Goal: Task Accomplishment & Management: Use online tool/utility

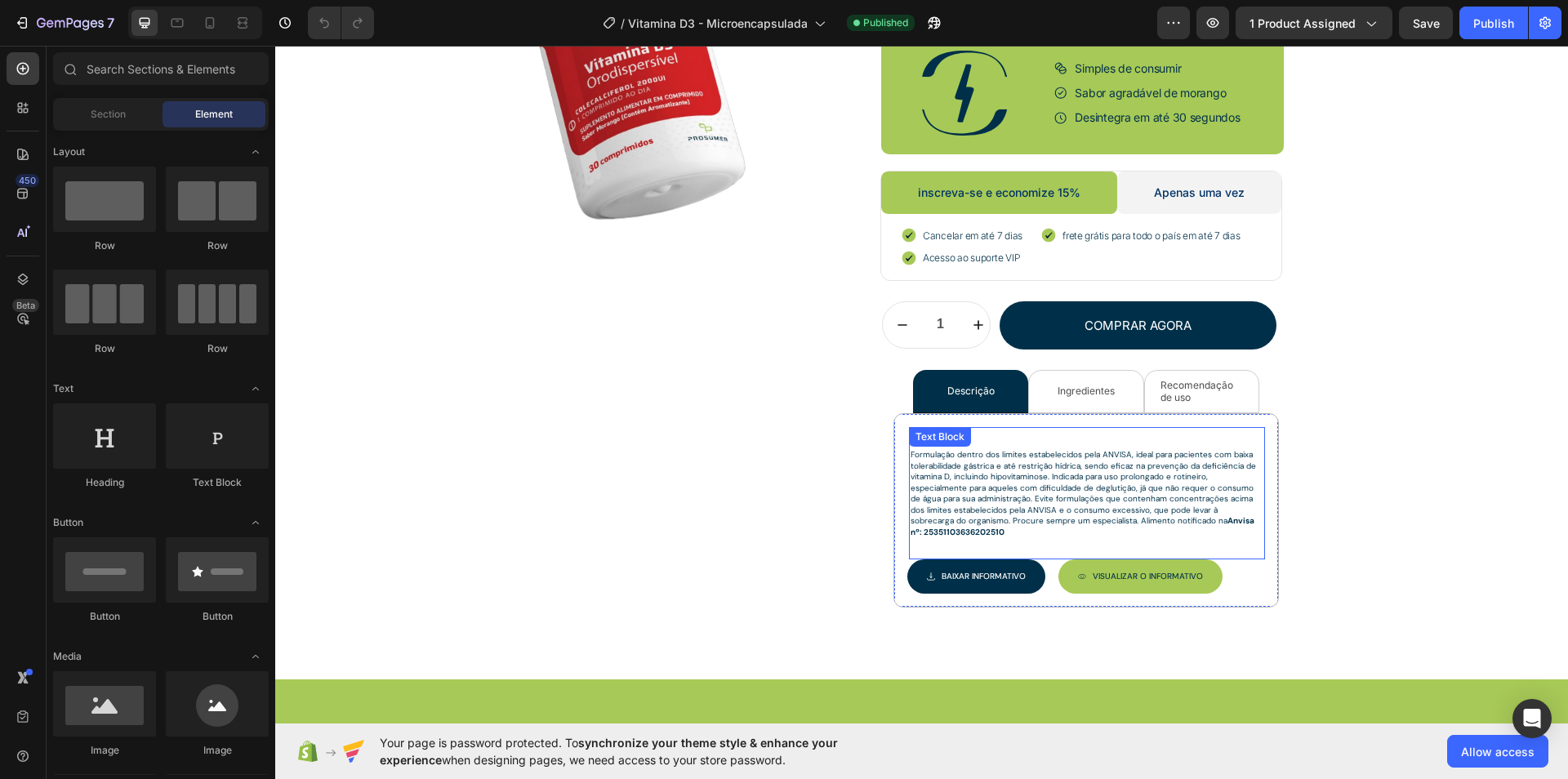
scroll to position [325, 0]
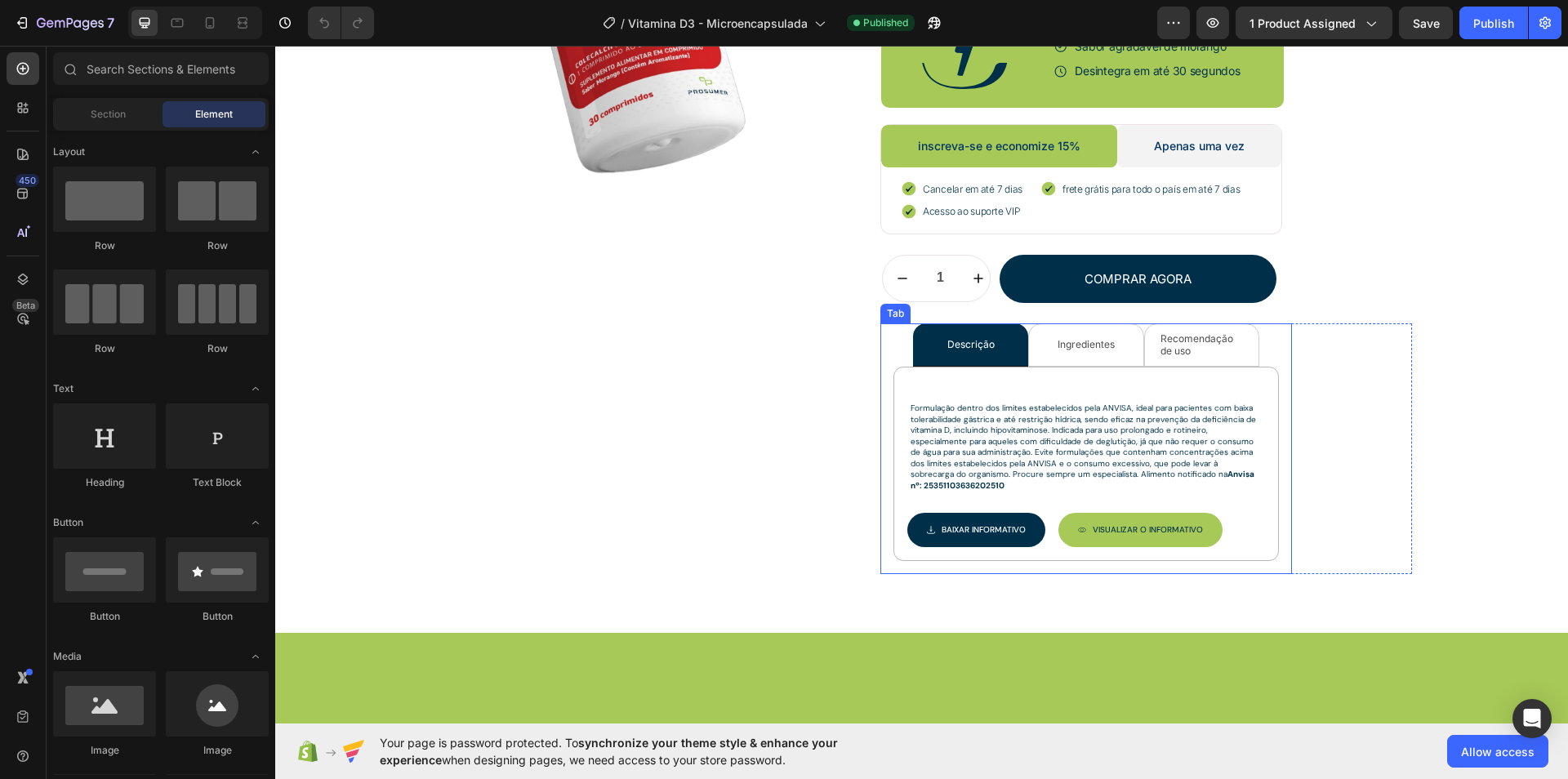
click at [1105, 337] on div "Ingredientes" at bounding box center [1086, 345] width 62 height 17
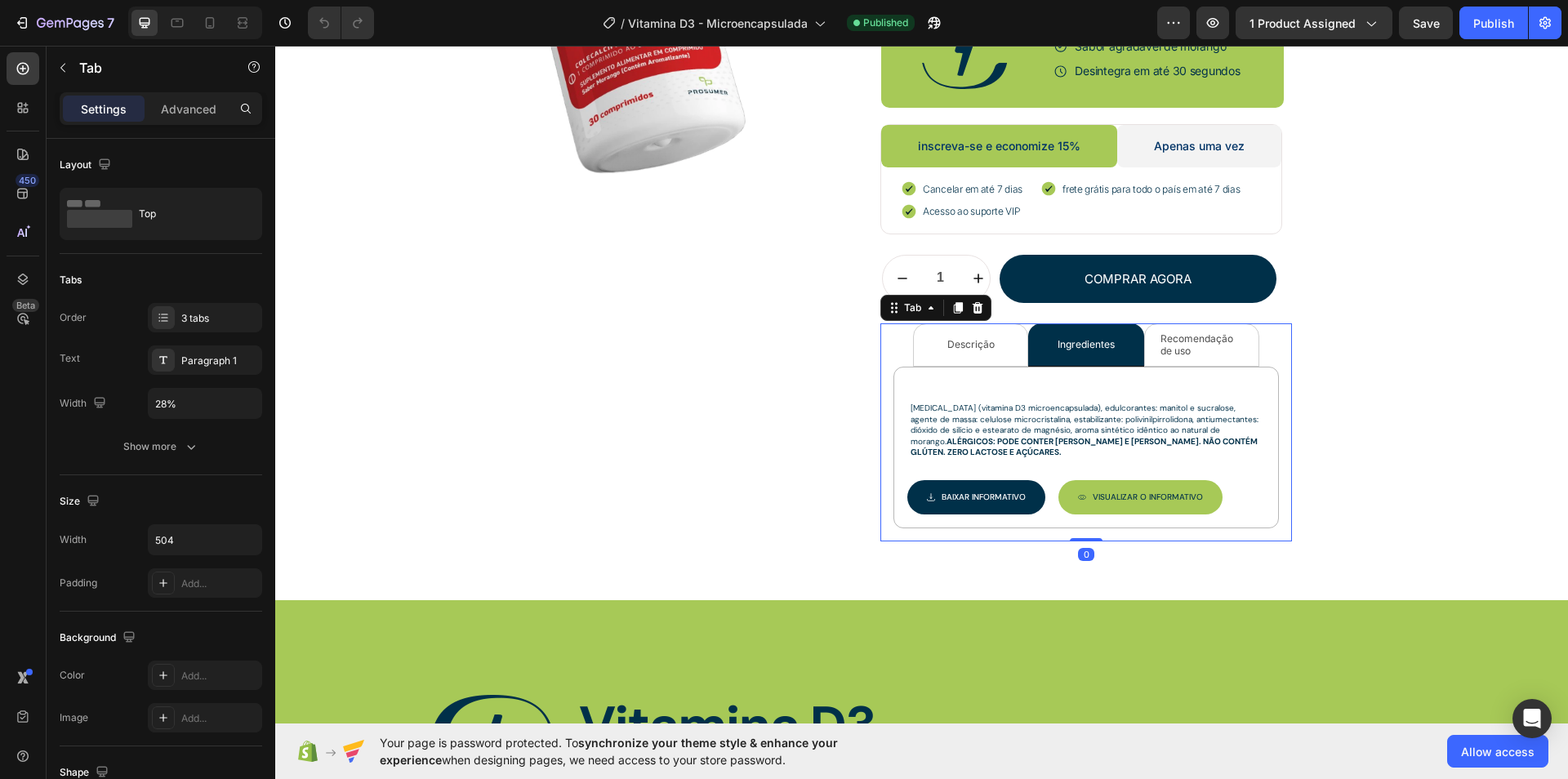
click at [967, 339] on p "Descrição" at bounding box center [972, 344] width 48 height 11
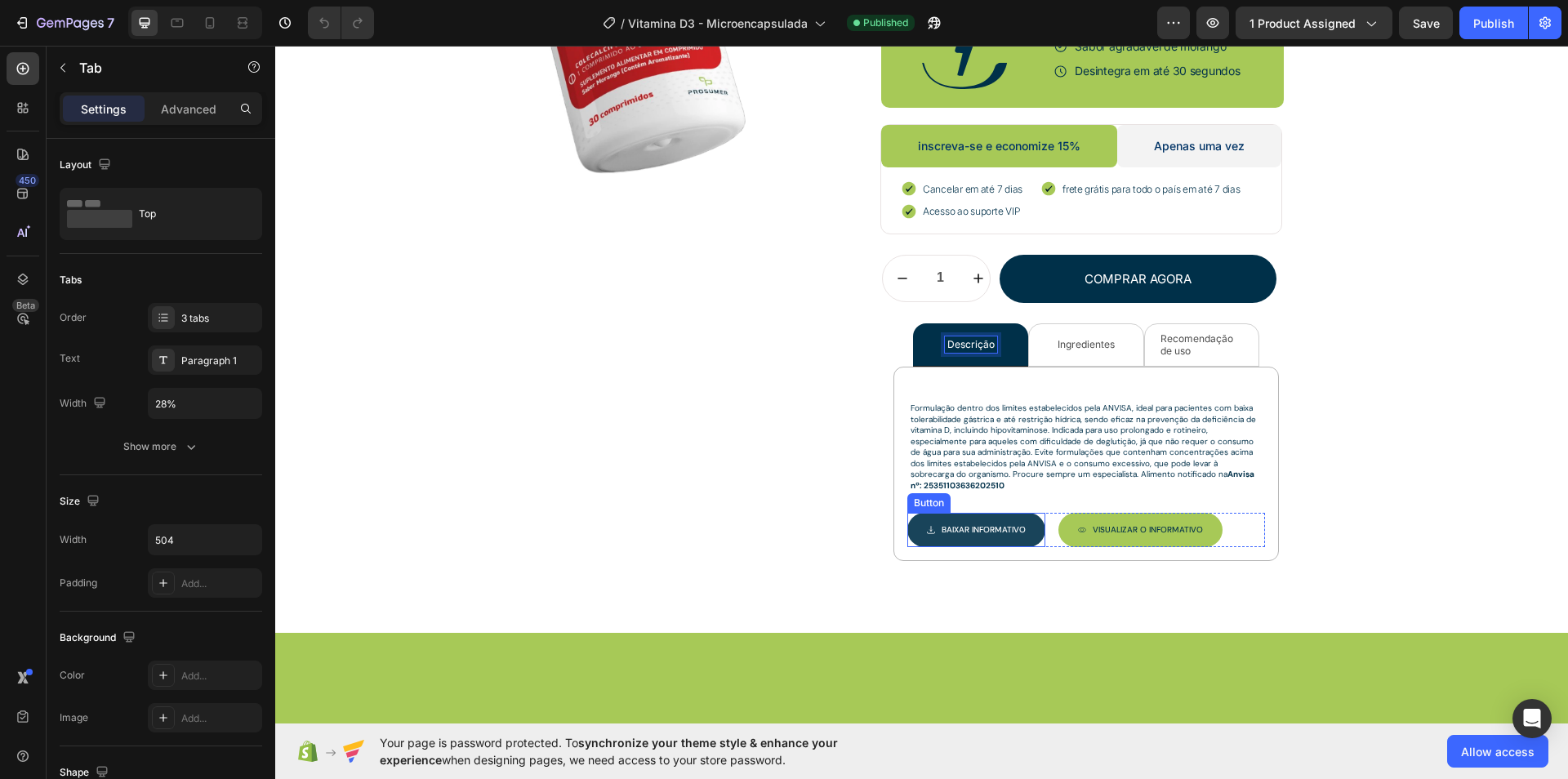
click at [946, 514] on button "Baixar INFORMATIVO" at bounding box center [976, 529] width 138 height 34
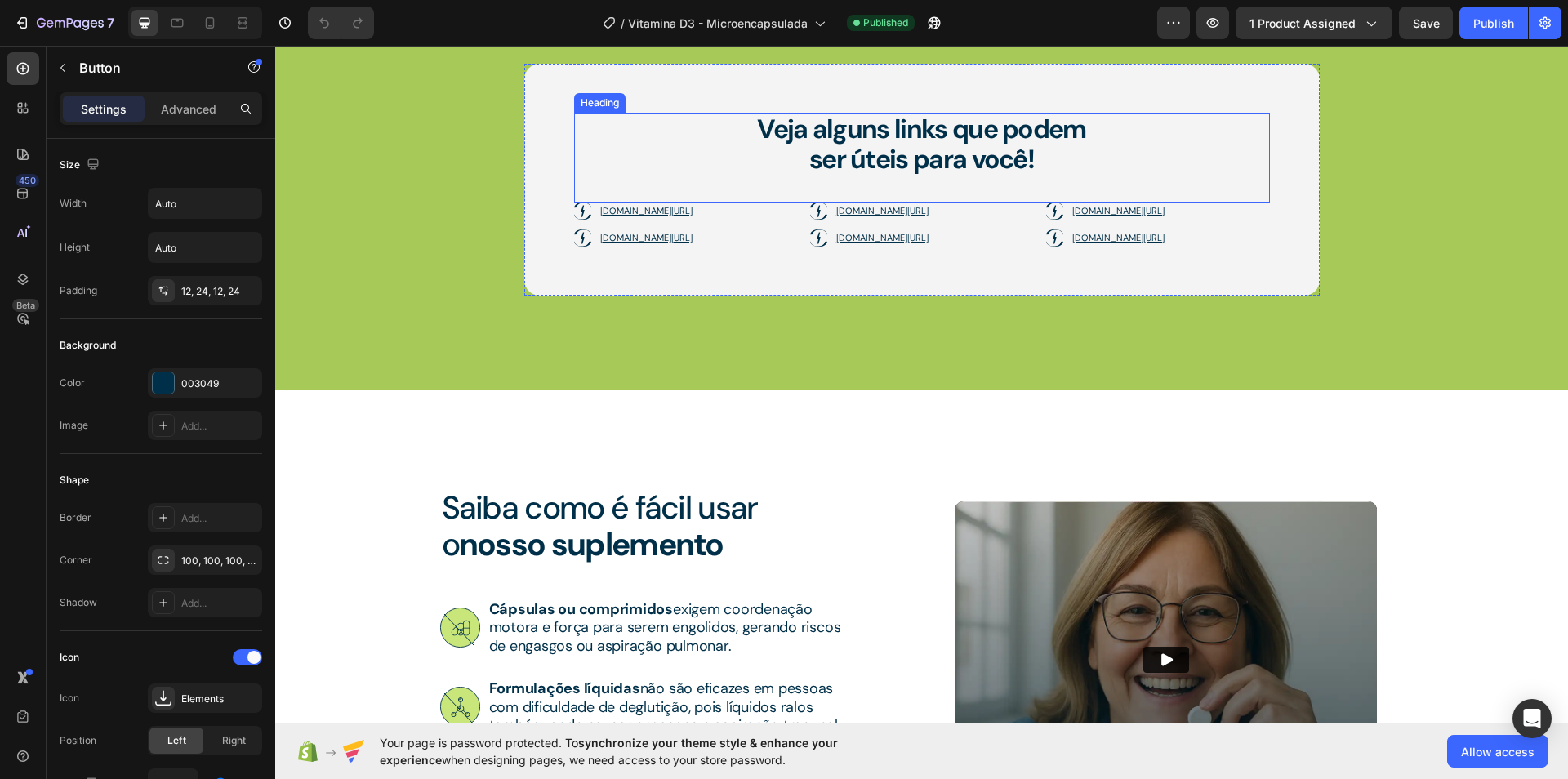
scroll to position [2151, 0]
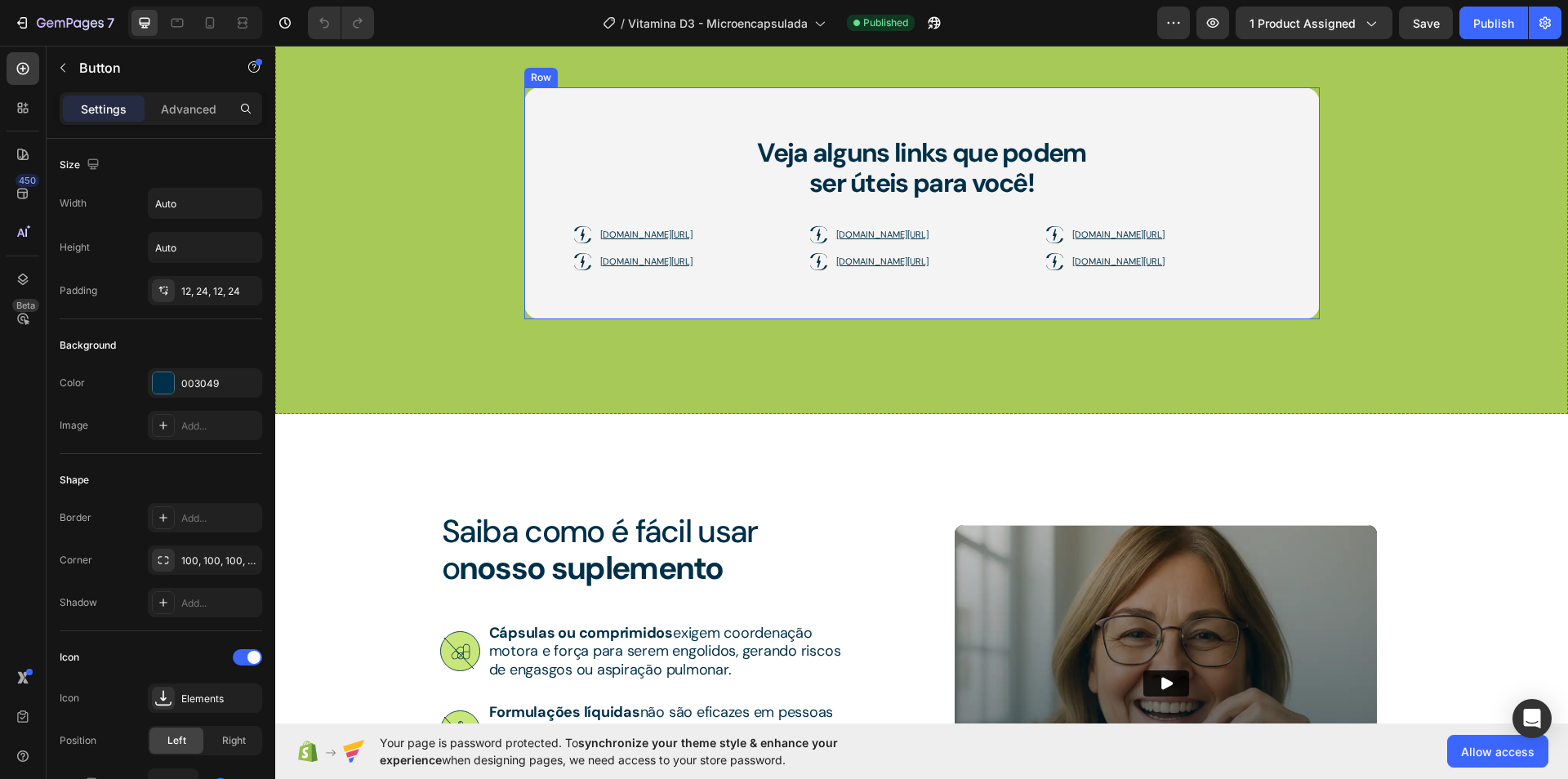
click at [537, 228] on div "Veja alguns links que podem ser úteis para você! Heading [DOMAIN_NAME][URL] [DO…" at bounding box center [922, 203] width 795 height 232
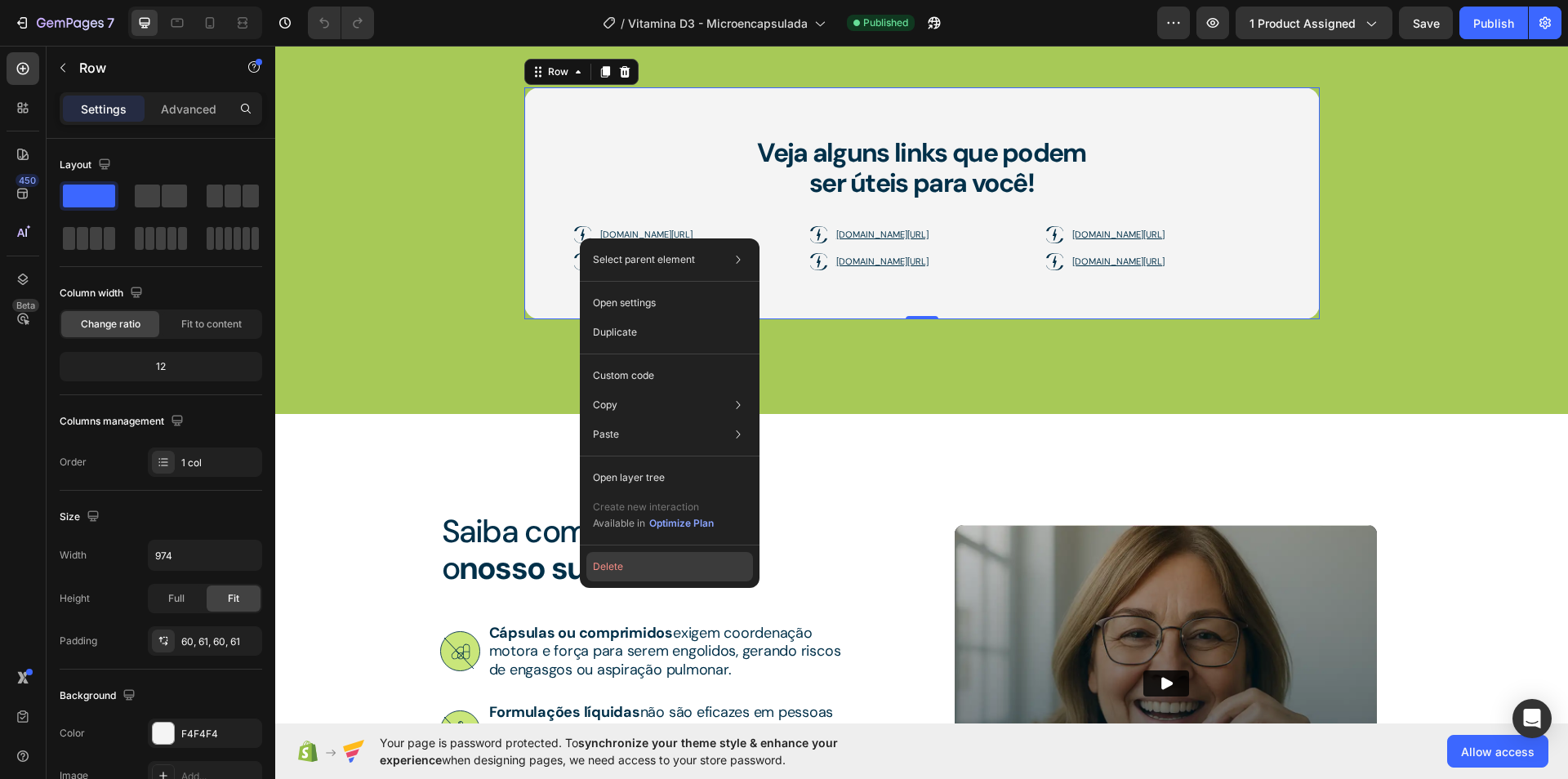
click at [614, 562] on button "Delete" at bounding box center [670, 567] width 167 height 29
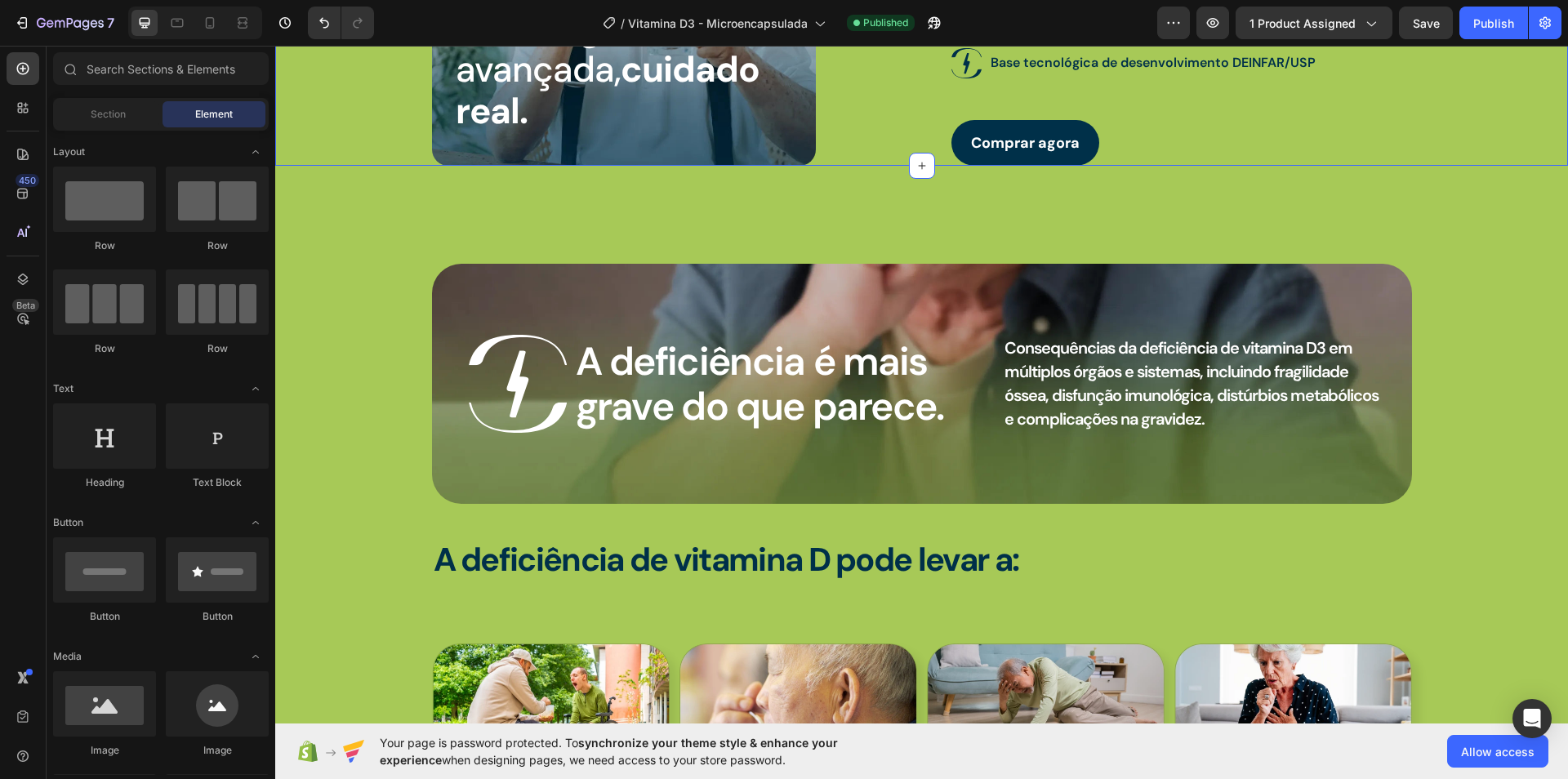
scroll to position [1186, 0]
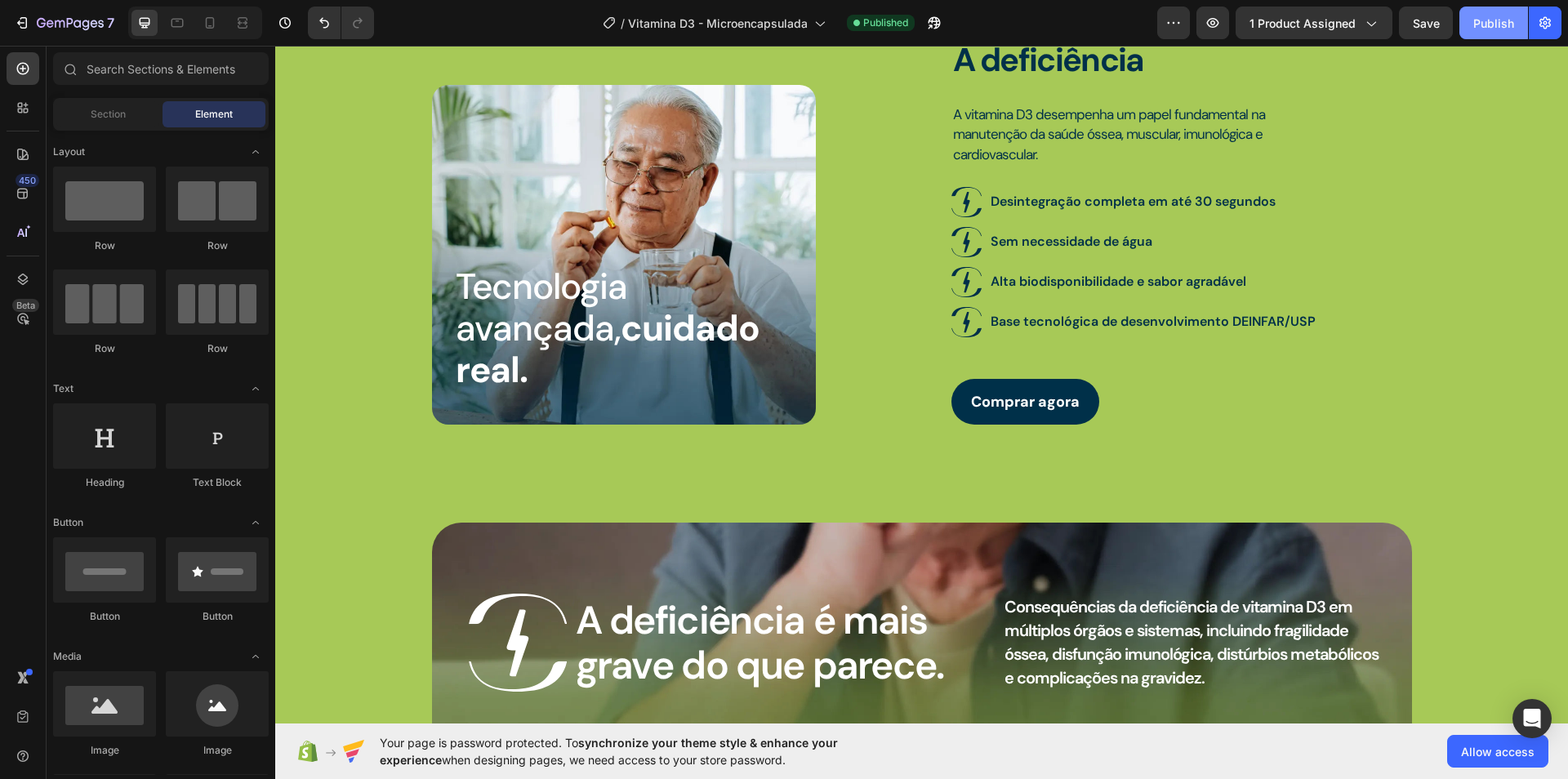
click at [1511, 27] on div "Publish" at bounding box center [1494, 23] width 41 height 17
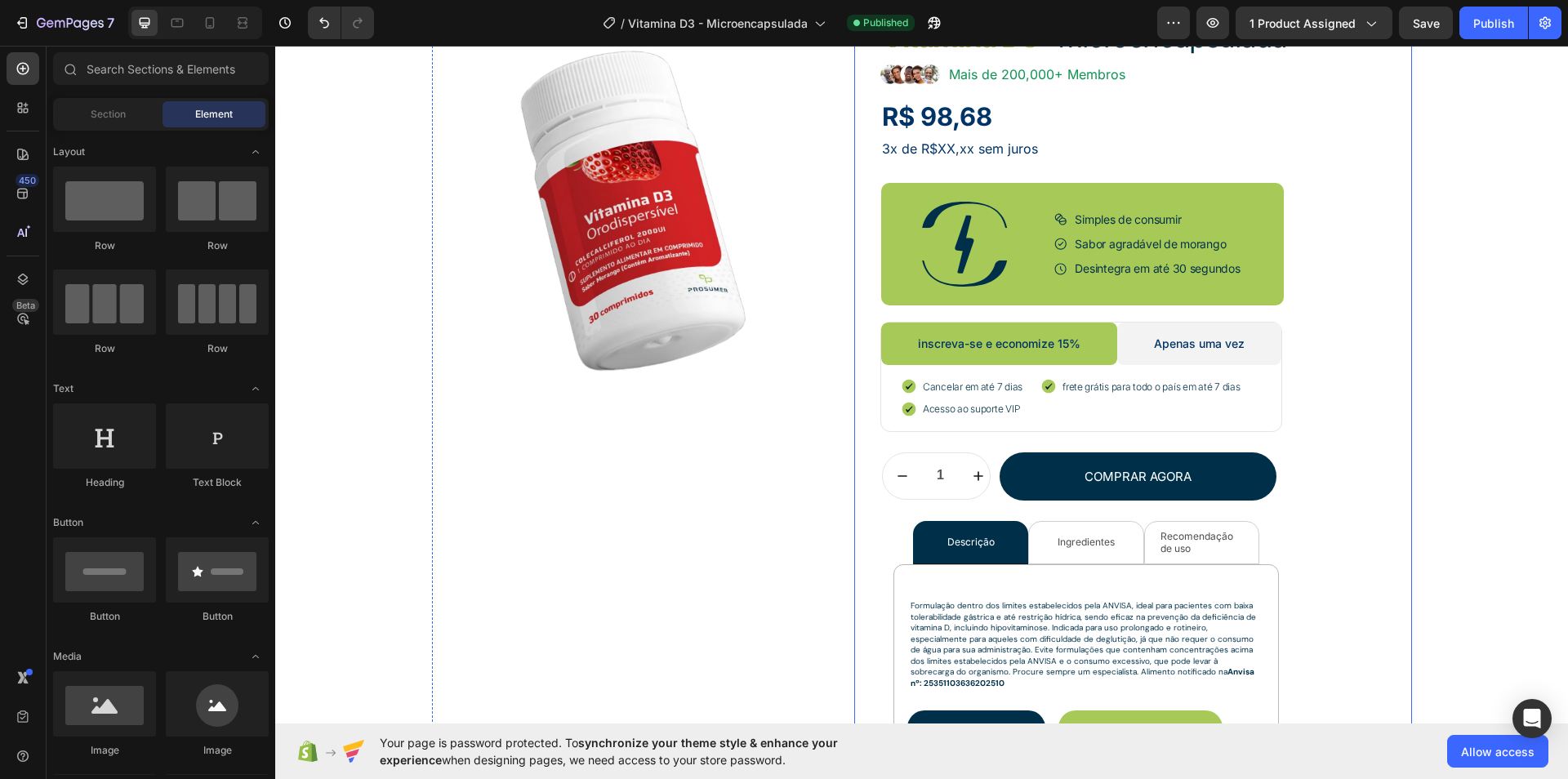
scroll to position [266, 0]
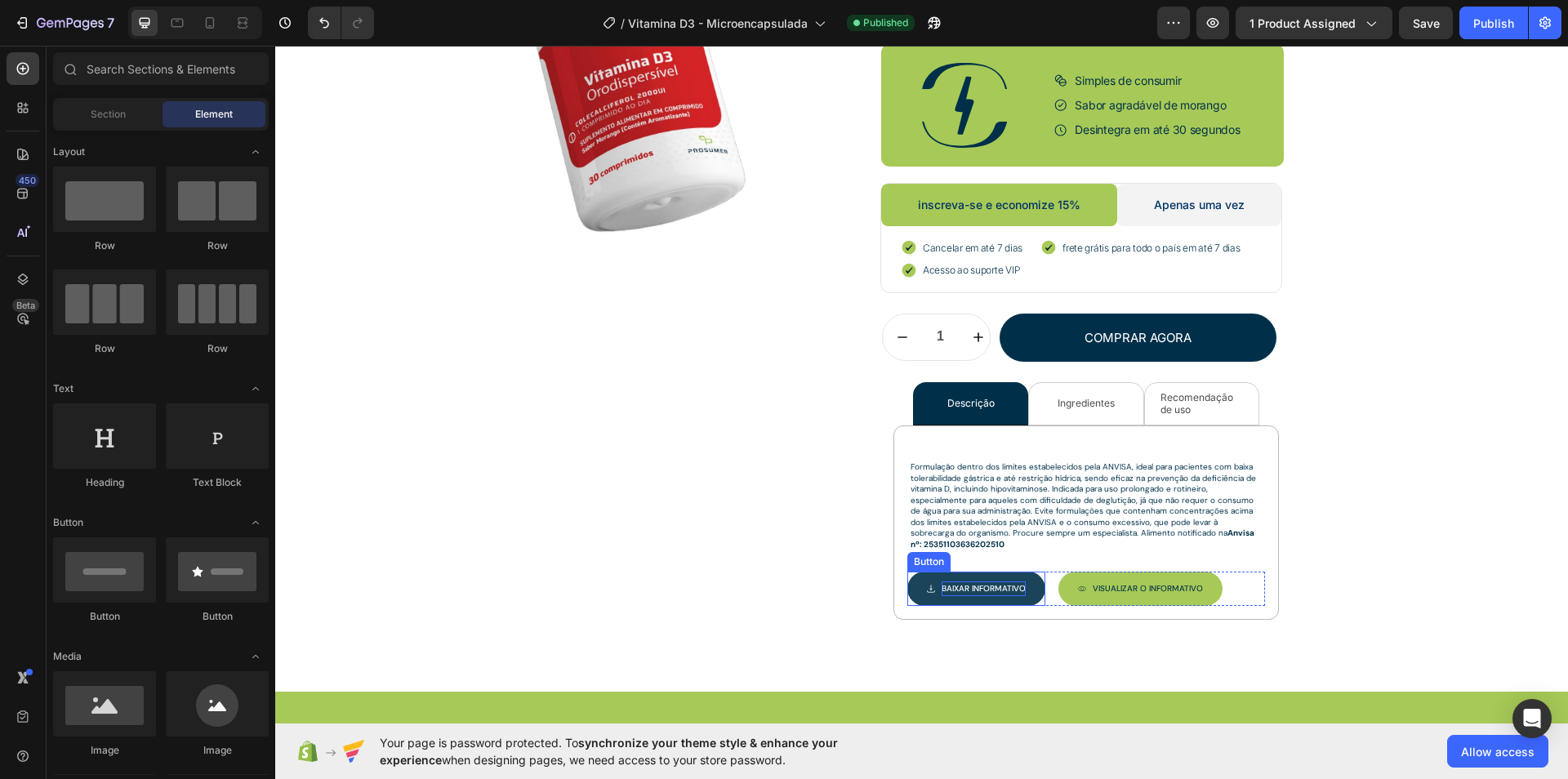
click at [955, 587] on p "Baixar INFORMATIVO" at bounding box center [984, 589] width 84 height 15
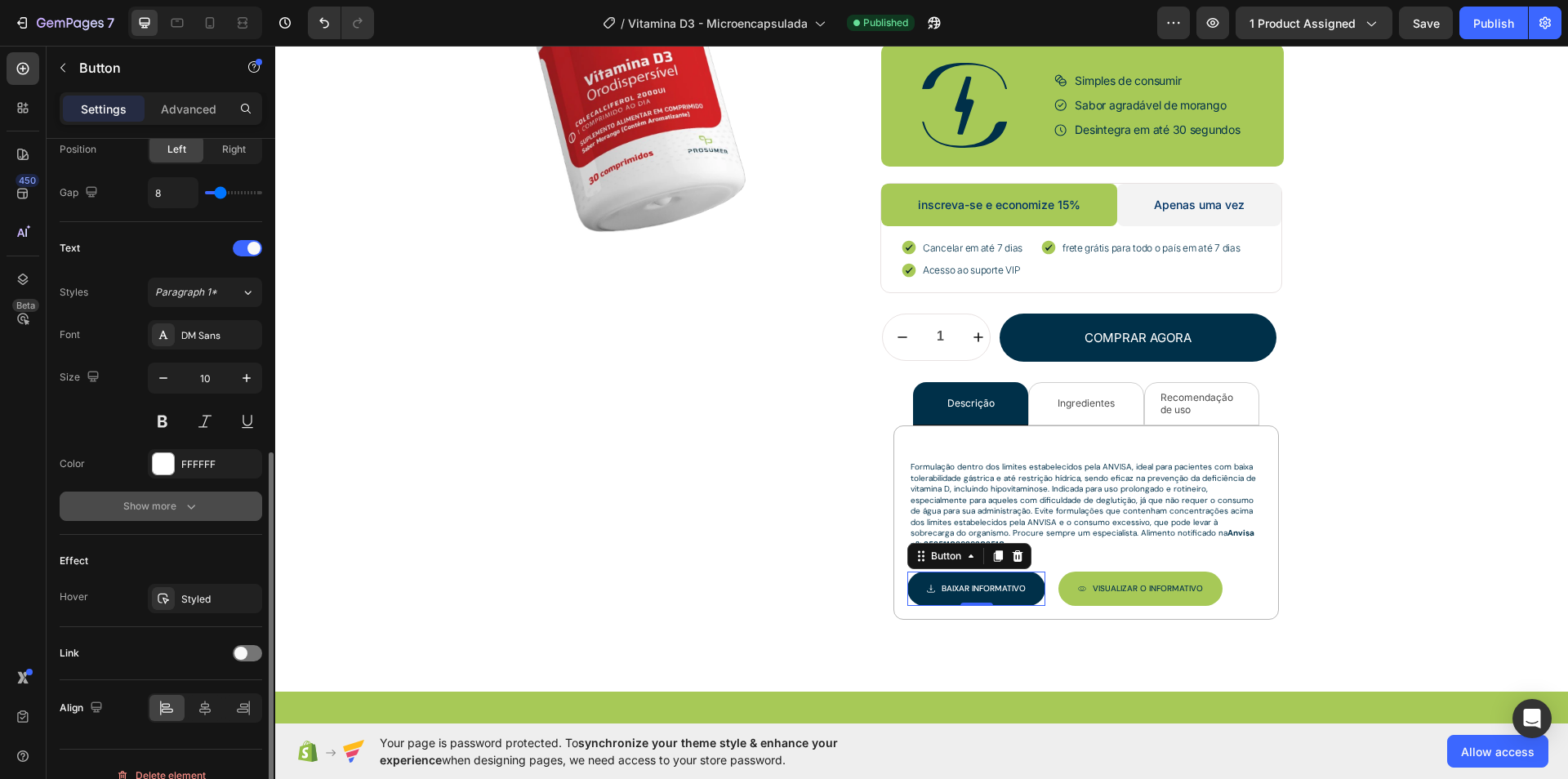
scroll to position [607, 0]
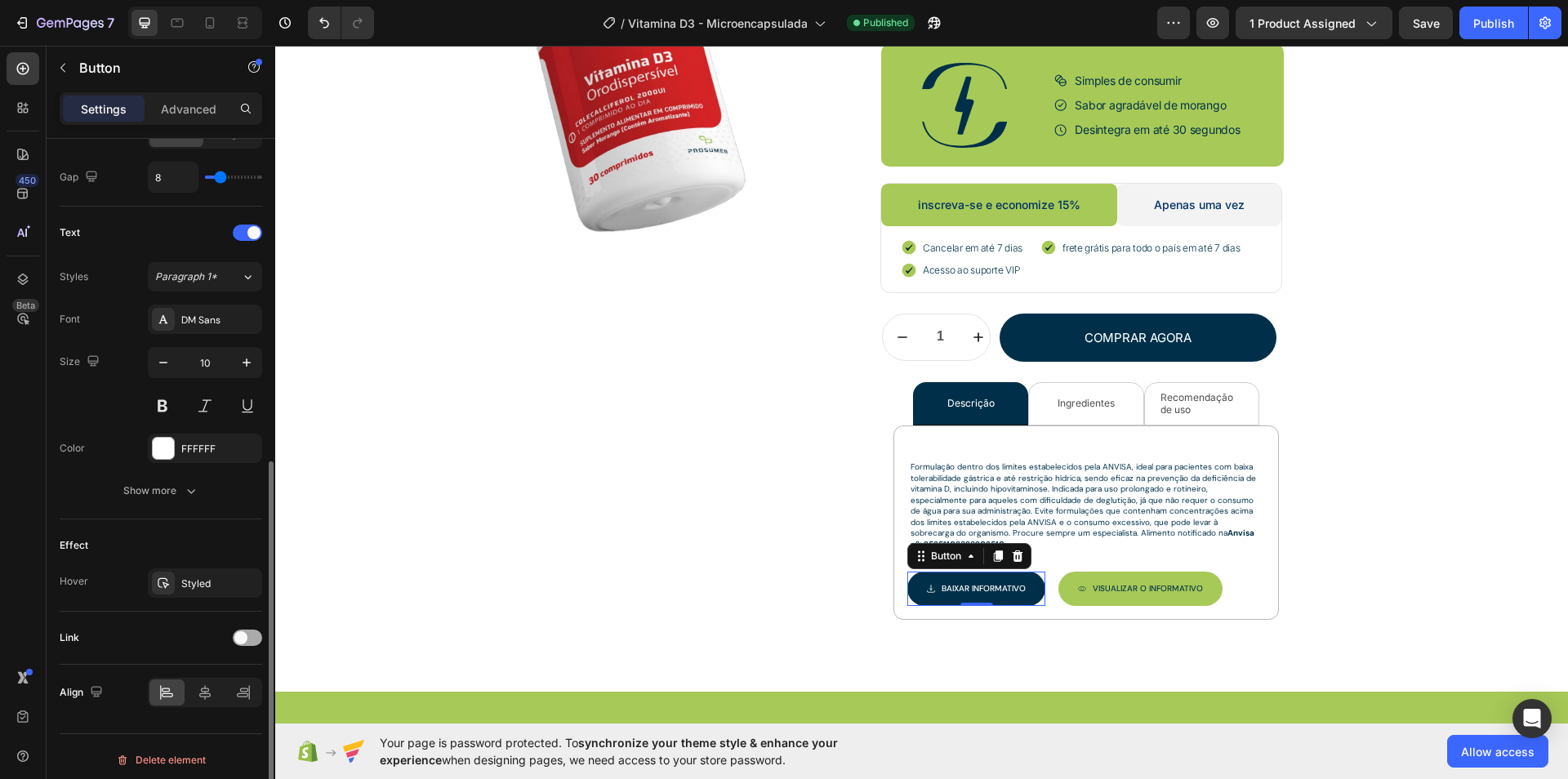
click at [247, 632] on div at bounding box center [248, 638] width 29 height 13
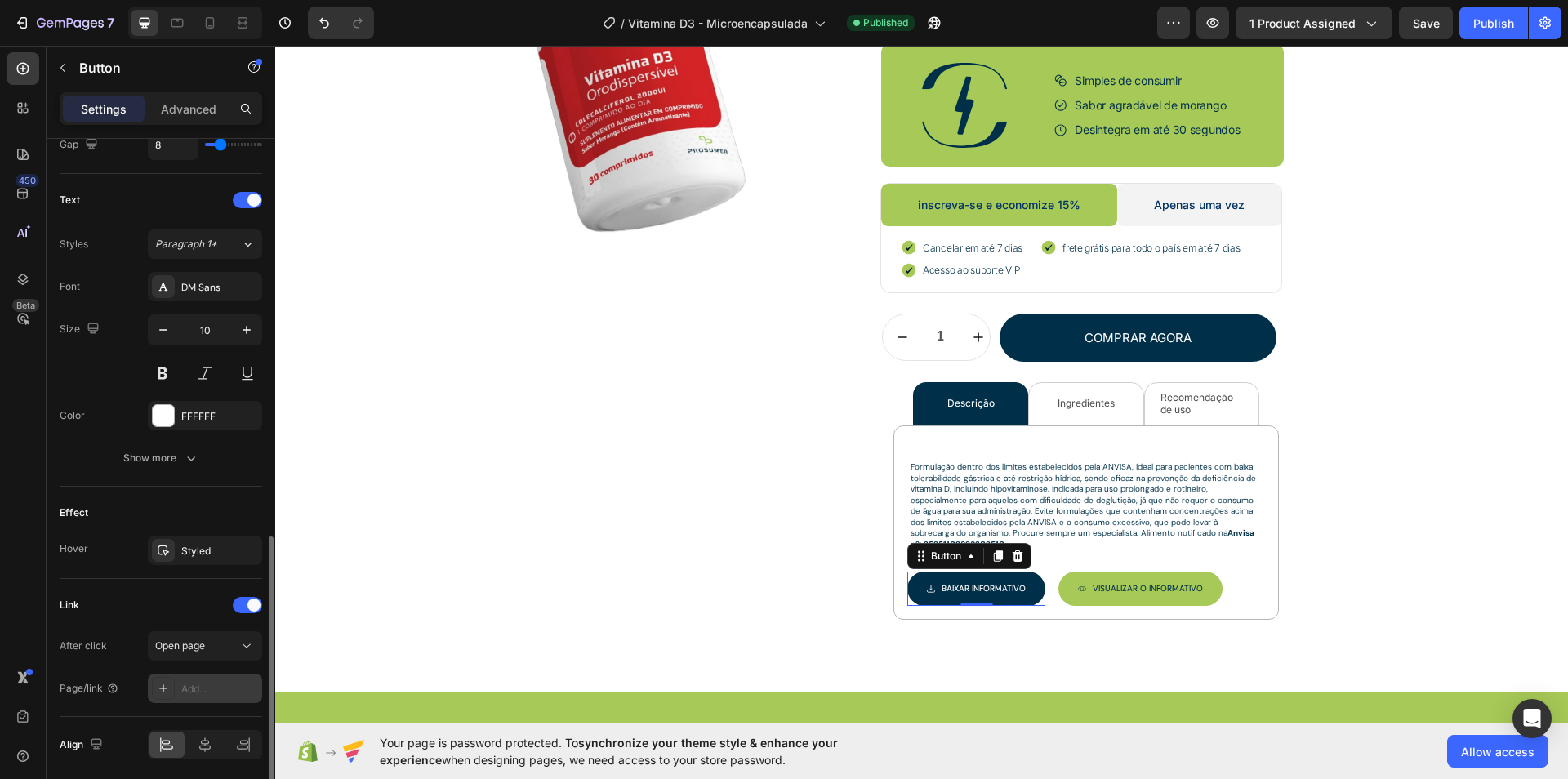
scroll to position [692, 0]
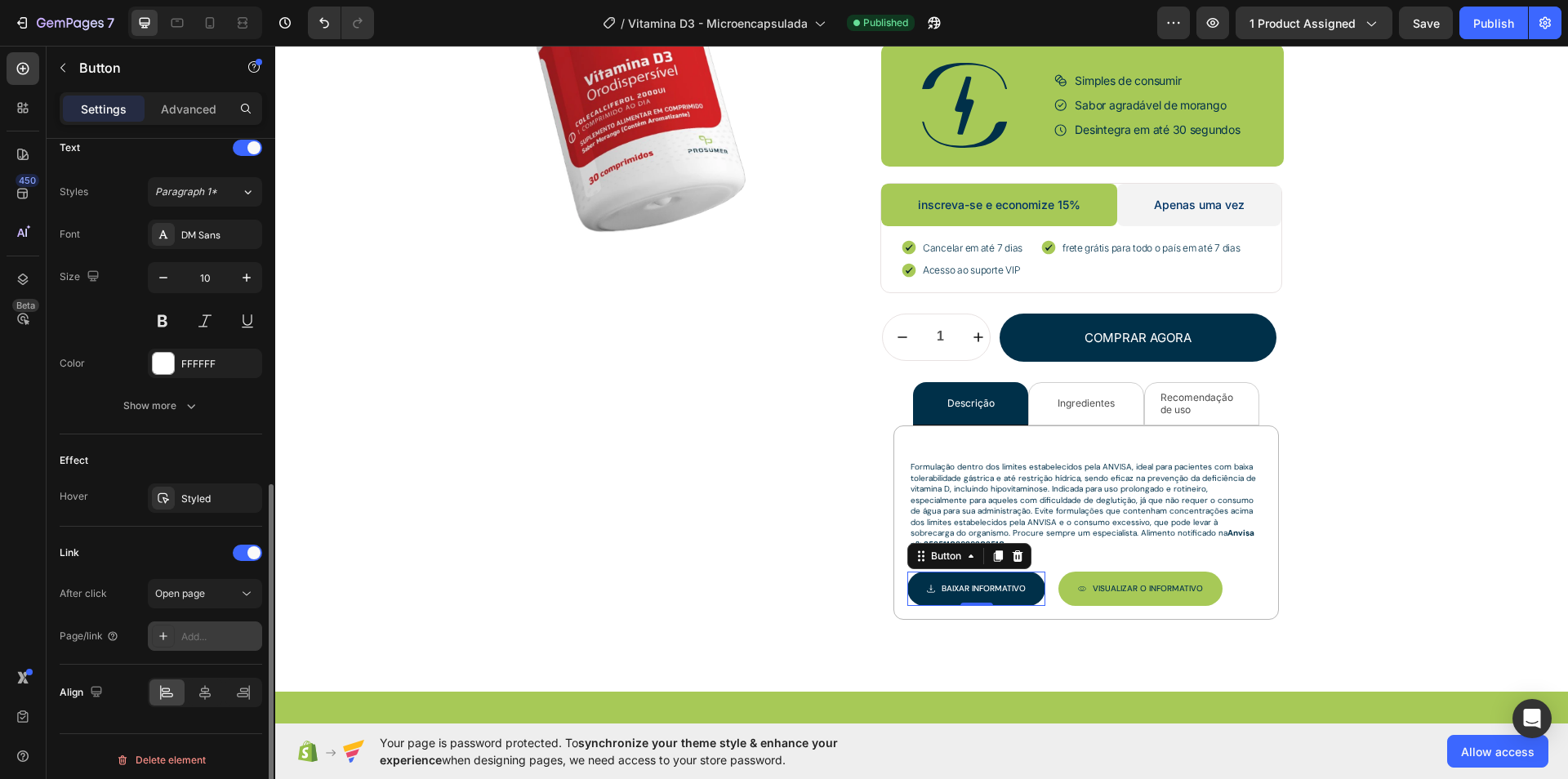
click at [164, 629] on icon at bounding box center [163, 636] width 13 height 13
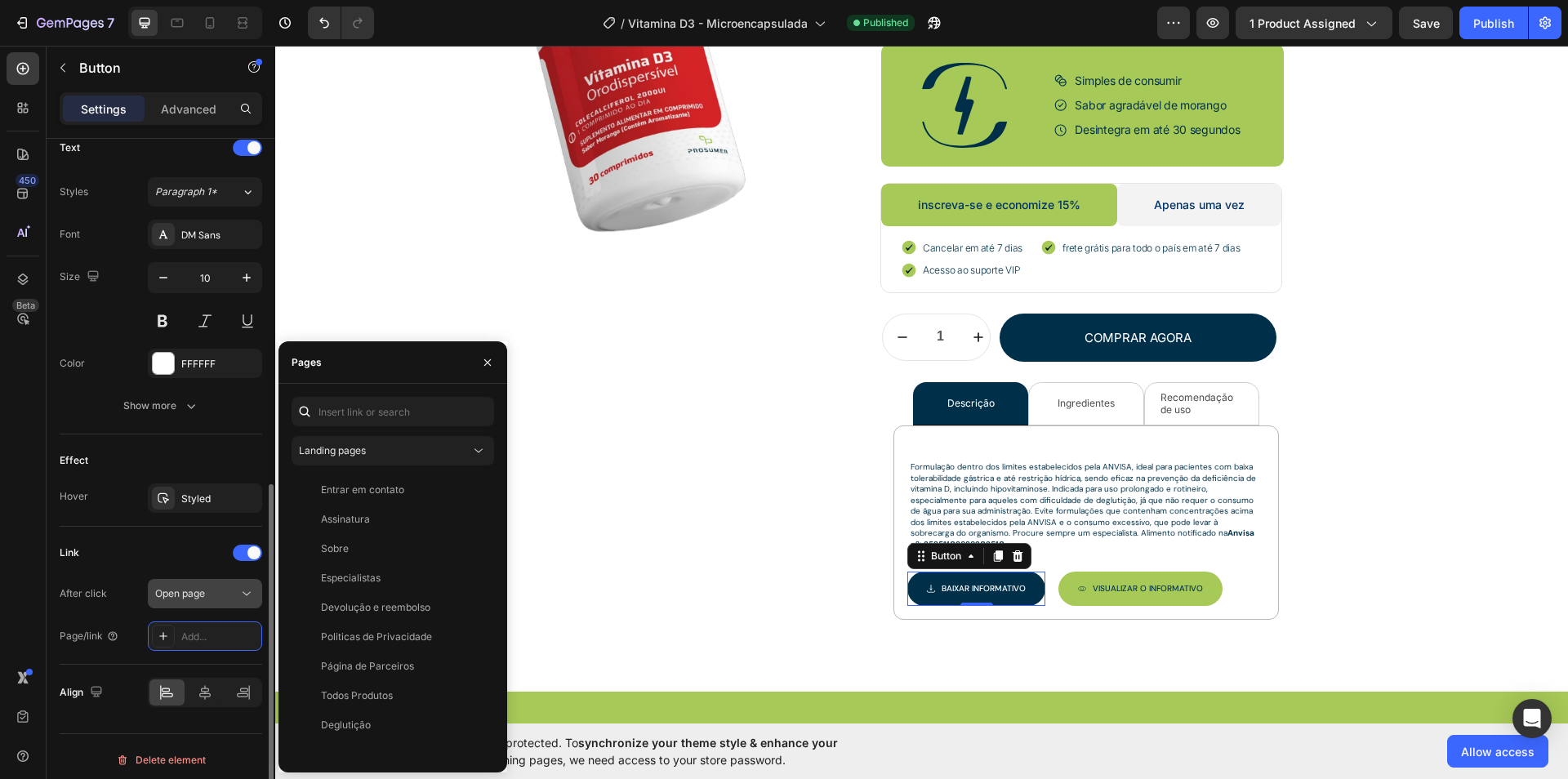
click at [209, 597] on button "Open page" at bounding box center [205, 594] width 115 height 29
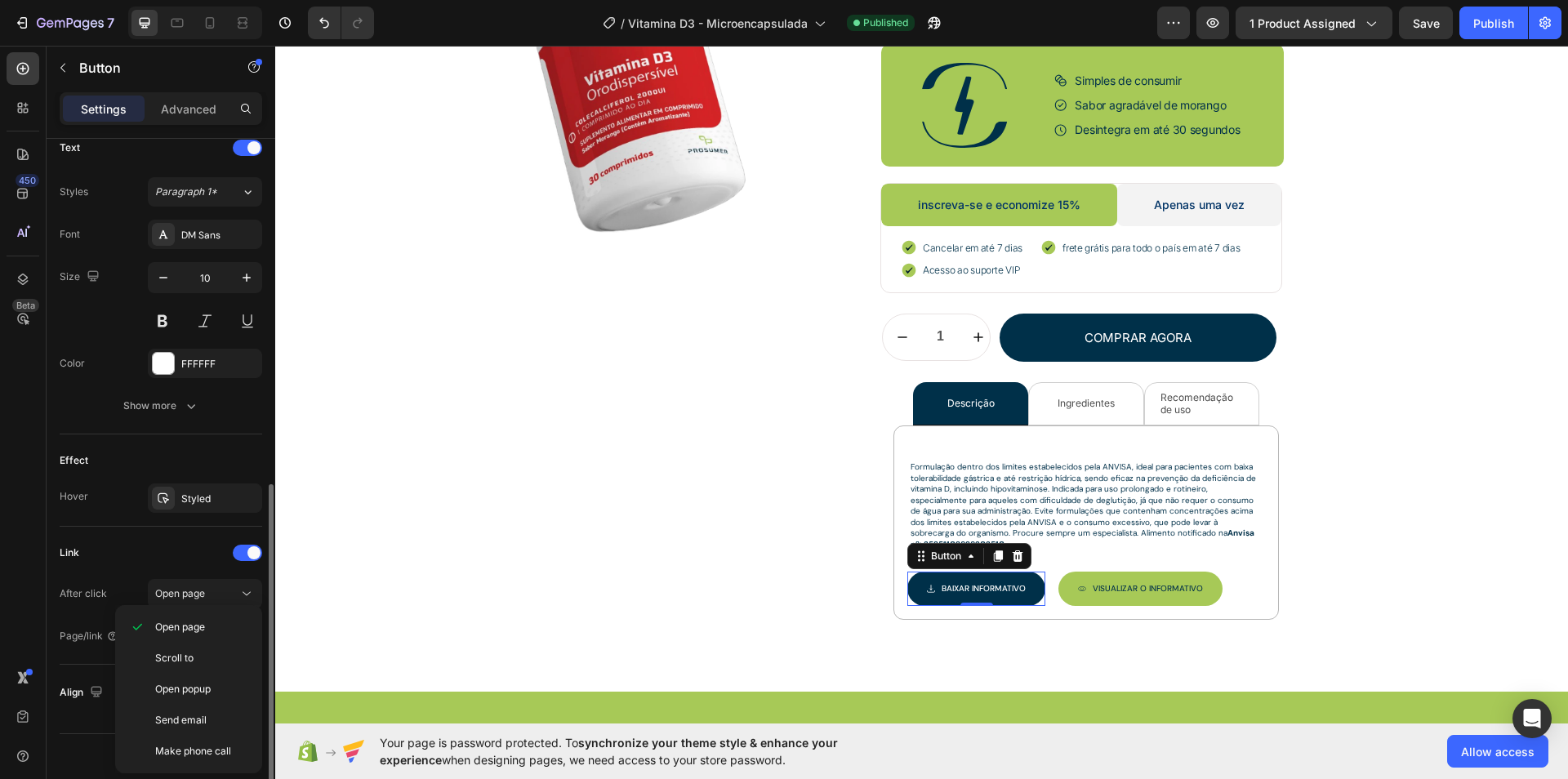
drag, startPoint x: 150, startPoint y: 563, endPoint x: 173, endPoint y: 548, distance: 27.5
click at [150, 563] on div "Link After click Open page Page/link Add..." at bounding box center [161, 595] width 203 height 111
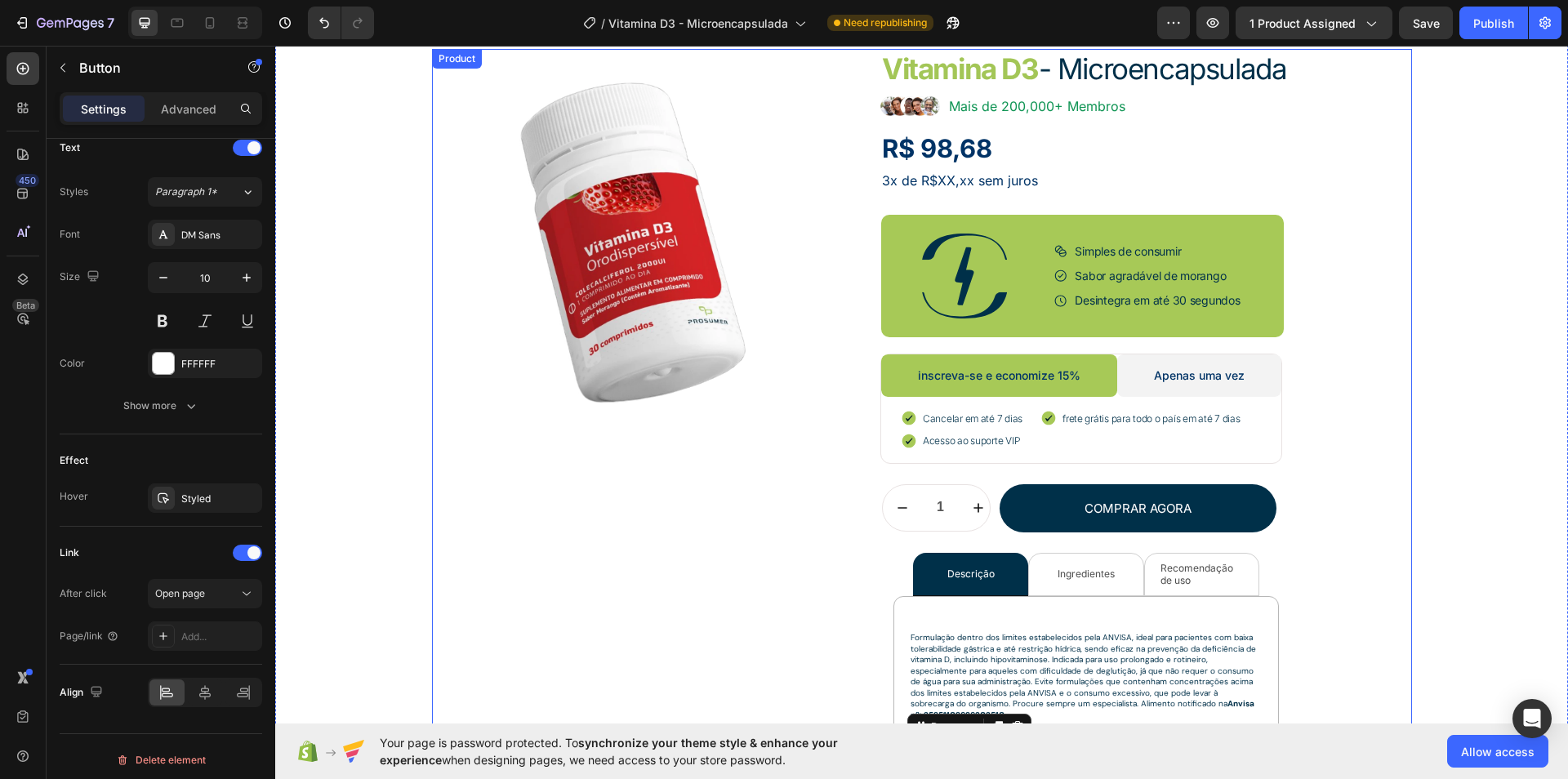
scroll to position [265, 0]
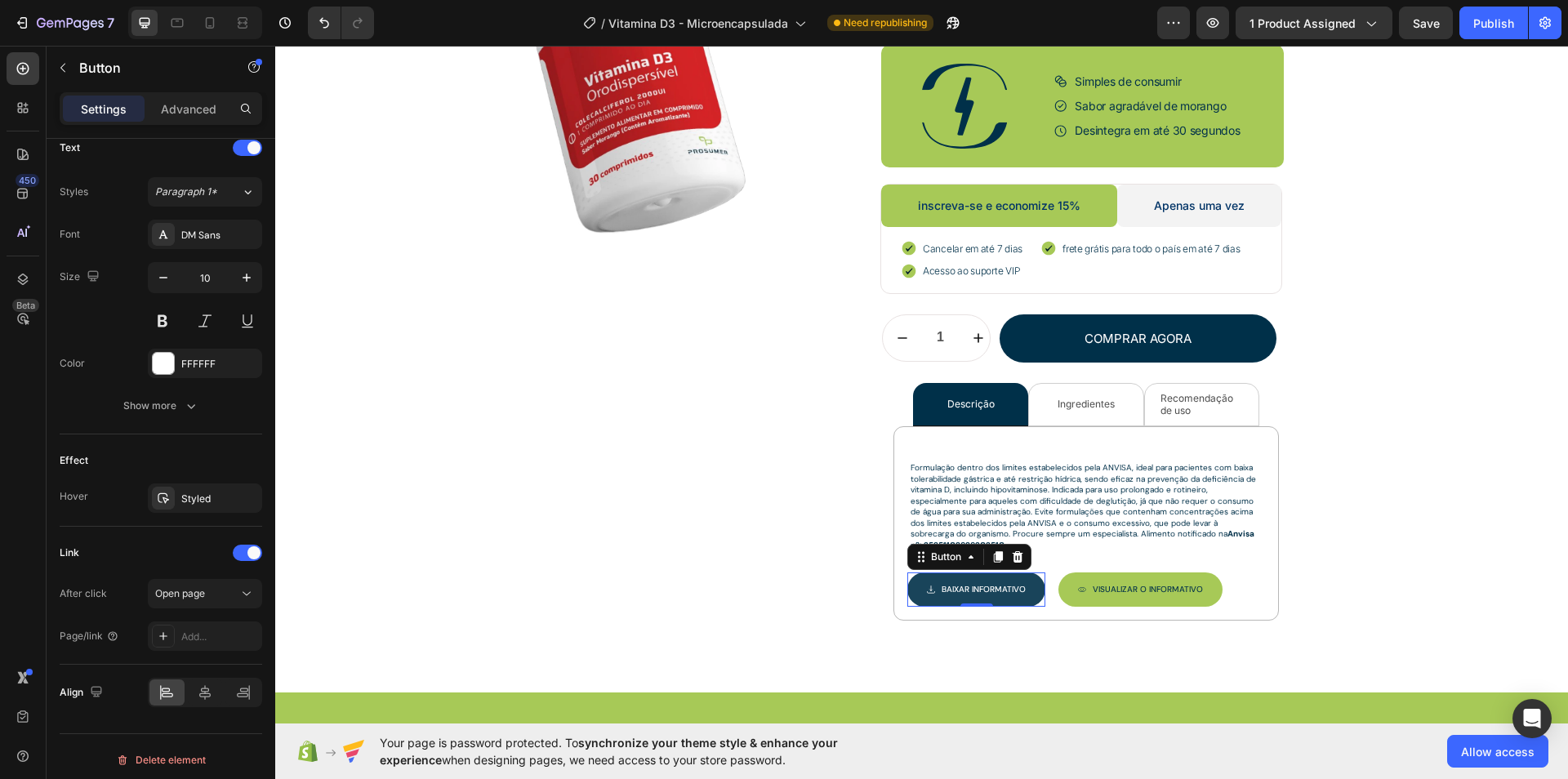
click at [1015, 592] on button "Baixar INFORMATIVO" at bounding box center [976, 589] width 138 height 34
click at [185, 629] on div "Add..." at bounding box center [220, 637] width 77 height 15
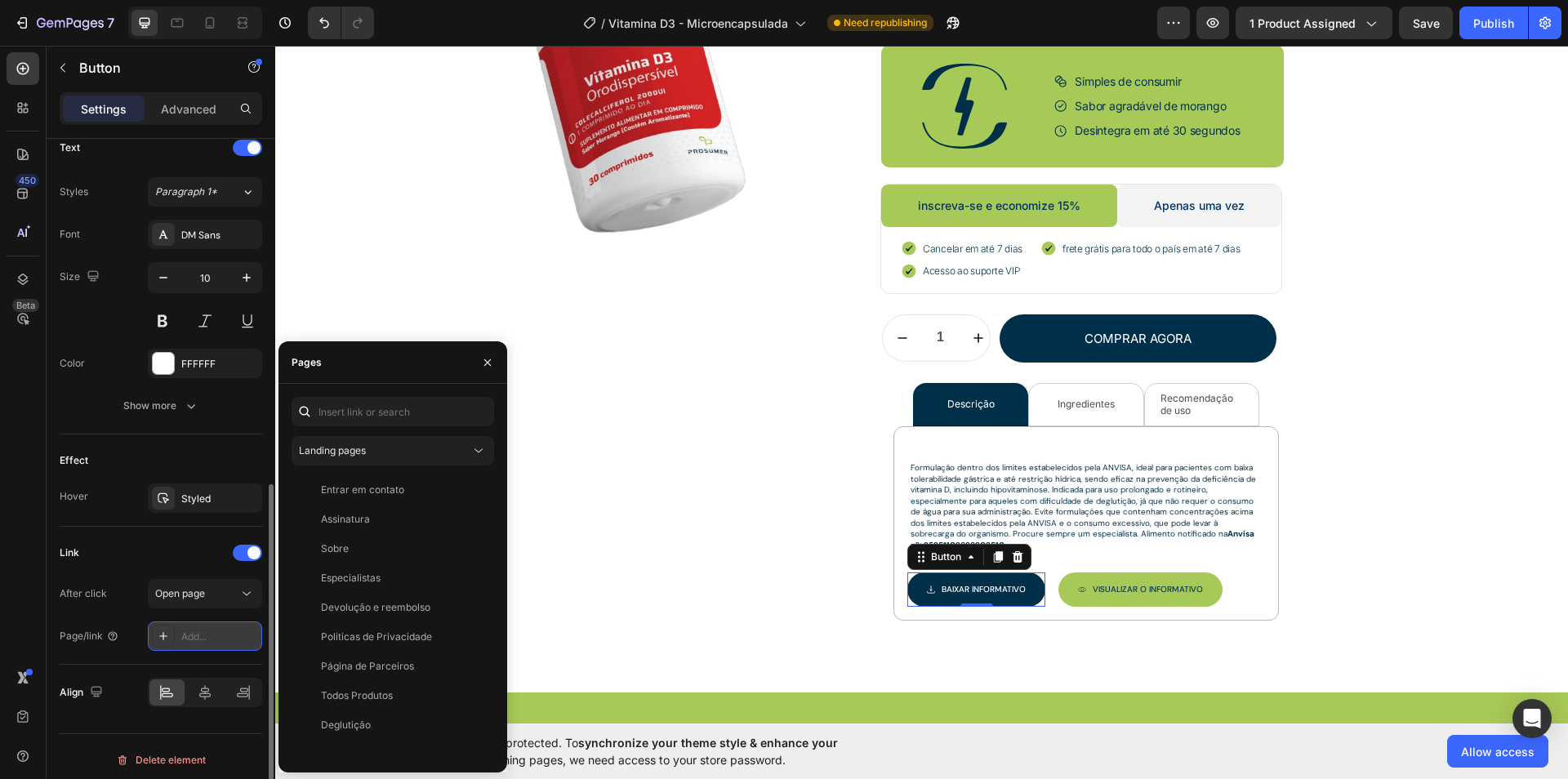
click at [197, 629] on div "Add..." at bounding box center [220, 637] width 77 height 15
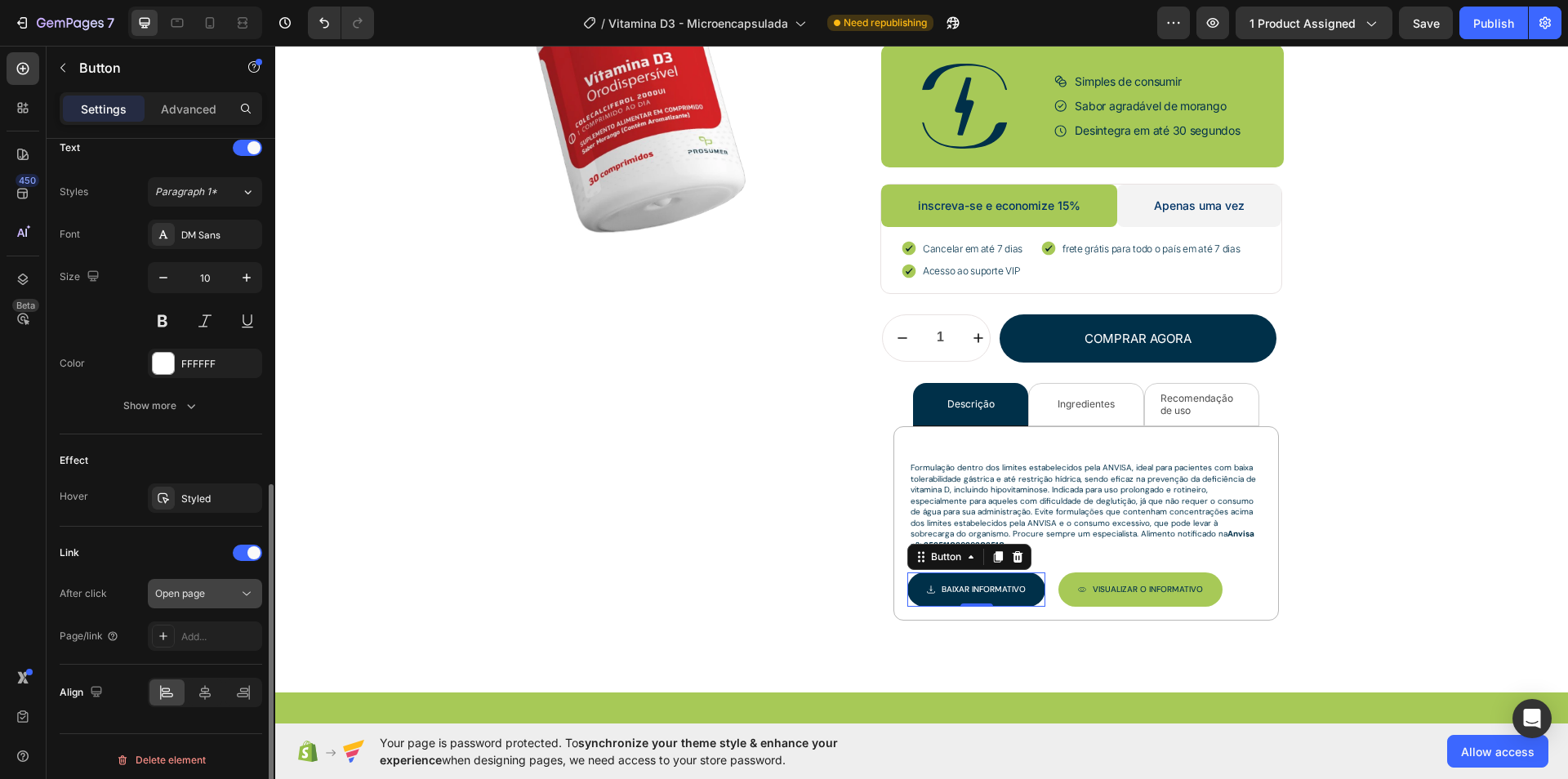
click at [195, 597] on button "Open page" at bounding box center [205, 594] width 115 height 29
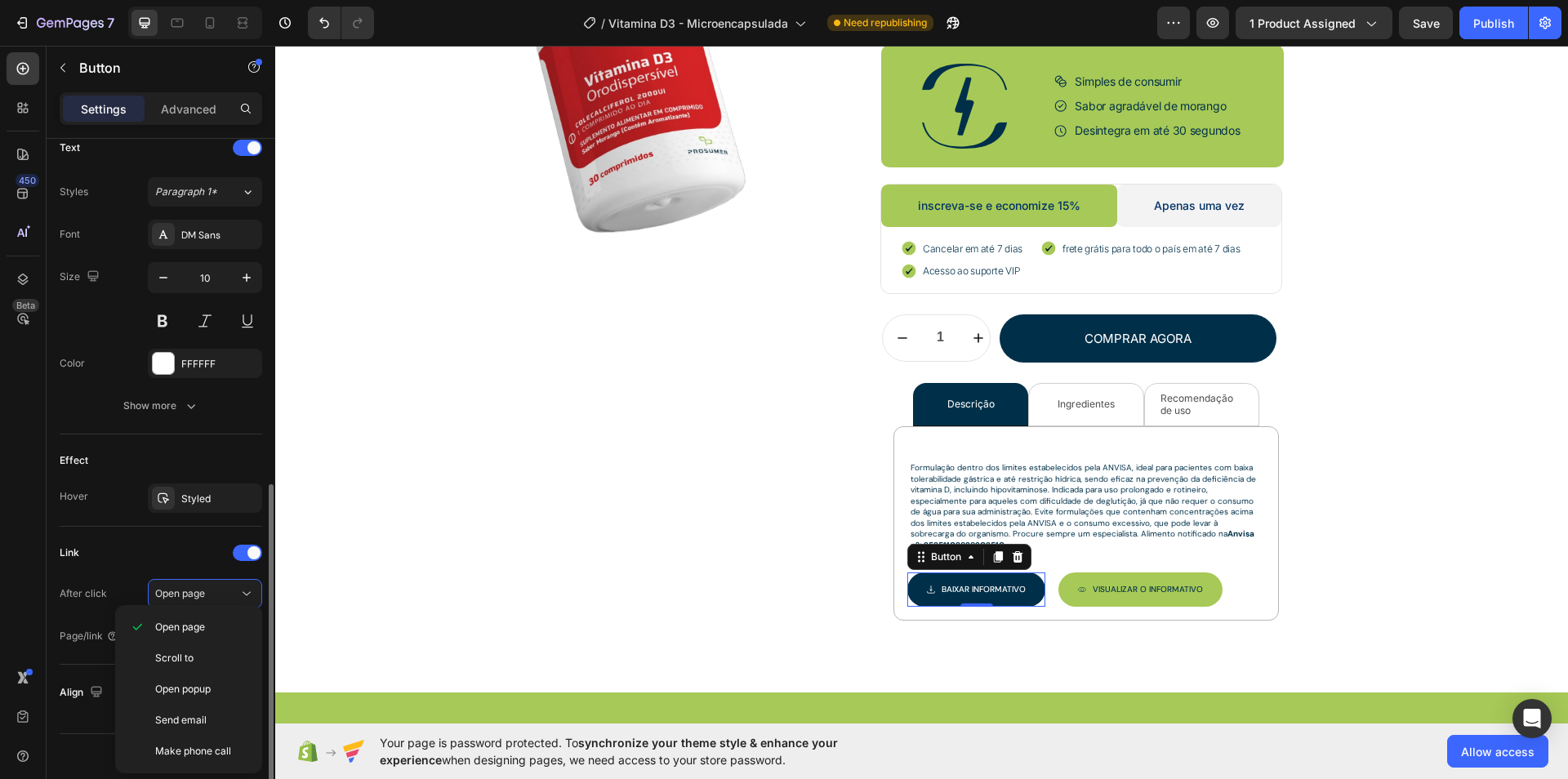
click at [149, 565] on div "Link After click Open page Page/link Add..." at bounding box center [161, 595] width 203 height 111
click at [161, 631] on icon at bounding box center [163, 636] width 13 height 13
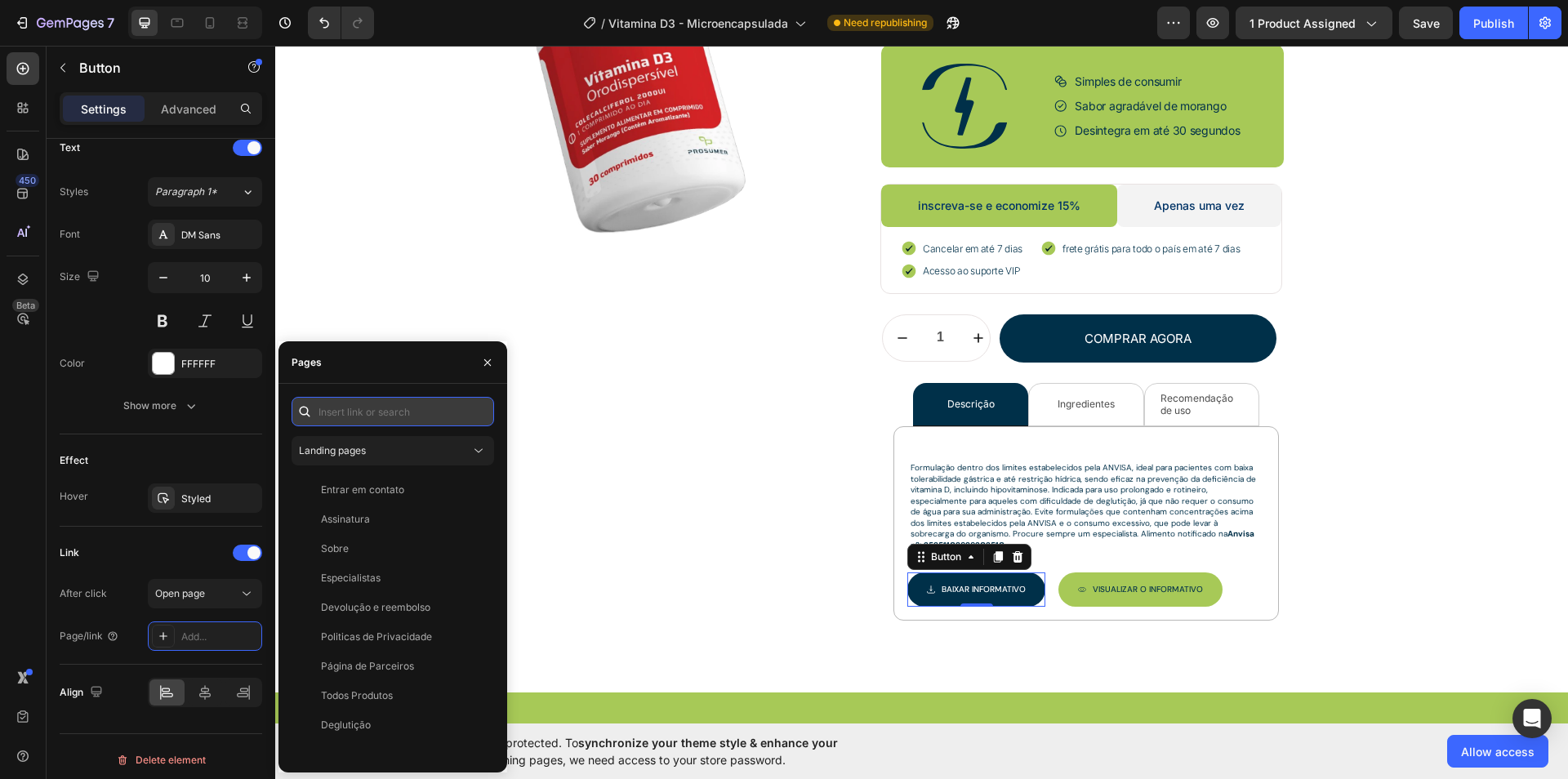
click at [371, 422] on input "text" at bounding box center [393, 412] width 203 height 29
paste input "[URL][DOMAIN_NAME]"
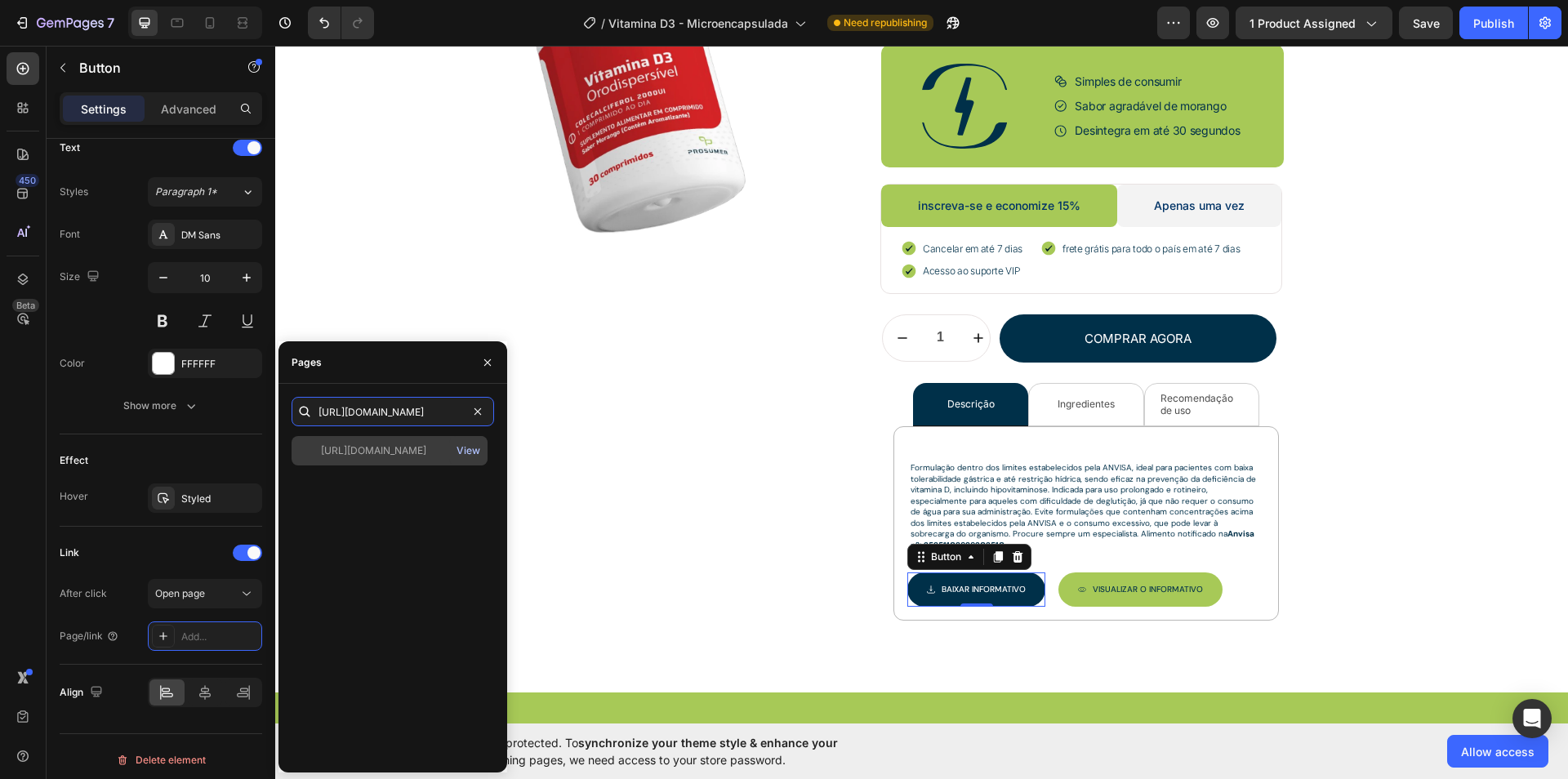
type input "[URL][DOMAIN_NAME]"
click at [469, 451] on div "View" at bounding box center [469, 451] width 24 height 15
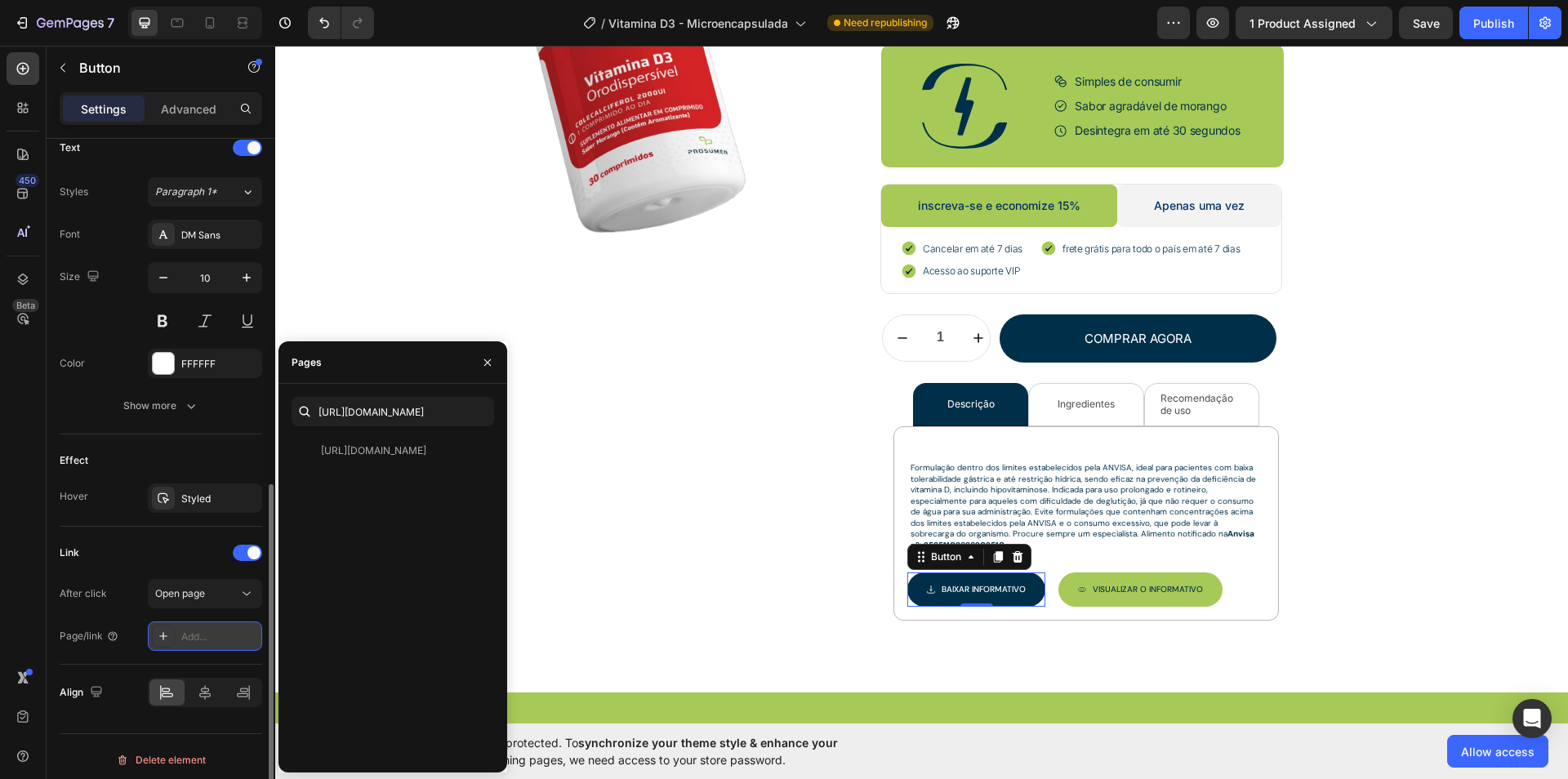
click at [200, 629] on div "Add..." at bounding box center [220, 637] width 77 height 15
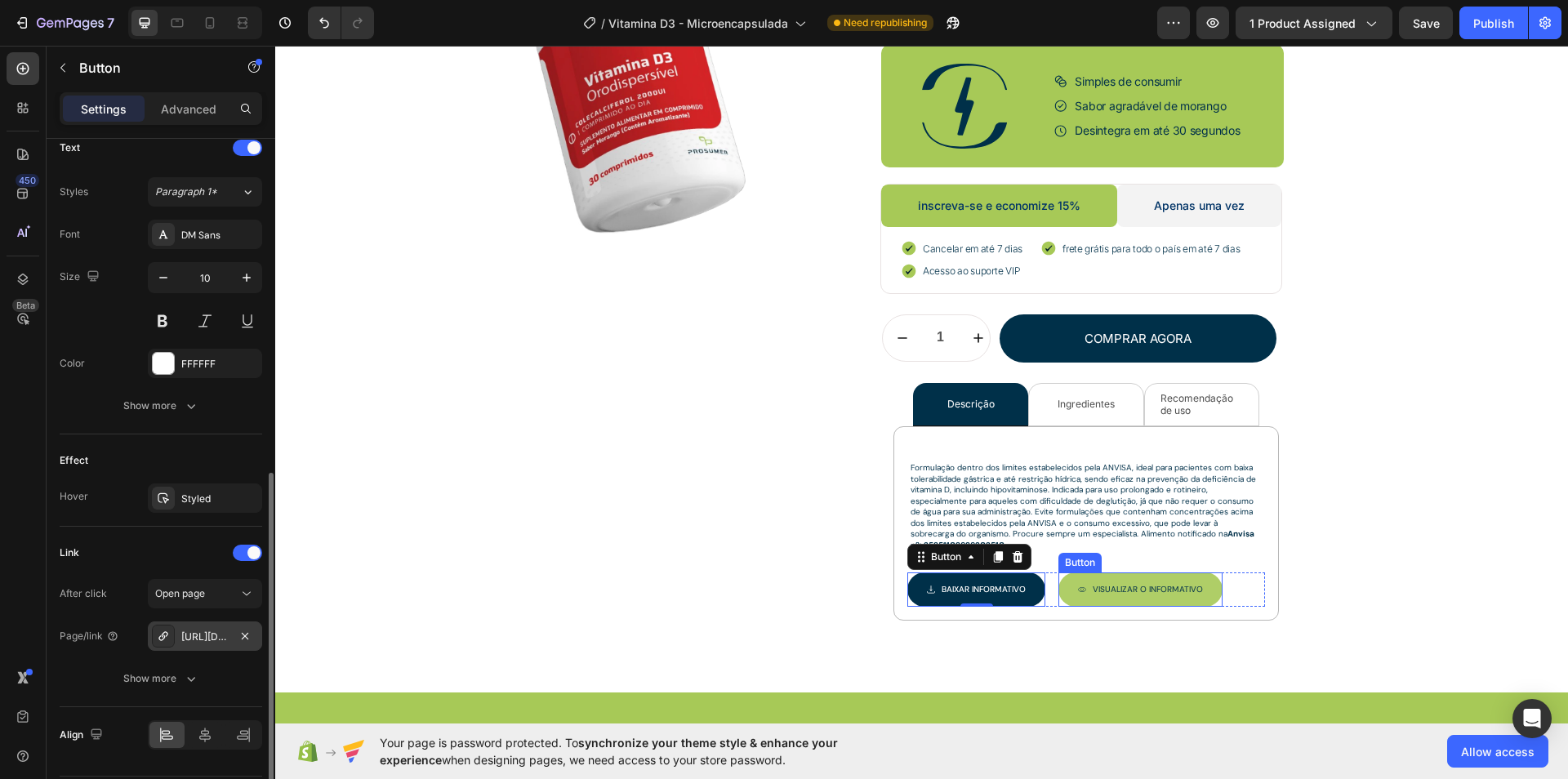
click at [1078, 585] on icon "<p>Visualizar O INFORMATIVO</p>" at bounding box center [1082, 589] width 8 height 8
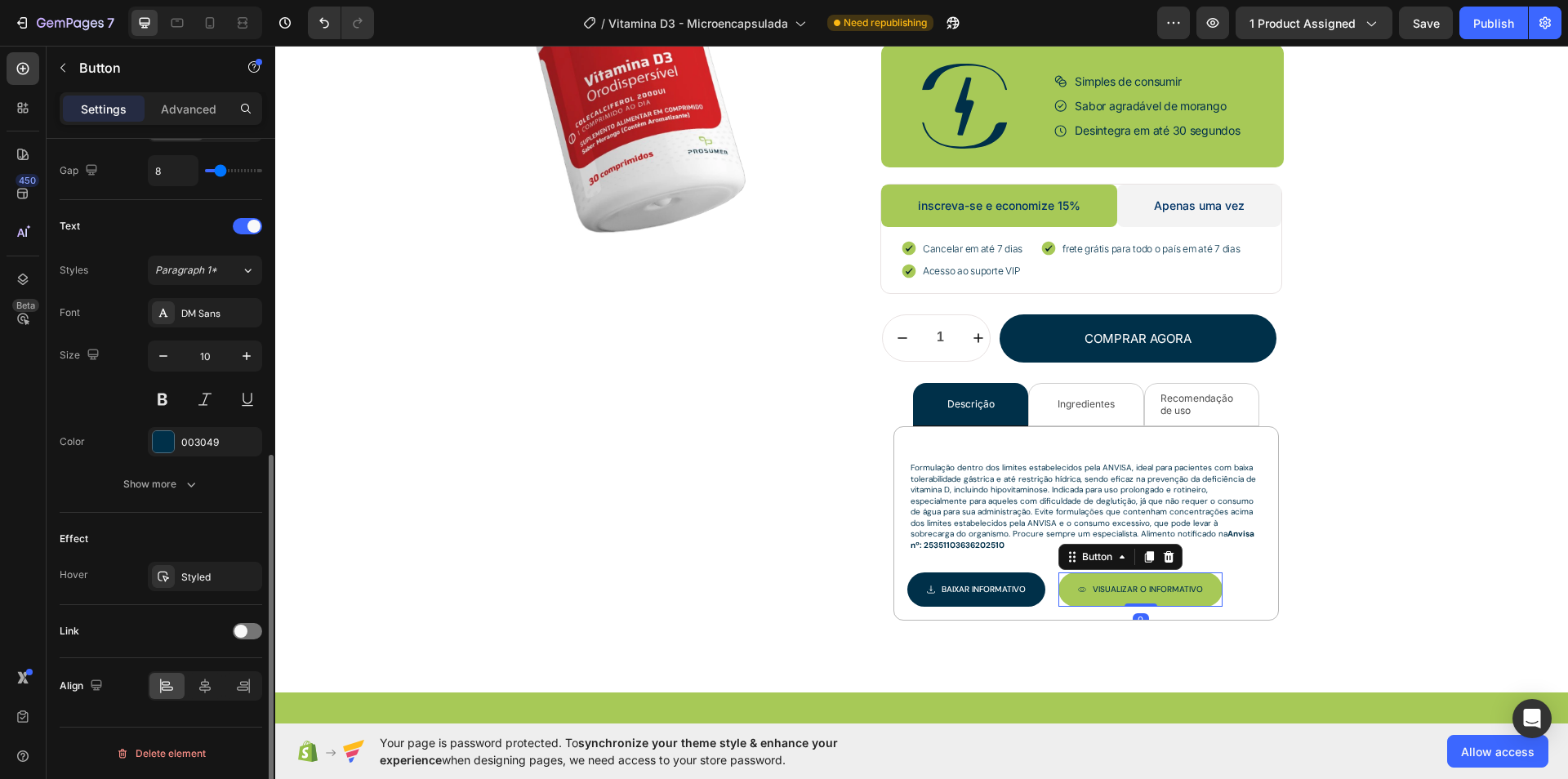
scroll to position [607, 0]
click at [243, 635] on span at bounding box center [241, 638] width 13 height 13
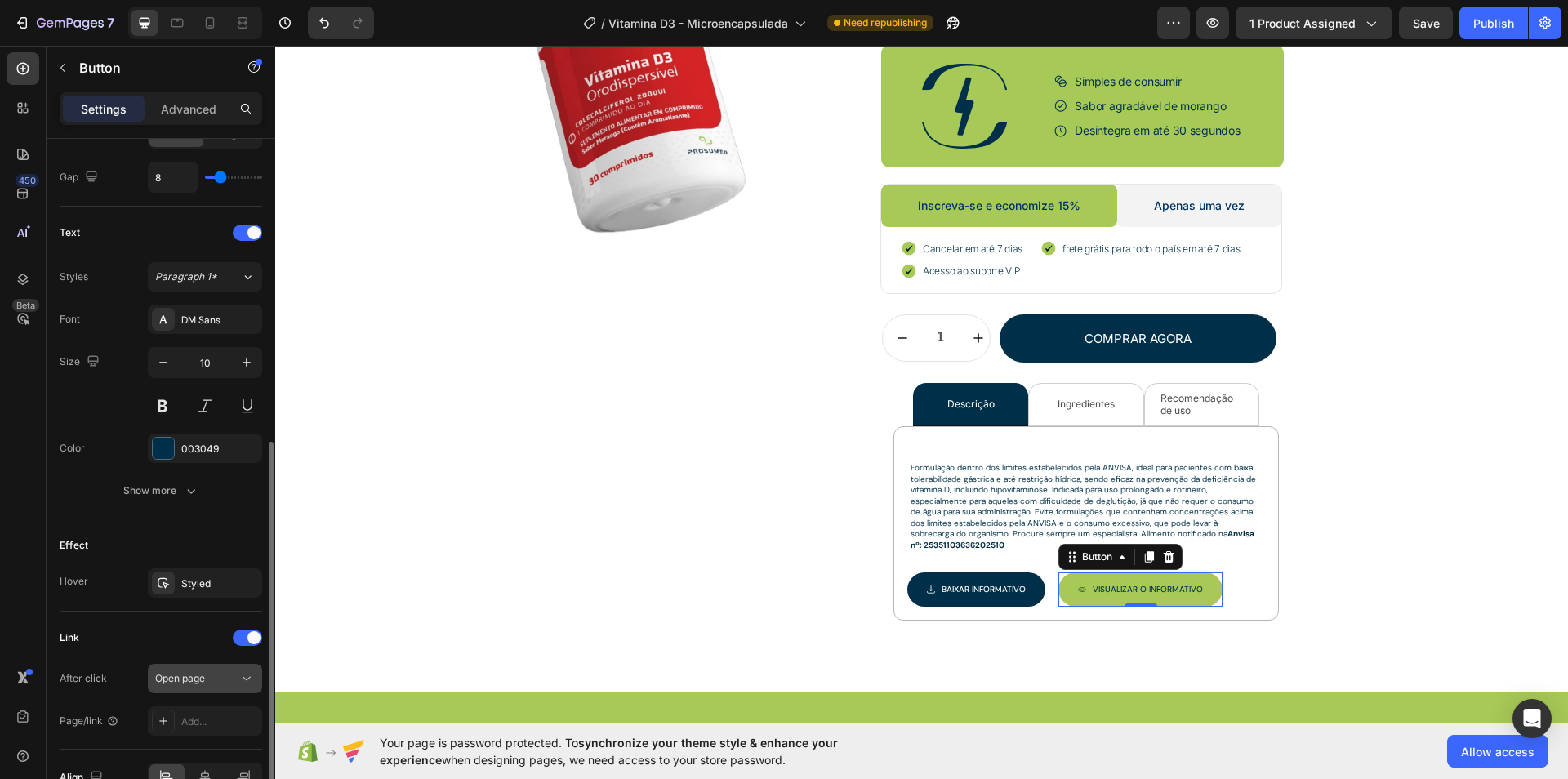
click at [212, 683] on button "Open page" at bounding box center [205, 679] width 115 height 29
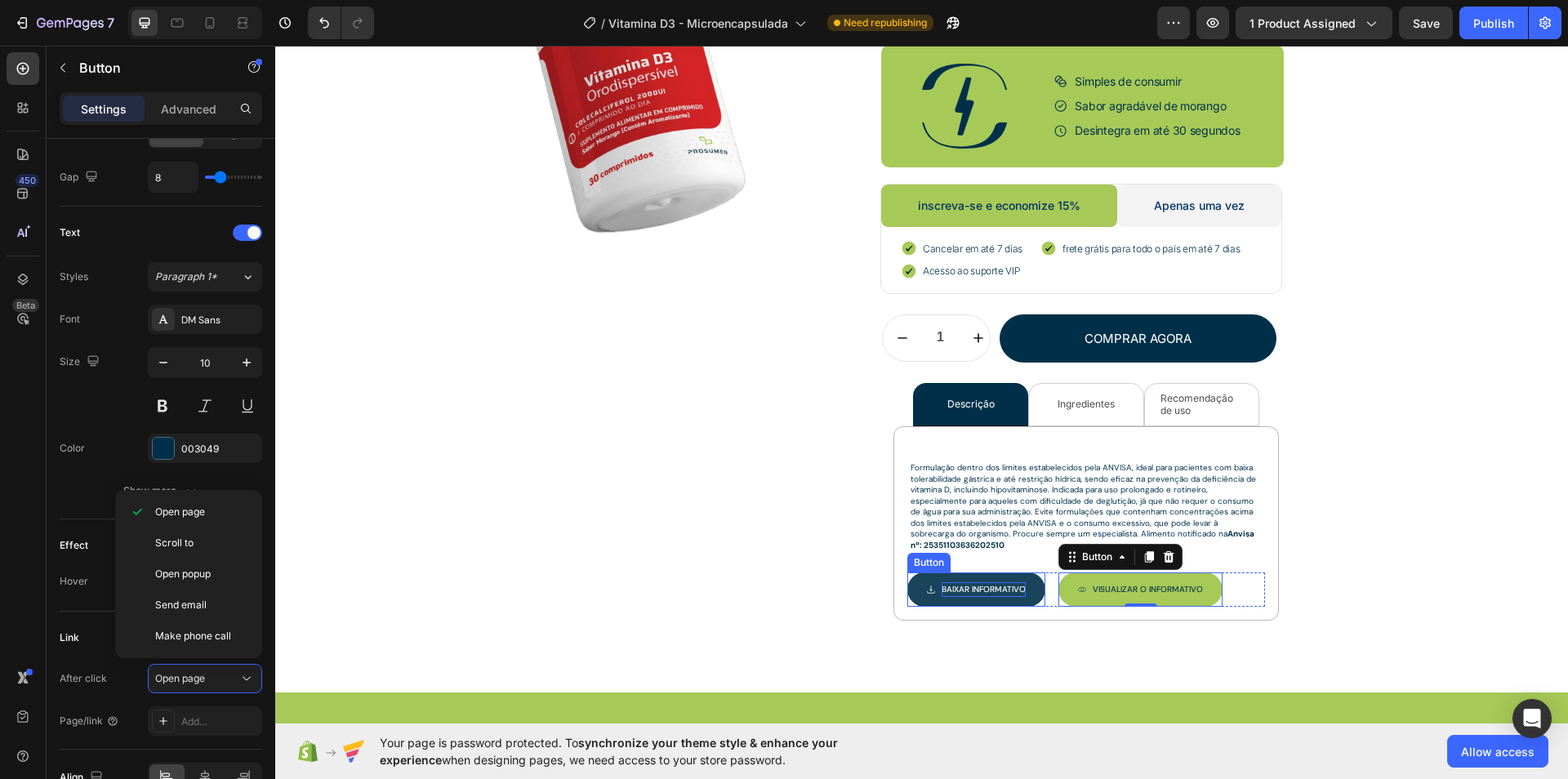
click at [963, 583] on p "Baixar INFORMATIVO" at bounding box center [984, 590] width 84 height 15
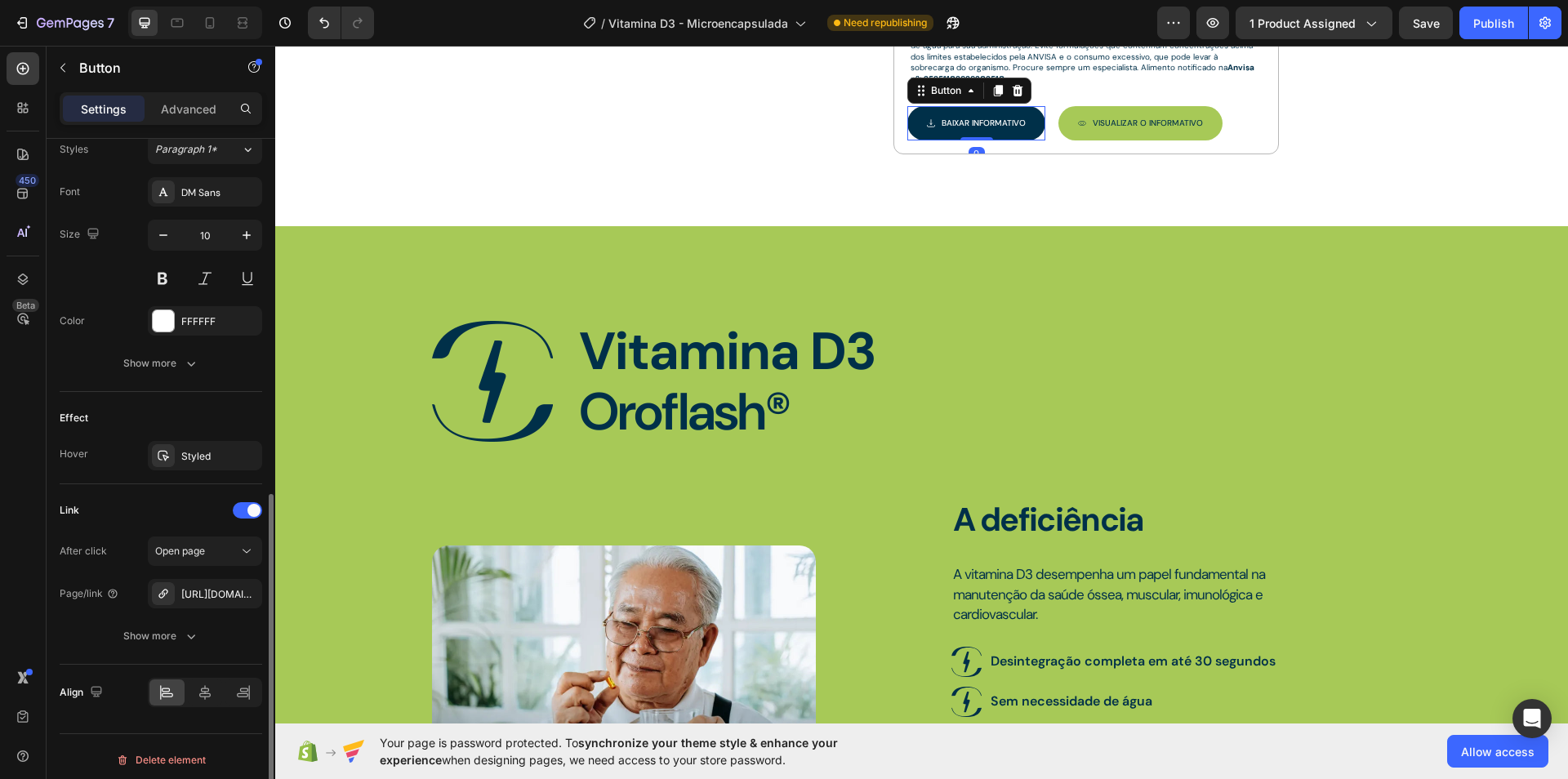
scroll to position [743, 0]
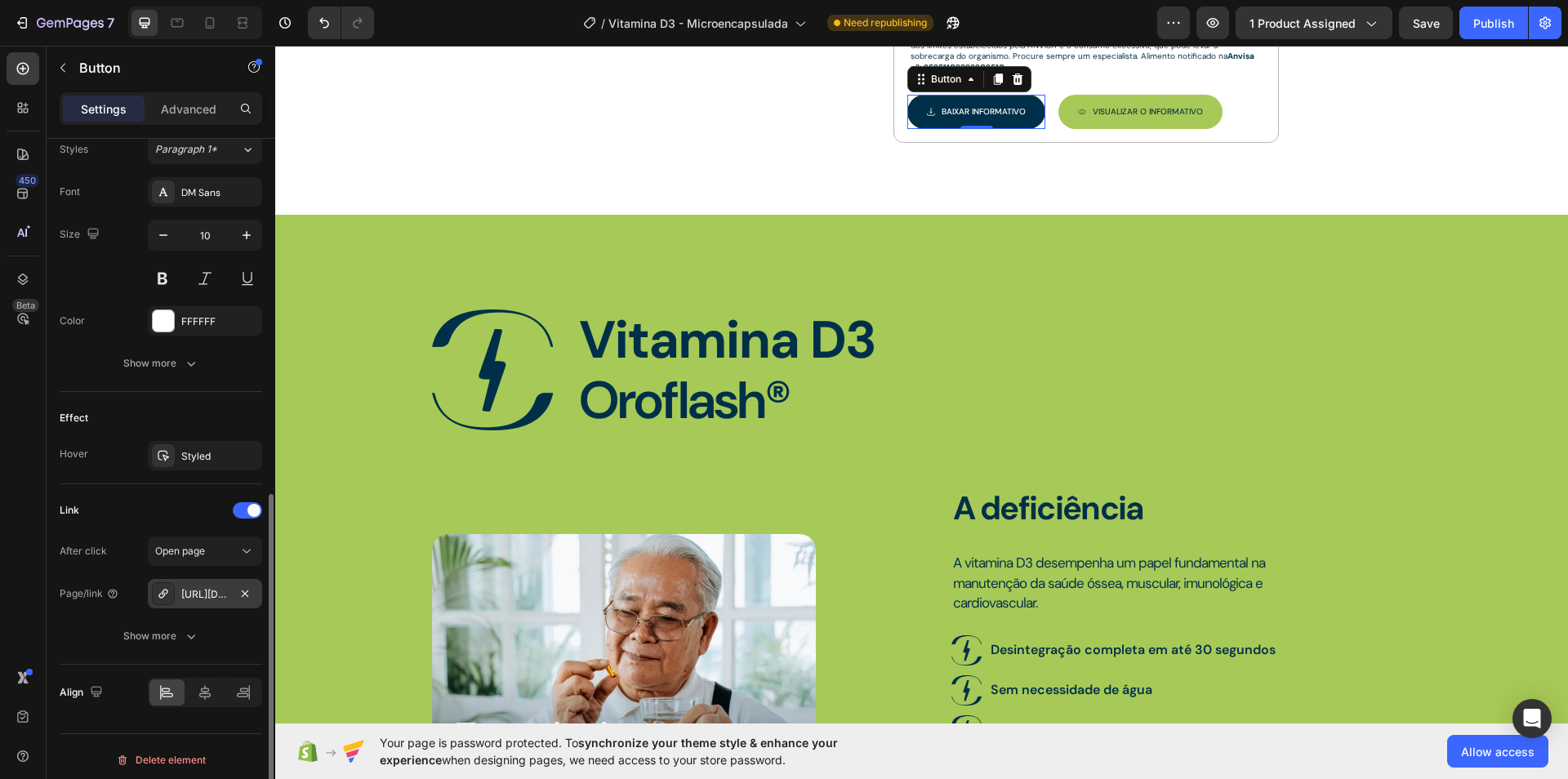
click at [204, 587] on div "[URL][DOMAIN_NAME]" at bounding box center [206, 595] width 48 height 15
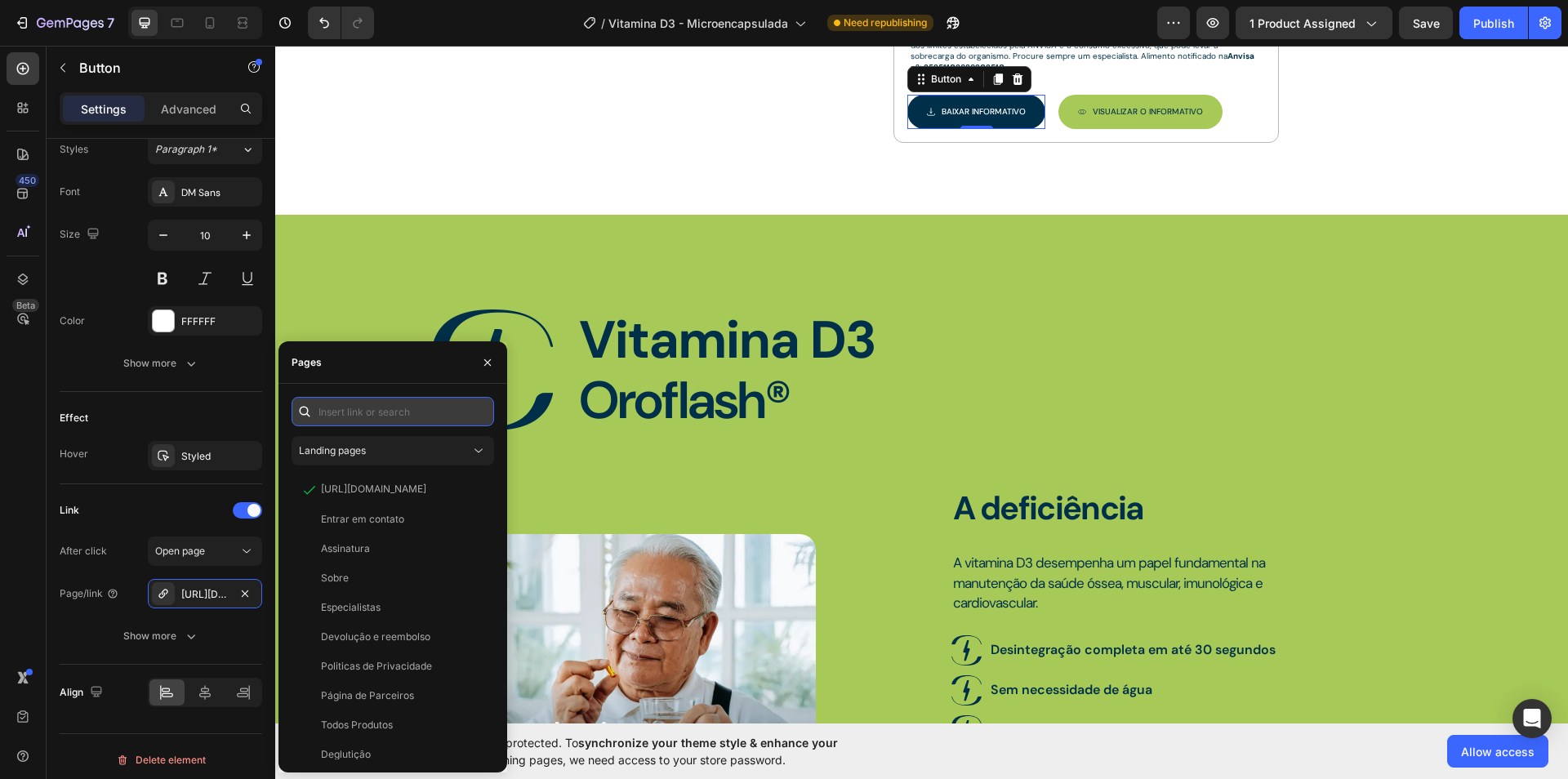
click at [412, 419] on input "text" at bounding box center [393, 412] width 203 height 29
paste input "/a/download?file=[URL][DOMAIN_NAME]"
type input "/a/download?file=[URL][DOMAIN_NAME]"
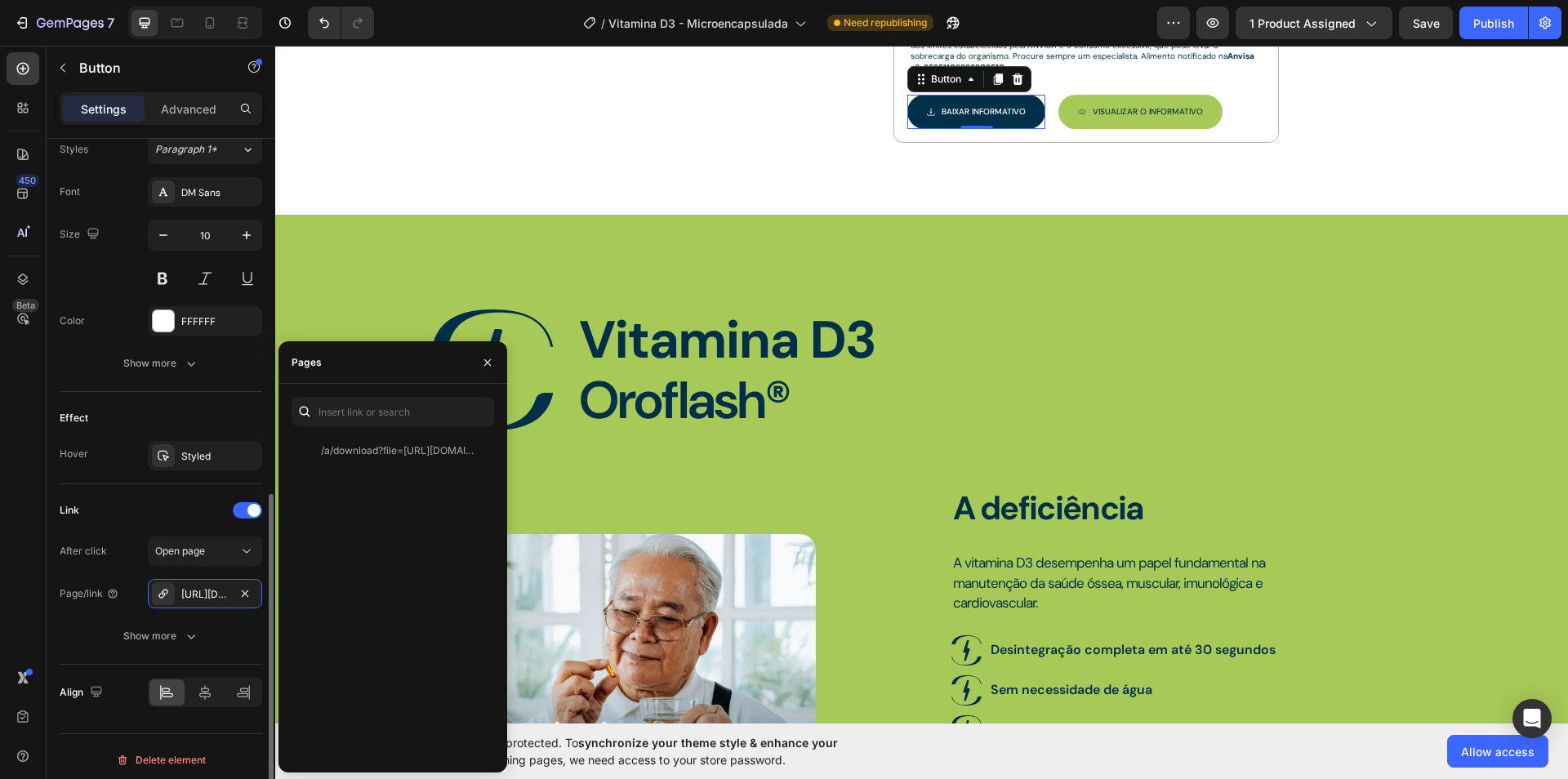
click at [151, 517] on div "Link" at bounding box center [161, 510] width 203 height 26
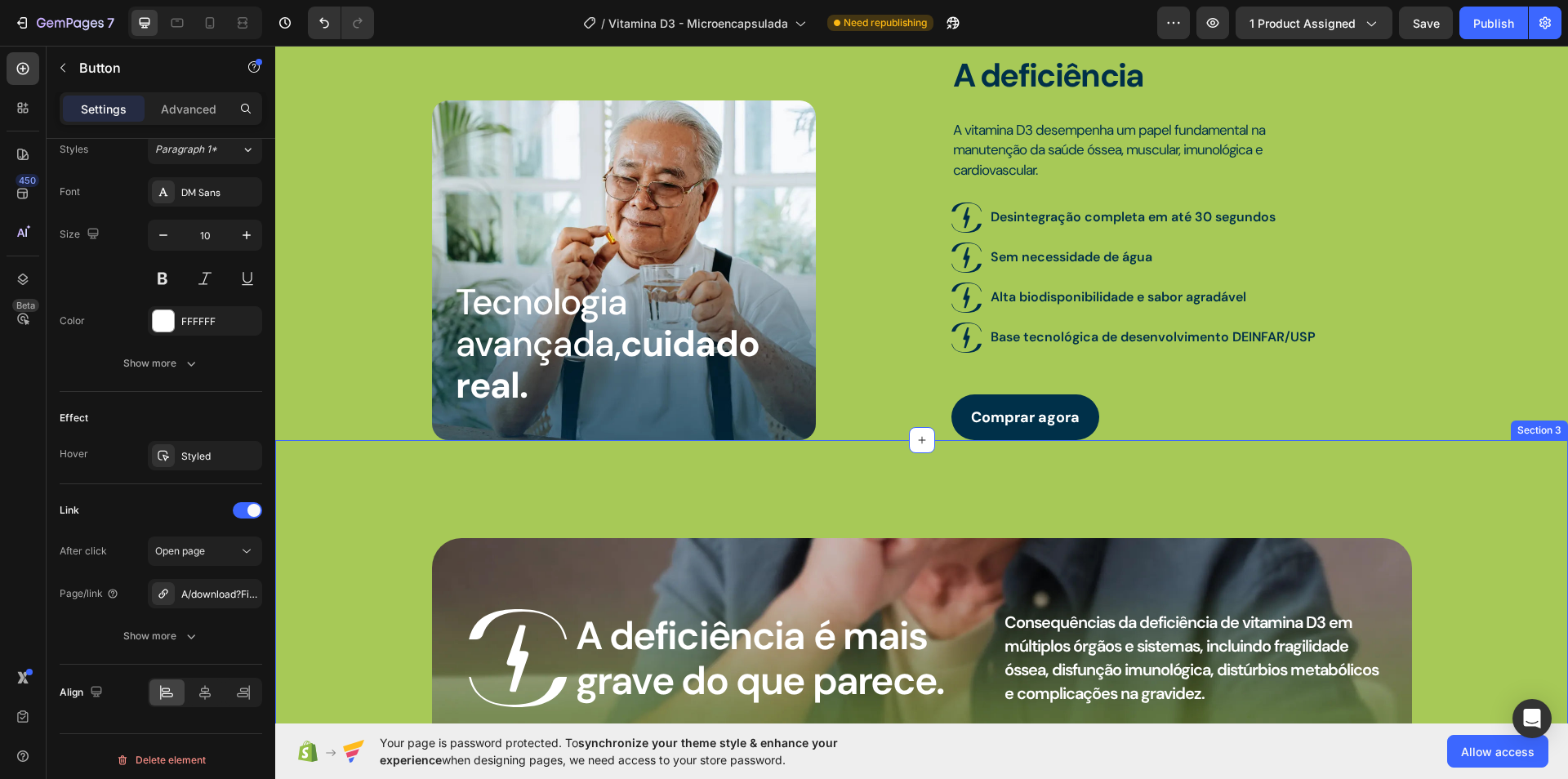
scroll to position [1192, 0]
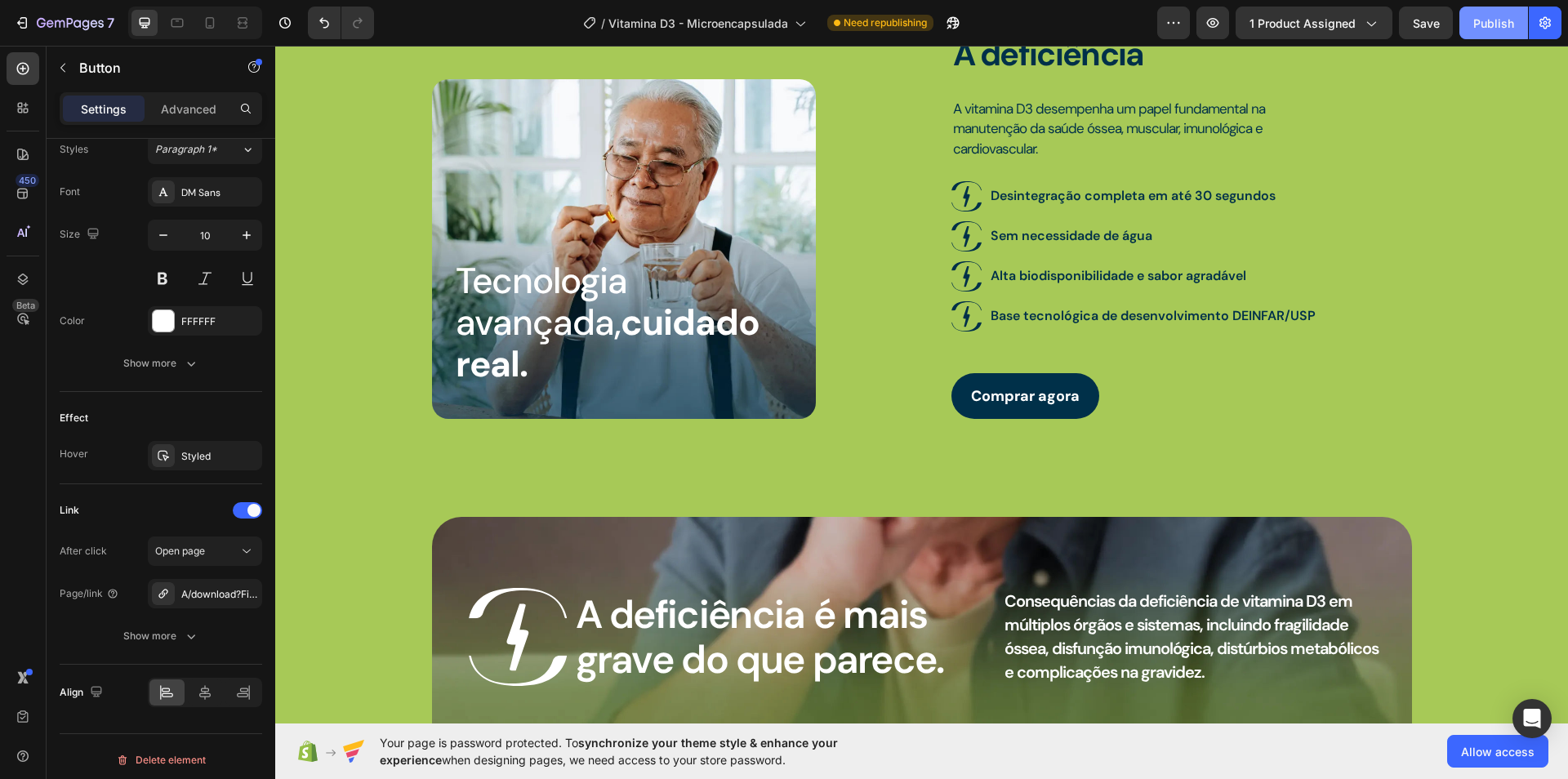
click at [1478, 24] on div "Publish" at bounding box center [1494, 23] width 41 height 17
click at [1207, 27] on button "button" at bounding box center [1213, 23] width 33 height 33
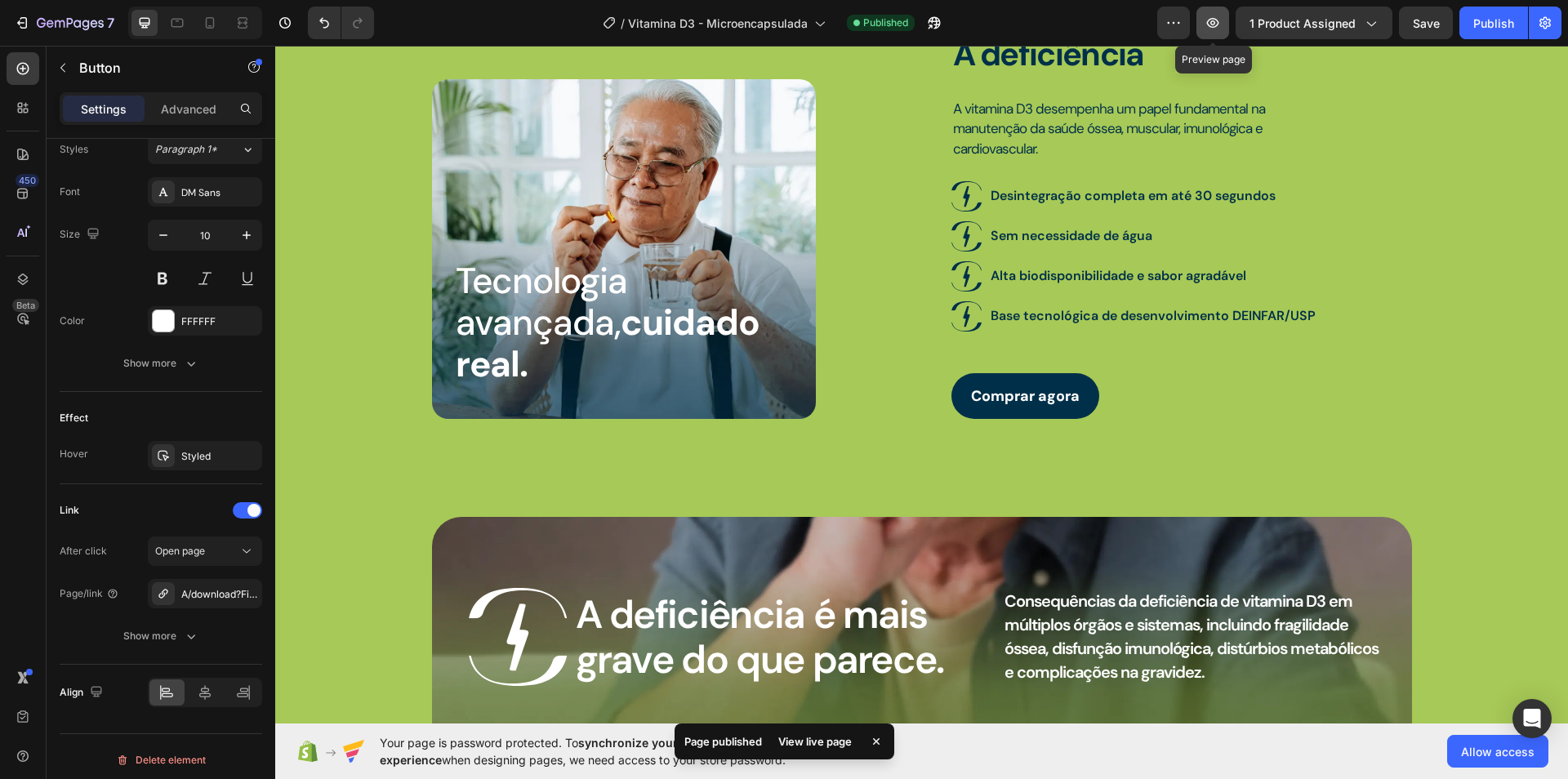
click at [1221, 26] on icon "button" at bounding box center [1213, 23] width 17 height 17
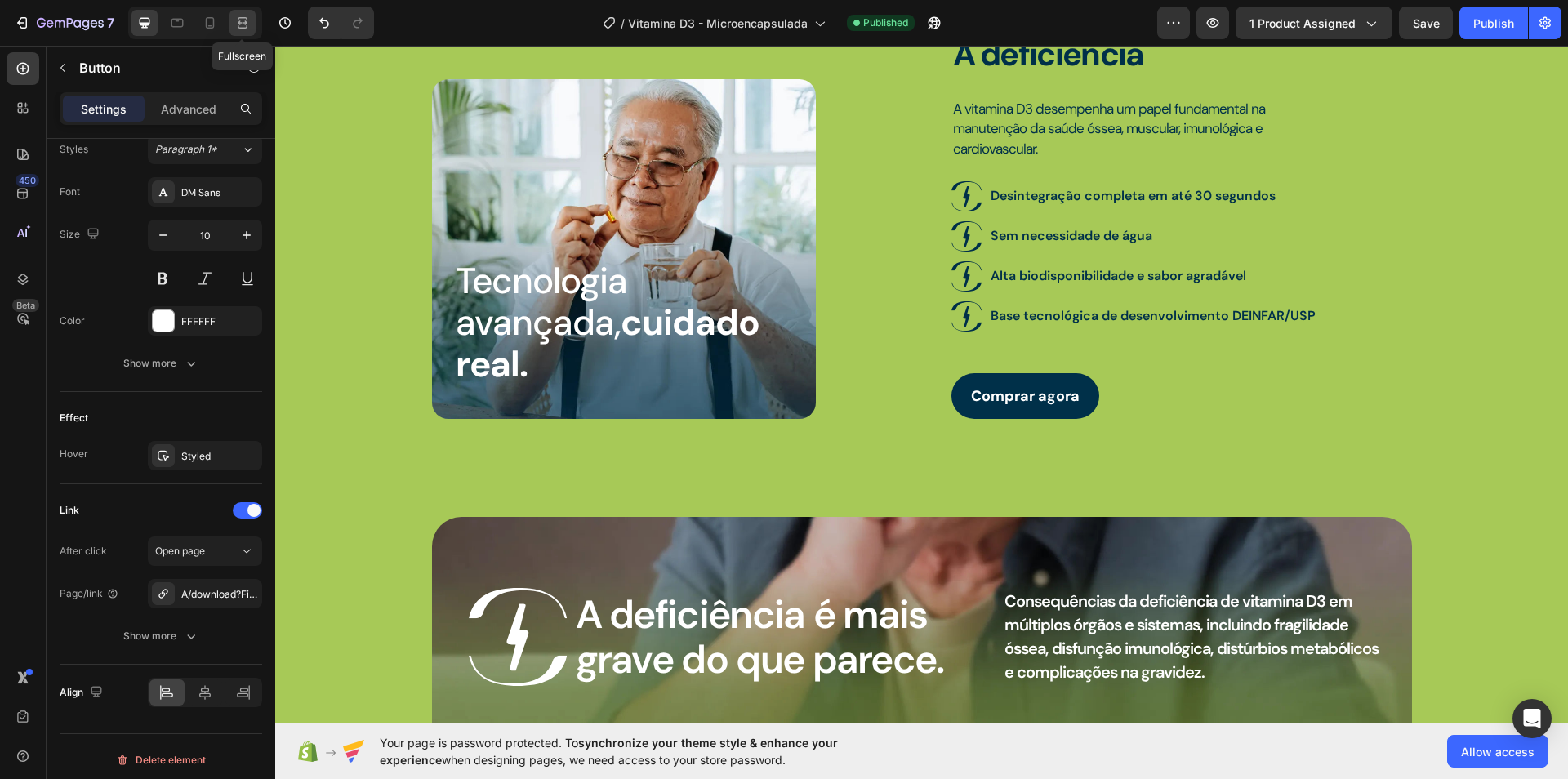
click at [245, 18] on icon at bounding box center [243, 23] width 17 height 17
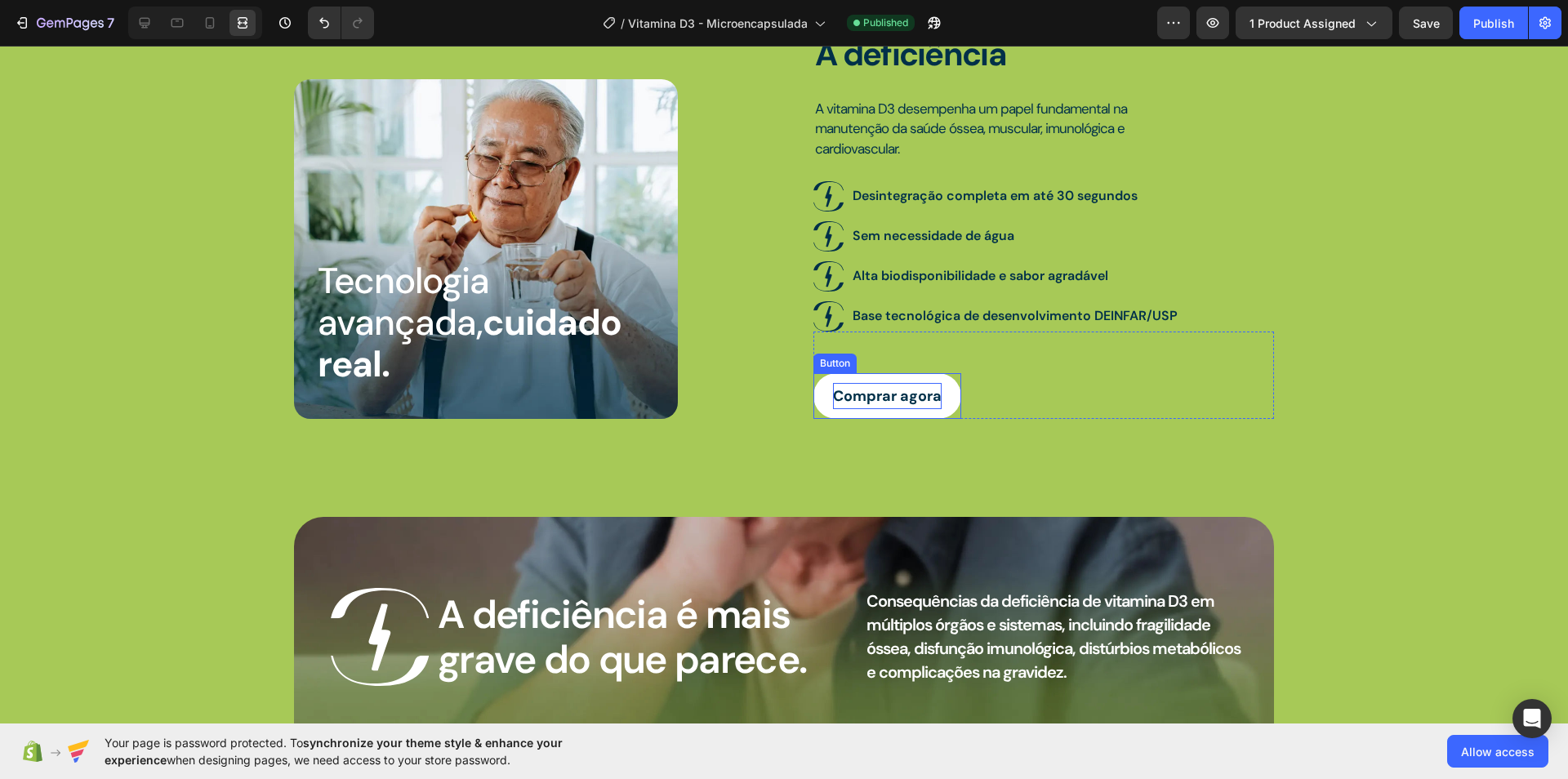
click at [894, 384] on p "Comprar agora" at bounding box center [887, 396] width 108 height 26
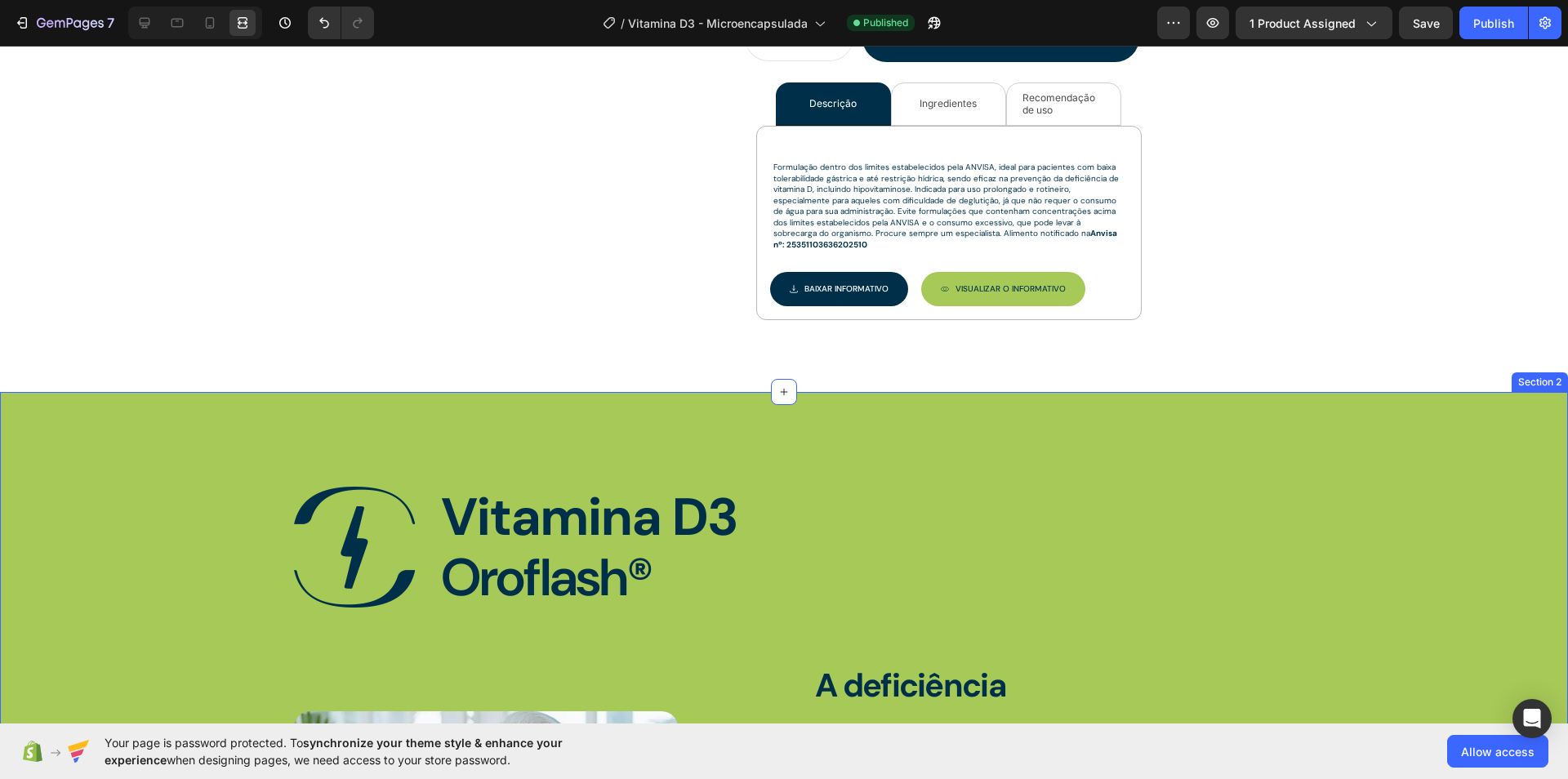
scroll to position [293, 0]
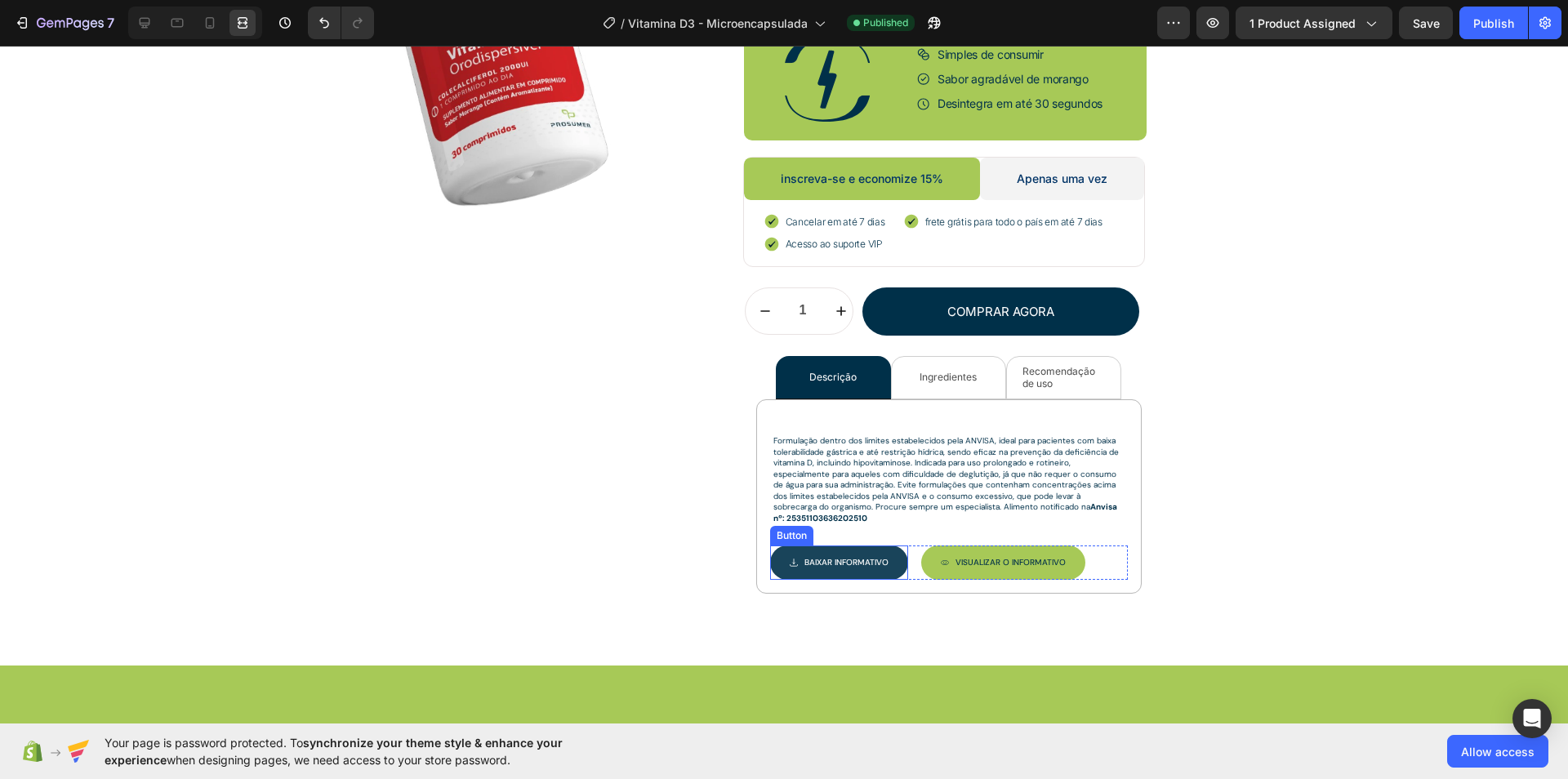
click at [883, 560] on button "Baixar INFORMATIVO" at bounding box center [840, 562] width 138 height 34
click at [883, 559] on button "Baixar INFORMATIVO" at bounding box center [840, 562] width 138 height 34
click at [151, 28] on icon at bounding box center [145, 23] width 17 height 17
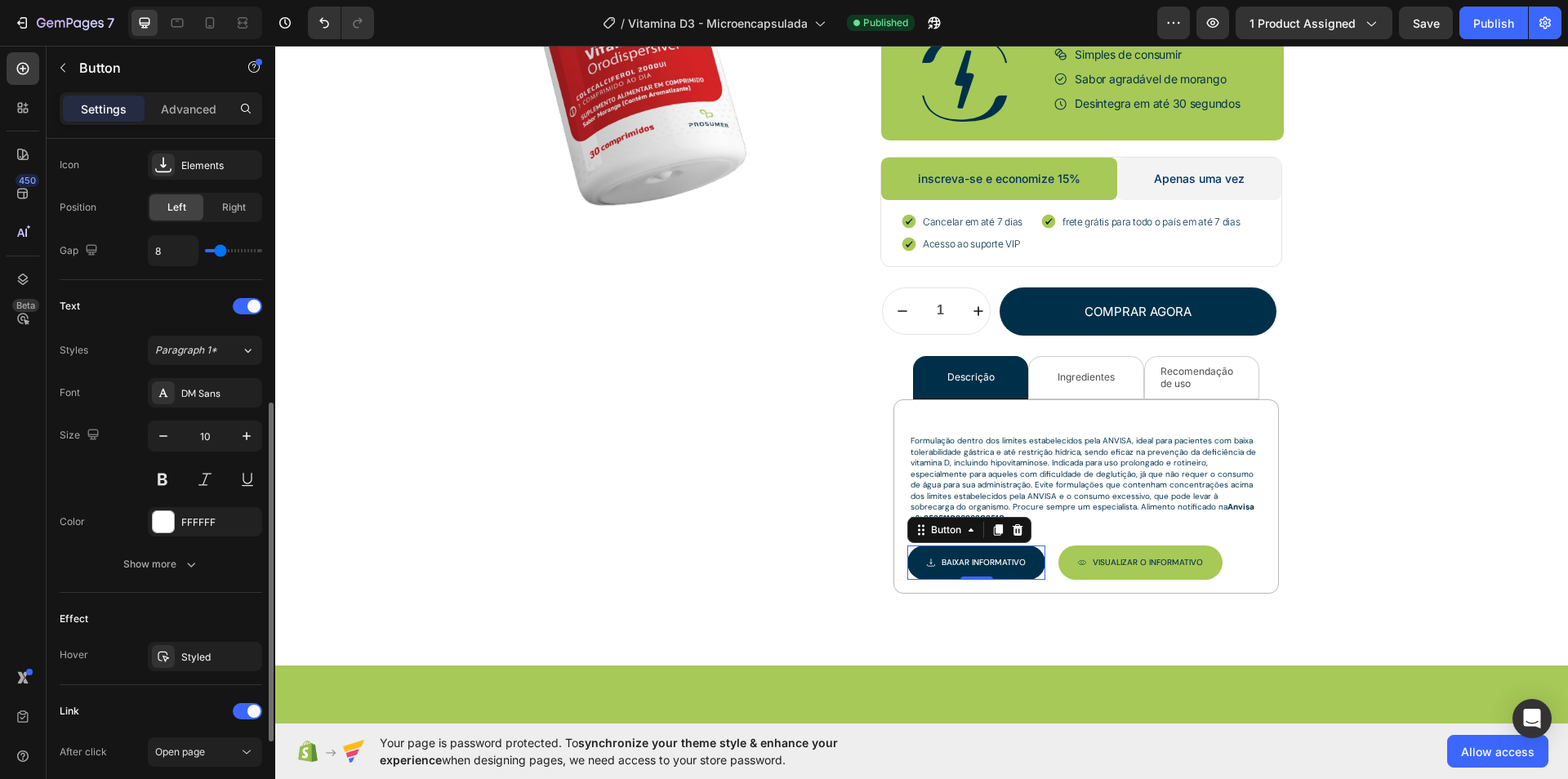
scroll to position [734, 0]
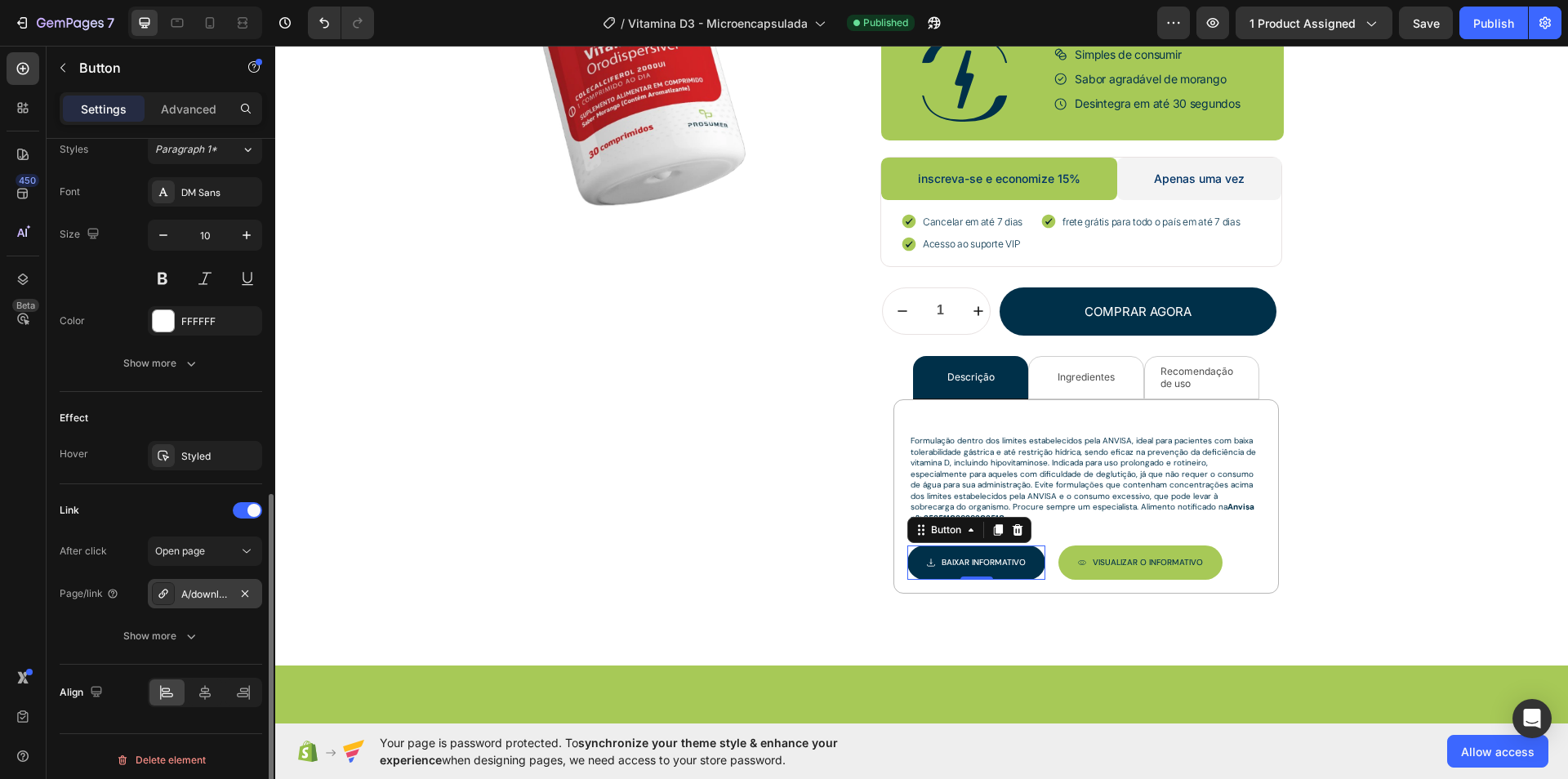
click at [214, 587] on div "A/download?File=[URL][DOMAIN_NAME]" at bounding box center [206, 595] width 48 height 15
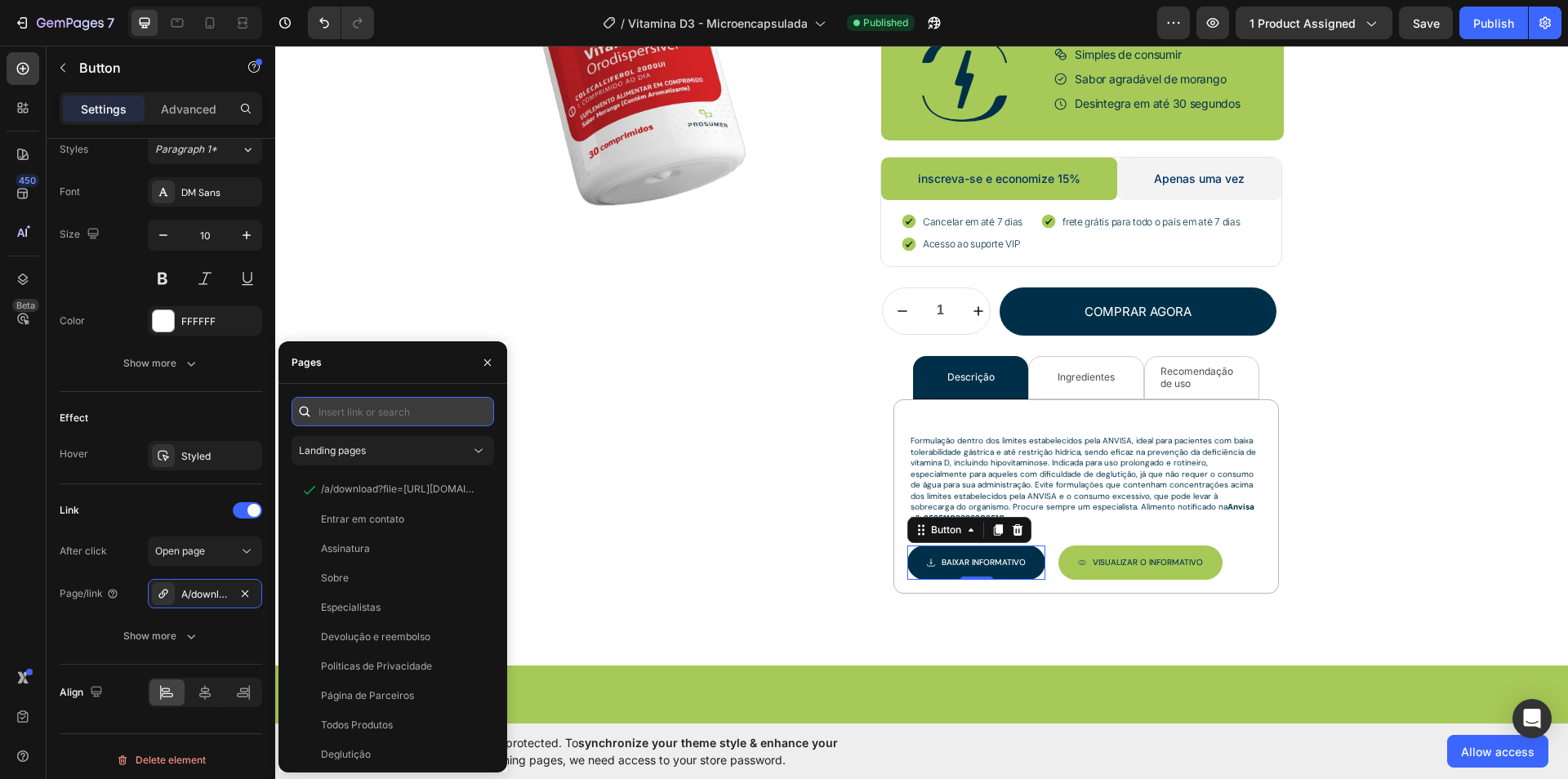
click at [356, 405] on input "text" at bounding box center [393, 412] width 203 height 29
paste input "/a/download?file=[URL][DOMAIN_NAME]"
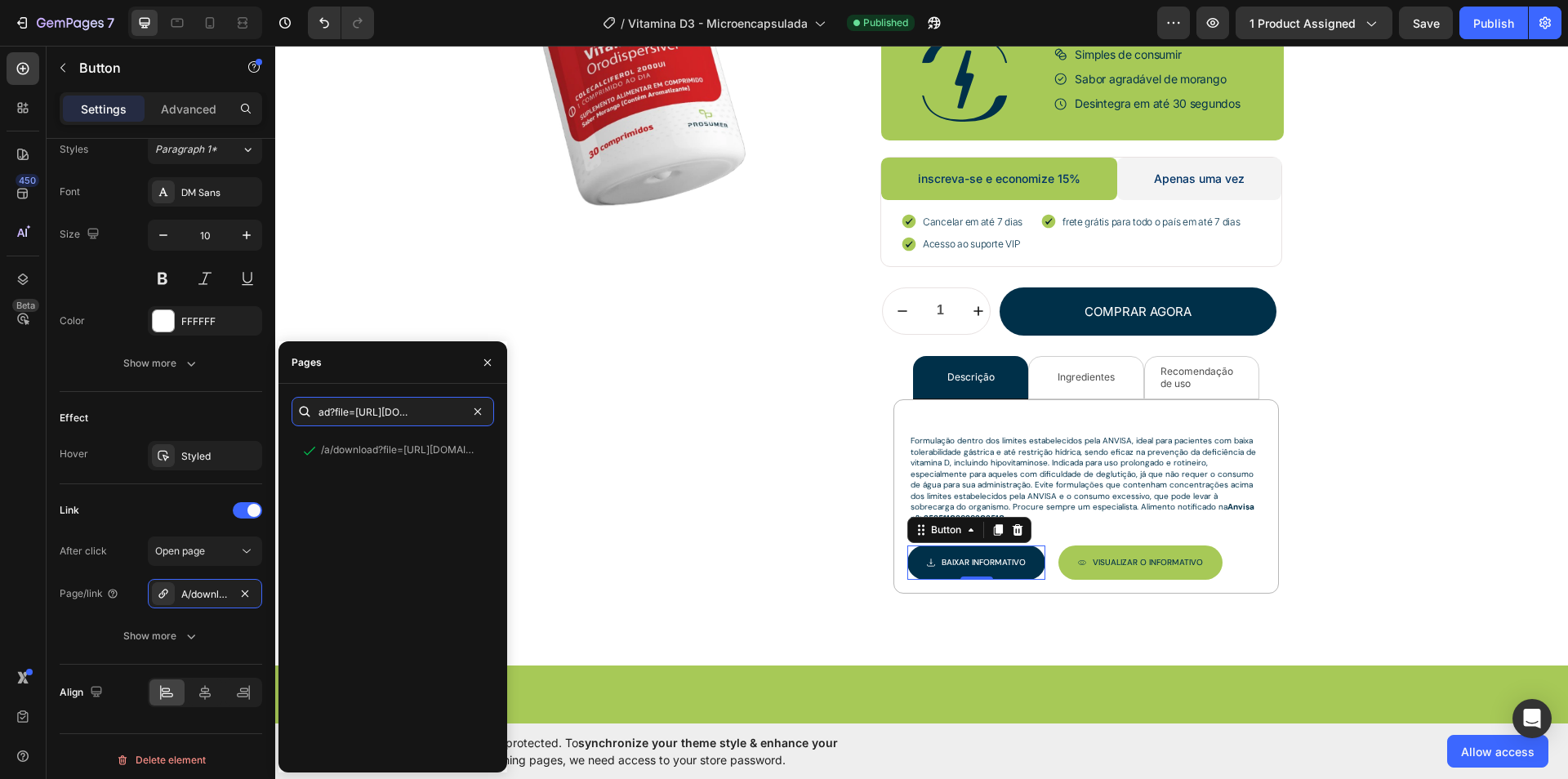
scroll to position [0, 0]
drag, startPoint x: 330, startPoint y: 415, endPoint x: 267, endPoint y: 412, distance: 63.1
click at [267, 412] on div "450 Beta Sections(18) Elements(84) Section Element Hero Section Product Detail …" at bounding box center [138, 413] width 275 height 734
click at [330, 406] on input "/a/download?file=[URL][DOMAIN_NAME]" at bounding box center [393, 412] width 203 height 29
drag, startPoint x: 332, startPoint y: 415, endPoint x: 302, endPoint y: 408, distance: 30.8
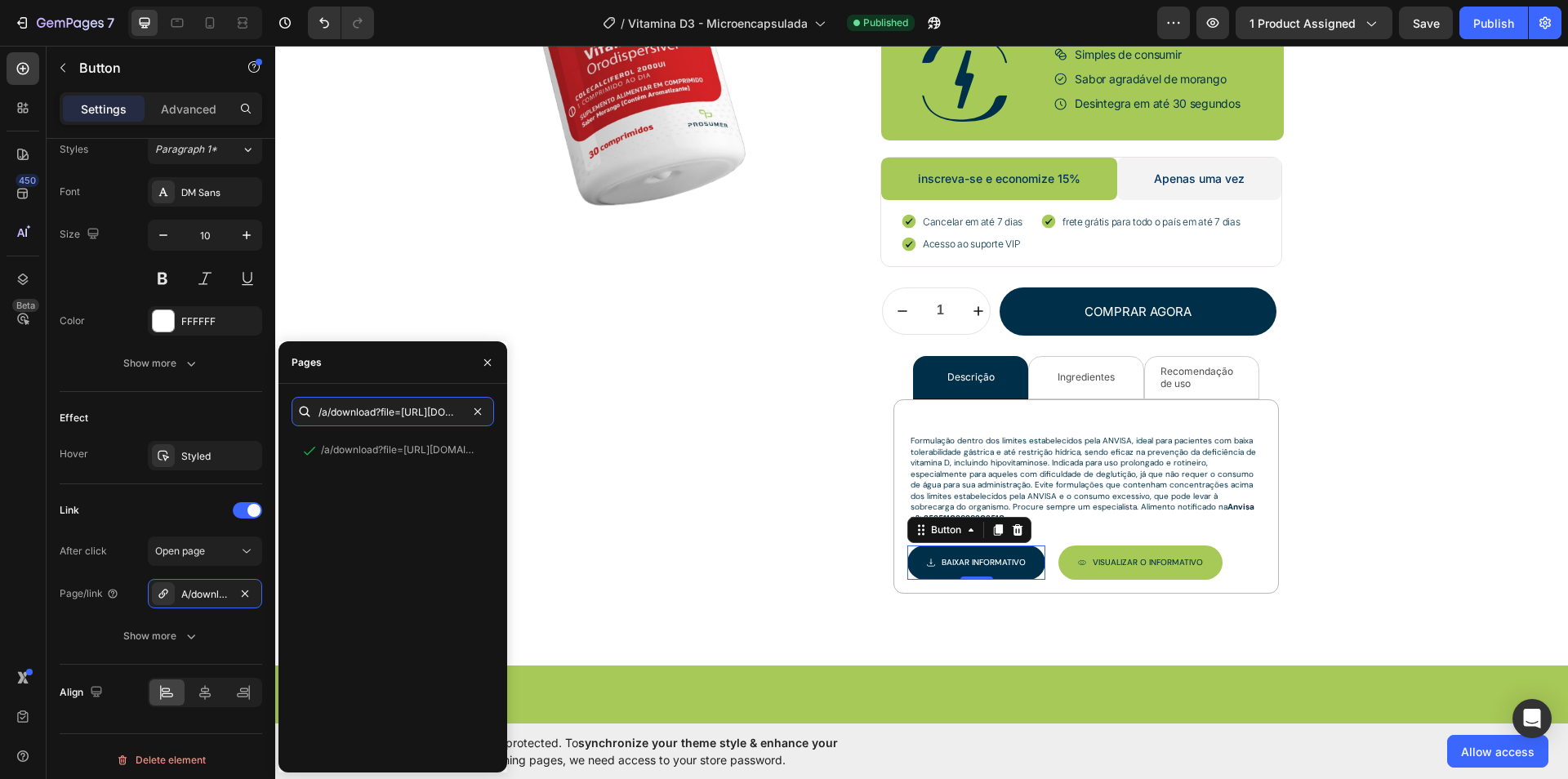
click at [302, 408] on div "/a/download?file=[URL][DOMAIN_NAME]" at bounding box center [393, 412] width 203 height 29
click at [419, 418] on input "download?file=[URL][DOMAIN_NAME]" at bounding box center [393, 412] width 203 height 29
paste input "/a/"
click at [464, 451] on div "View" at bounding box center [469, 451] width 24 height 15
click at [365, 417] on input "/a/download?file=[URL][DOMAIN_NAME]" at bounding box center [393, 412] width 203 height 29
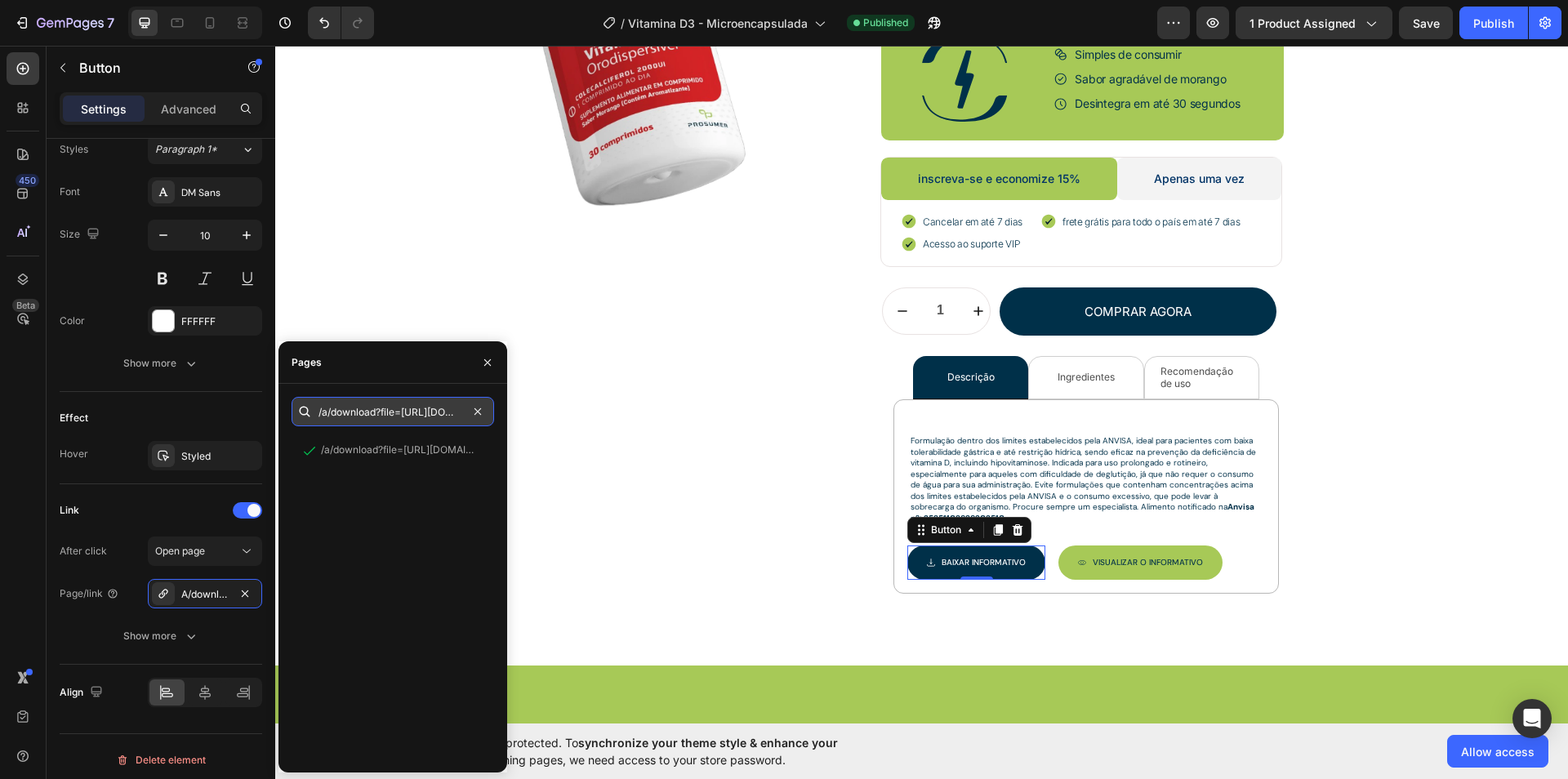
click at [418, 416] on input "/a/download?file=[URL][DOMAIN_NAME]" at bounding box center [393, 412] width 203 height 29
drag, startPoint x: 404, startPoint y: 414, endPoint x: 302, endPoint y: 415, distance: 102.0
click at [302, 415] on div "/a/download?file=[URL][DOMAIN_NAME]" at bounding box center [393, 412] width 203 height 29
type input "[URL][DOMAIN_NAME]"
click at [466, 447] on div "View" at bounding box center [469, 451] width 24 height 15
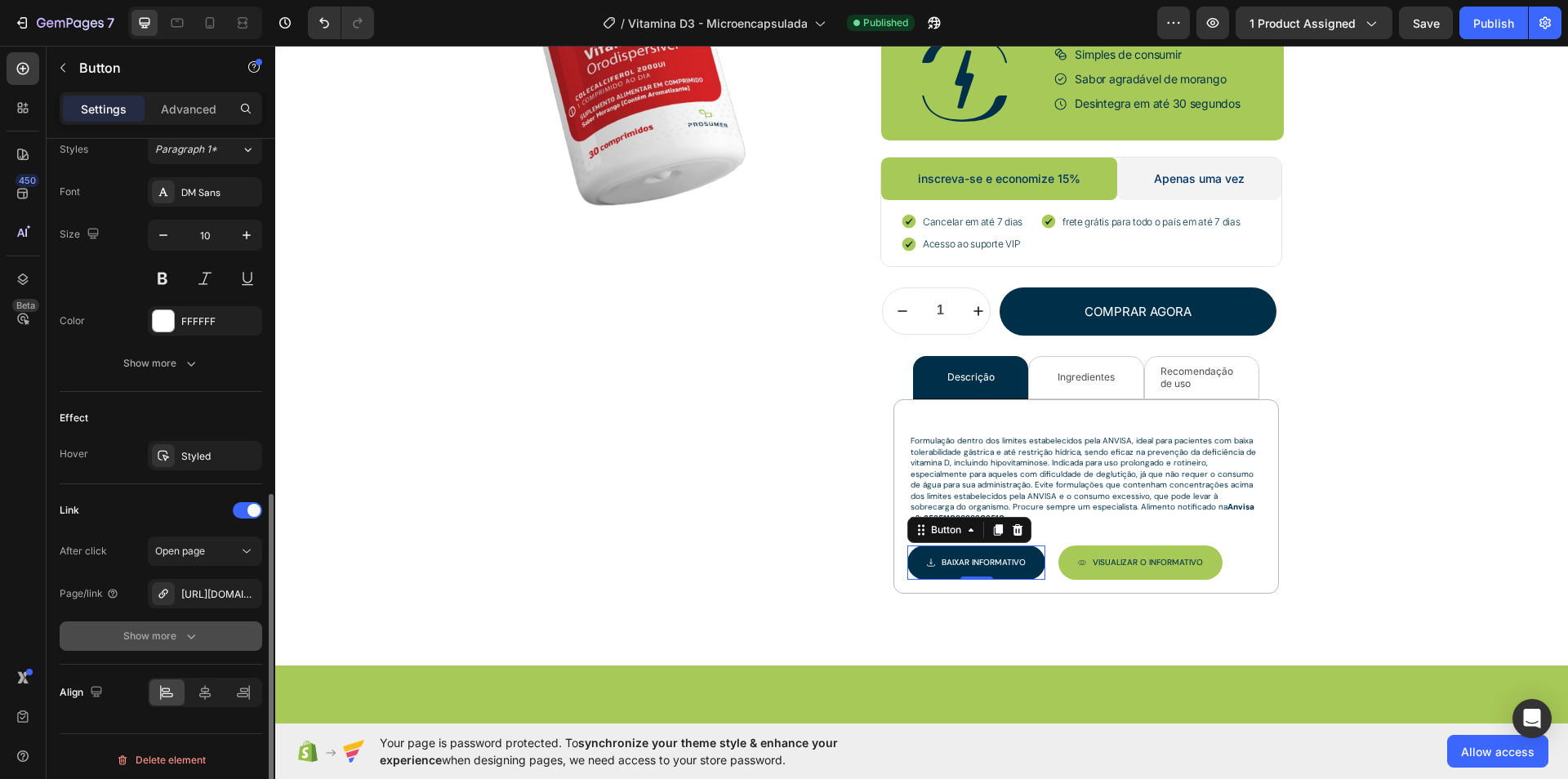
drag, startPoint x: 165, startPoint y: 618, endPoint x: 167, endPoint y: 627, distance: 9.2
click at [167, 627] on button "Show more" at bounding box center [161, 637] width 203 height 29
click at [133, 676] on icon at bounding box center [132, 678] width 4 height 4
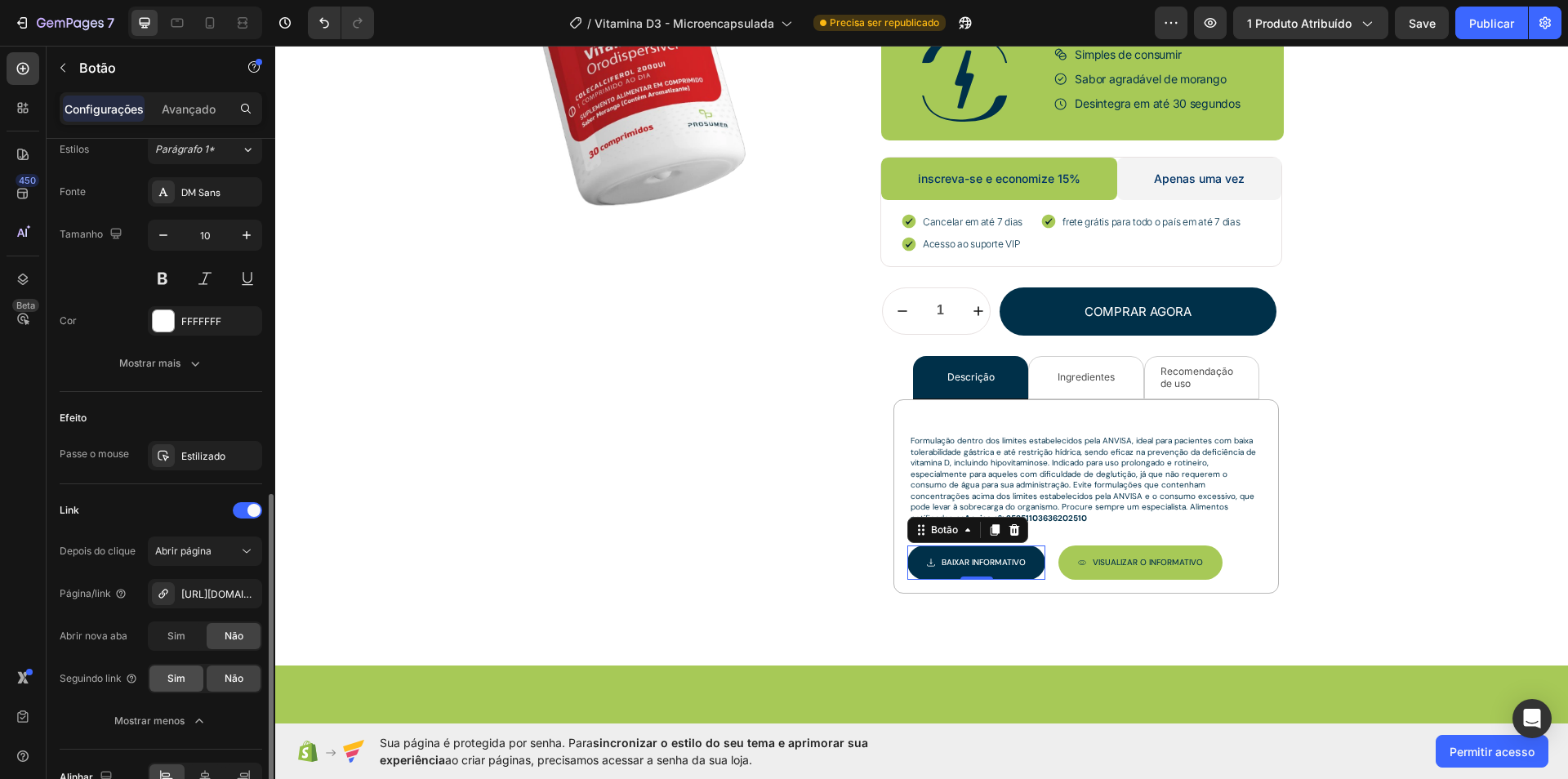
click at [166, 673] on div "Sim" at bounding box center [176, 679] width 54 height 26
click at [207, 592] on font "[URL][DOMAIN_NAME]" at bounding box center [234, 594] width 106 height 12
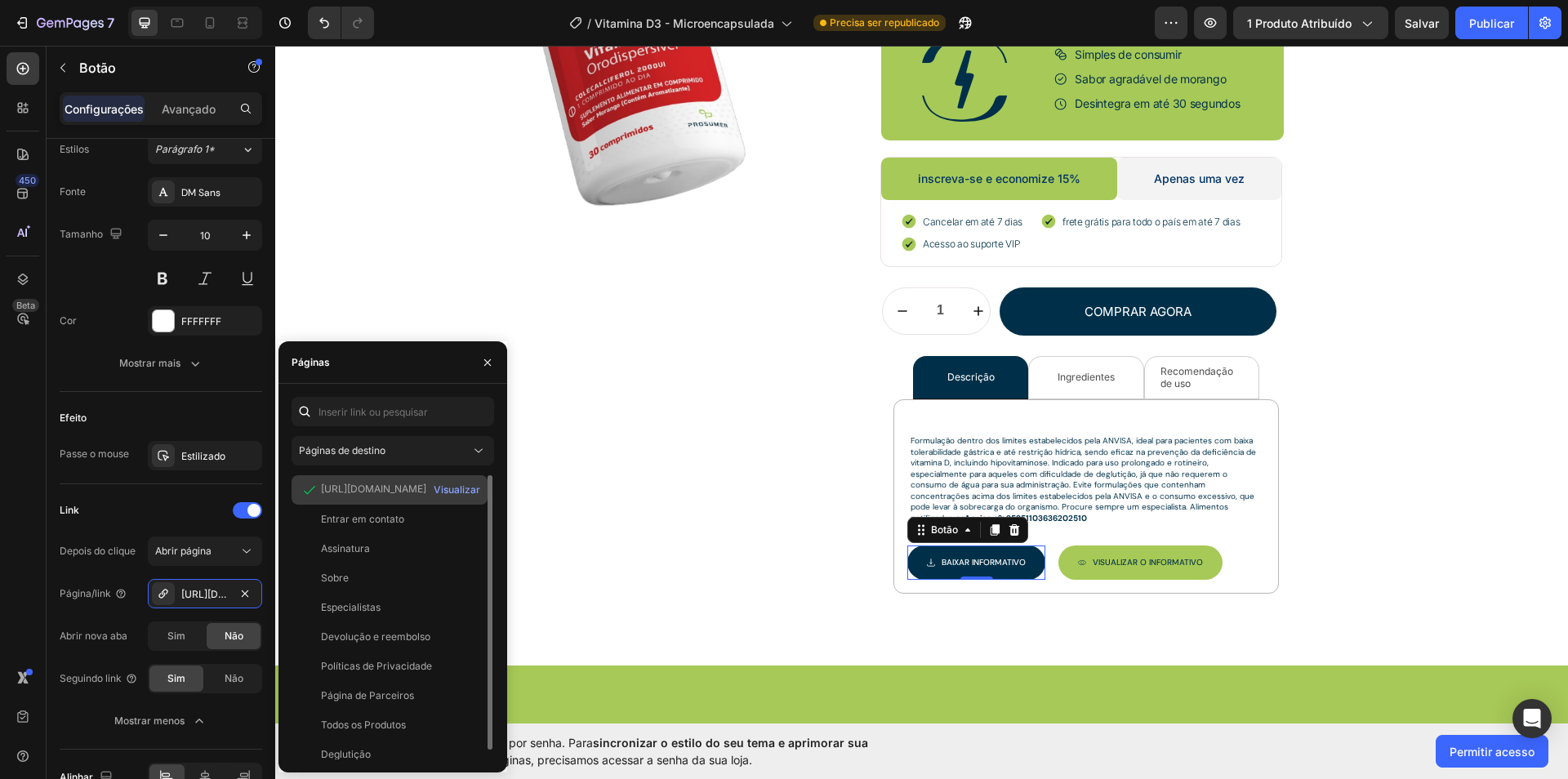
click at [388, 484] on font "[URL][DOMAIN_NAME]" at bounding box center [373, 488] width 106 height 12
click at [434, 488] on button "Visualizar" at bounding box center [457, 490] width 49 height 23
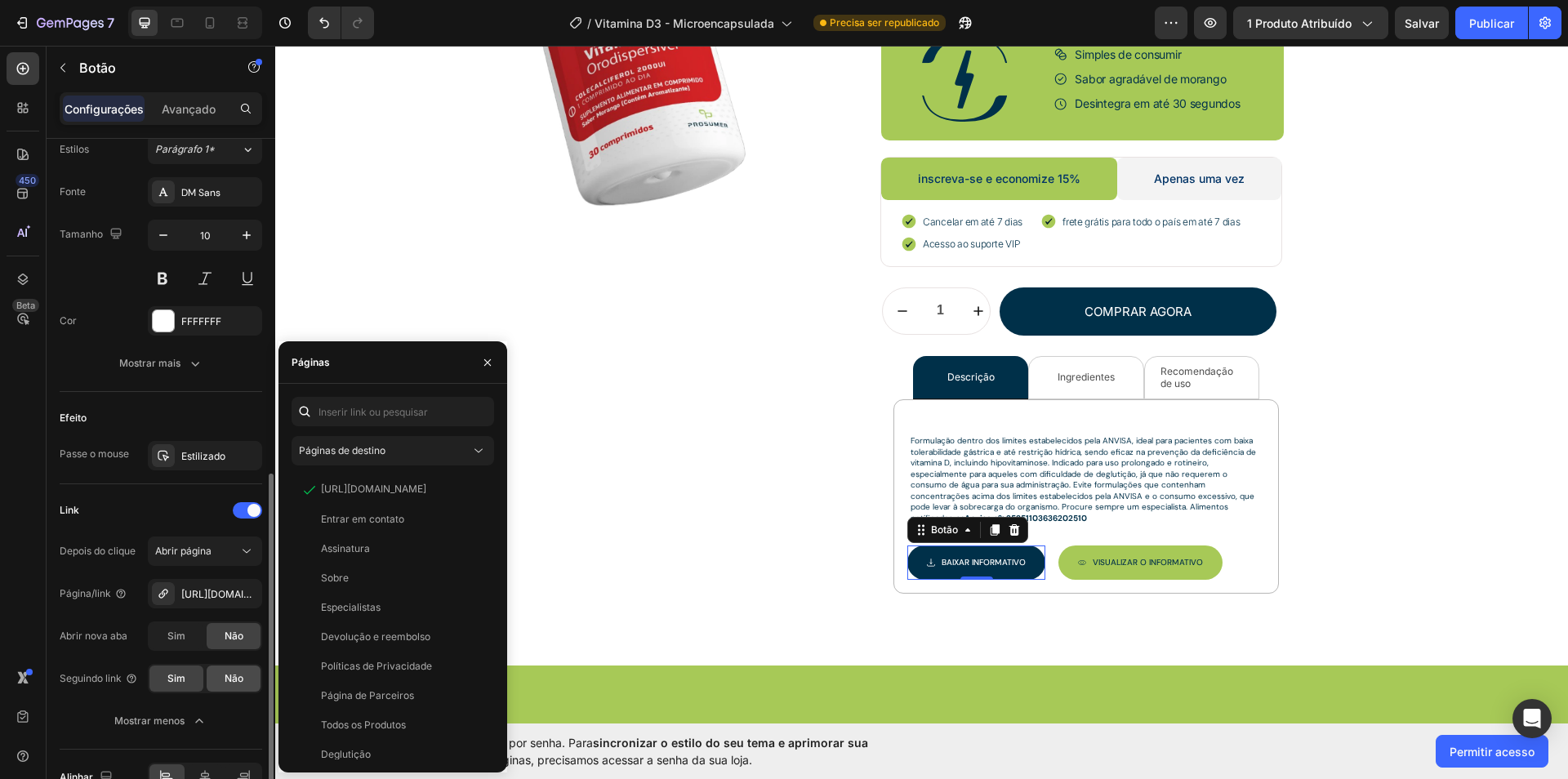
click at [219, 666] on div "Não" at bounding box center [233, 679] width 54 height 26
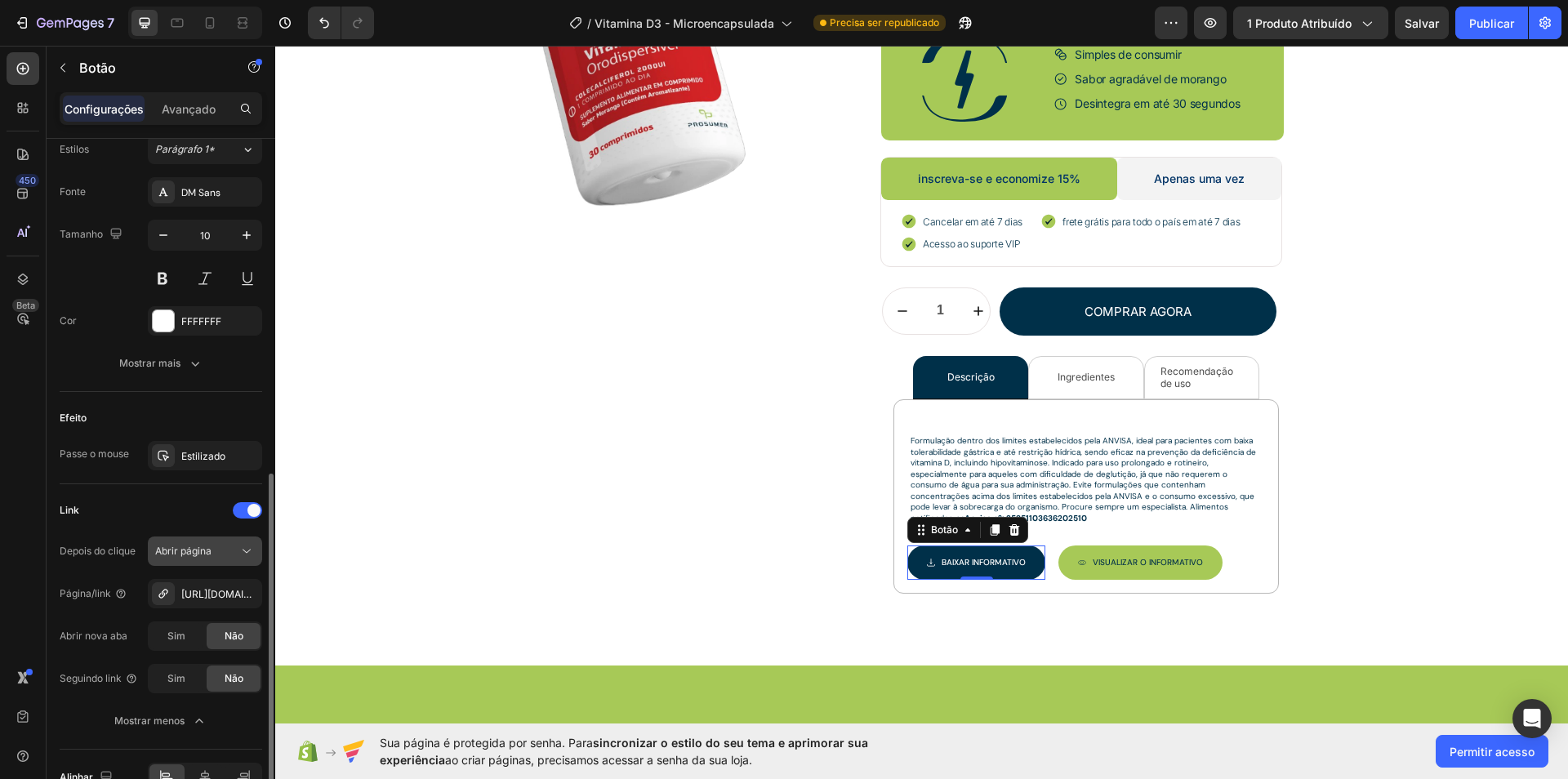
click at [225, 552] on div "Abrir página" at bounding box center [205, 551] width 100 height 17
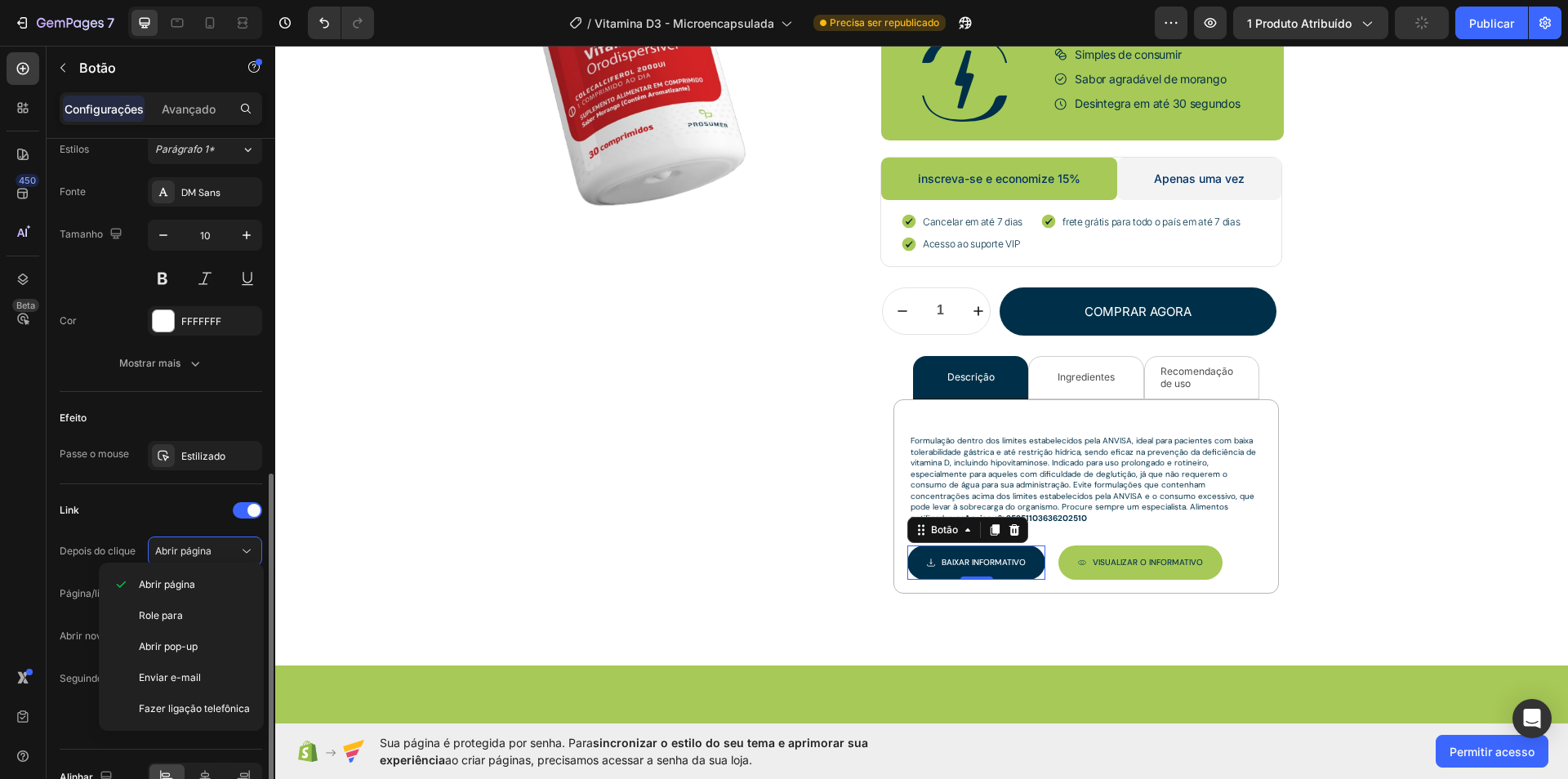
click at [169, 520] on div "Link Depois do clique Abrir página Página/link [URL][DOMAIN_NAME] Abrir nova ab…" at bounding box center [161, 617] width 203 height 239
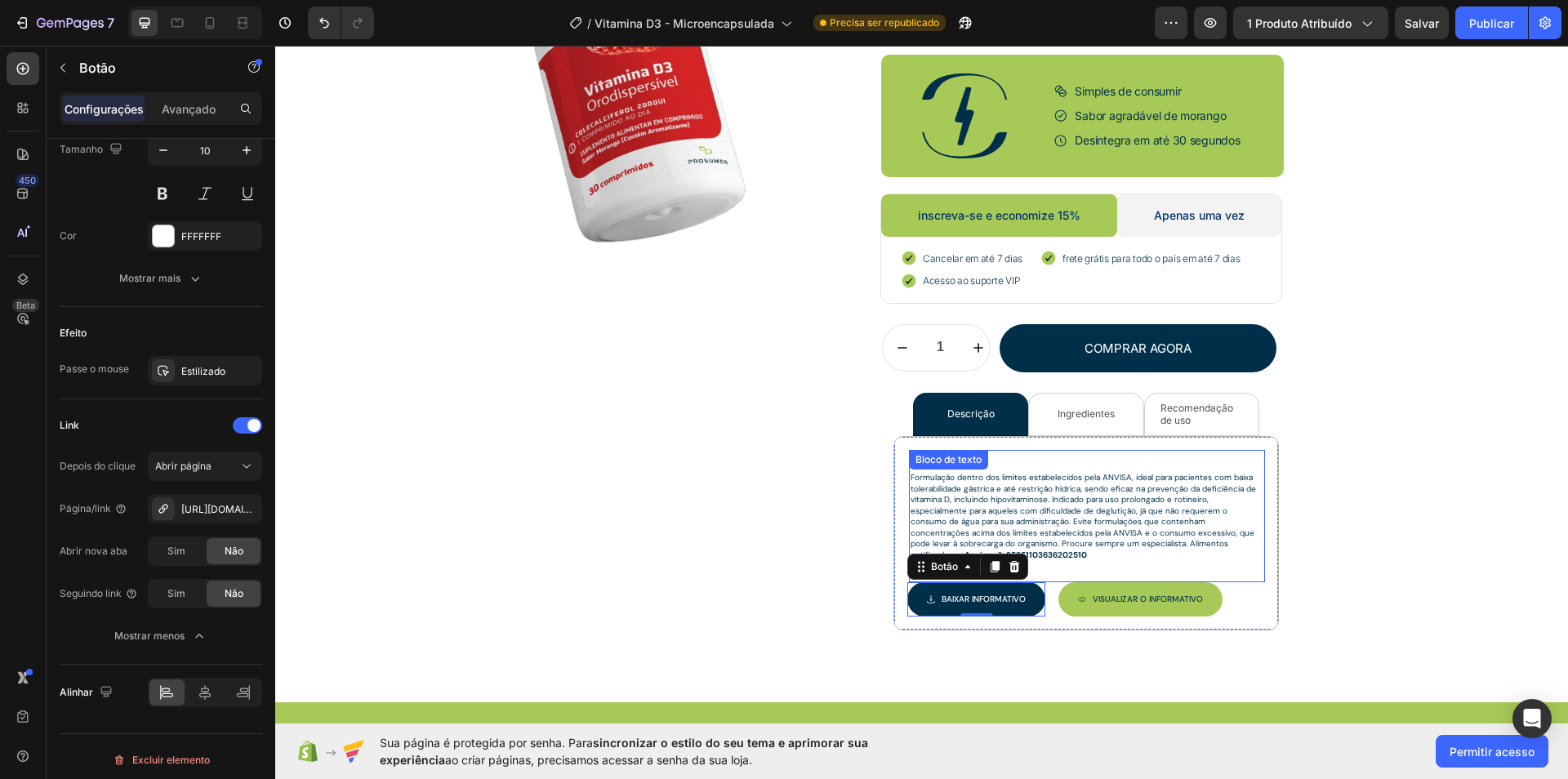
scroll to position [242, 0]
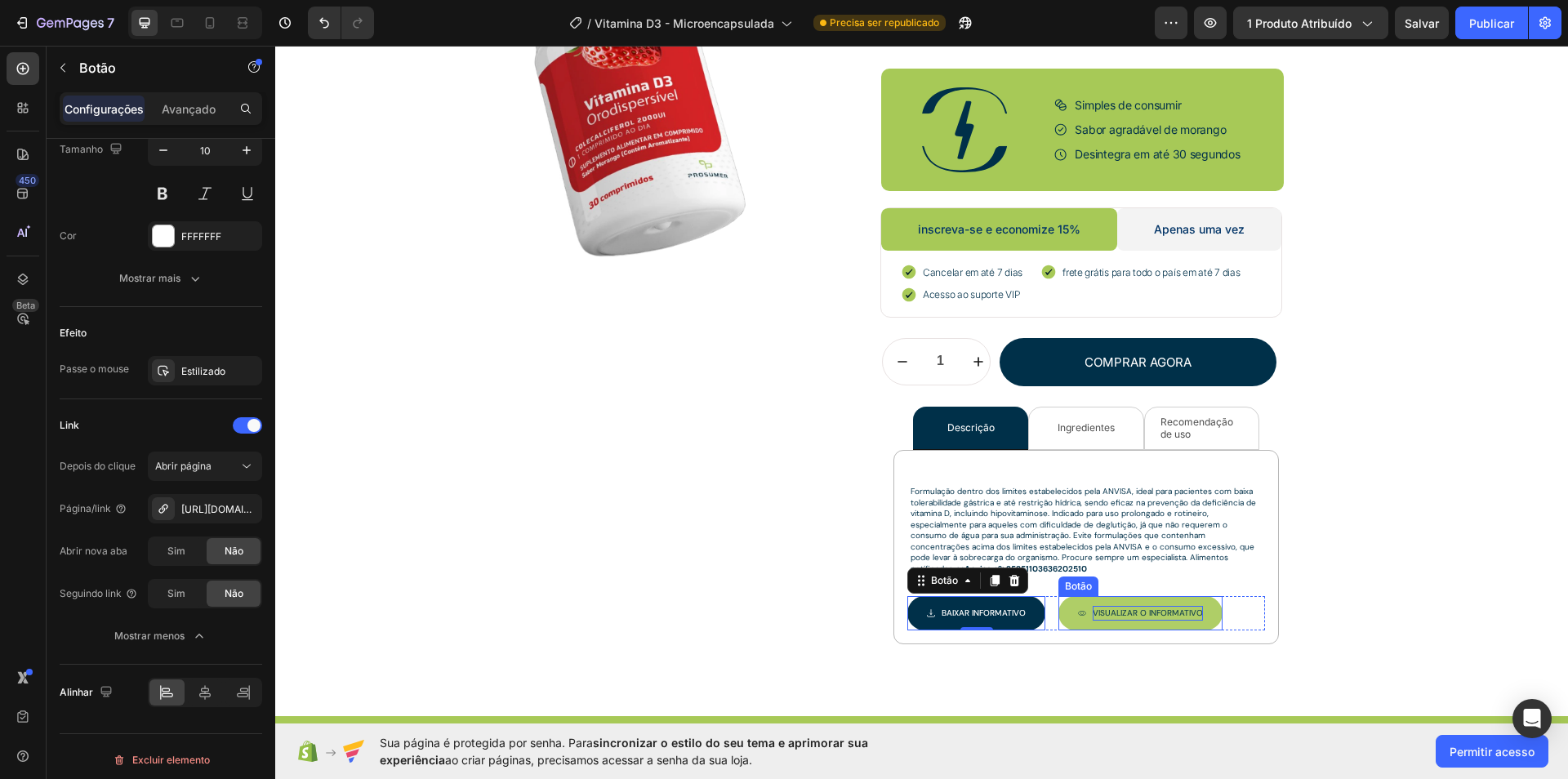
click at [1111, 607] on font "Visualizar O INFORMATIVO" at bounding box center [1148, 613] width 110 height 11
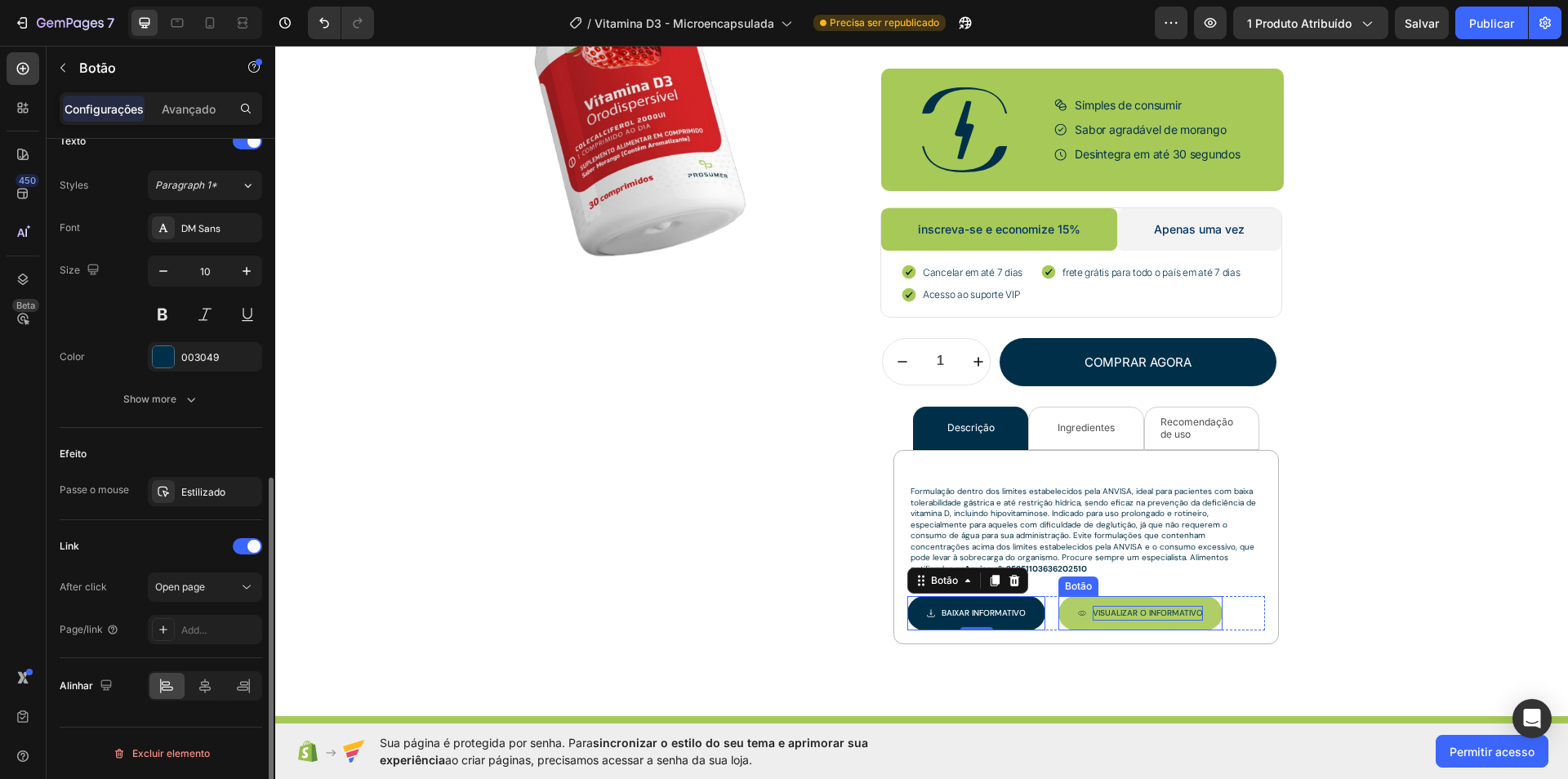
scroll to position [692, 0]
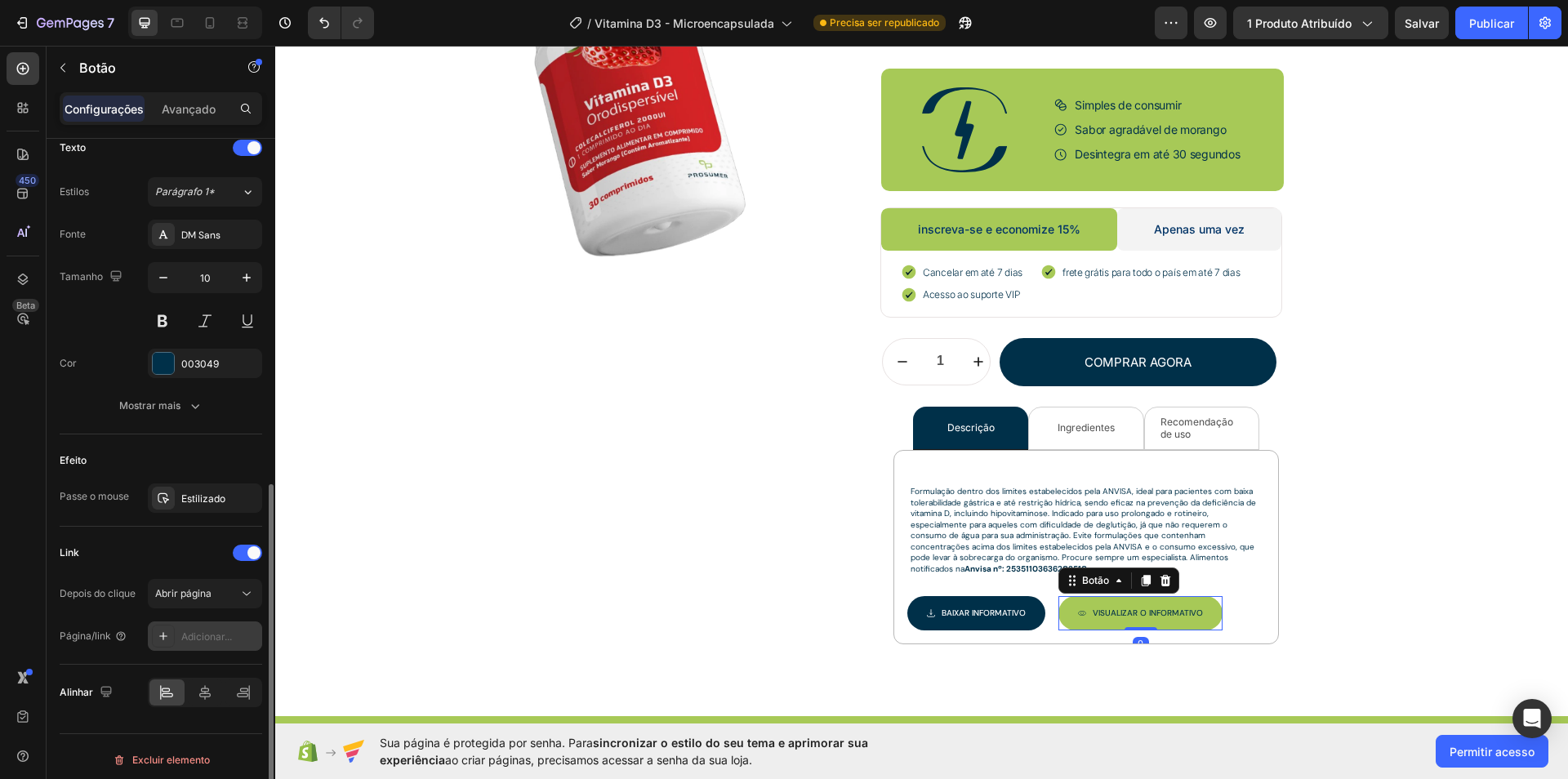
click at [211, 630] on font "Adicionar..." at bounding box center [206, 636] width 50 height 12
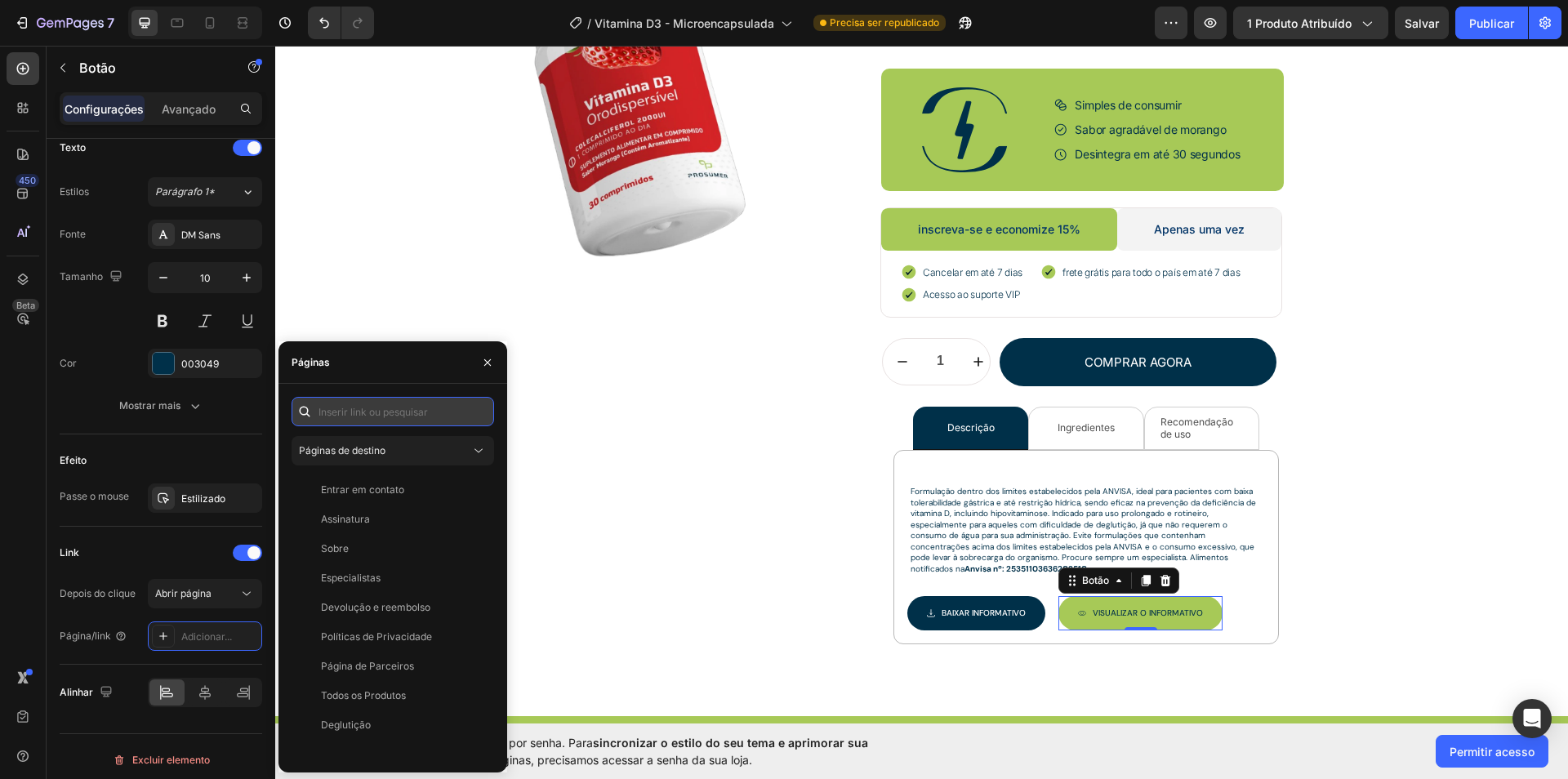
click at [412, 417] on input "text" at bounding box center [393, 412] width 203 height 29
paste input "[URL][DOMAIN_NAME]"
type input "[URL][DOMAIN_NAME]"
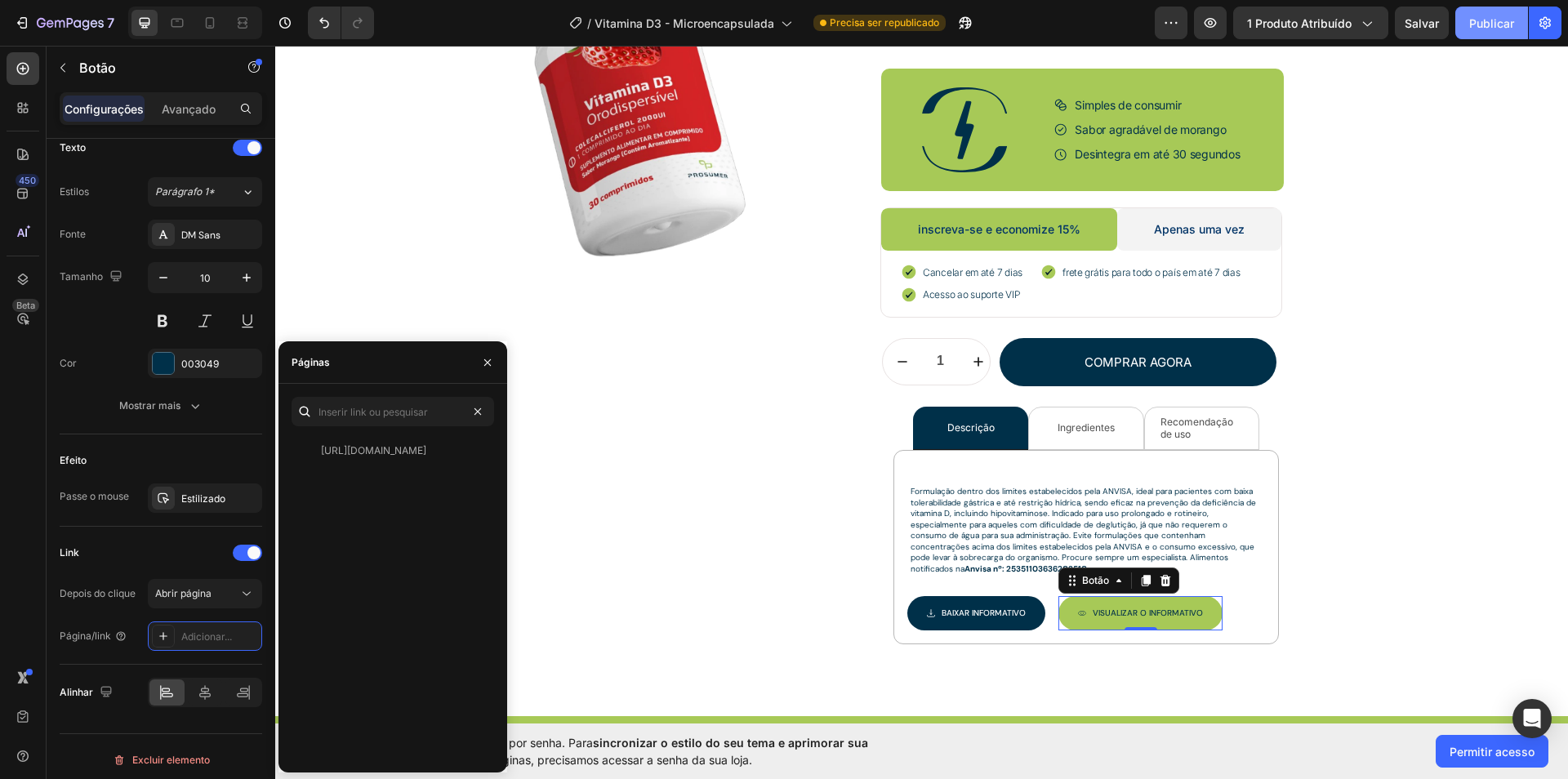
click at [1485, 11] on button "Publicar" at bounding box center [1492, 23] width 72 height 33
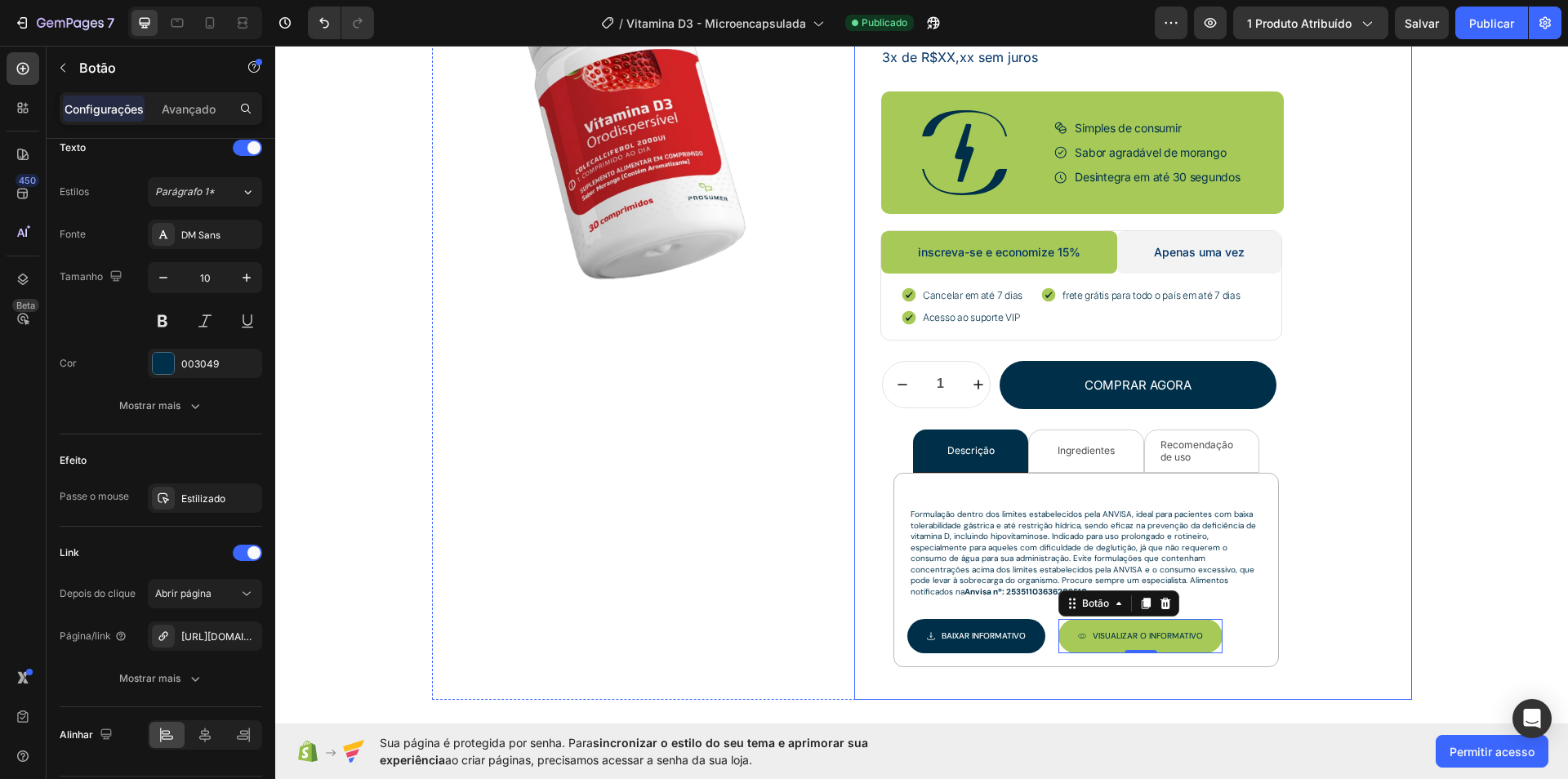
scroll to position [390, 0]
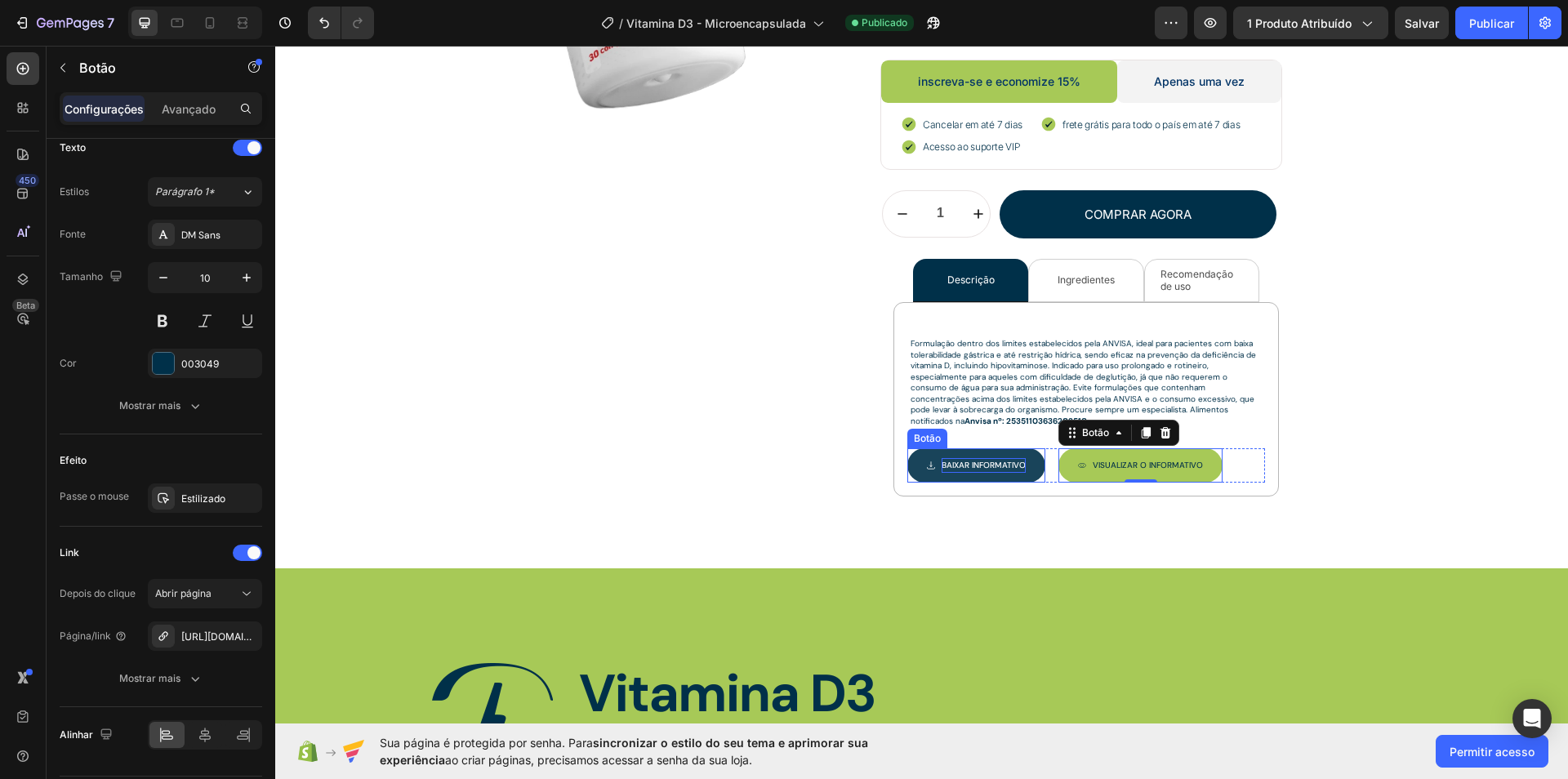
click at [978, 463] on font "Baixar INFORMATIVO" at bounding box center [984, 465] width 84 height 11
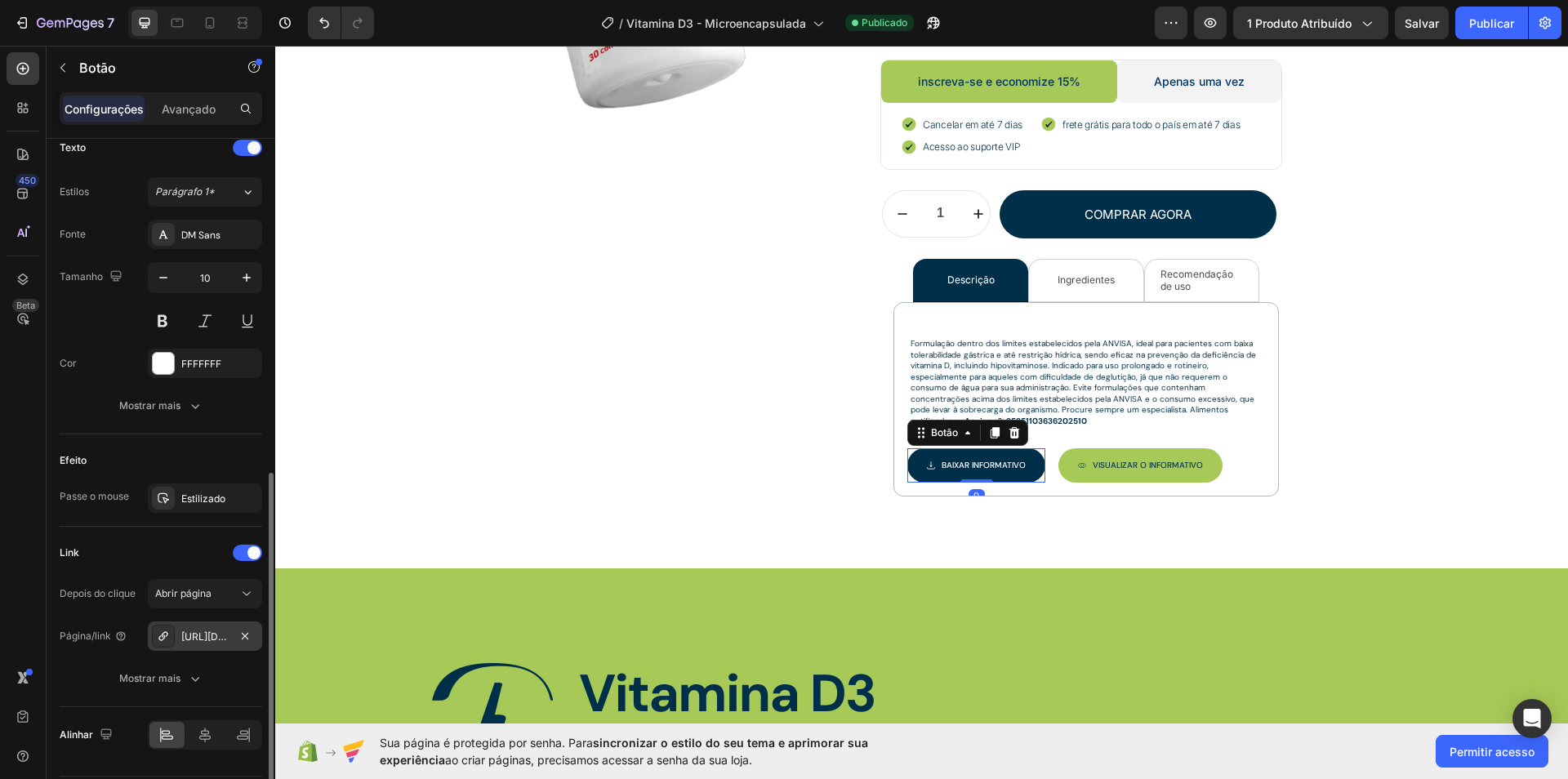
scroll to position [696, 0]
click at [212, 628] on font "[URL][DOMAIN_NAME]" at bounding box center [234, 633] width 106 height 12
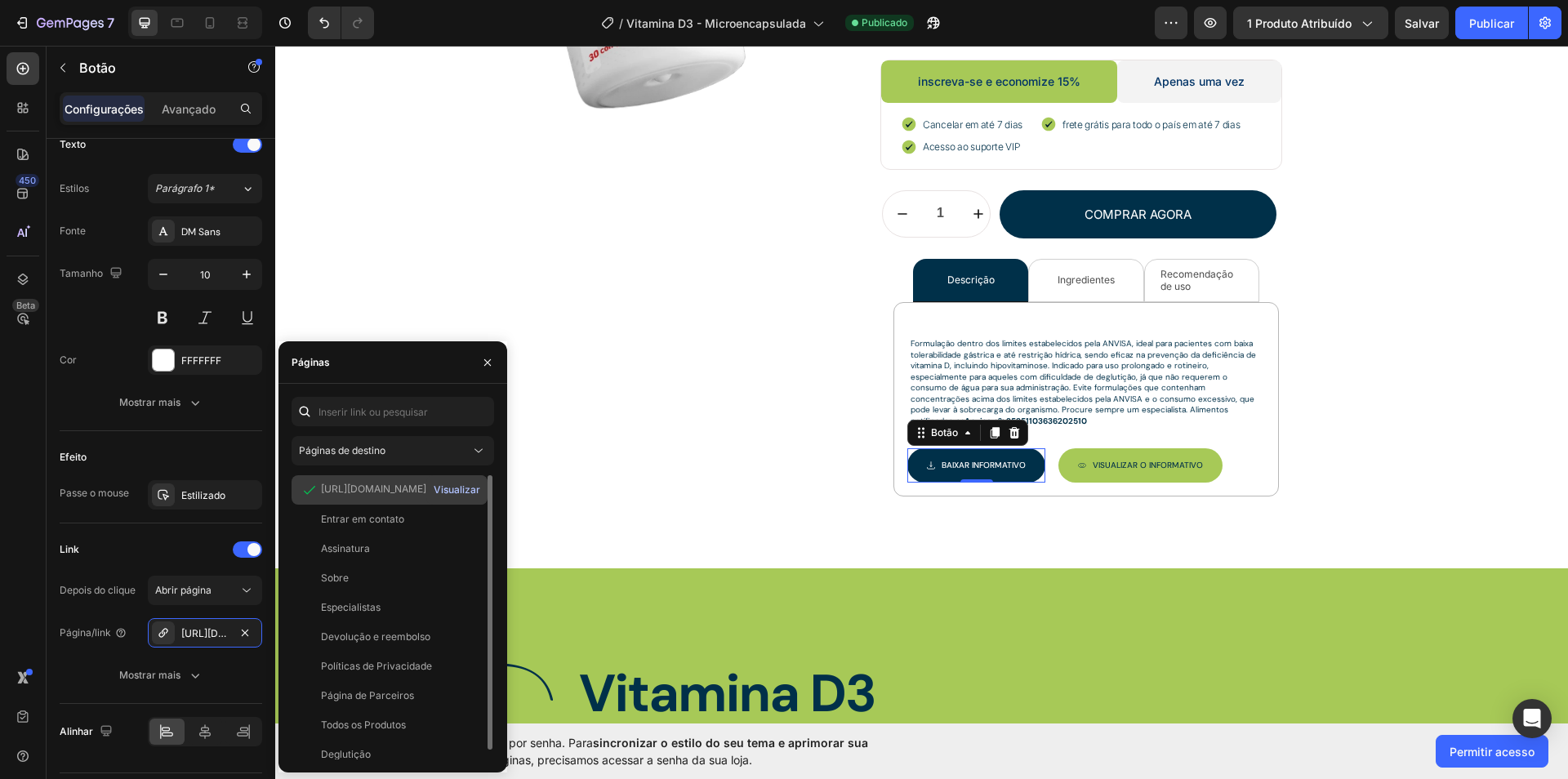
click at [456, 488] on font "Visualizar" at bounding box center [457, 489] width 47 height 12
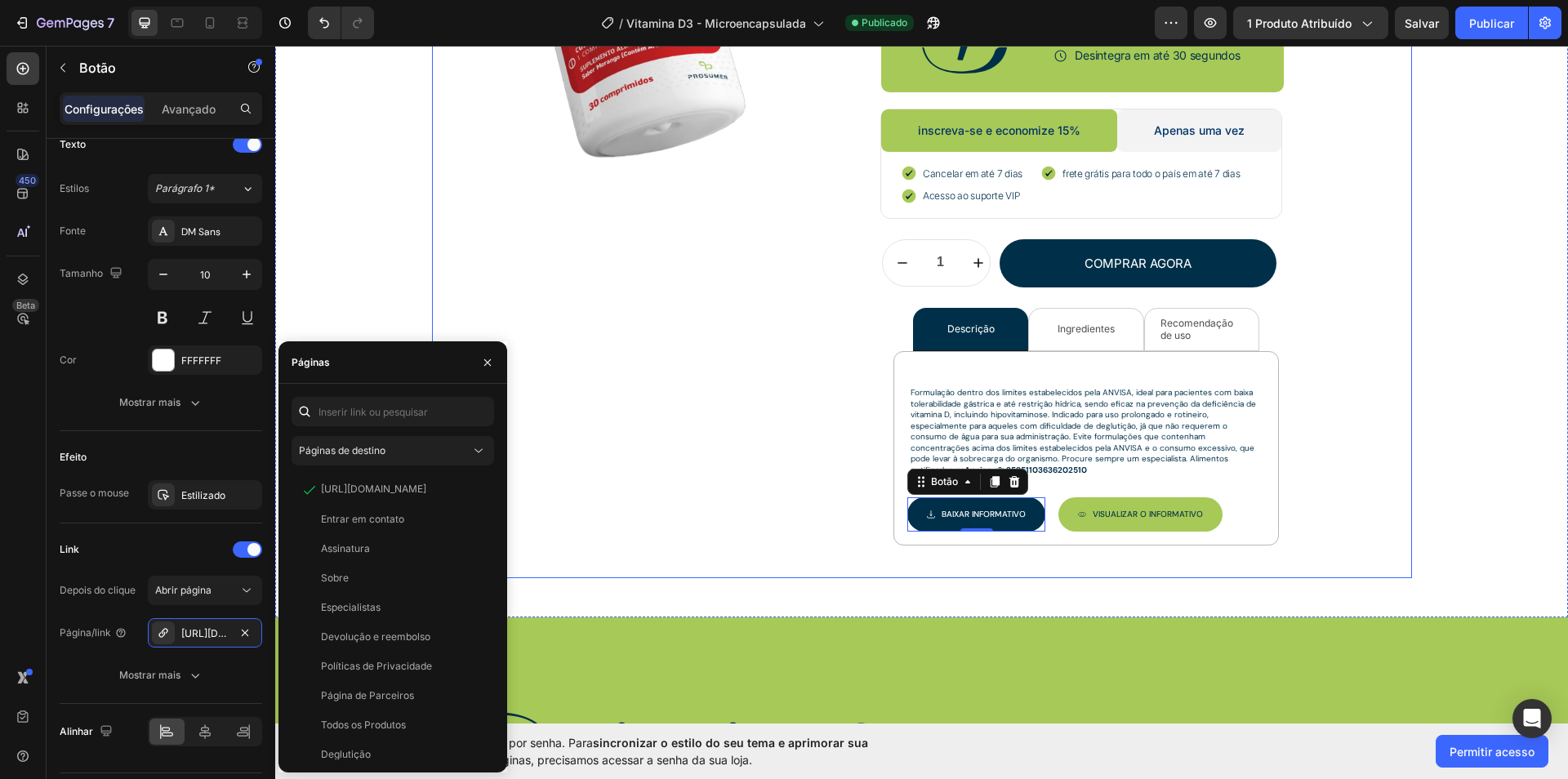
scroll to position [339, 0]
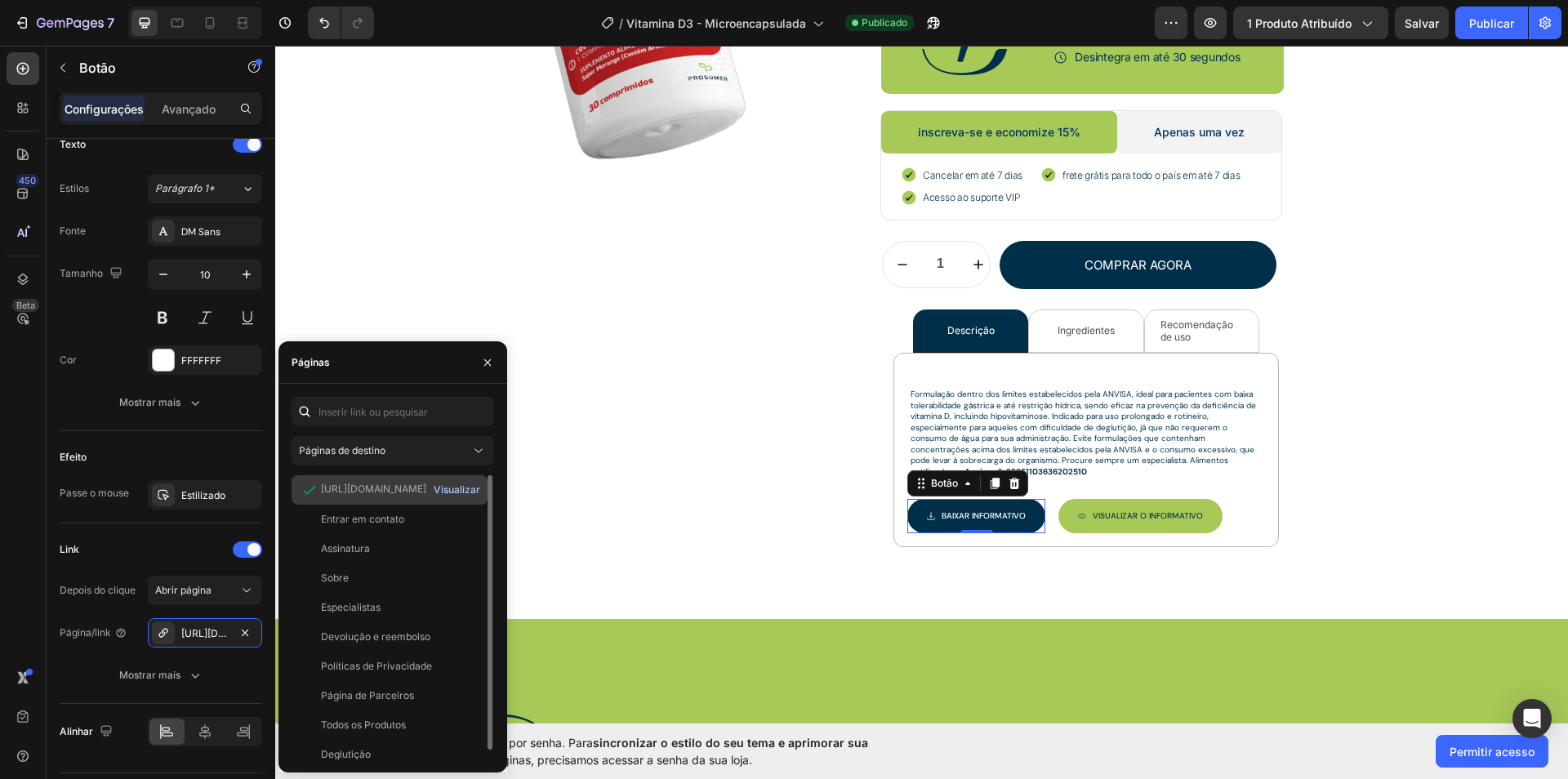
click at [461, 492] on font "Visualizar" at bounding box center [457, 489] width 47 height 12
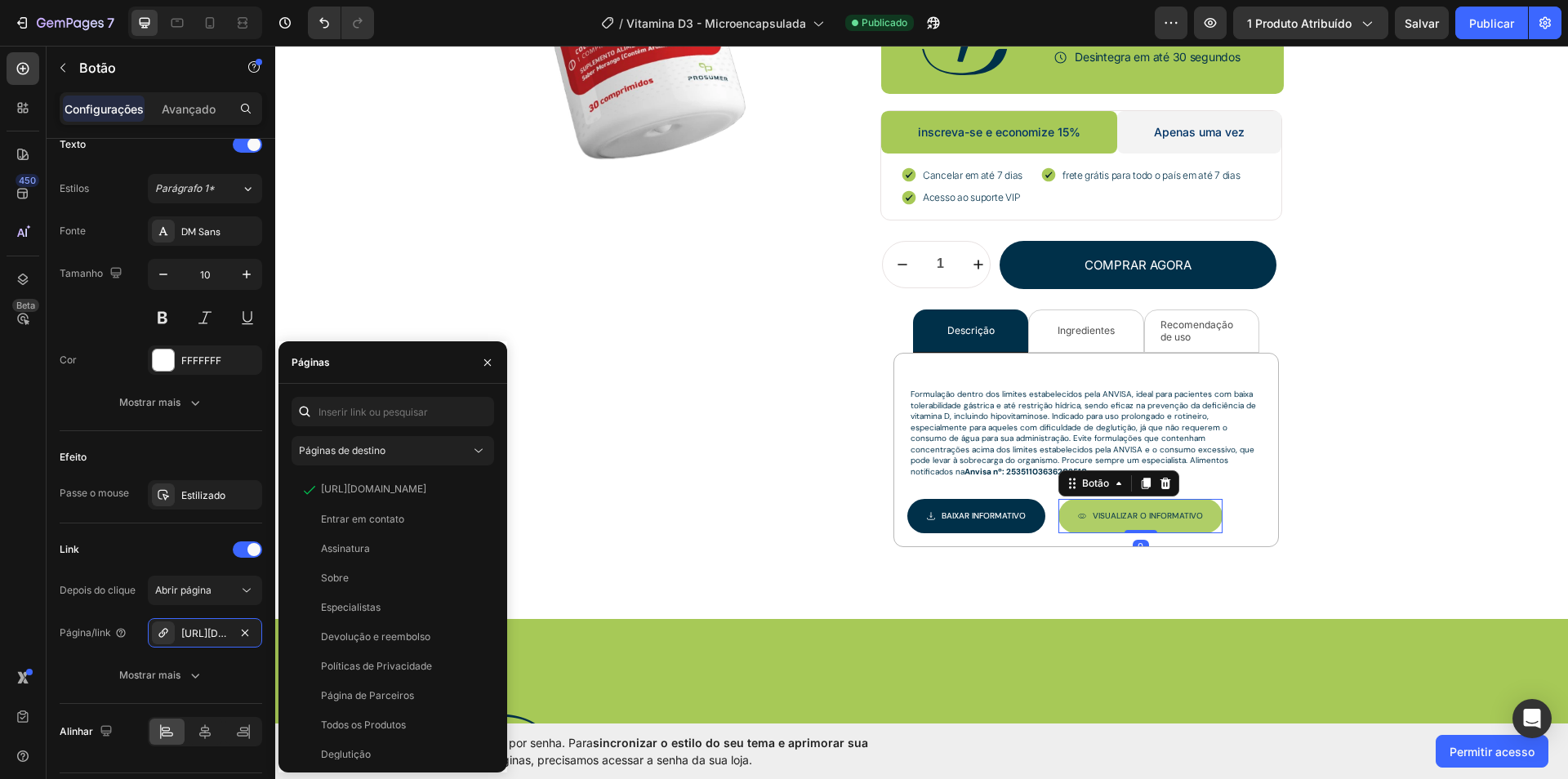
click at [1162, 525] on link "Visualizar O INFORMATIVO" at bounding box center [1140, 516] width 164 height 34
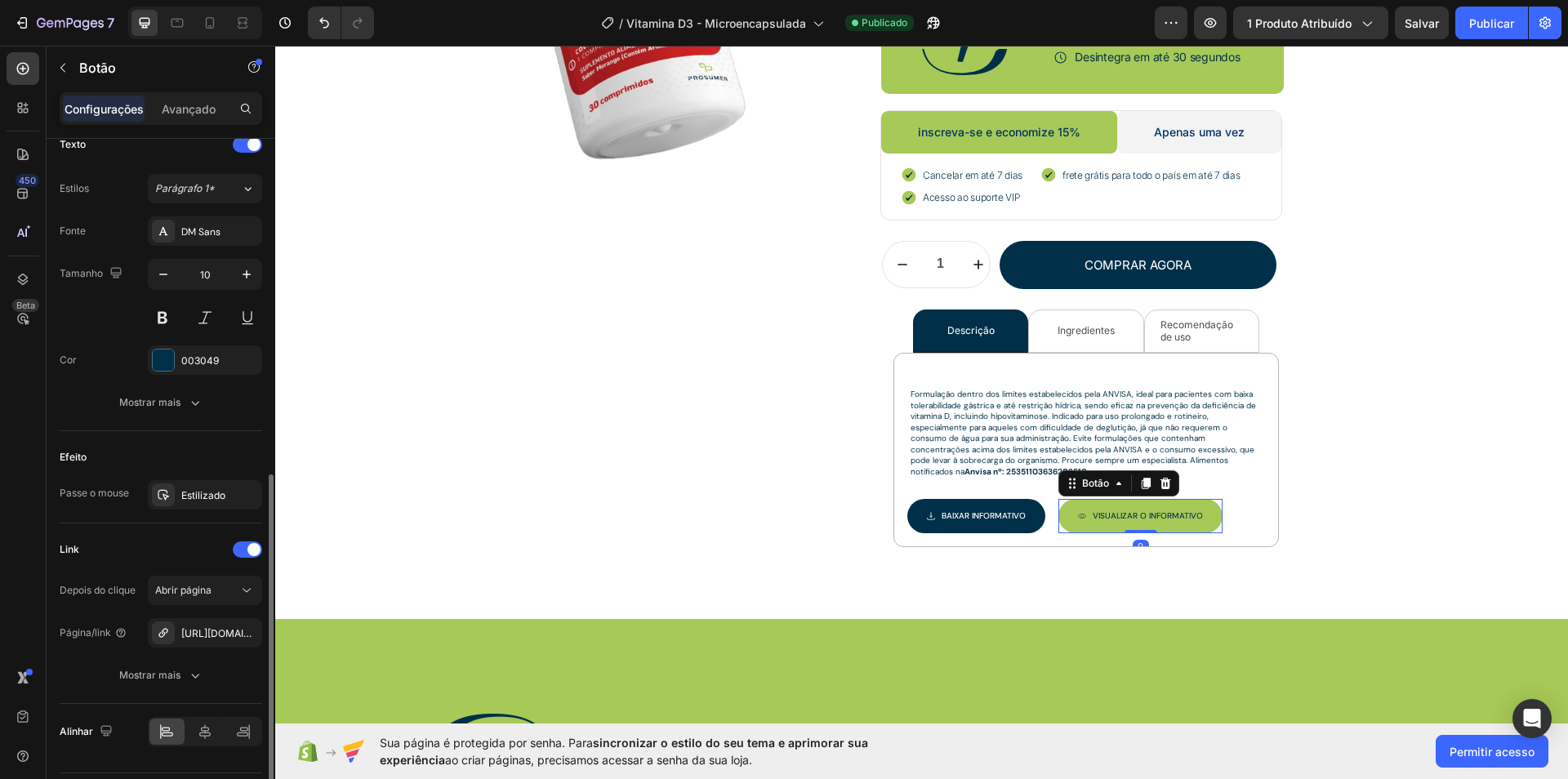
scroll to position [734, 0]
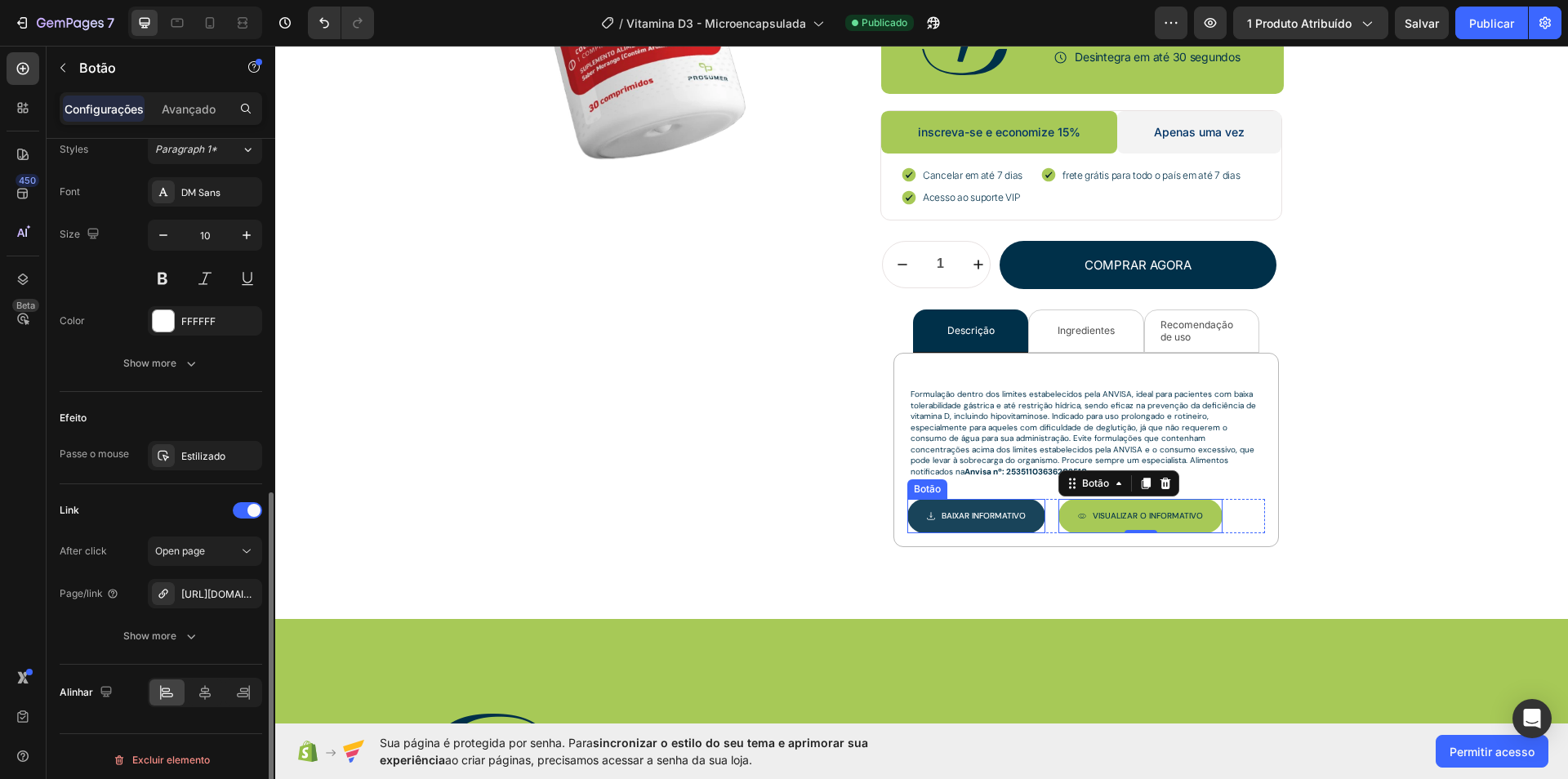
click at [929, 509] on div "Baixar INFORMATIVO" at bounding box center [977, 517] width 99 height 15
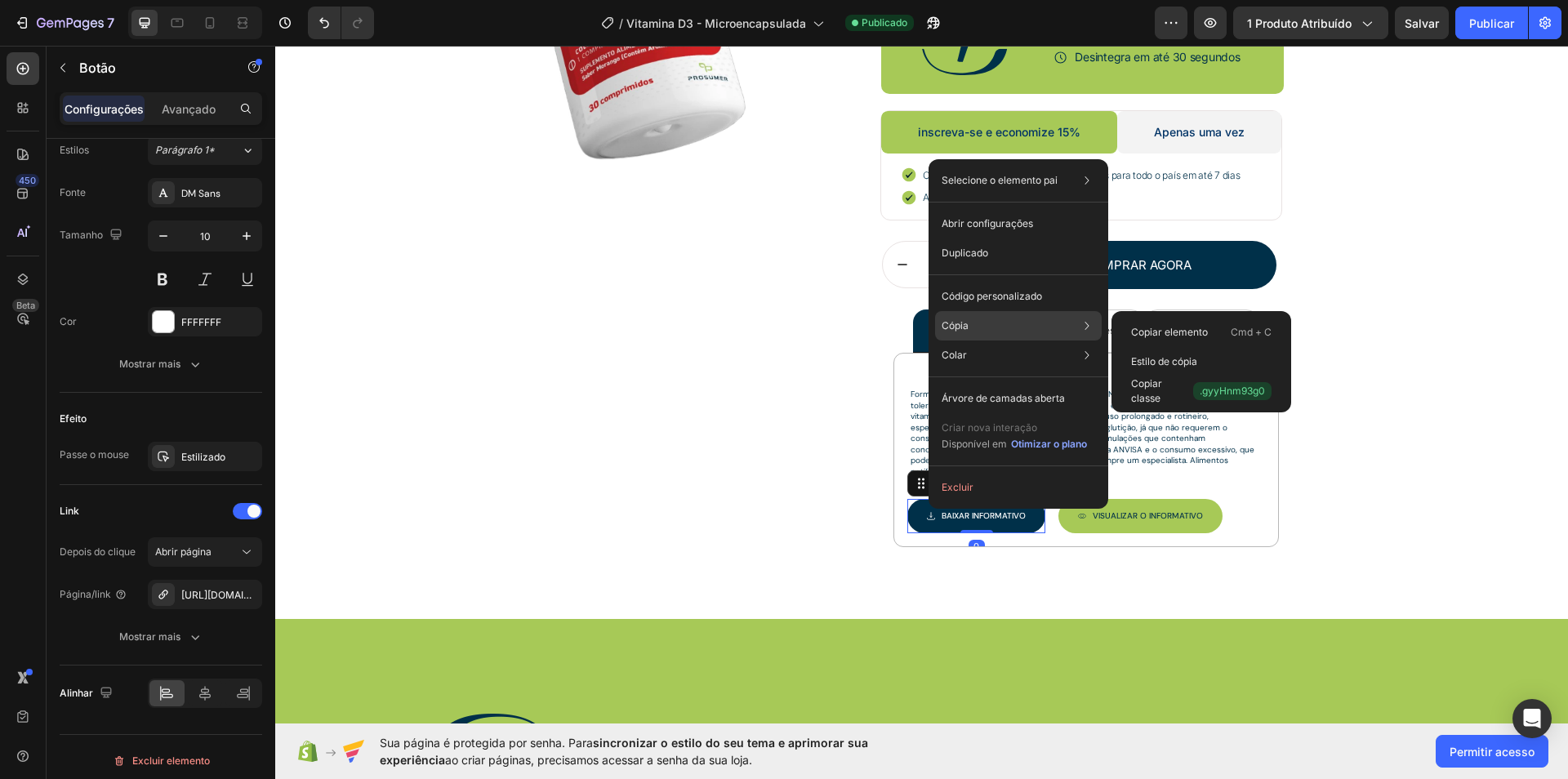
click at [972, 321] on div "Cópia Copiar elemento Cmd + C Estilo de cópia Copiar classe .gyyHnm93g0" at bounding box center [1018, 326] width 167 height 29
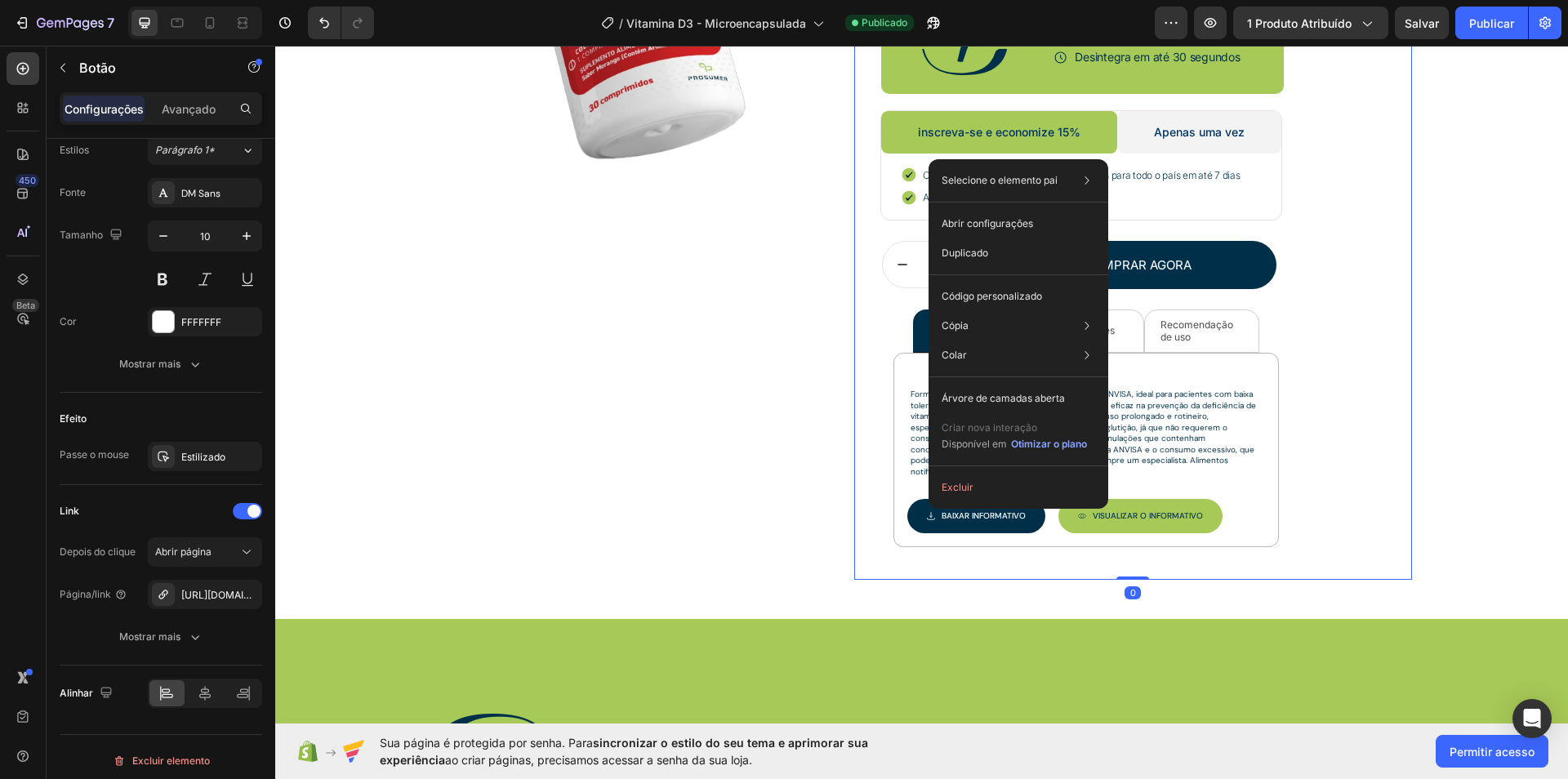
click at [1302, 300] on div "Vitamina D3 - Microencapsulada Cabeçalho Imagem Mais de 200.000+ Membros Bloco …" at bounding box center [1147, 193] width 532 height 774
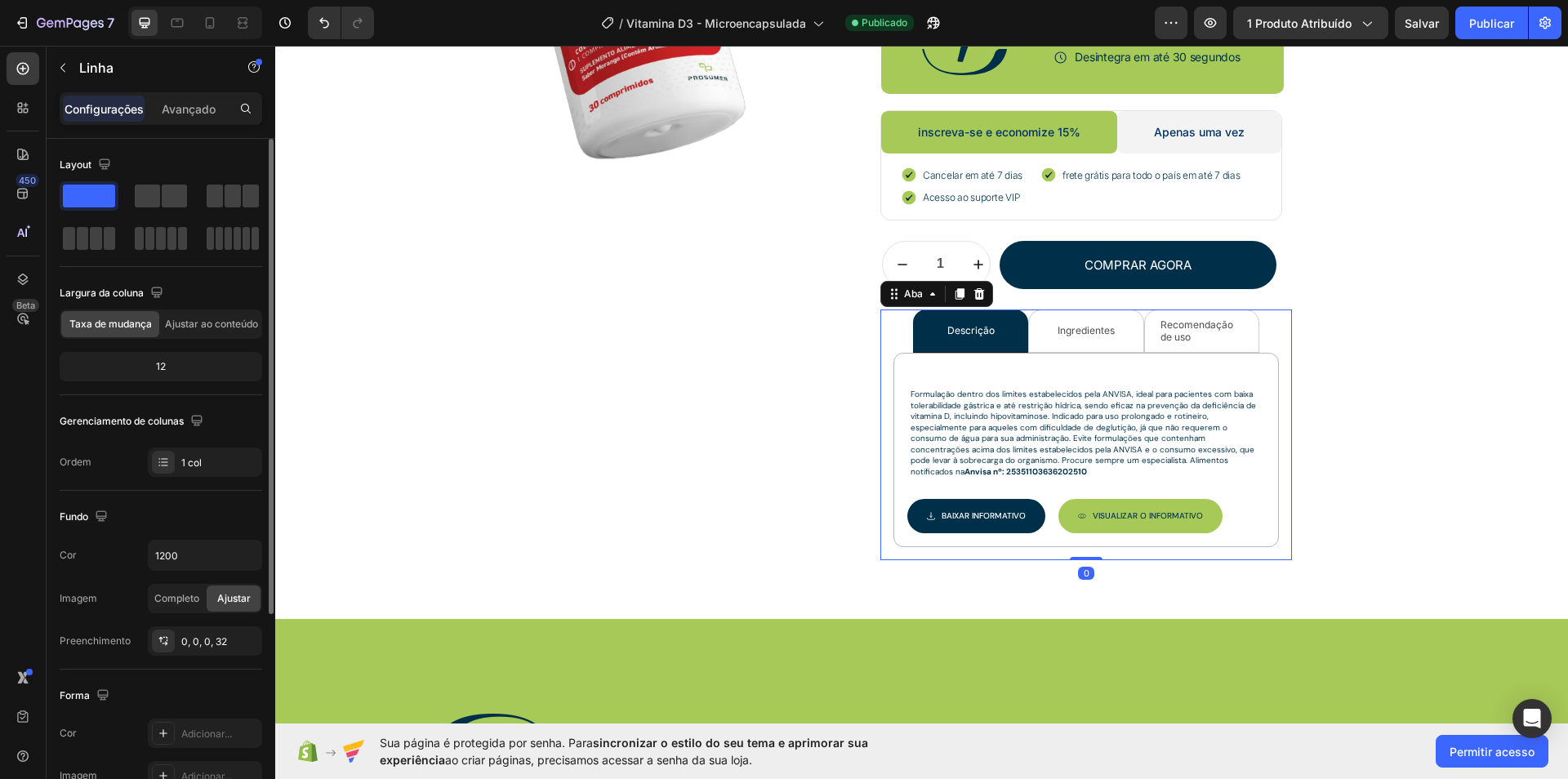
click at [1117, 330] on li "Ingredientes" at bounding box center [1086, 330] width 116 height 43
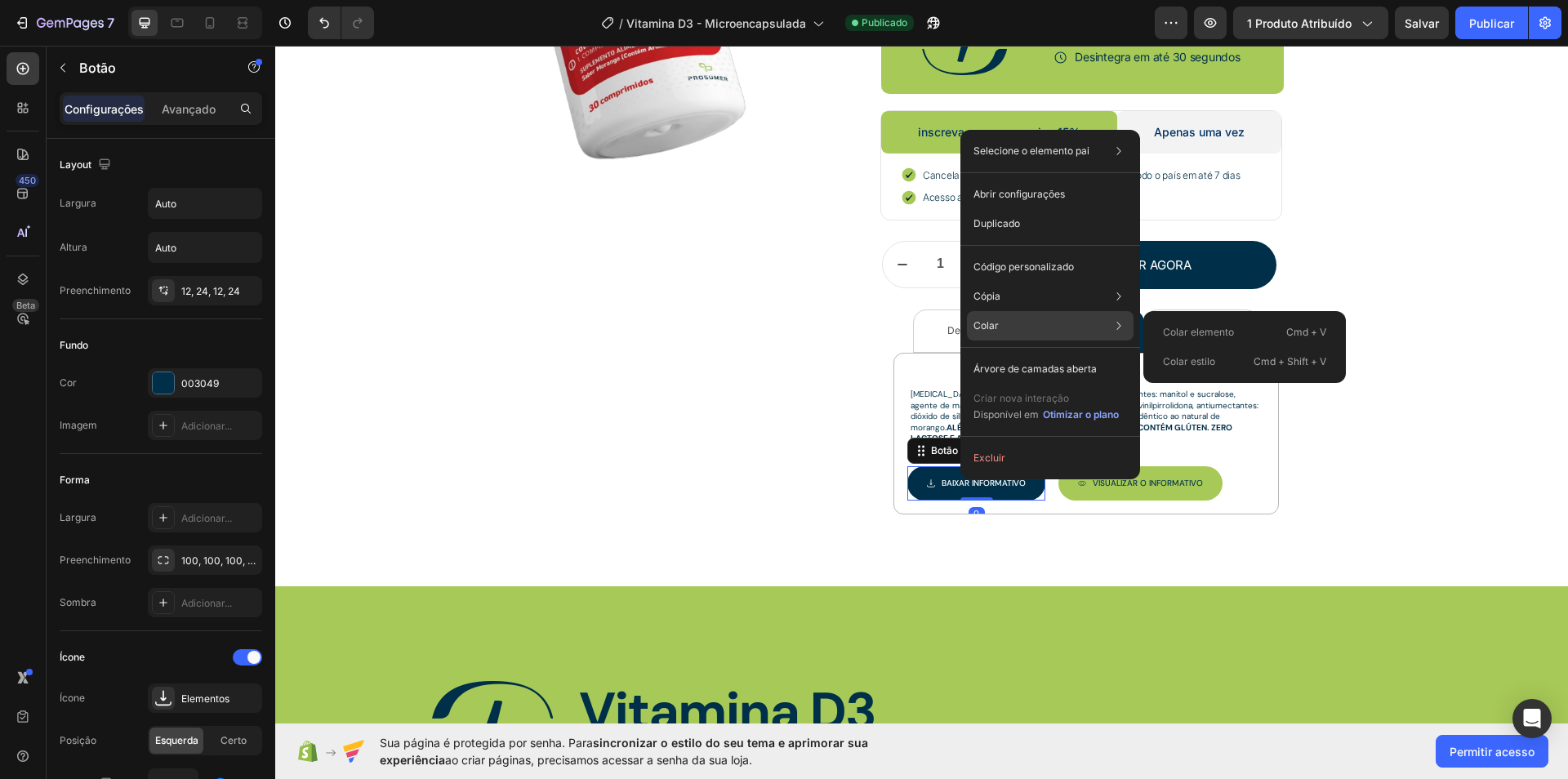
click at [995, 321] on font "Colar" at bounding box center [986, 325] width 26 height 12
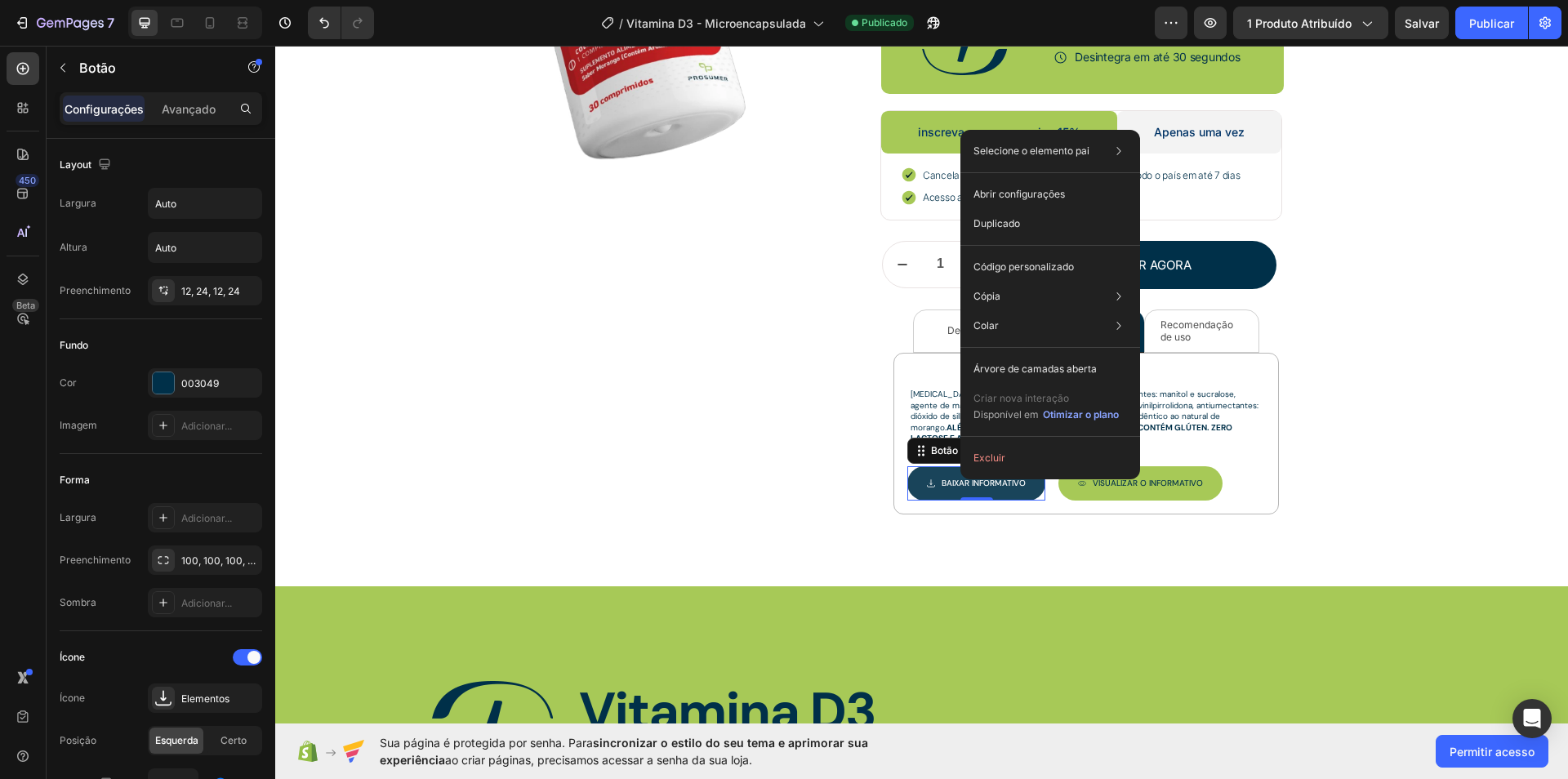
click at [912, 466] on button "Baixar INFORMATIVO" at bounding box center [976, 483] width 138 height 34
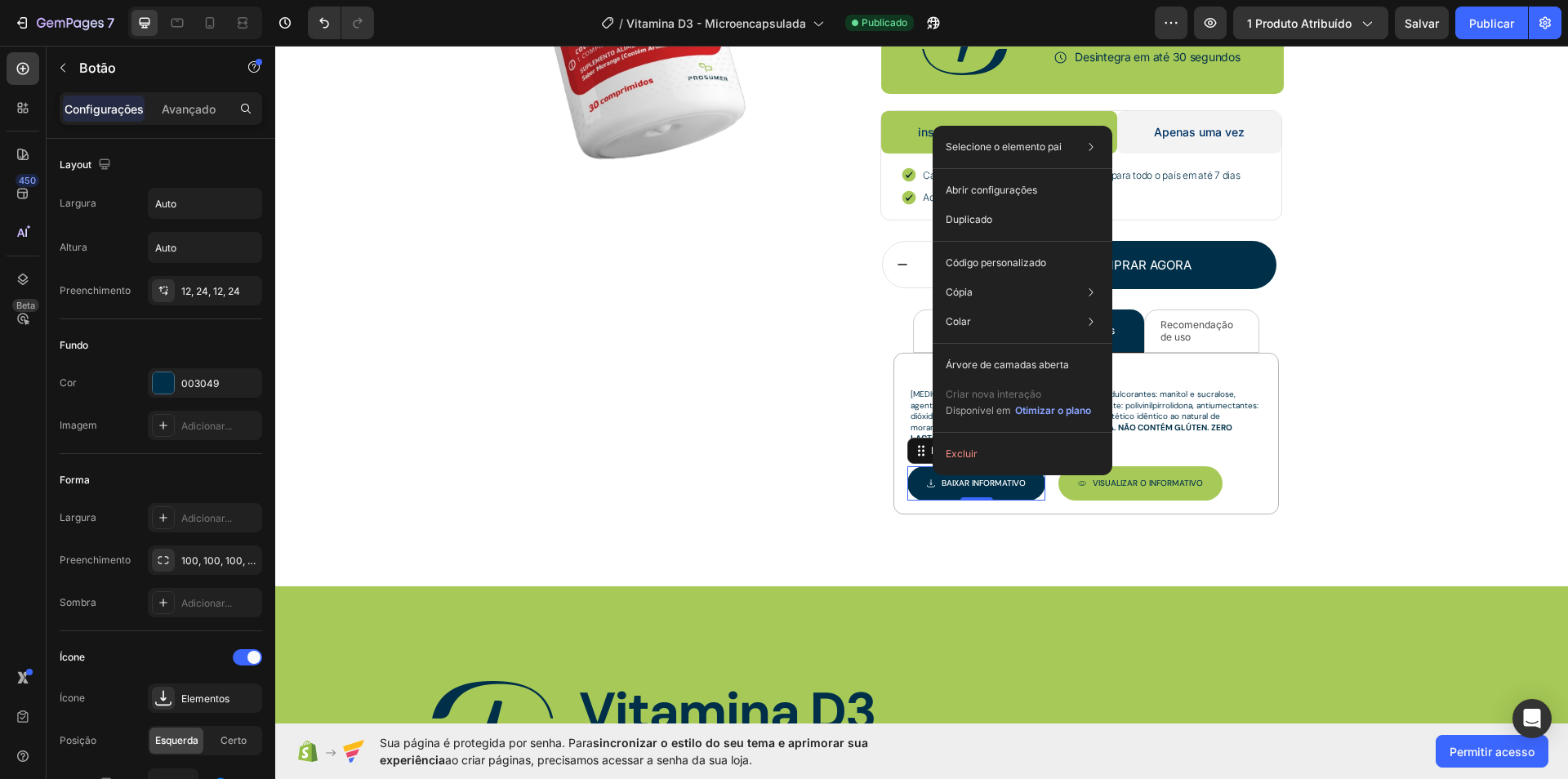
click at [907, 491] on div "Baixar INFORMATIVO Botão 0" at bounding box center [976, 483] width 138 height 34
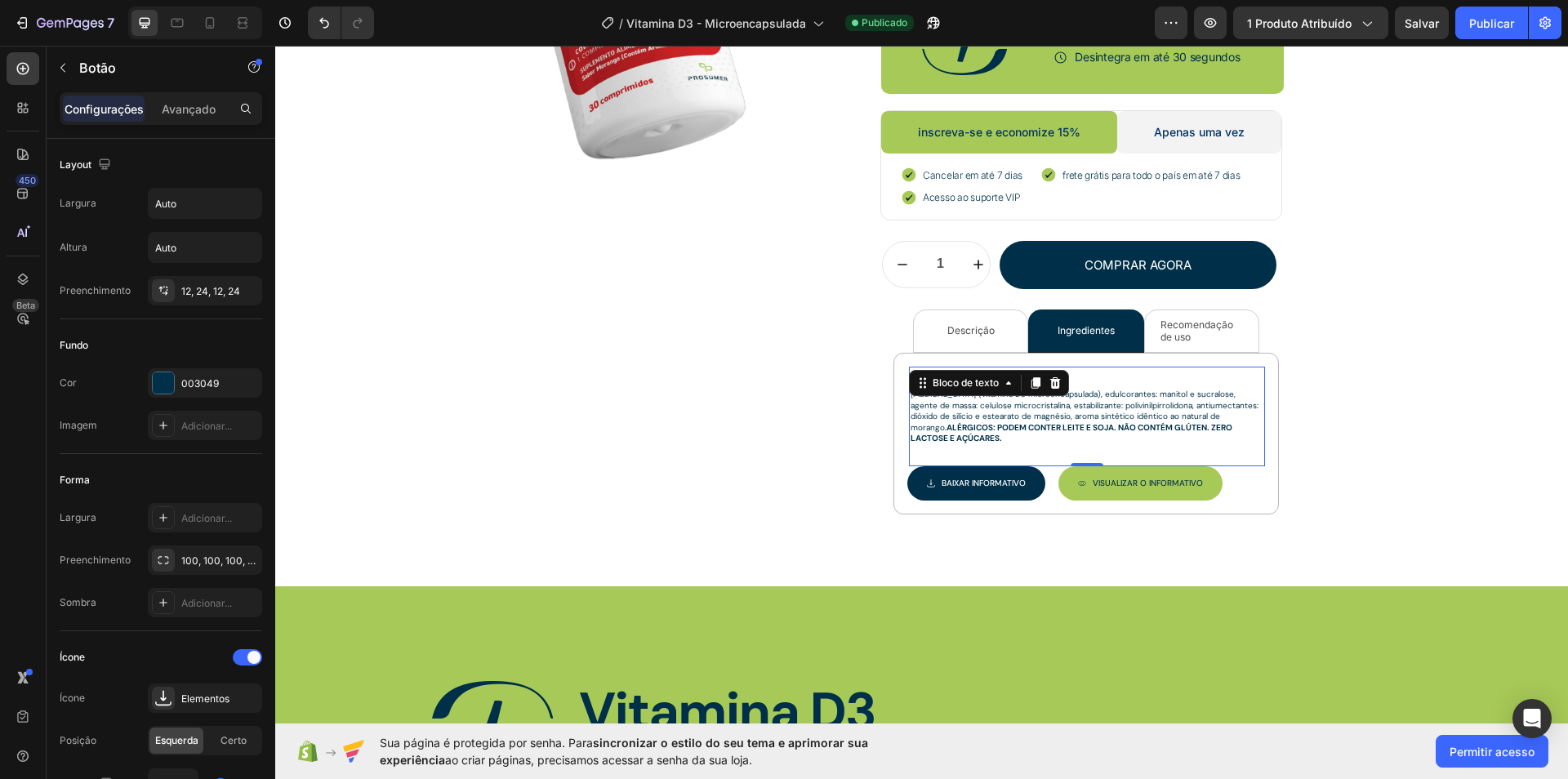
click at [1027, 394] on font "[MEDICAL_DATA] (vitamina D3 microencapsulada), edulcorantes: manitol e sucralos…" at bounding box center [1086, 411] width 350 height 44
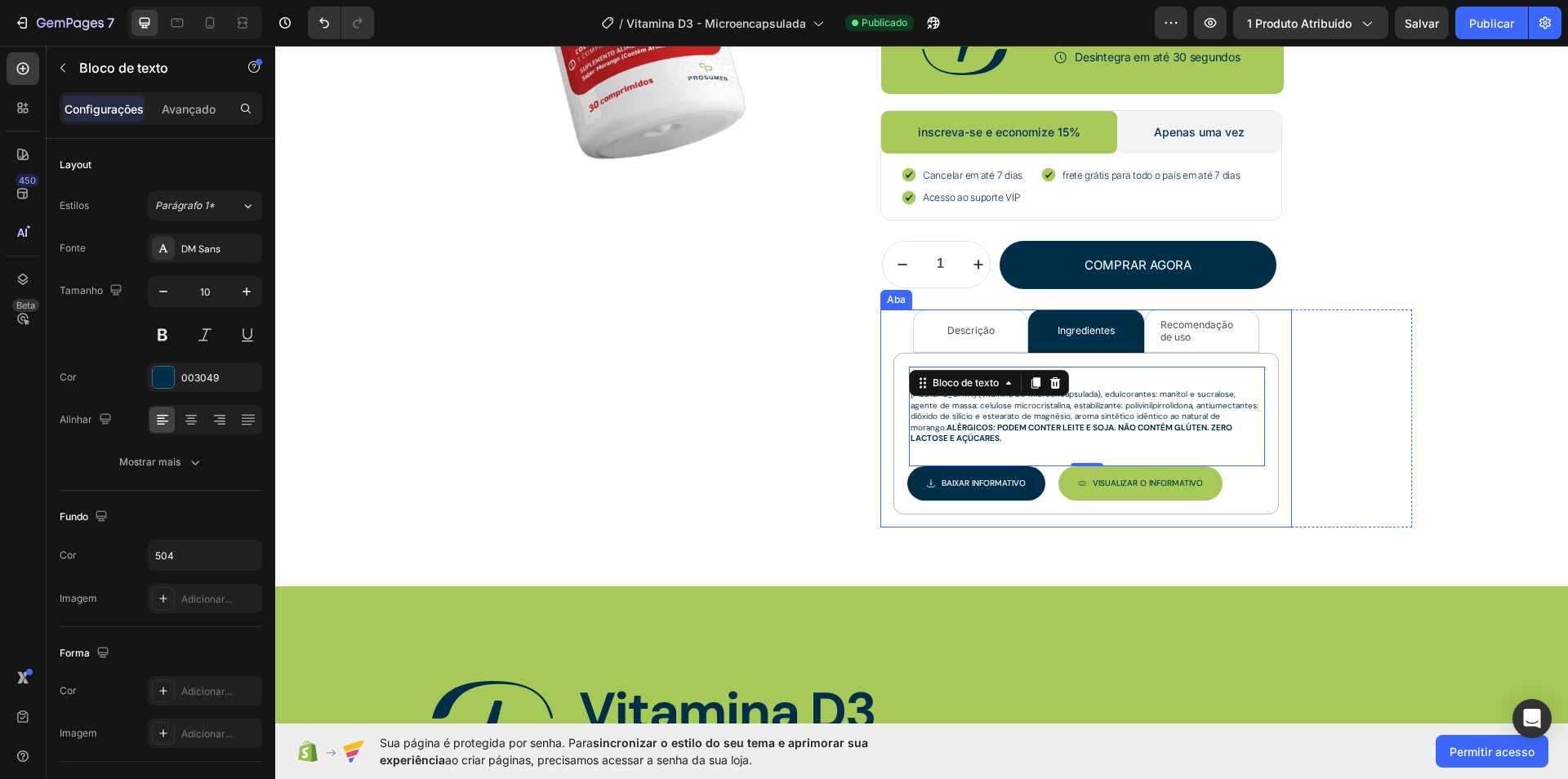
click at [976, 338] on li "Descrição" at bounding box center [971, 330] width 116 height 43
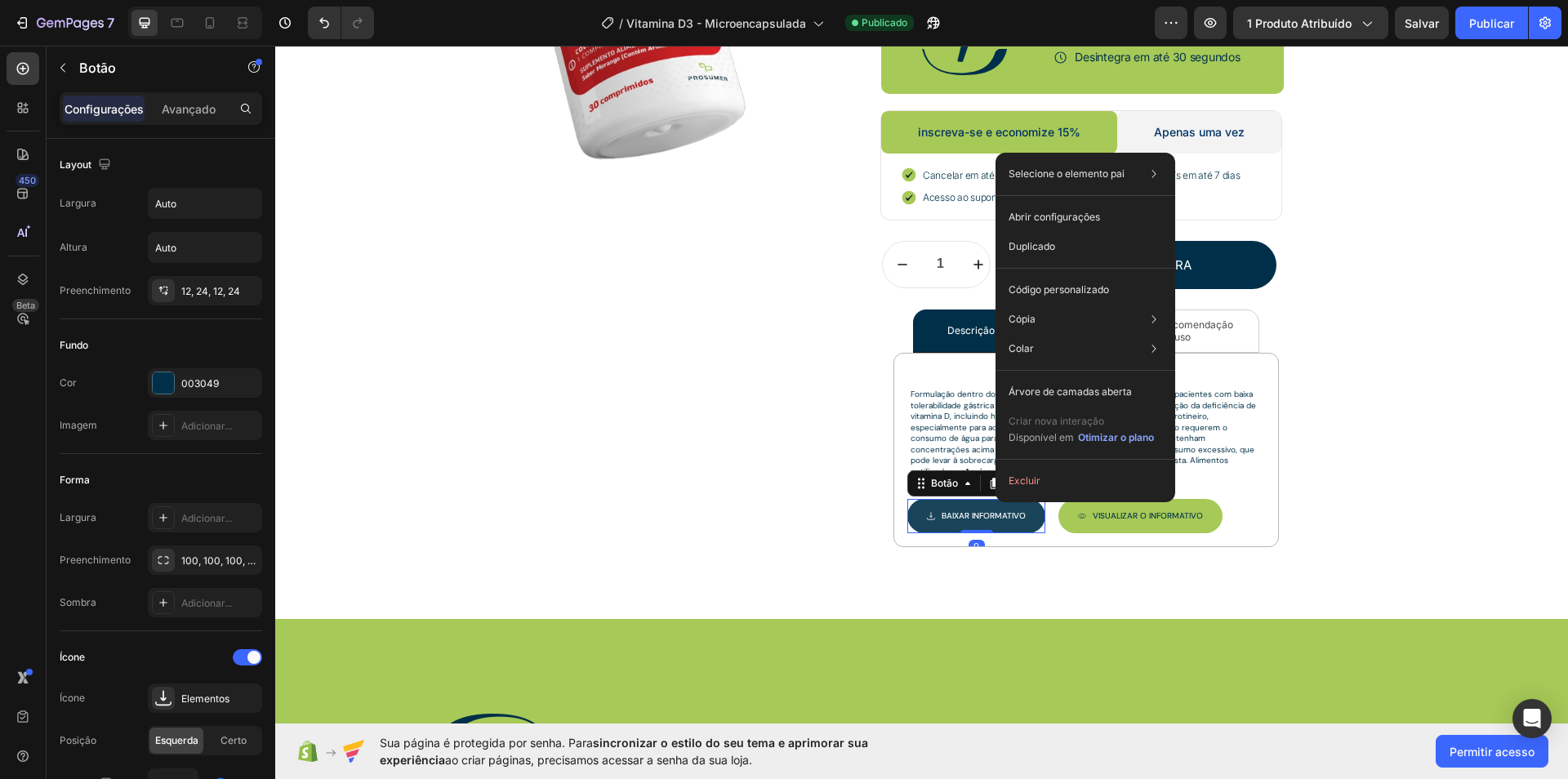
click at [1020, 517] on link "Baixar INFORMATIVO" at bounding box center [976, 516] width 138 height 34
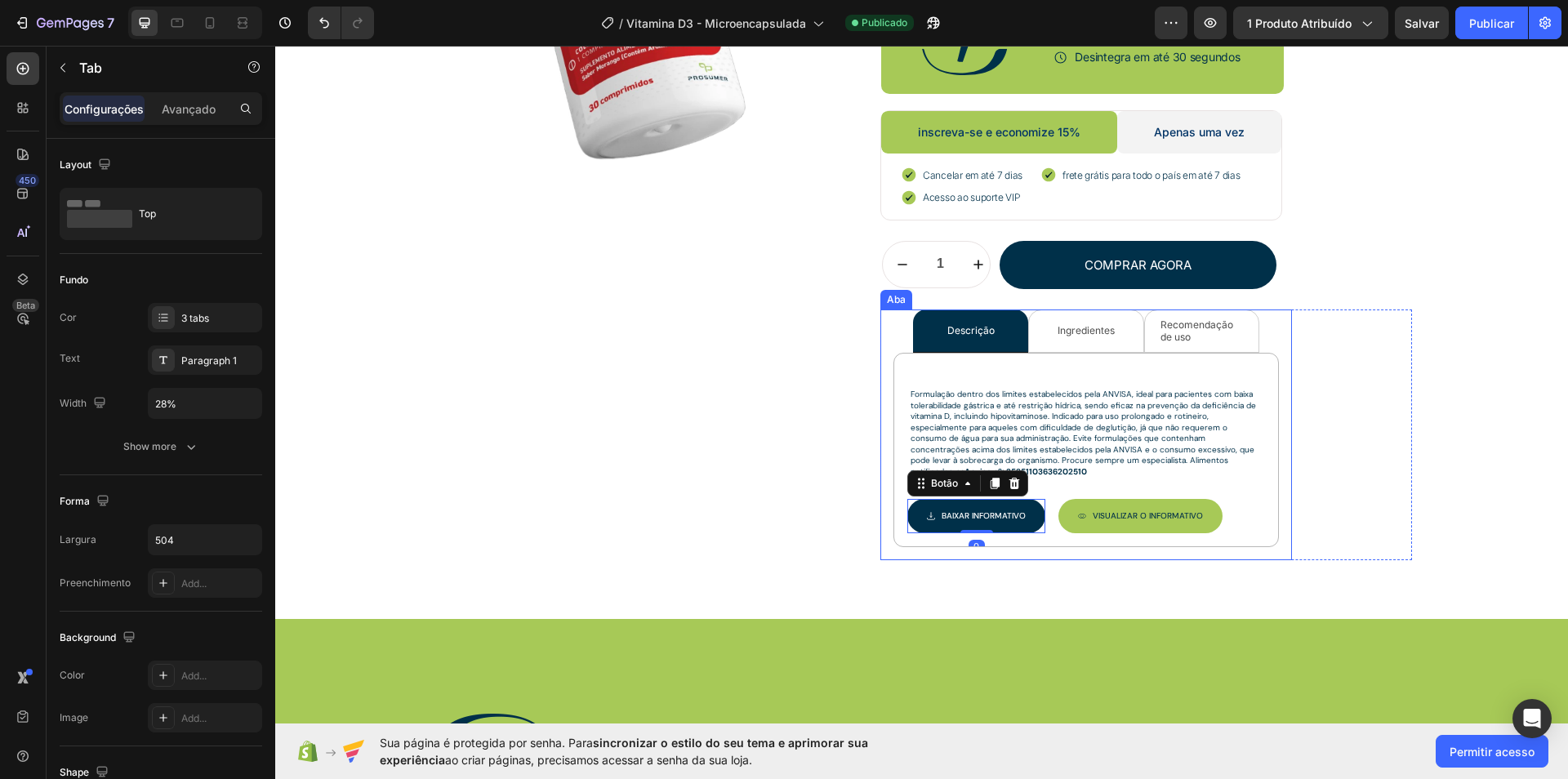
click at [1040, 326] on li "Ingredientes" at bounding box center [1086, 330] width 116 height 43
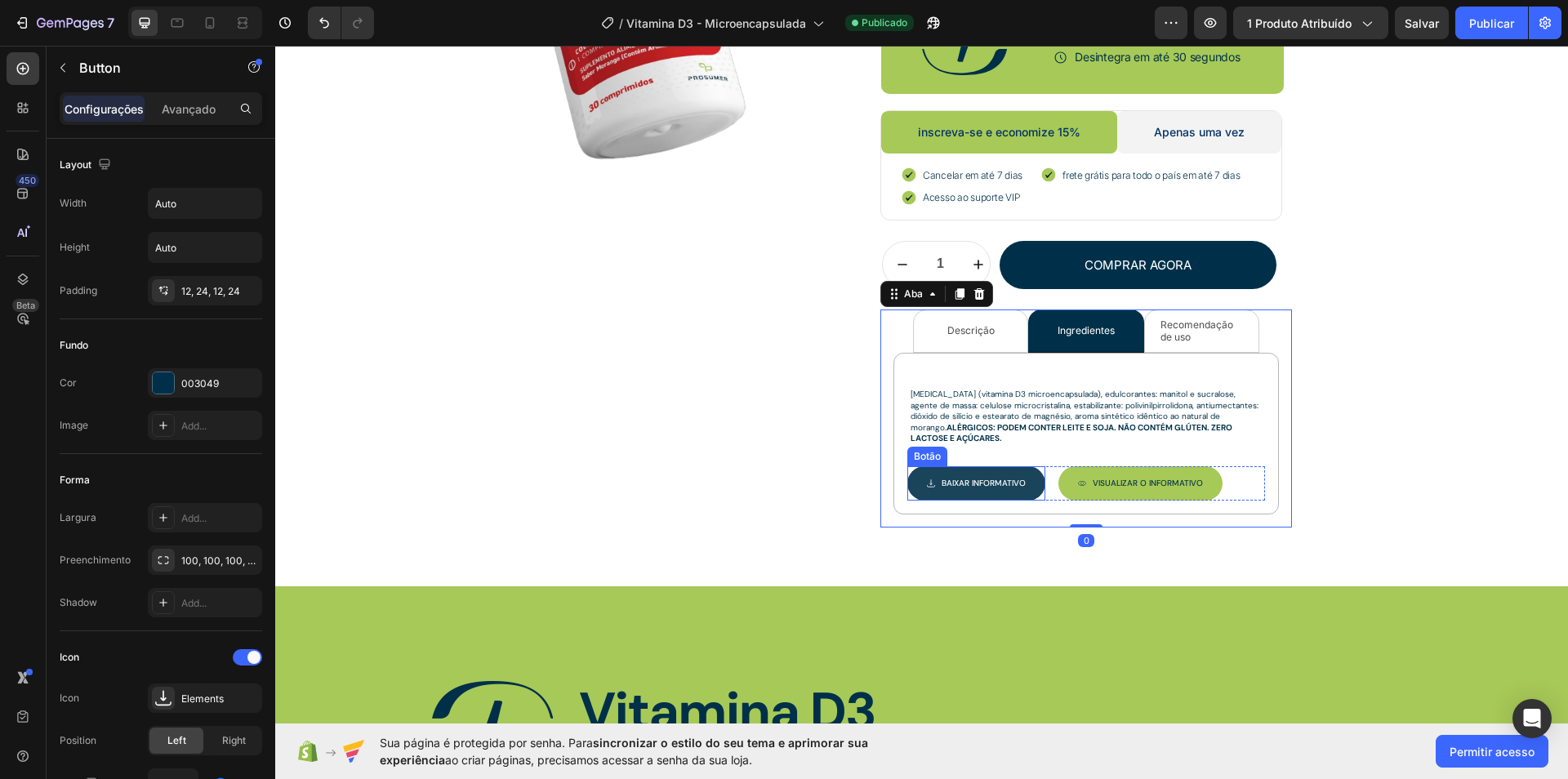
click at [1012, 467] on button "Baixar INFORMATIVO" at bounding box center [976, 483] width 138 height 34
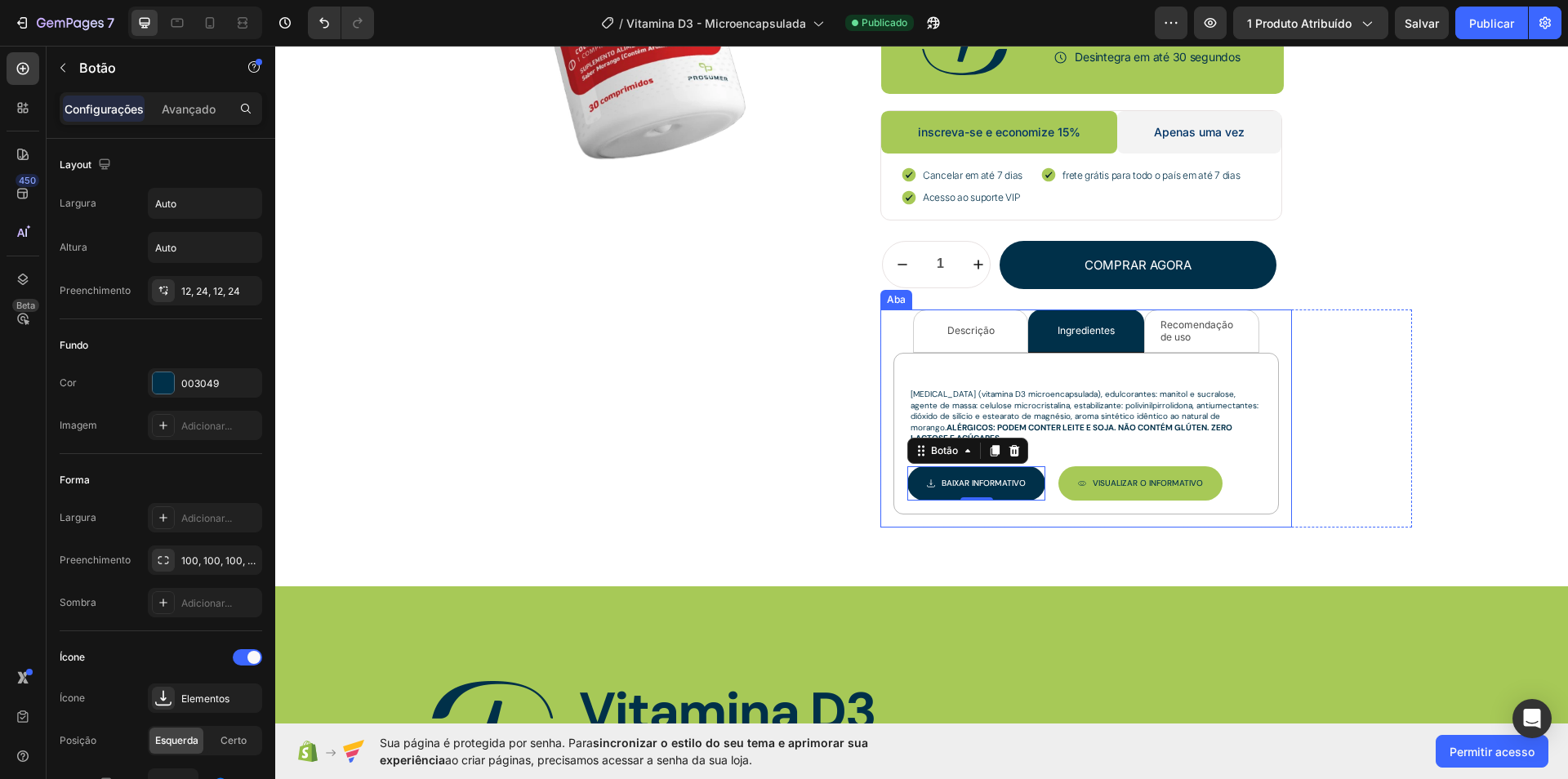
click at [994, 309] on li "Descrição" at bounding box center [971, 330] width 116 height 43
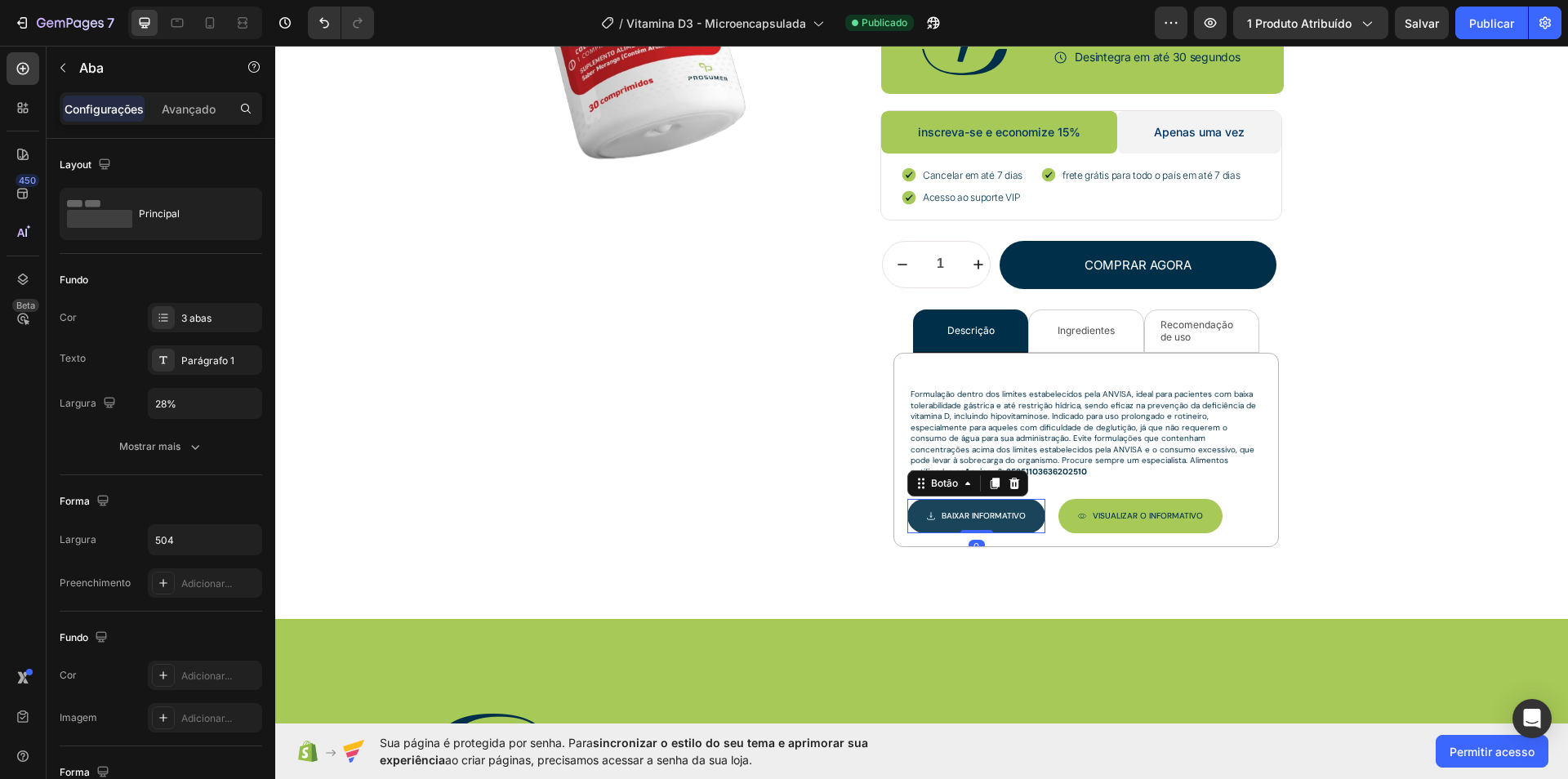
click at [1022, 514] on link "Baixar INFORMATIVO" at bounding box center [976, 516] width 138 height 34
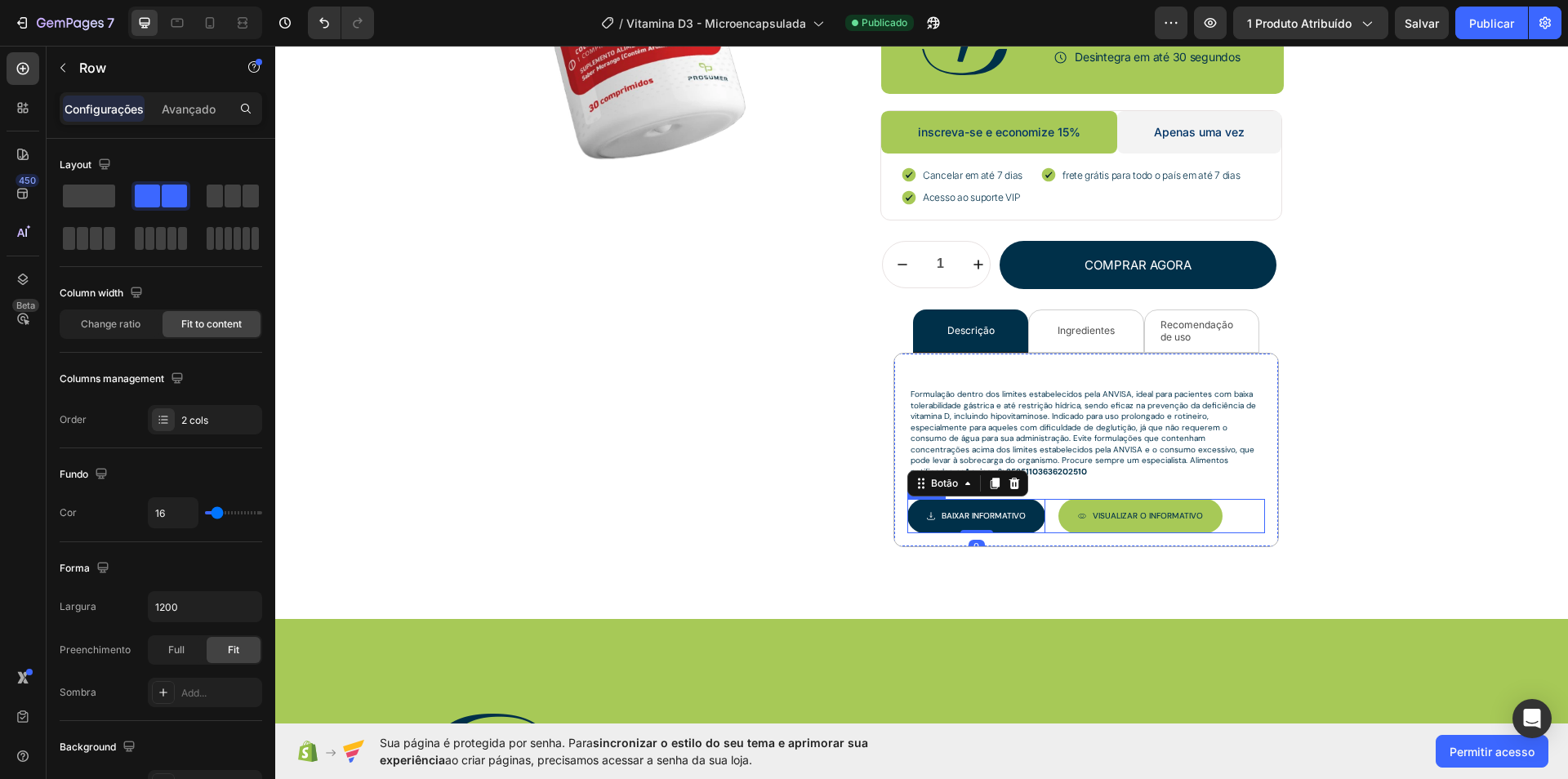
click at [1047, 517] on div "Baixar INFORMATIVO Botão 0 Visualizar O INFORMATIVO Botão Linha" at bounding box center [1086, 516] width 358 height 34
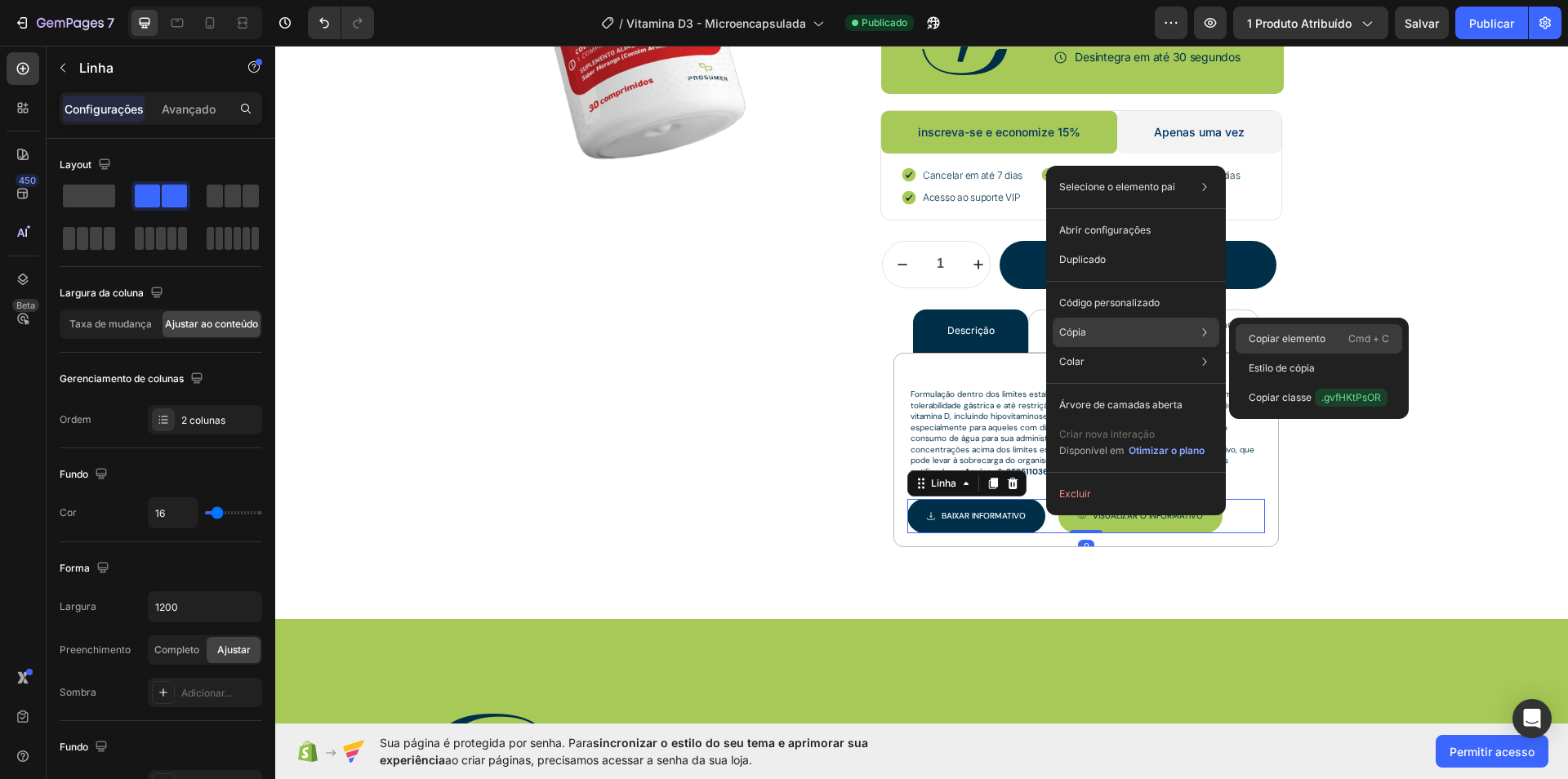
click at [1253, 339] on font "Copiar elemento" at bounding box center [1287, 338] width 77 height 12
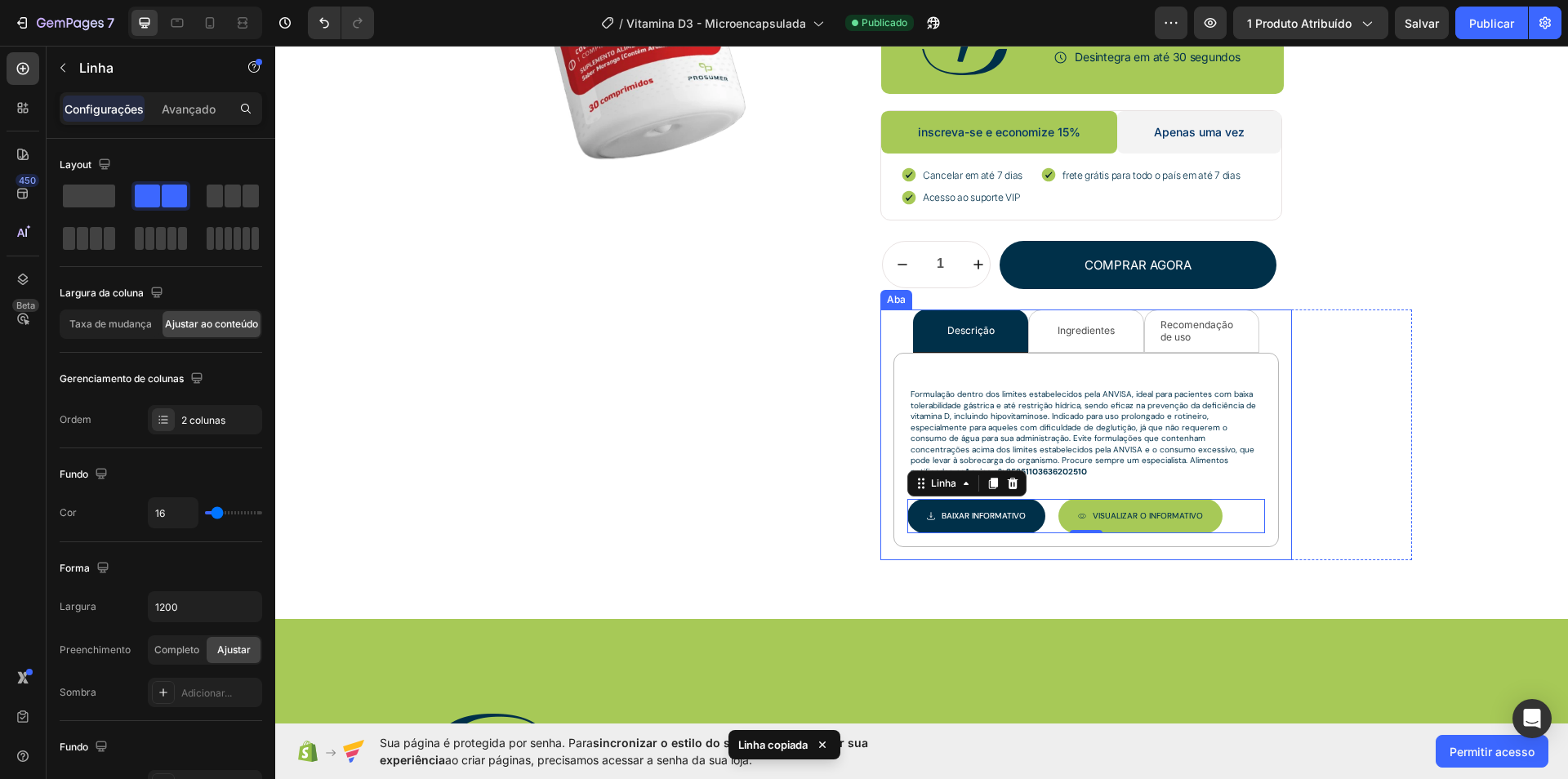
click at [1076, 331] on font "Ingredientes" at bounding box center [1086, 329] width 57 height 12
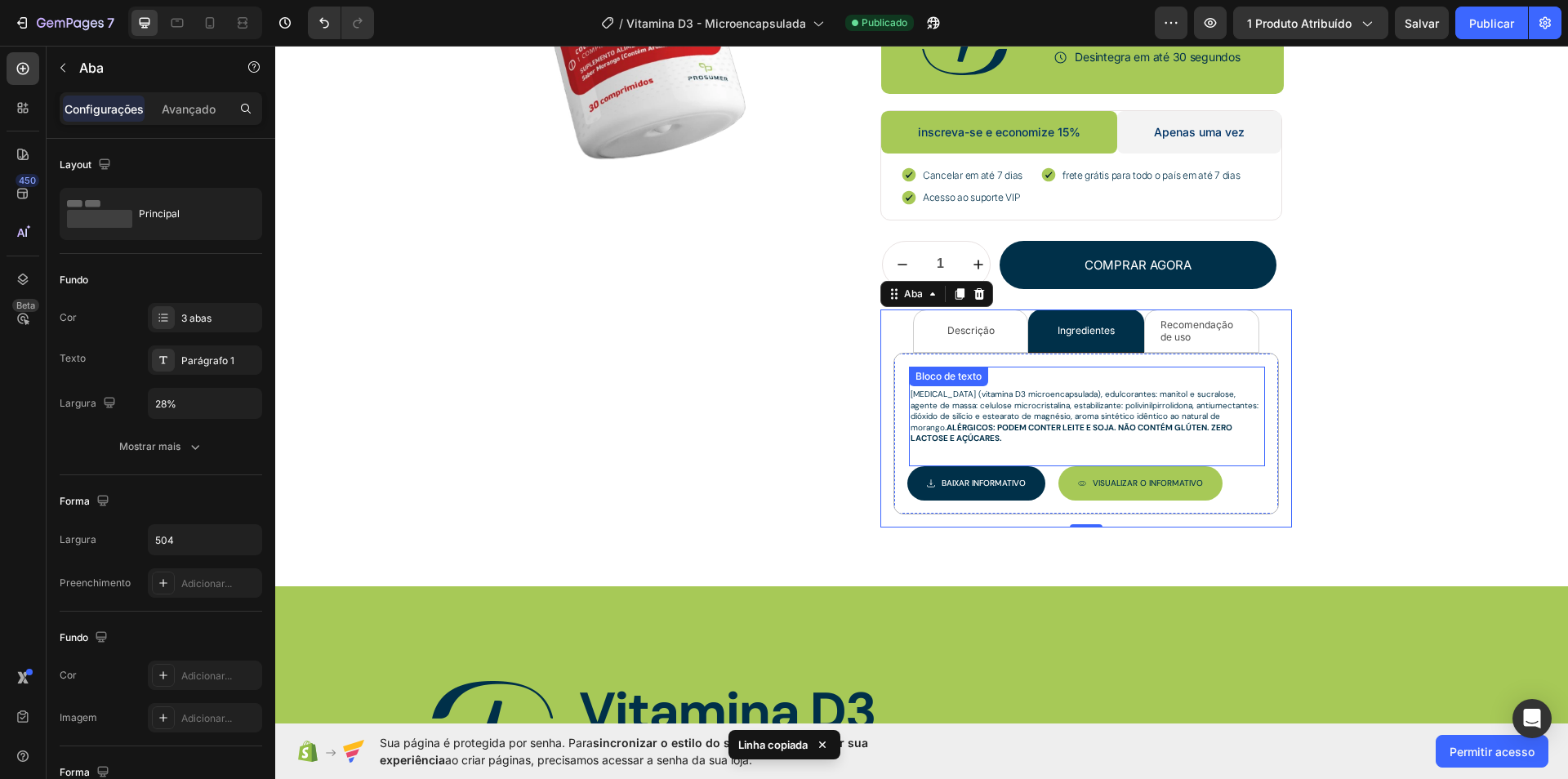
drag, startPoint x: 1011, startPoint y: 393, endPoint x: 1018, endPoint y: 410, distance: 18.4
click at [1011, 393] on font "[MEDICAL_DATA] (vitamina D3 microencapsulada), edulcorantes: manitol e sucralos…" at bounding box center [1086, 411] width 350 height 44
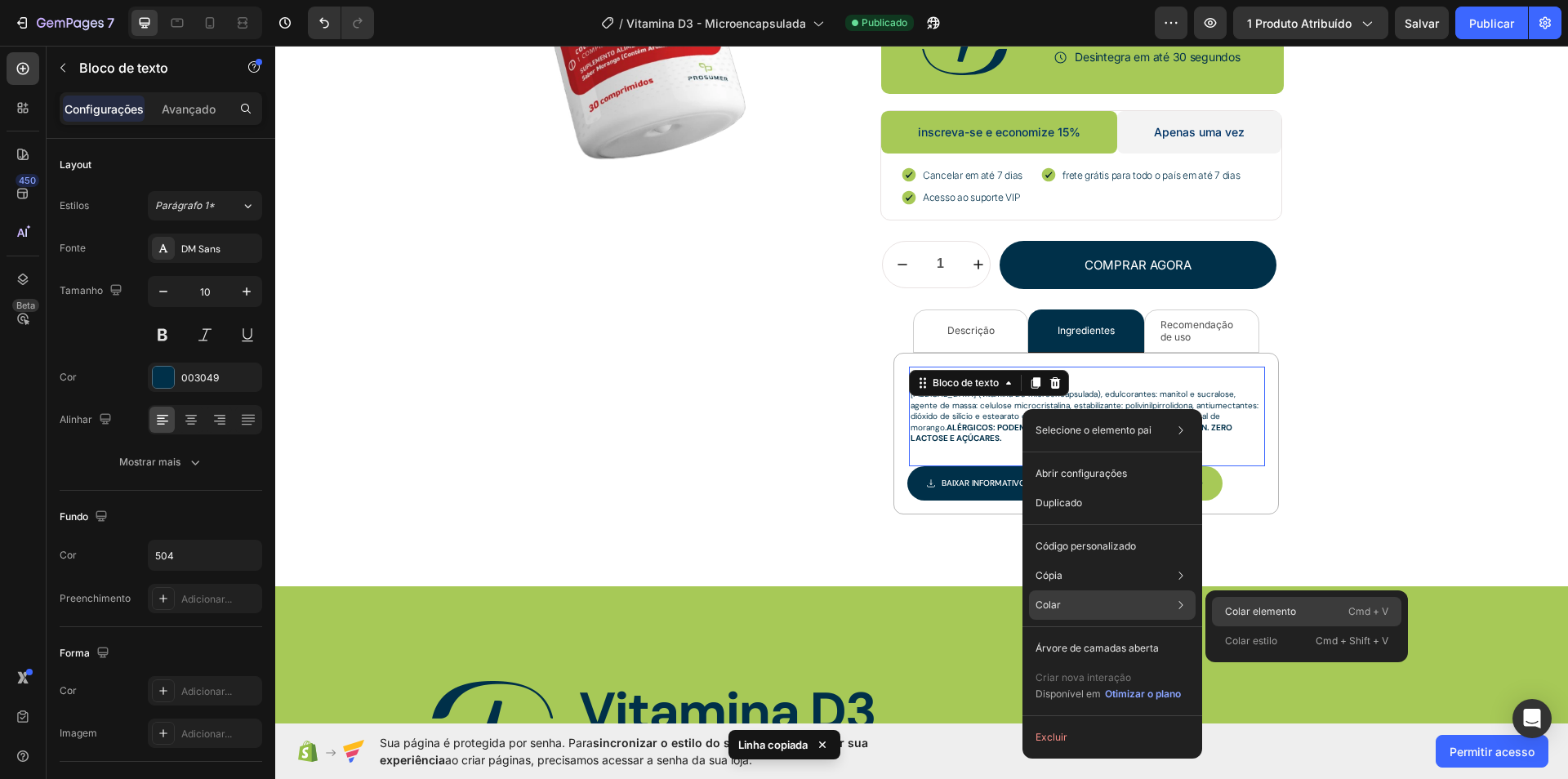
click at [1240, 606] on font "Colar elemento" at bounding box center [1260, 611] width 71 height 12
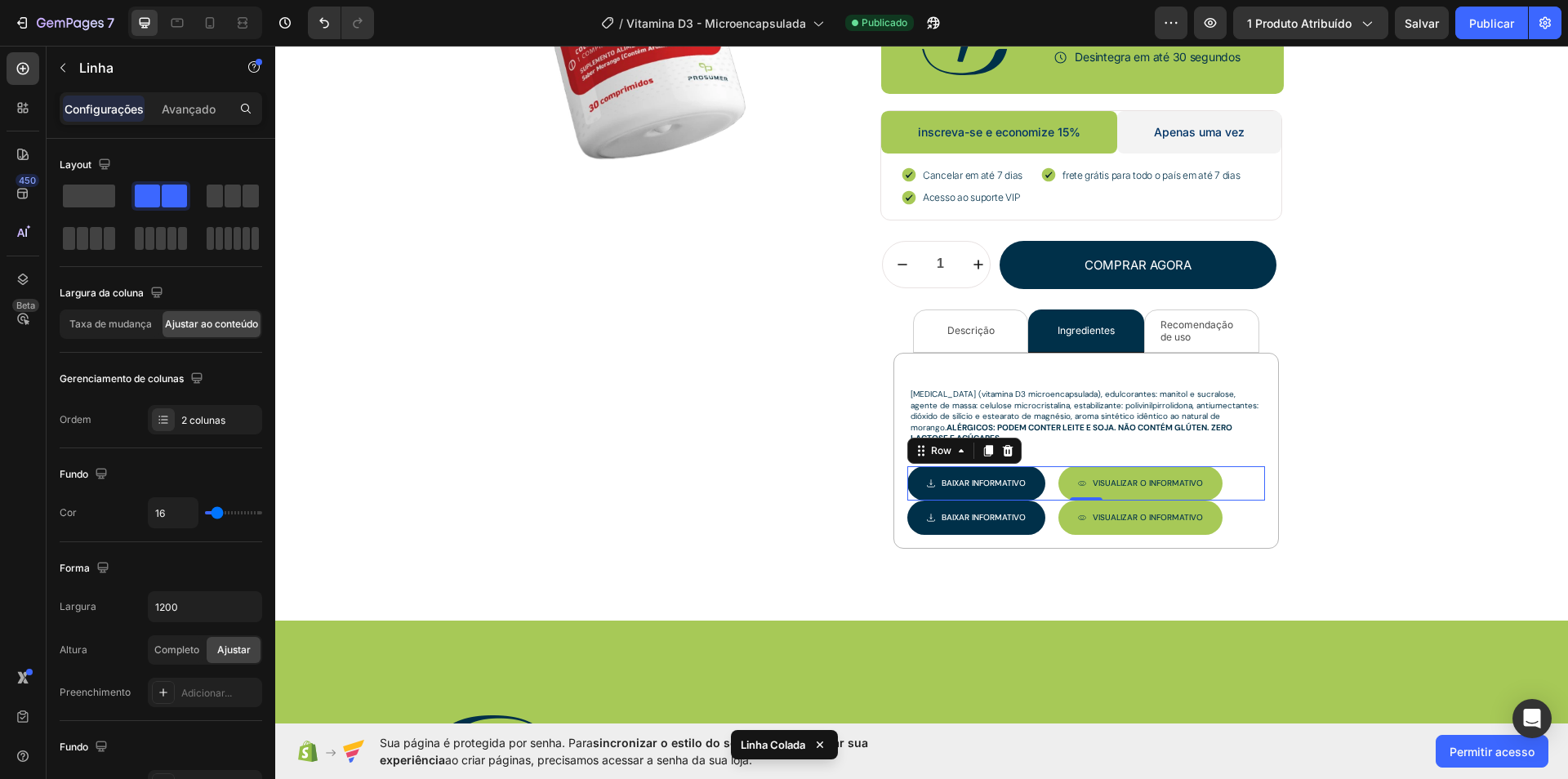
click at [1234, 470] on div "Baixar INFORMATIVO Button Visualizar O INFORMATIVO Button Row 0" at bounding box center [1086, 483] width 358 height 34
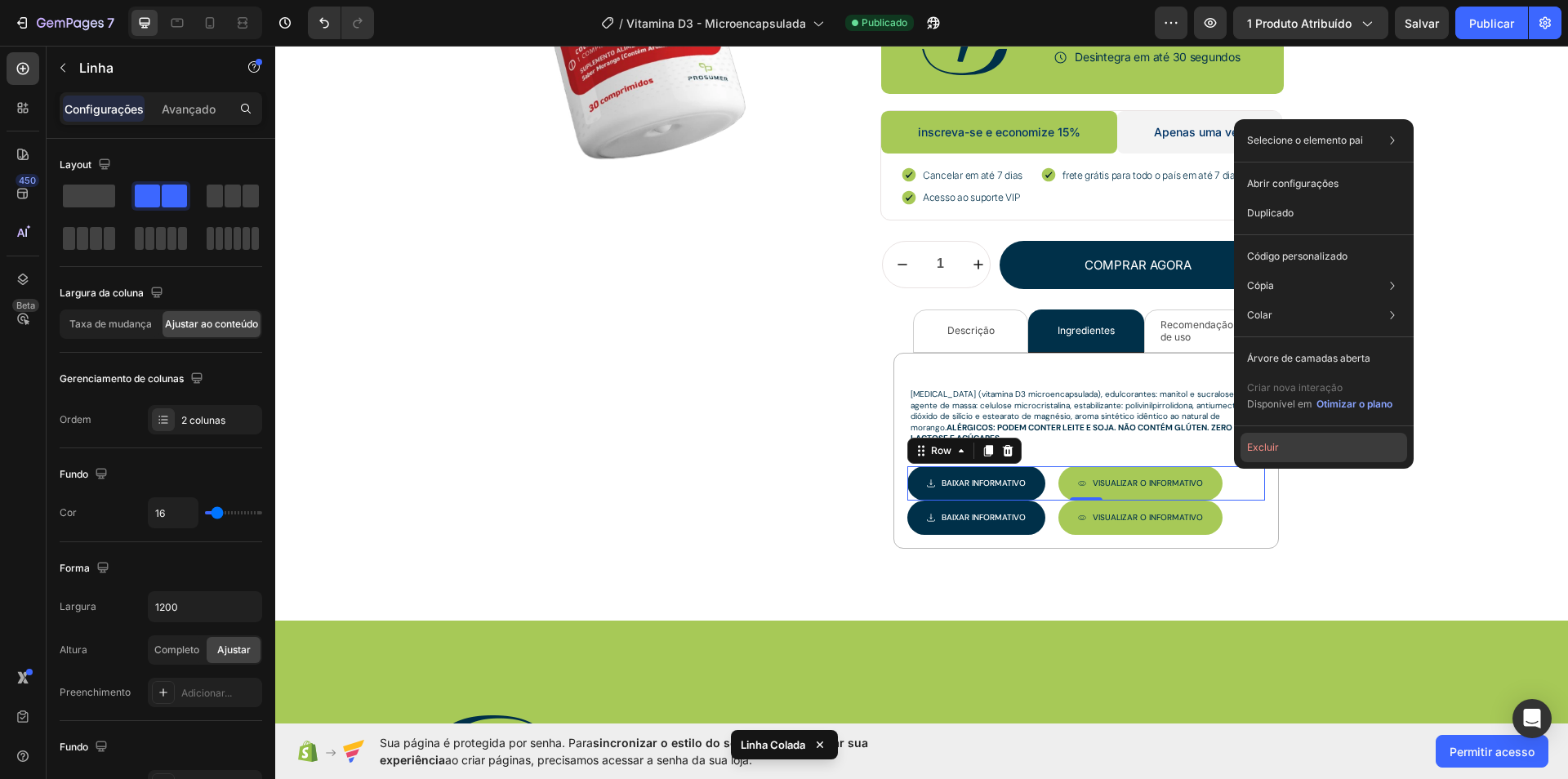
click at [1268, 453] on font "Excluir" at bounding box center [1263, 448] width 32 height 15
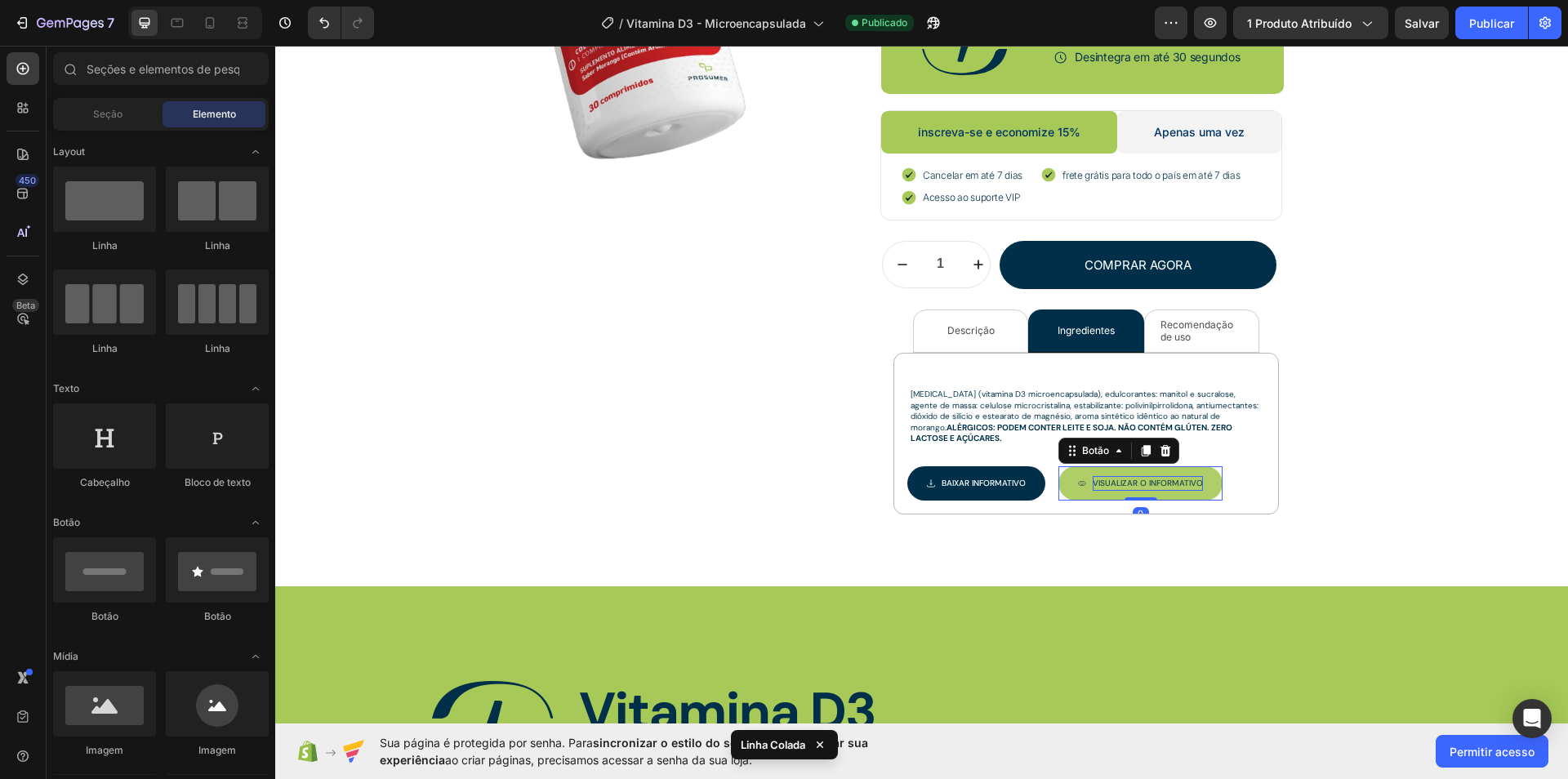
click at [1162, 484] on p "Visualizar O INFORMATIVO" at bounding box center [1148, 484] width 110 height 15
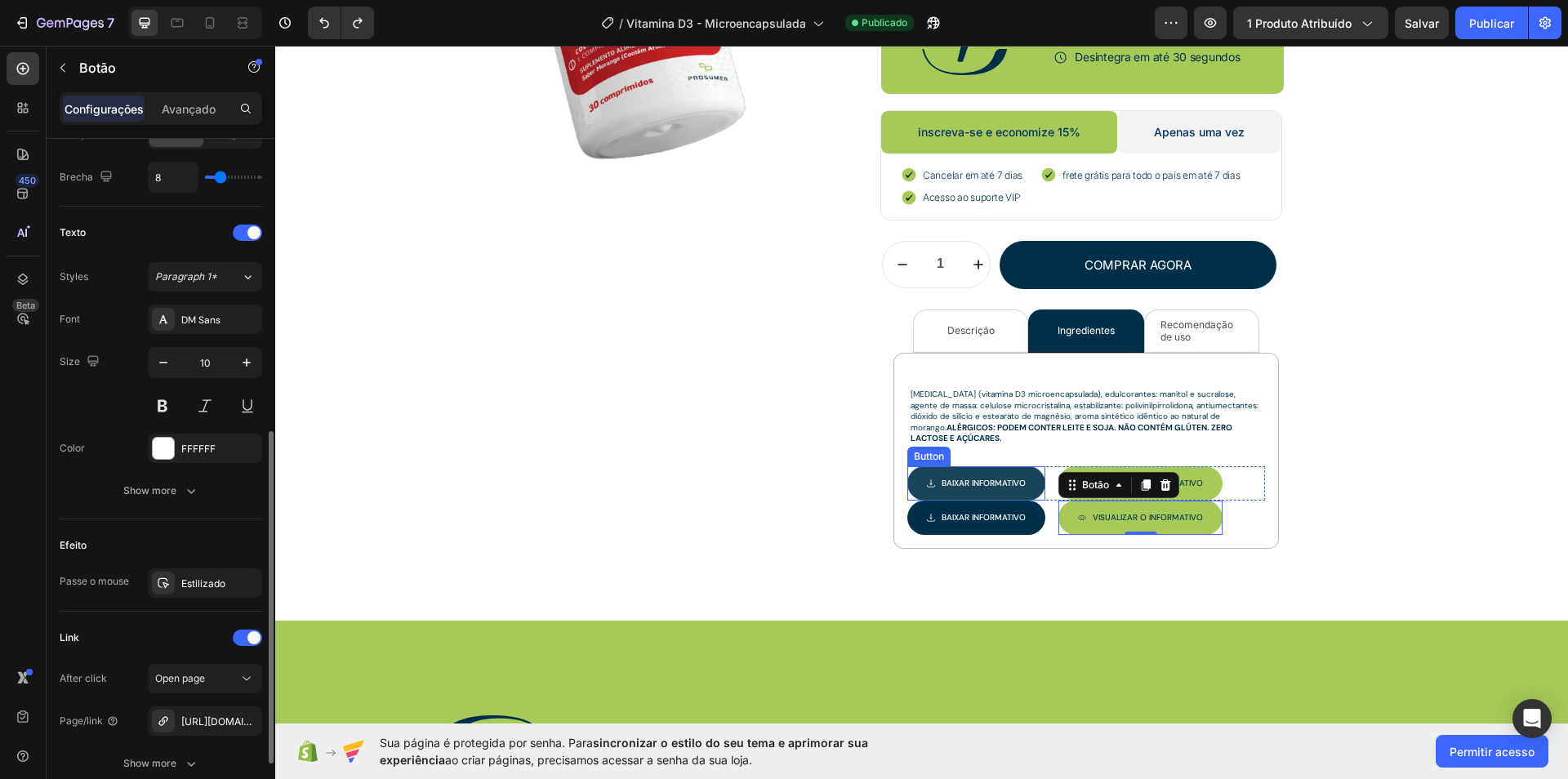
scroll to position [607, 0]
click at [1031, 478] on link "Baixar INFORMATIVO" at bounding box center [976, 483] width 138 height 34
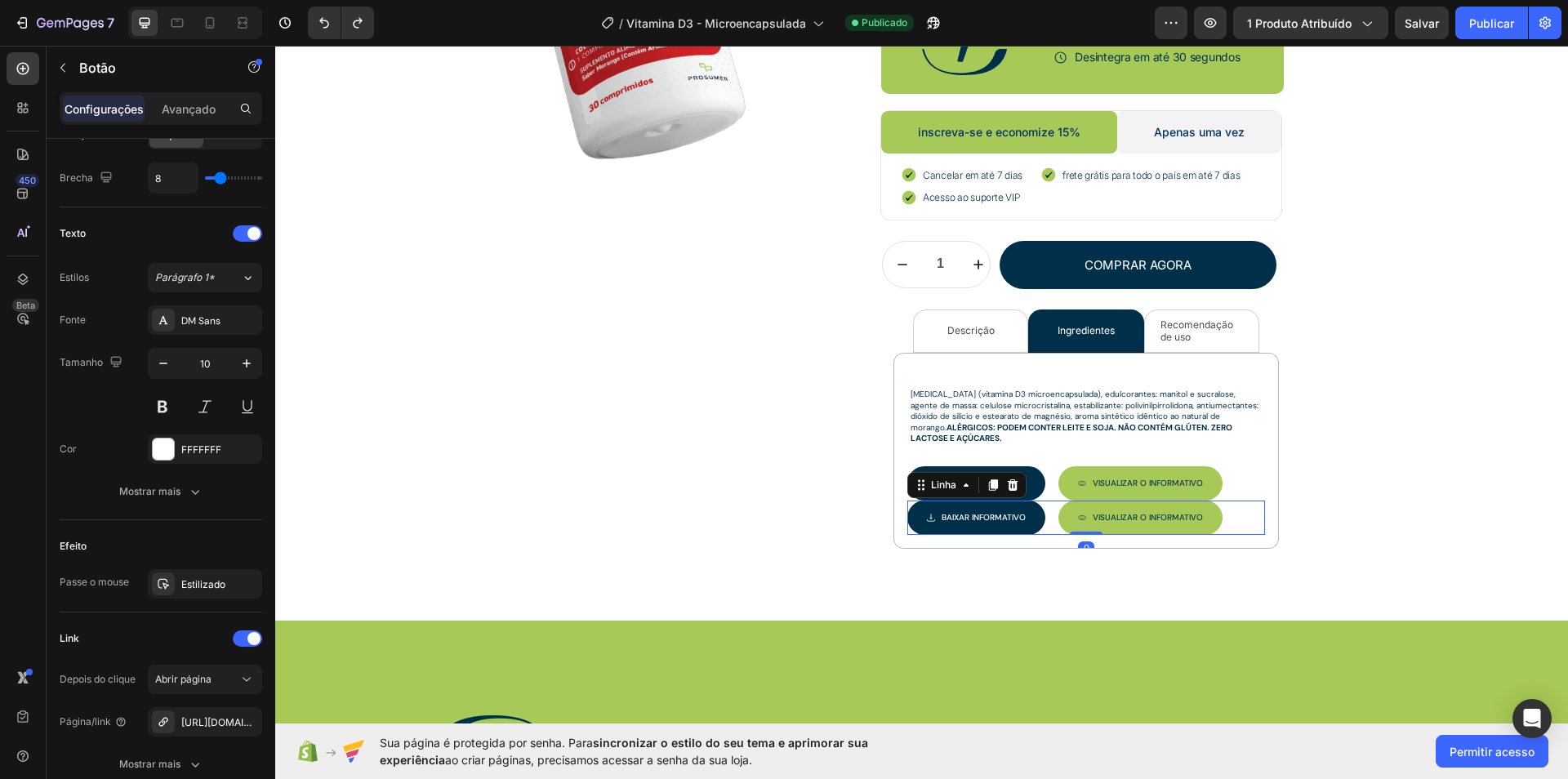
scroll to position [0, 0]
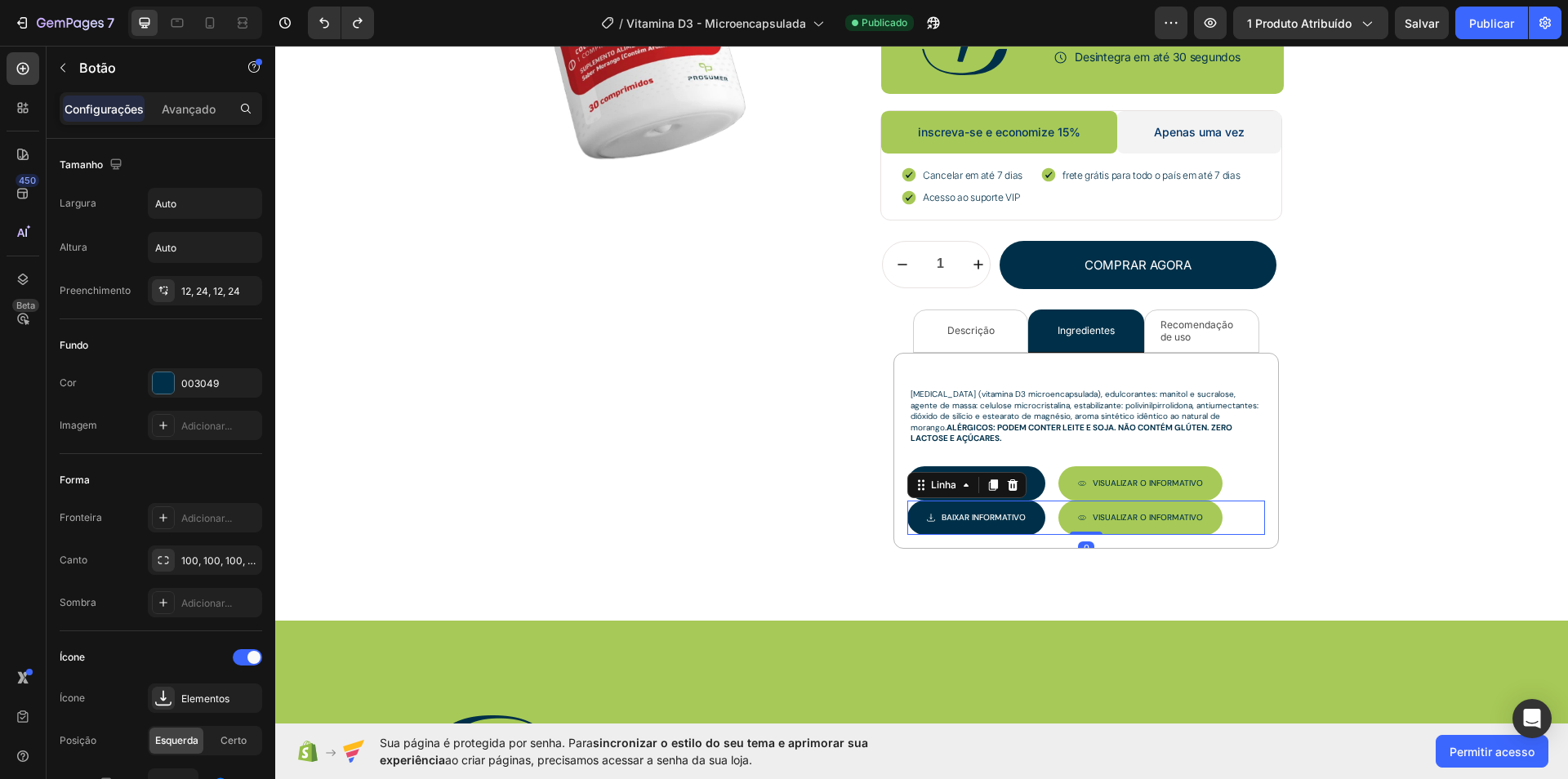
click at [1047, 504] on div "Baixar INFORMATIVO Botão Visualizar O INFORMATIVO Botão Linha 0" at bounding box center [1086, 517] width 358 height 34
click at [1060, 507] on button "Visualizar O INFORMATIVO" at bounding box center [1140, 517] width 164 height 34
click at [1045, 503] on div "Baixar INFORMATIVO Botão Visualizar O INFORMATIVO Botão 0 Linha" at bounding box center [1086, 517] width 358 height 34
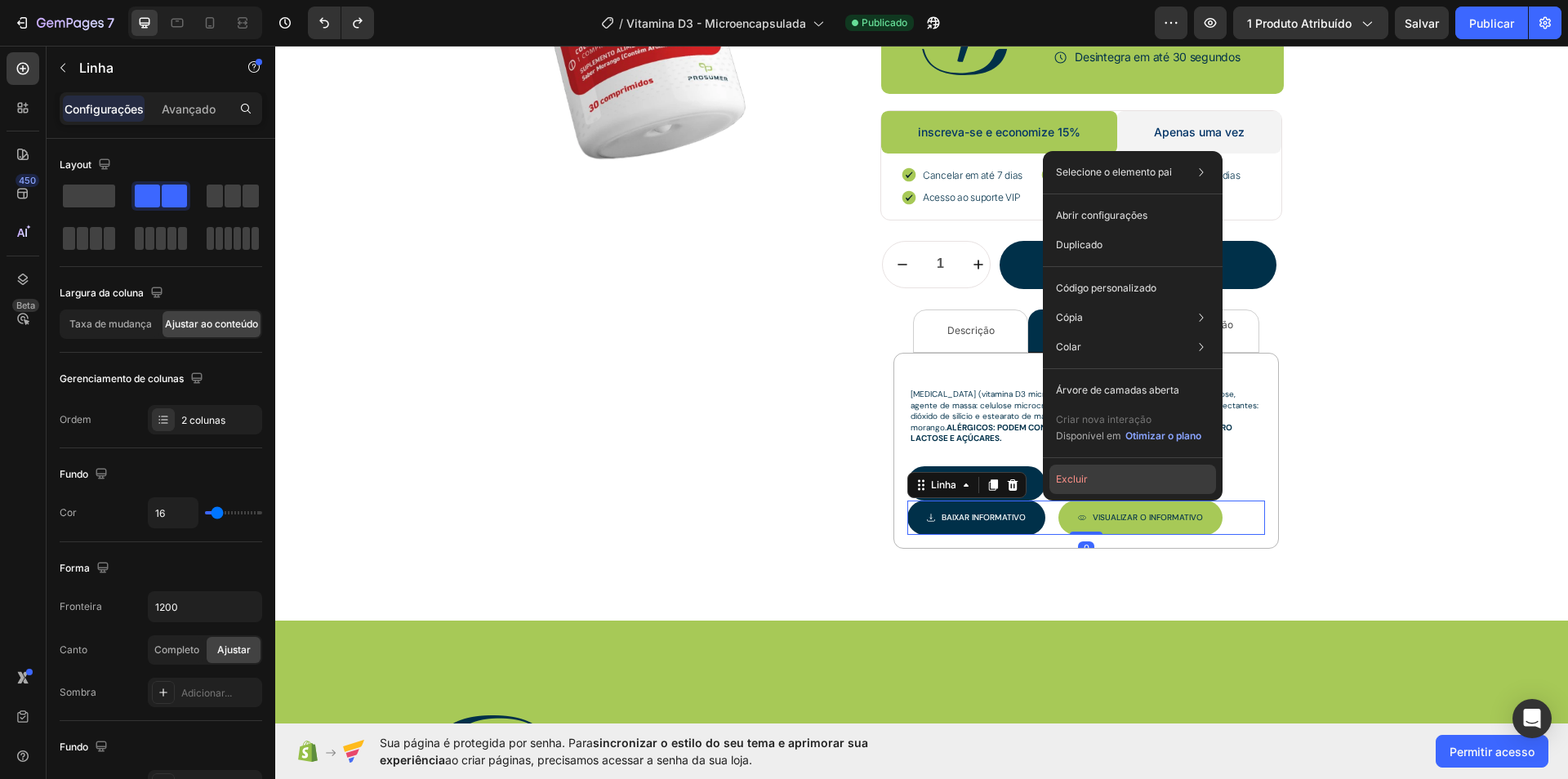
click at [1063, 488] on button "Excluir" at bounding box center [1133, 480] width 167 height 29
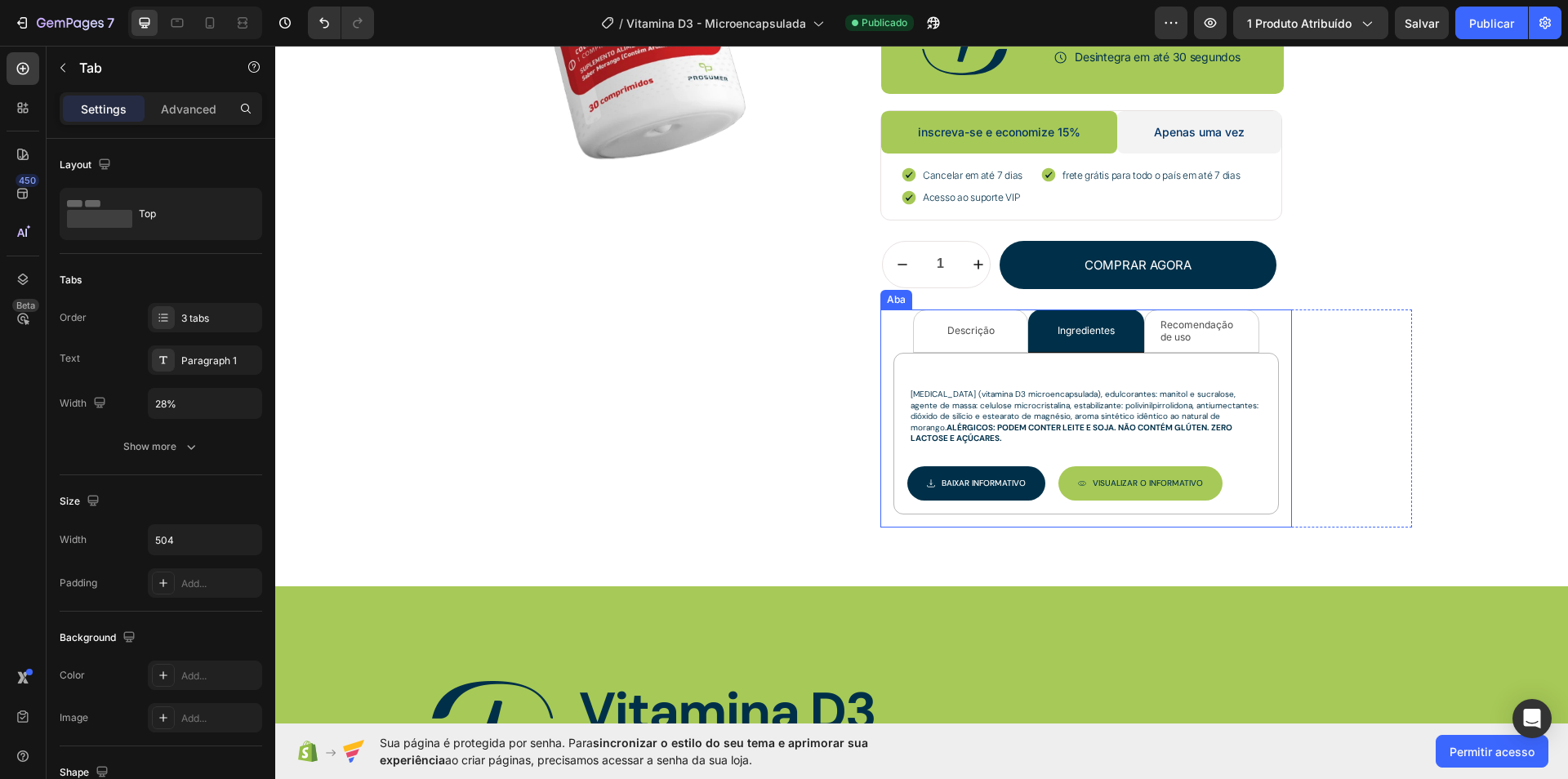
click at [1161, 329] on font "Recomendação de uso" at bounding box center [1198, 330] width 75 height 24
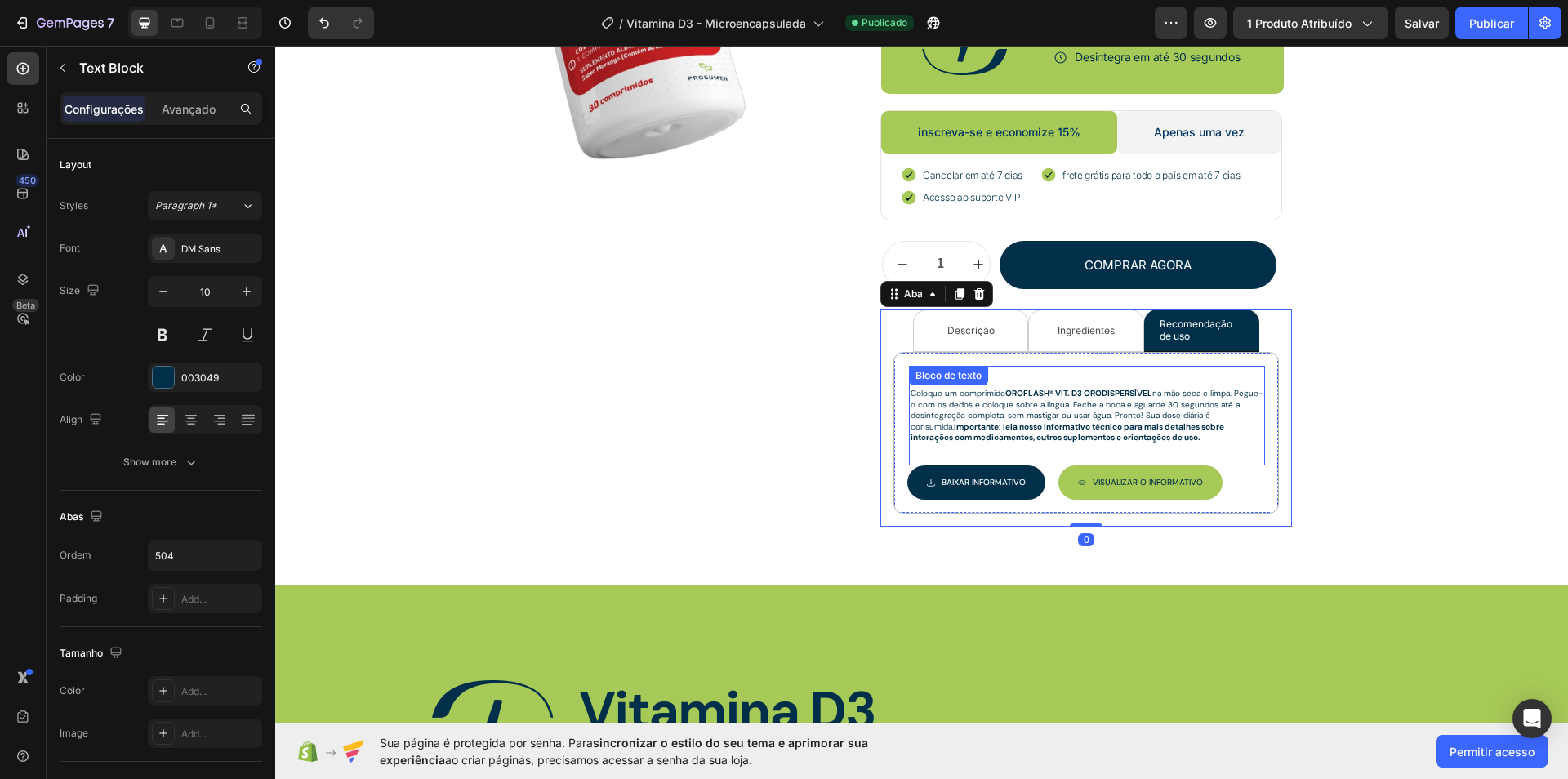
click at [1066, 422] on font "Importante: leia nosso informativo técnico para mais detalhes sobre interações …" at bounding box center [1069, 432] width 316 height 22
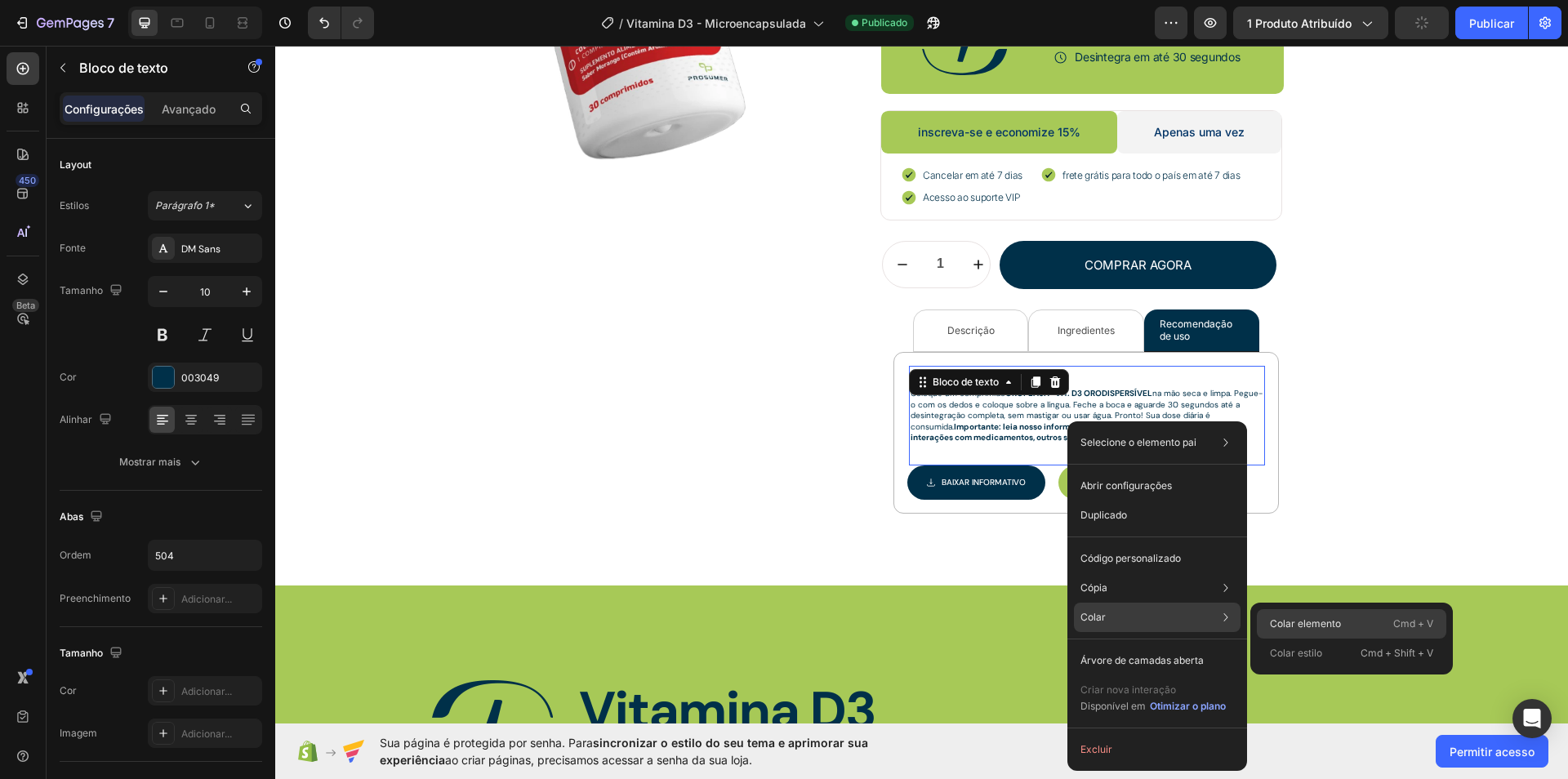
click at [1316, 628] on font "Colar elemento" at bounding box center [1305, 623] width 71 height 12
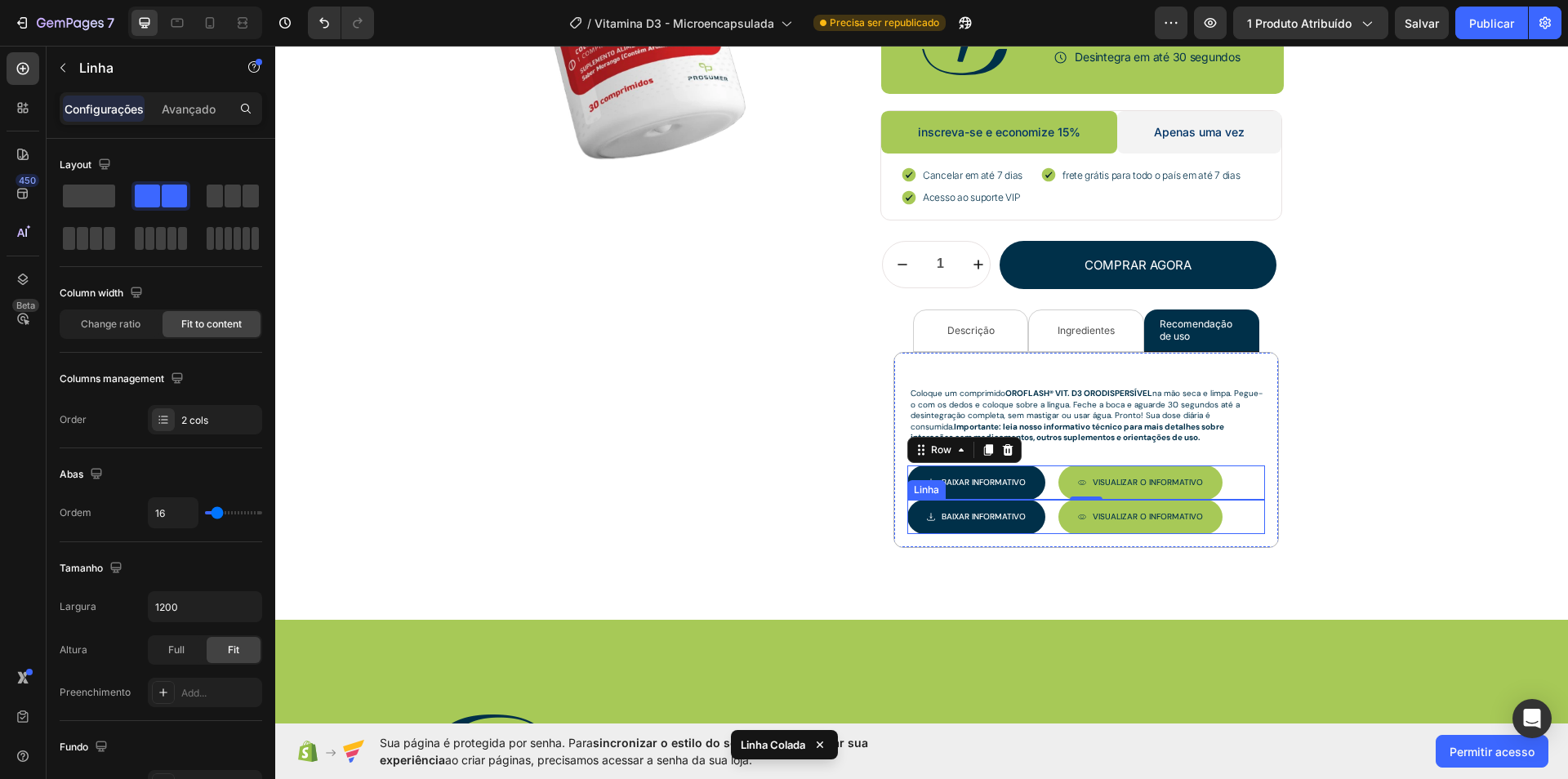
click at [1046, 501] on div "Baixar INFORMATIVO Botão Visualizar O INFORMATIVO Botão Linha" at bounding box center [1086, 517] width 358 height 34
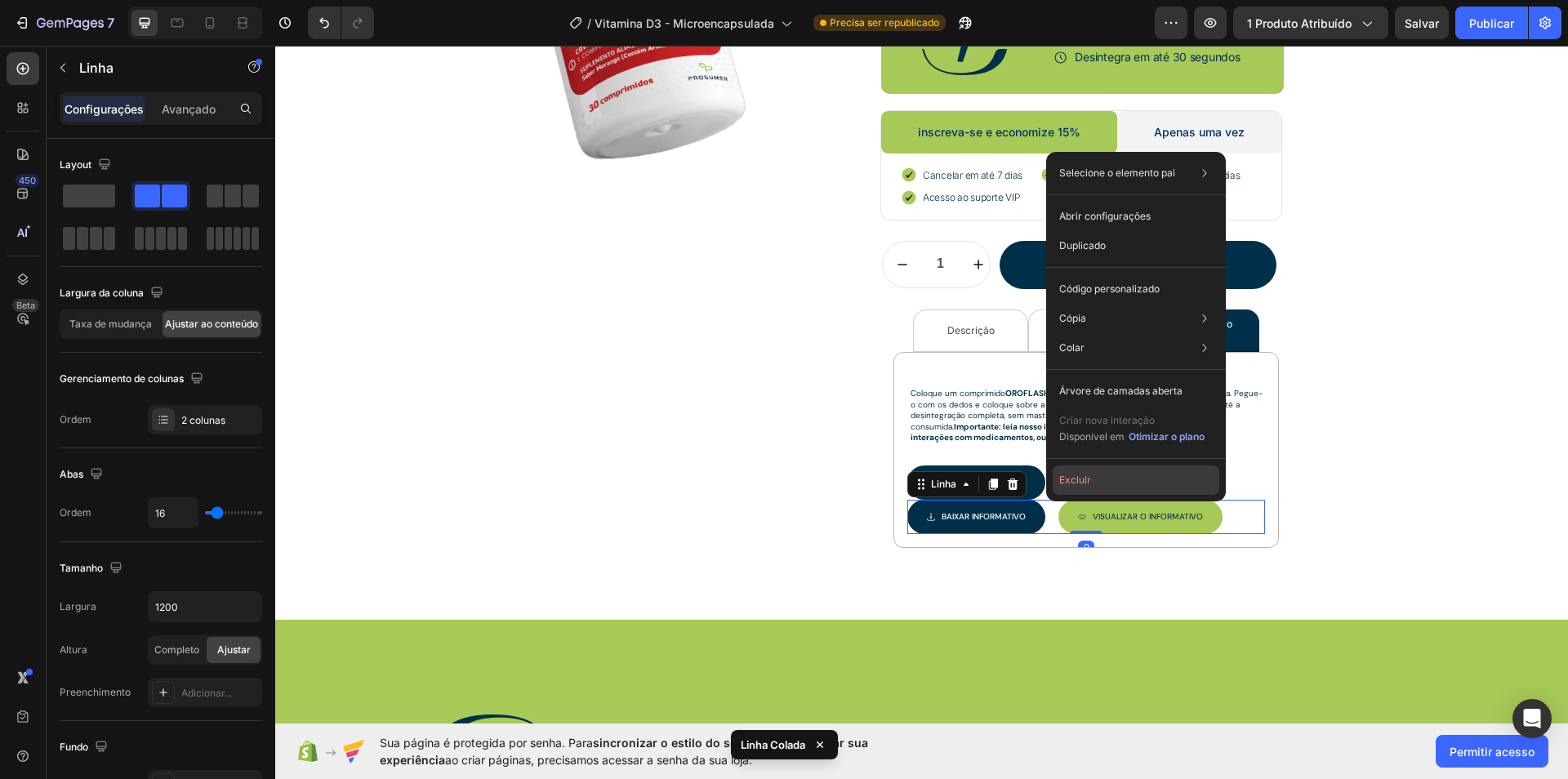
click at [1084, 484] on font "Excluir" at bounding box center [1075, 479] width 32 height 12
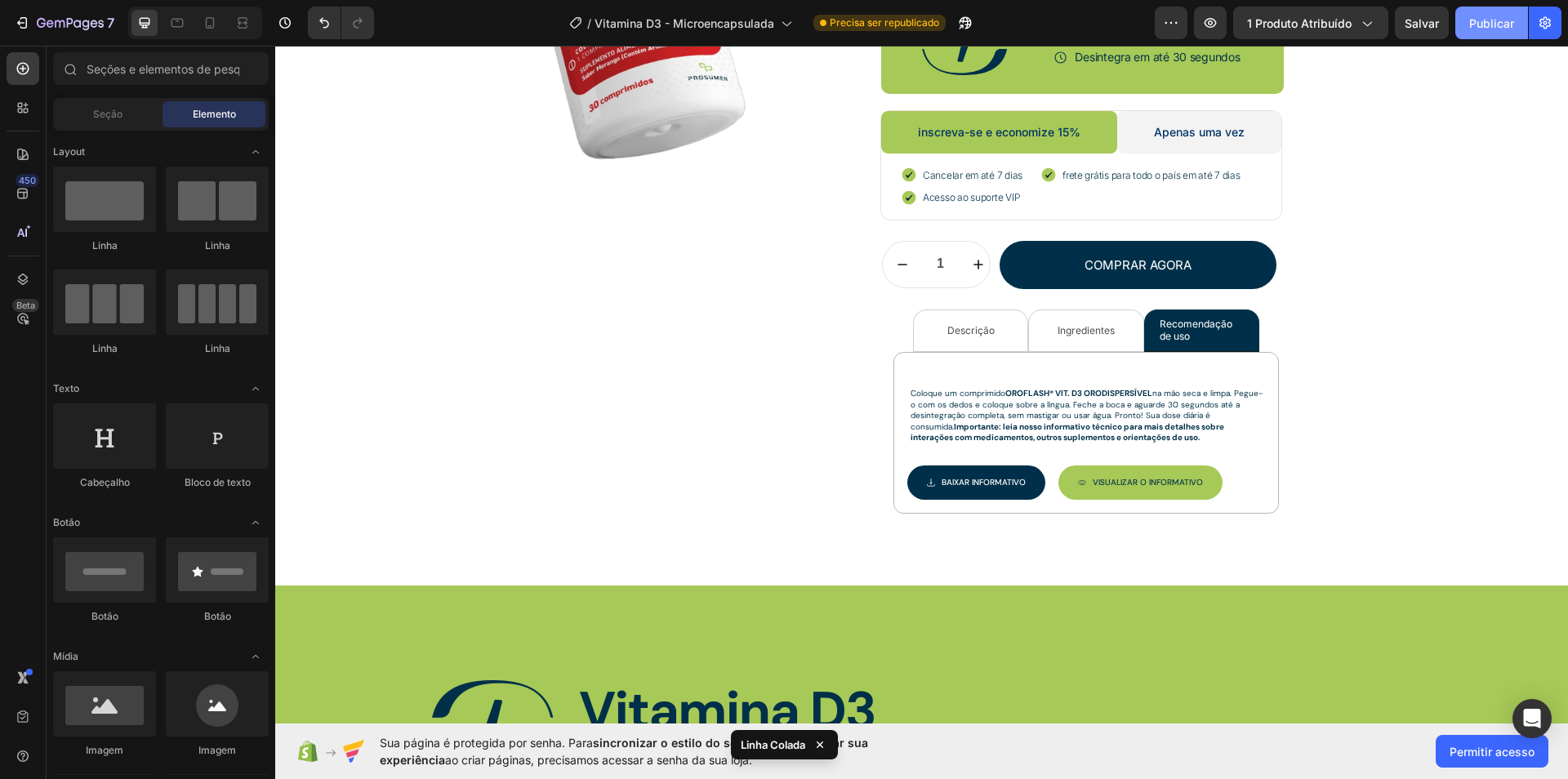
drag, startPoint x: 1476, startPoint y: 29, endPoint x: 1485, endPoint y: 33, distance: 9.8
click at [1485, 35] on button "Publicar" at bounding box center [1492, 23] width 72 height 33
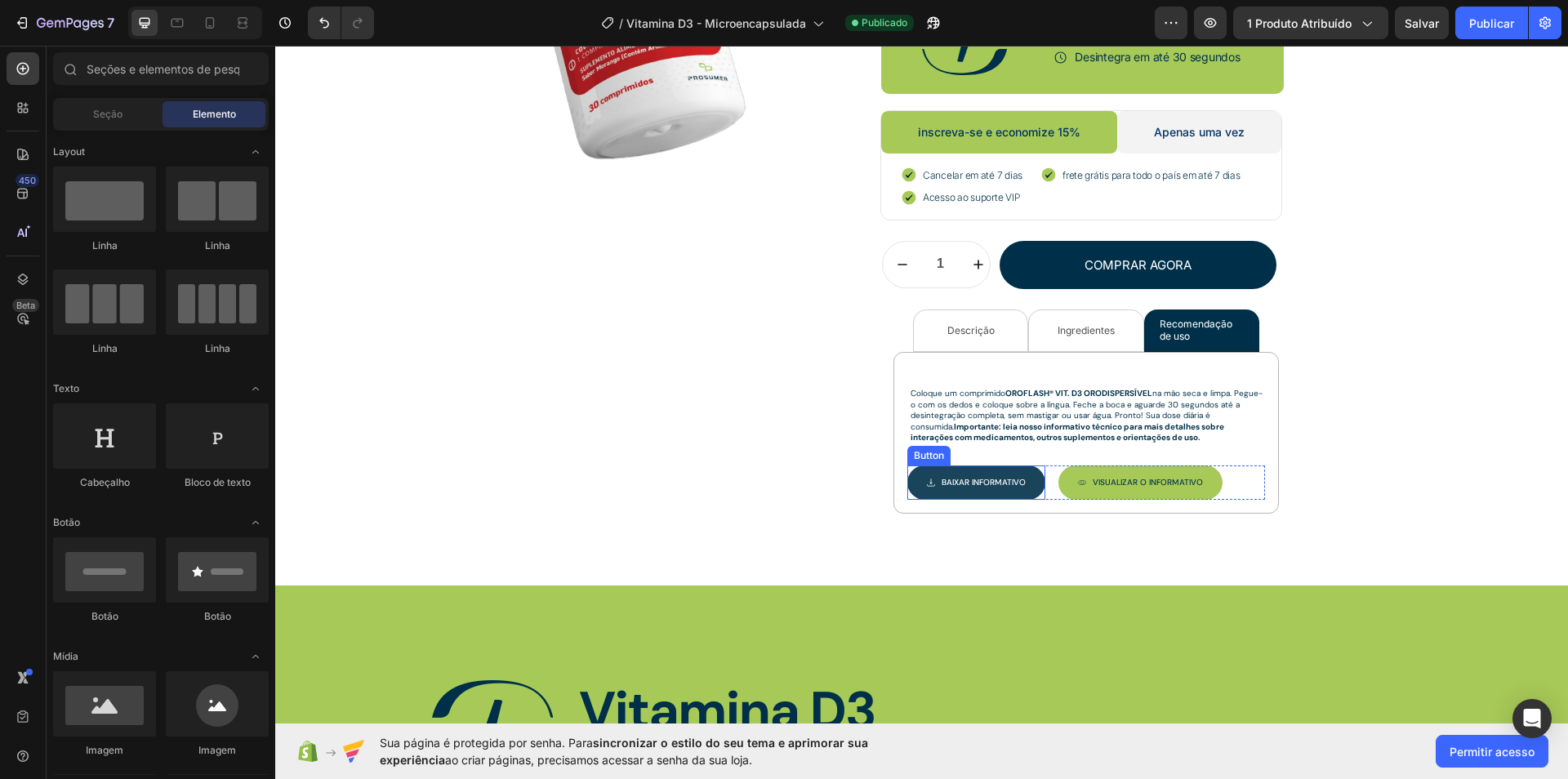
click at [1026, 480] on link "Baixar INFORMATIVO" at bounding box center [976, 482] width 138 height 34
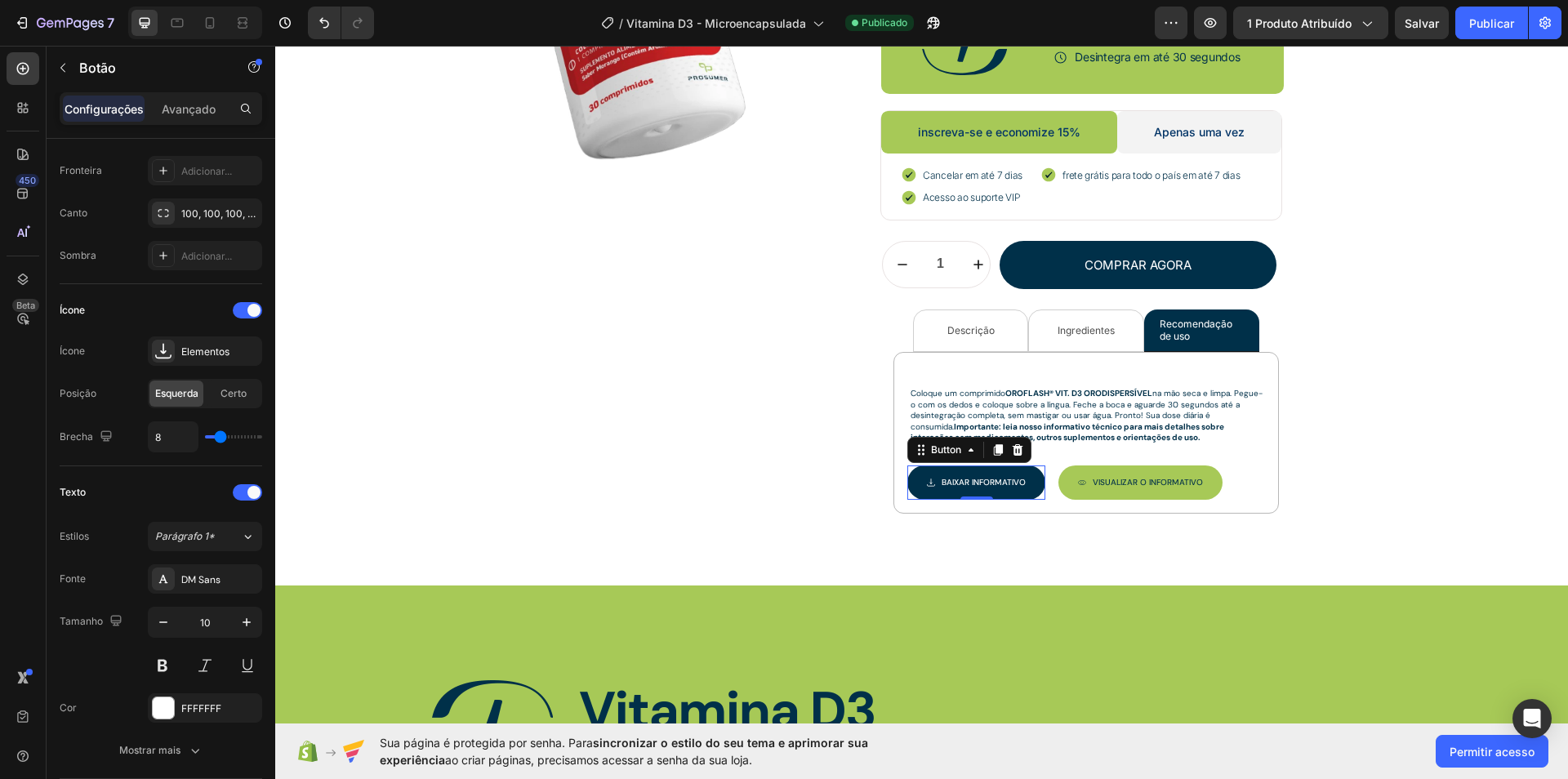
scroll to position [734, 0]
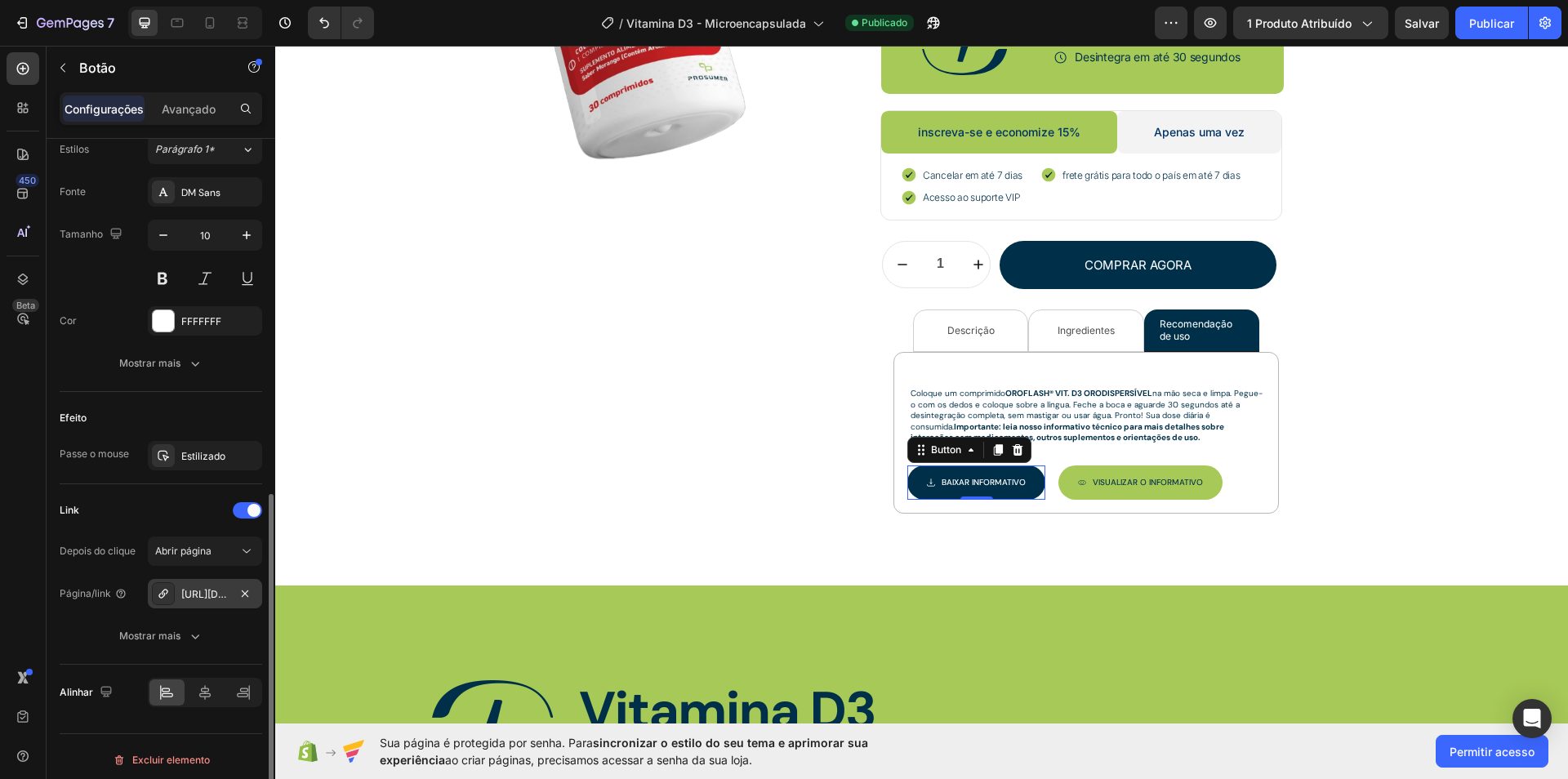
click at [209, 594] on div "[URL][DOMAIN_NAME]" at bounding box center [206, 595] width 48 height 15
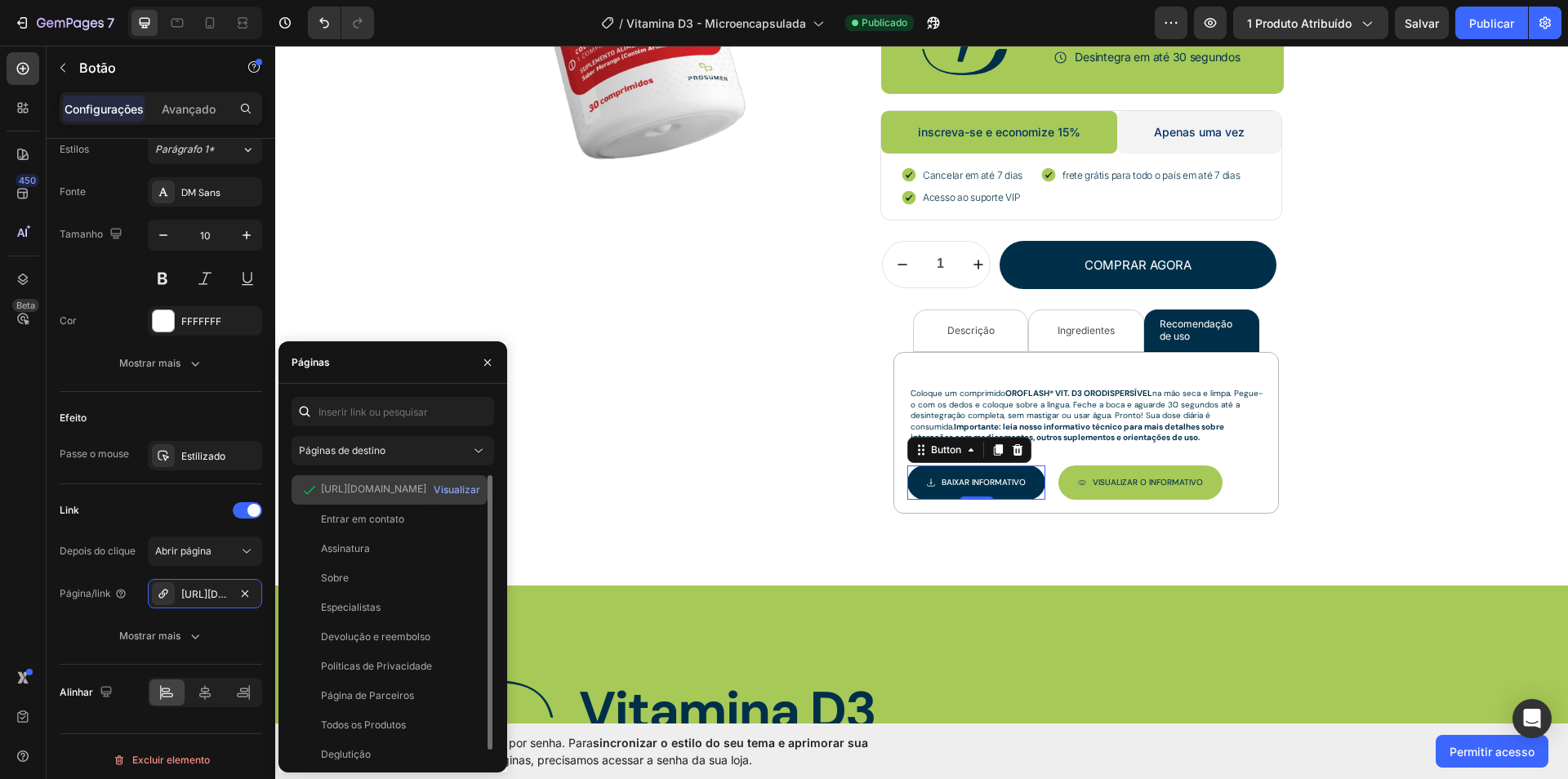
click at [396, 485] on font "[URL][DOMAIN_NAME]" at bounding box center [373, 488] width 106 height 12
click at [462, 494] on font "Visualizar" at bounding box center [457, 489] width 47 height 12
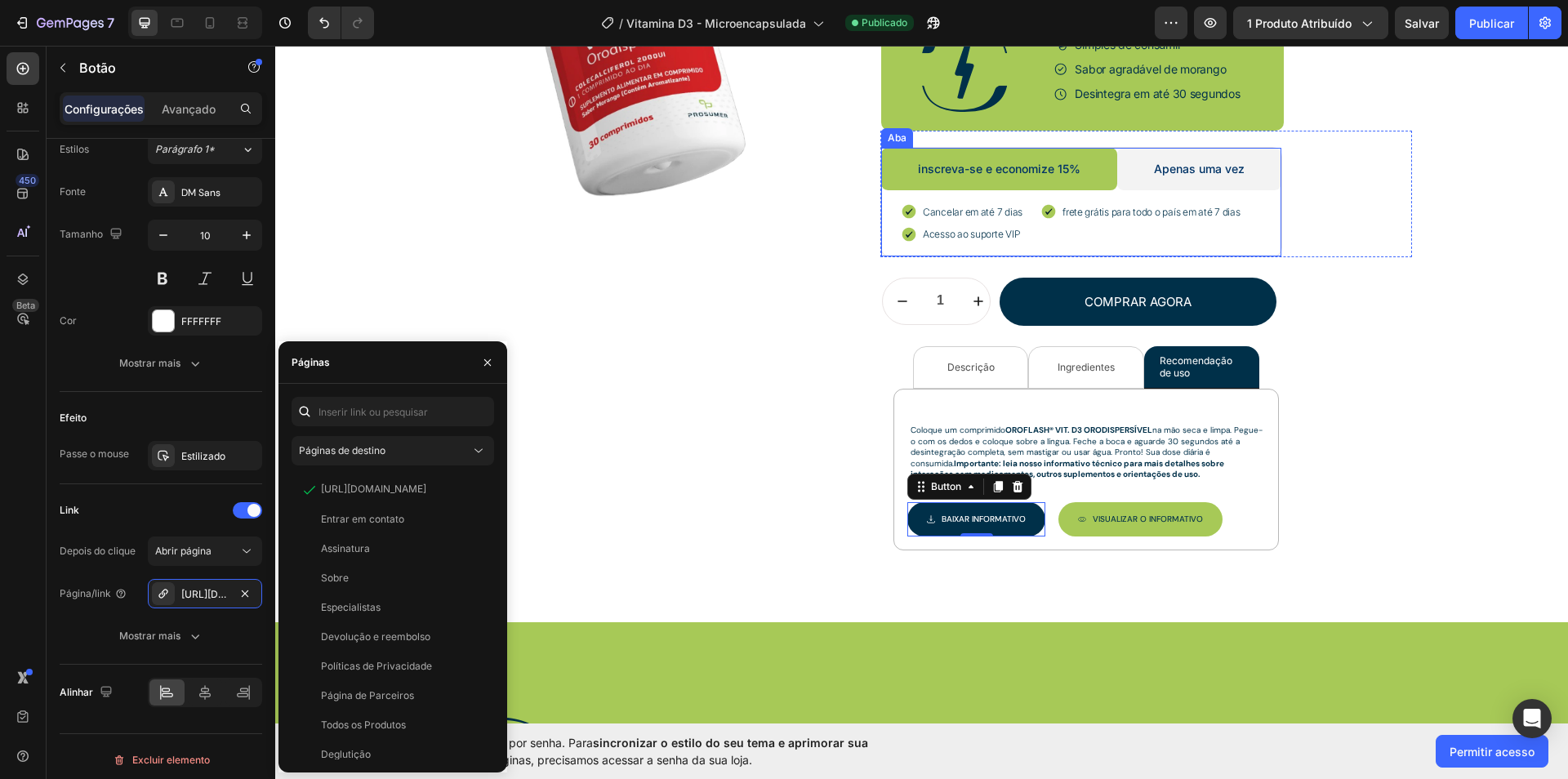
scroll to position [0, 0]
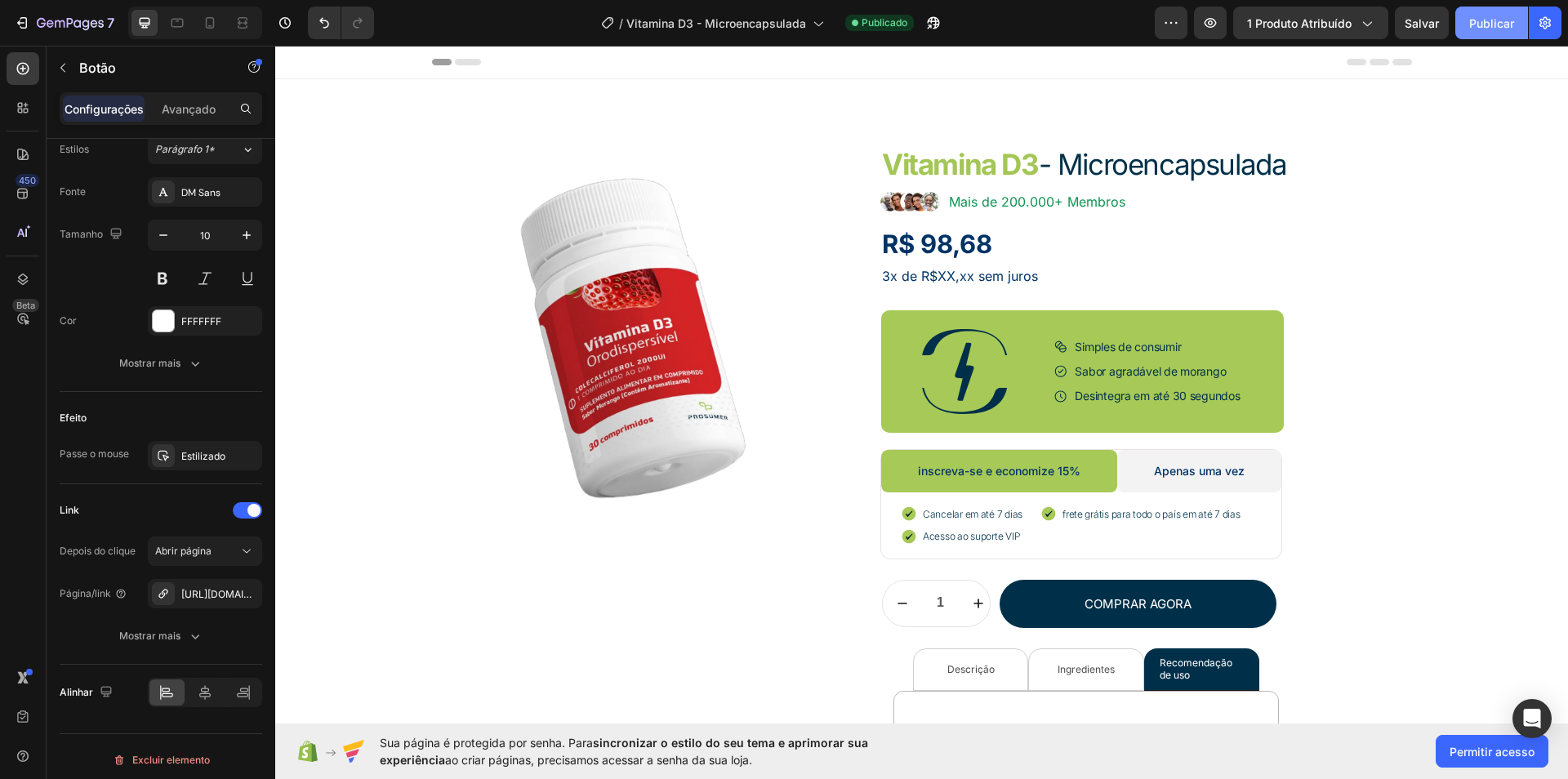
click at [1474, 20] on font "Publicar" at bounding box center [1492, 23] width 45 height 14
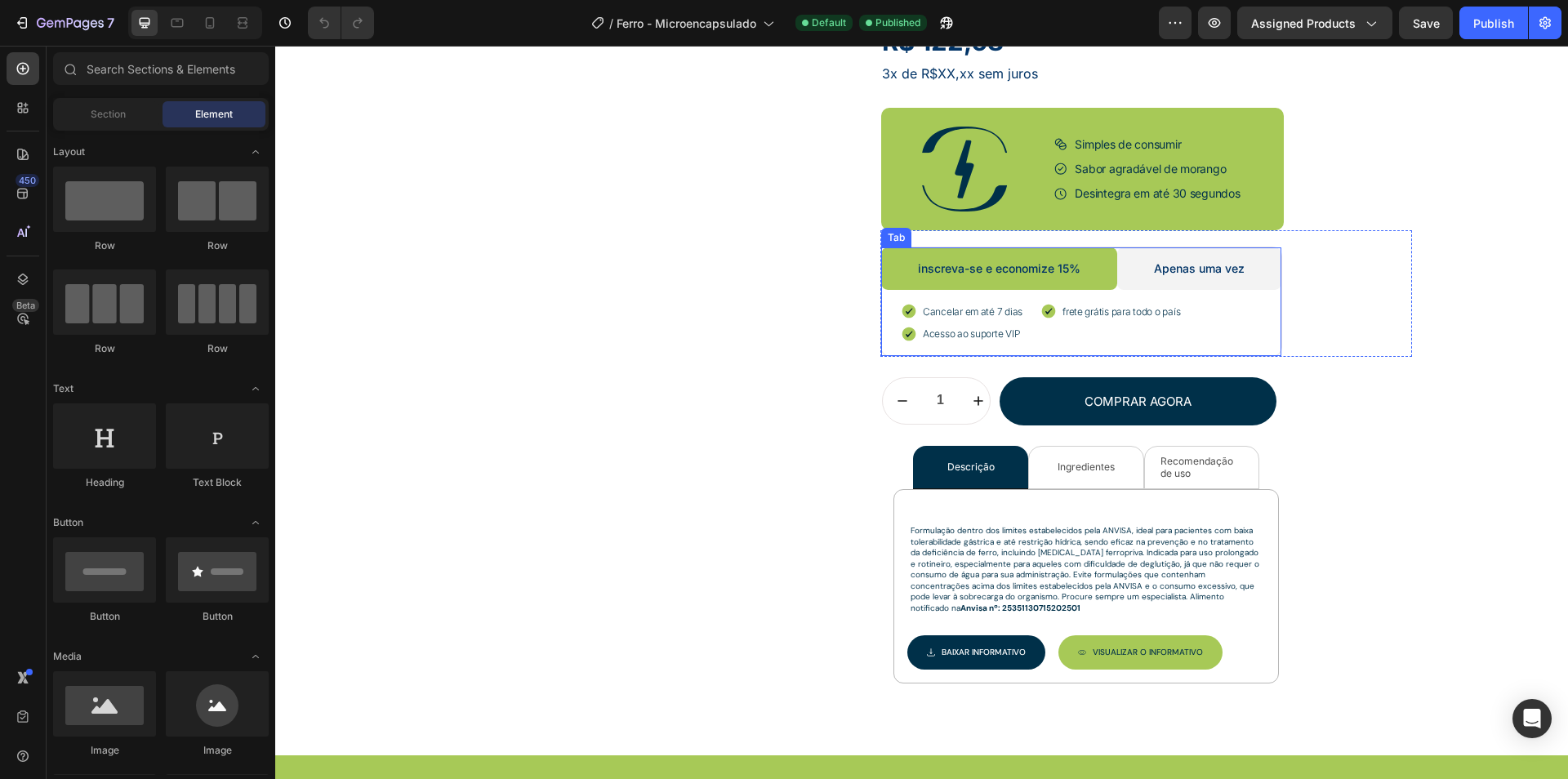
scroll to position [349, 0]
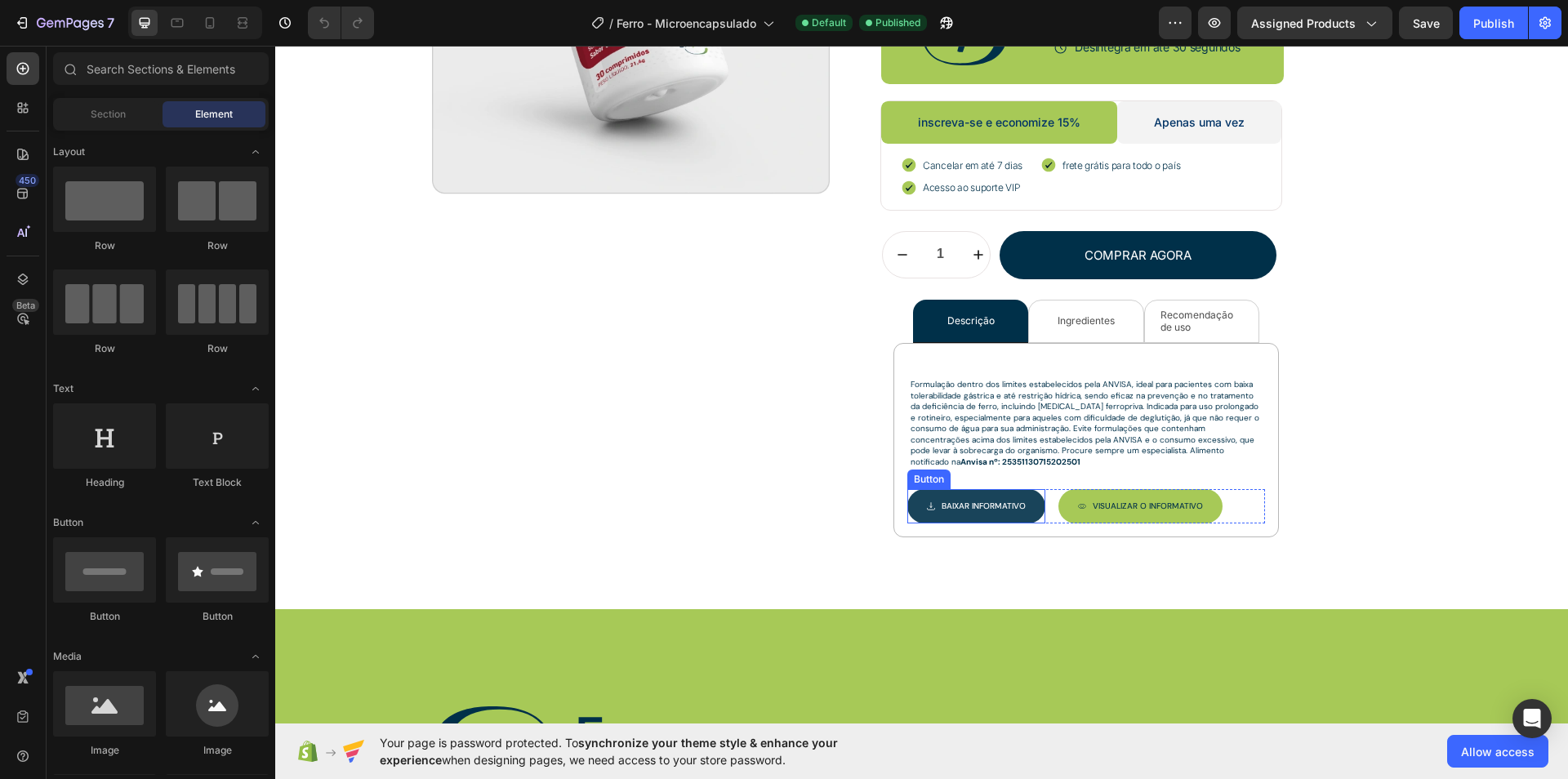
click at [1033, 503] on button "Baixar INFORMATIVO" at bounding box center [976, 506] width 138 height 34
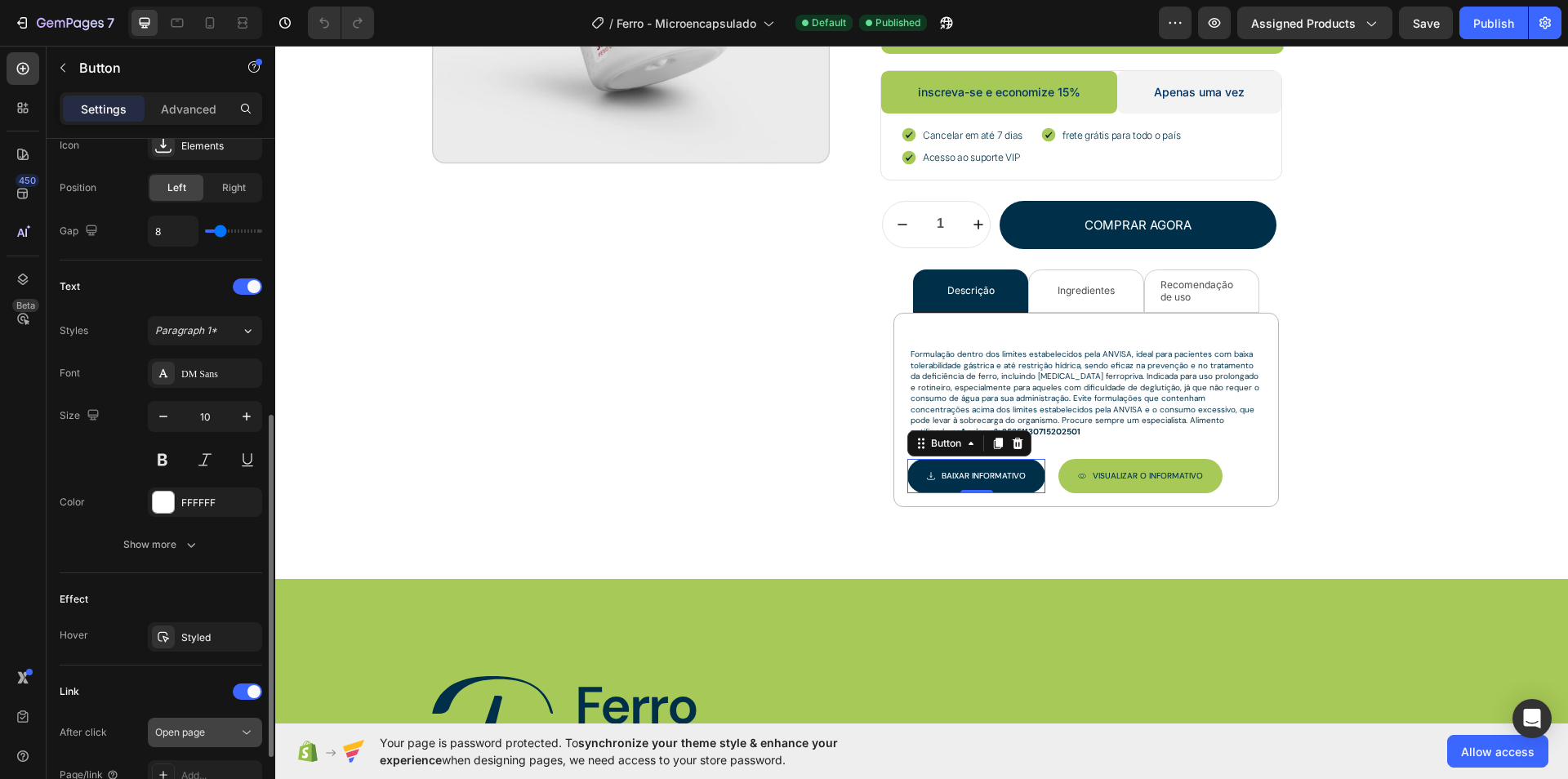
scroll to position [688, 0]
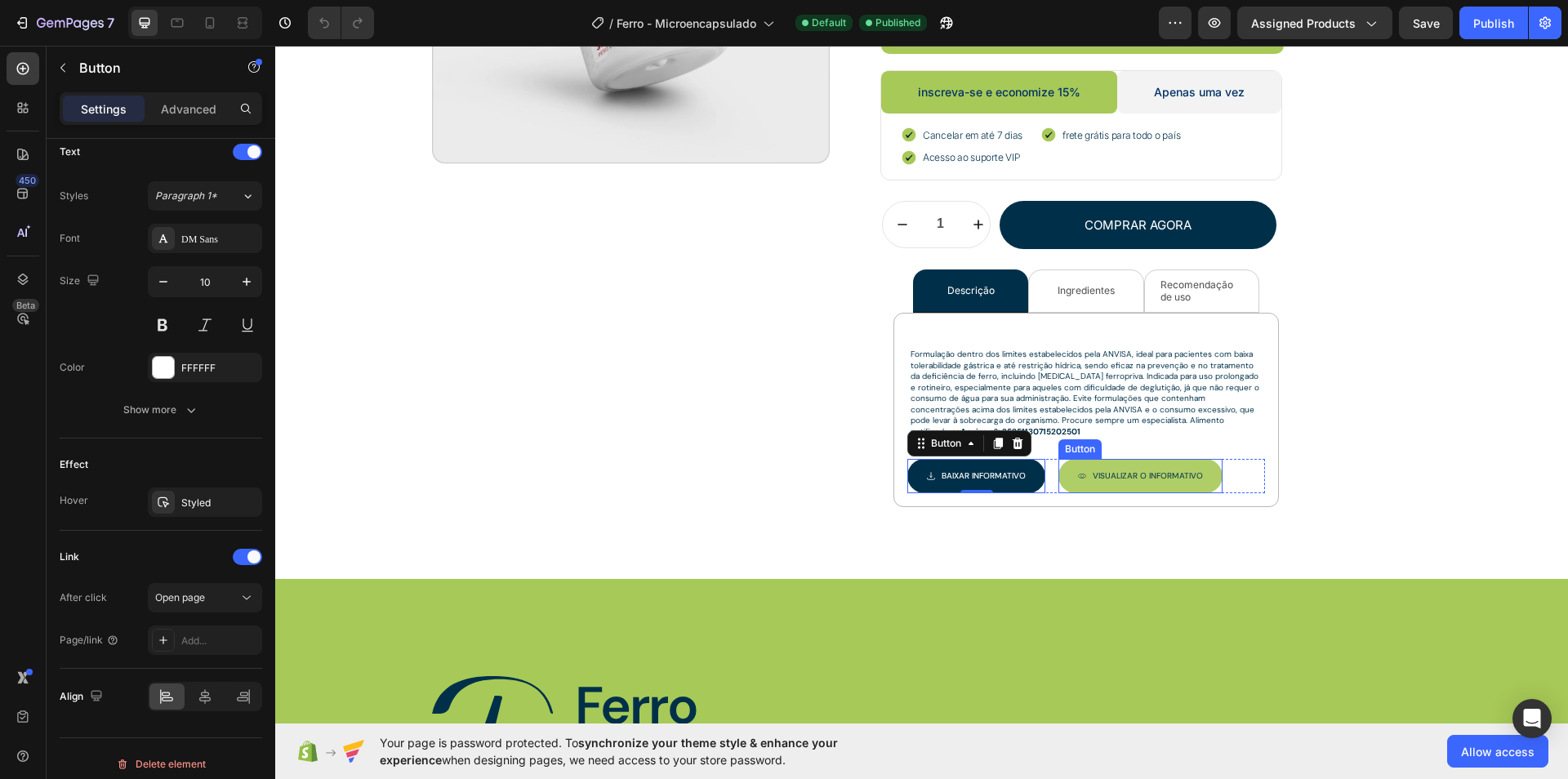
click at [1064, 465] on button "Visualizar O INFORMATIVO" at bounding box center [1140, 475] width 164 height 34
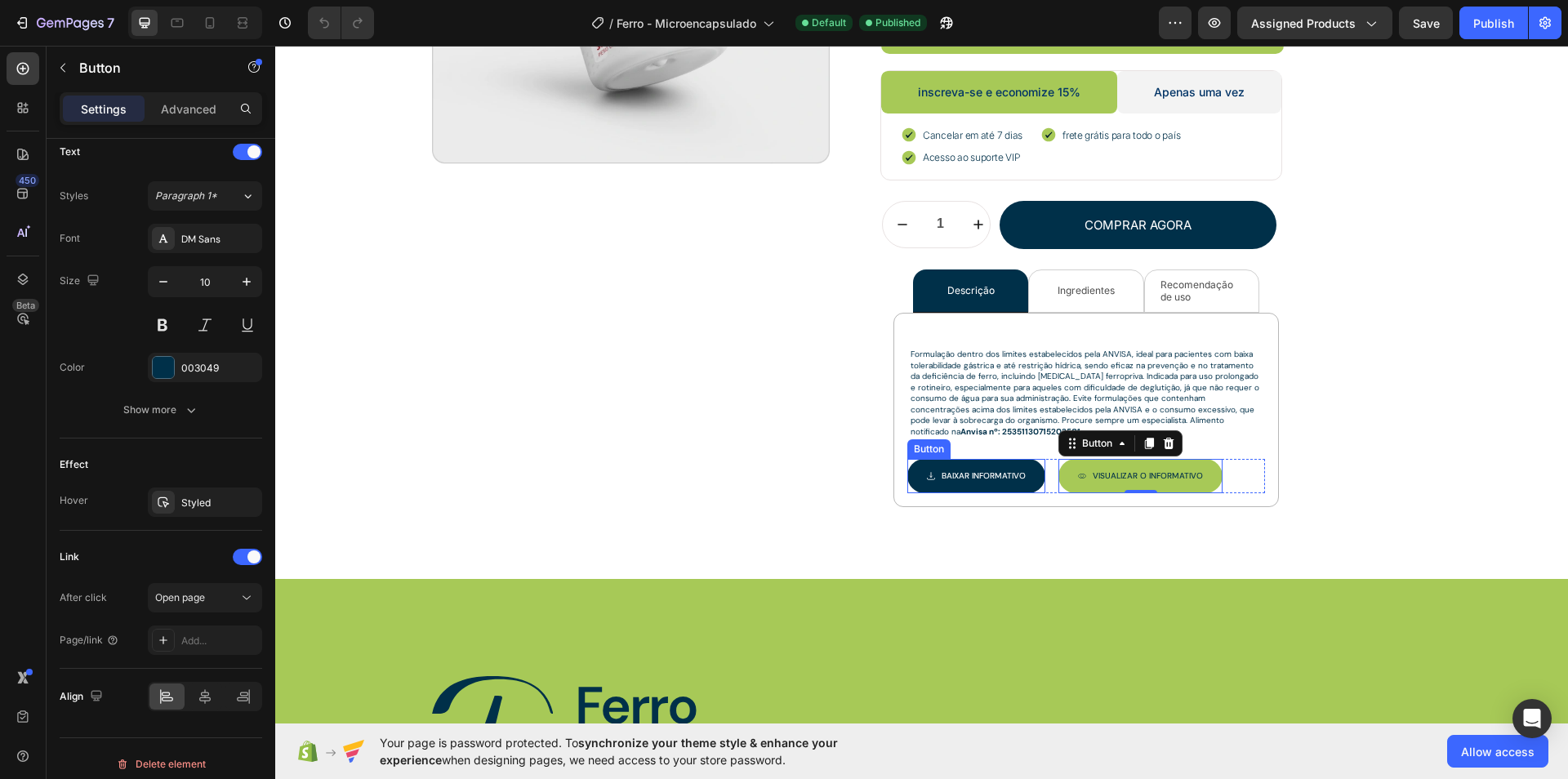
click at [995, 460] on button "Baixar INFORMATIVO" at bounding box center [976, 475] width 138 height 34
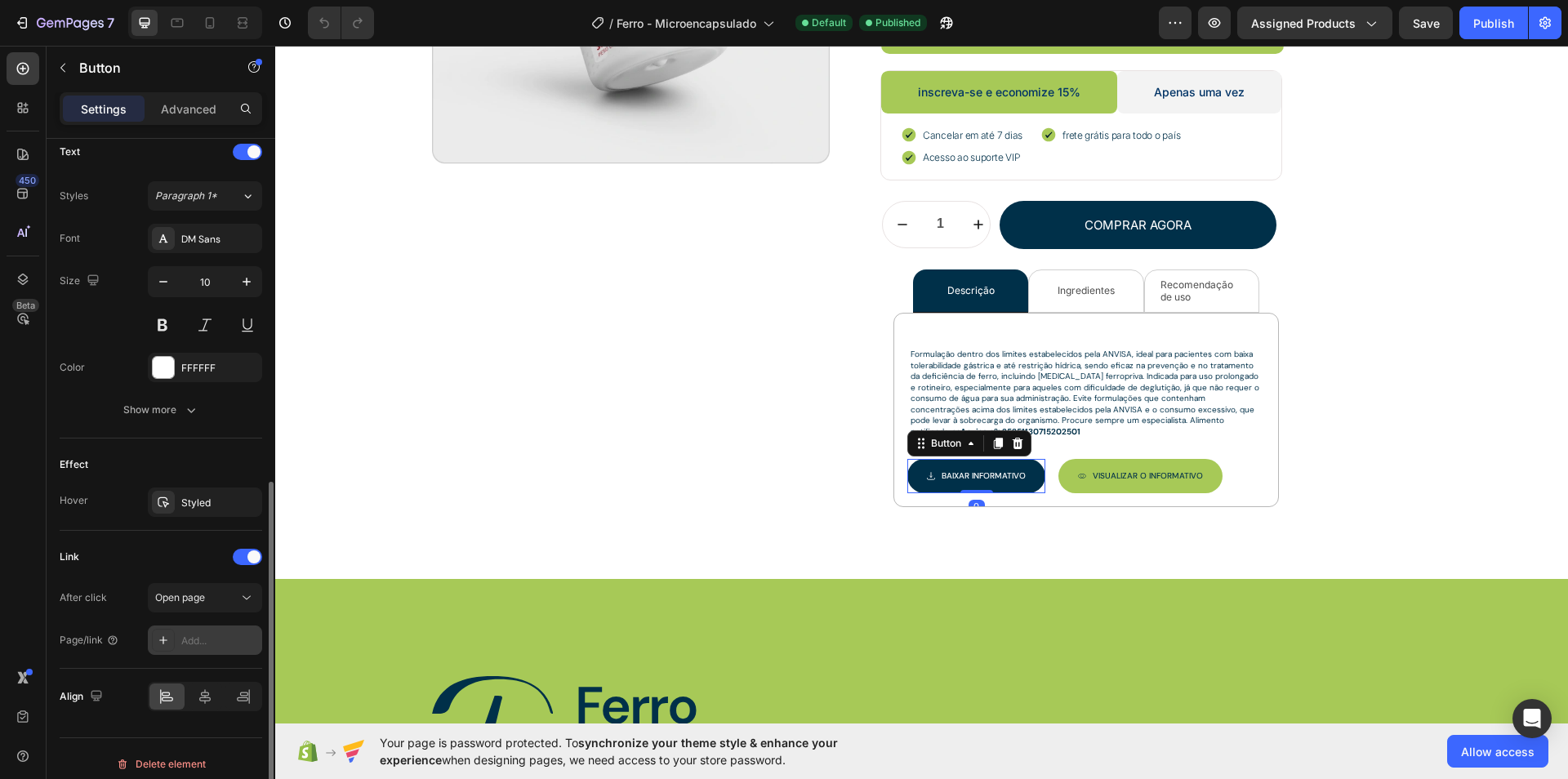
click at [202, 626] on div "Add..." at bounding box center [205, 640] width 115 height 29
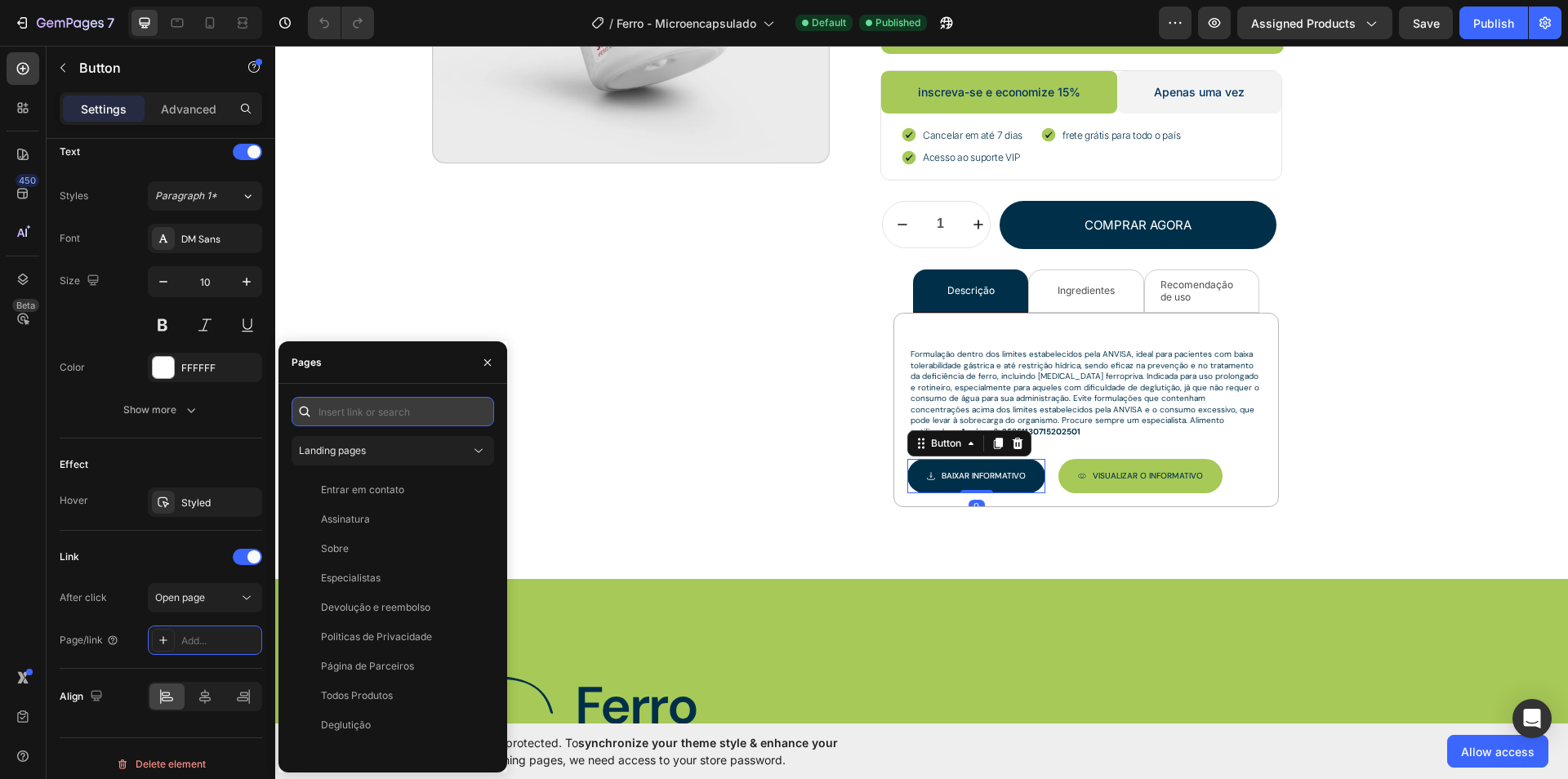
click at [373, 421] on input "text" at bounding box center [393, 412] width 203 height 29
paste input "https://cdn.shopify.com/s/files/1/0657/8008/8910/files/V7_OroFlashVitB12-Inform…"
type input "https://cdn.shopify.com/s/files/1/0657/8008/8910/files/V7_OroFlashVitB12-Inform…"
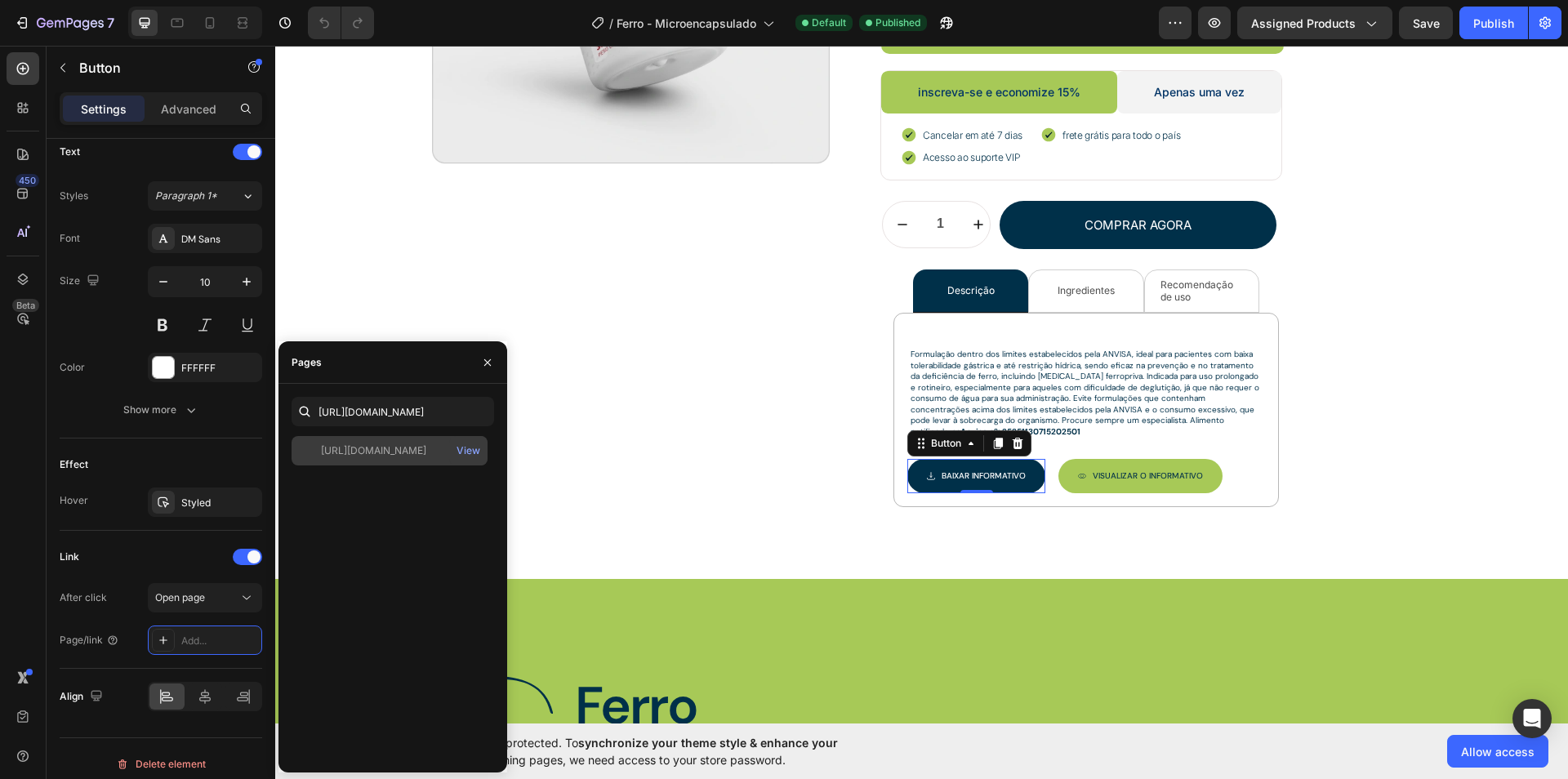
scroll to position [0, 0]
click at [406, 440] on div "https://cdn.shopify.com/s/files/1/0657/8008/8910/files/V7_OroFlashVitB12-Inform…" at bounding box center [390, 451] width 196 height 29
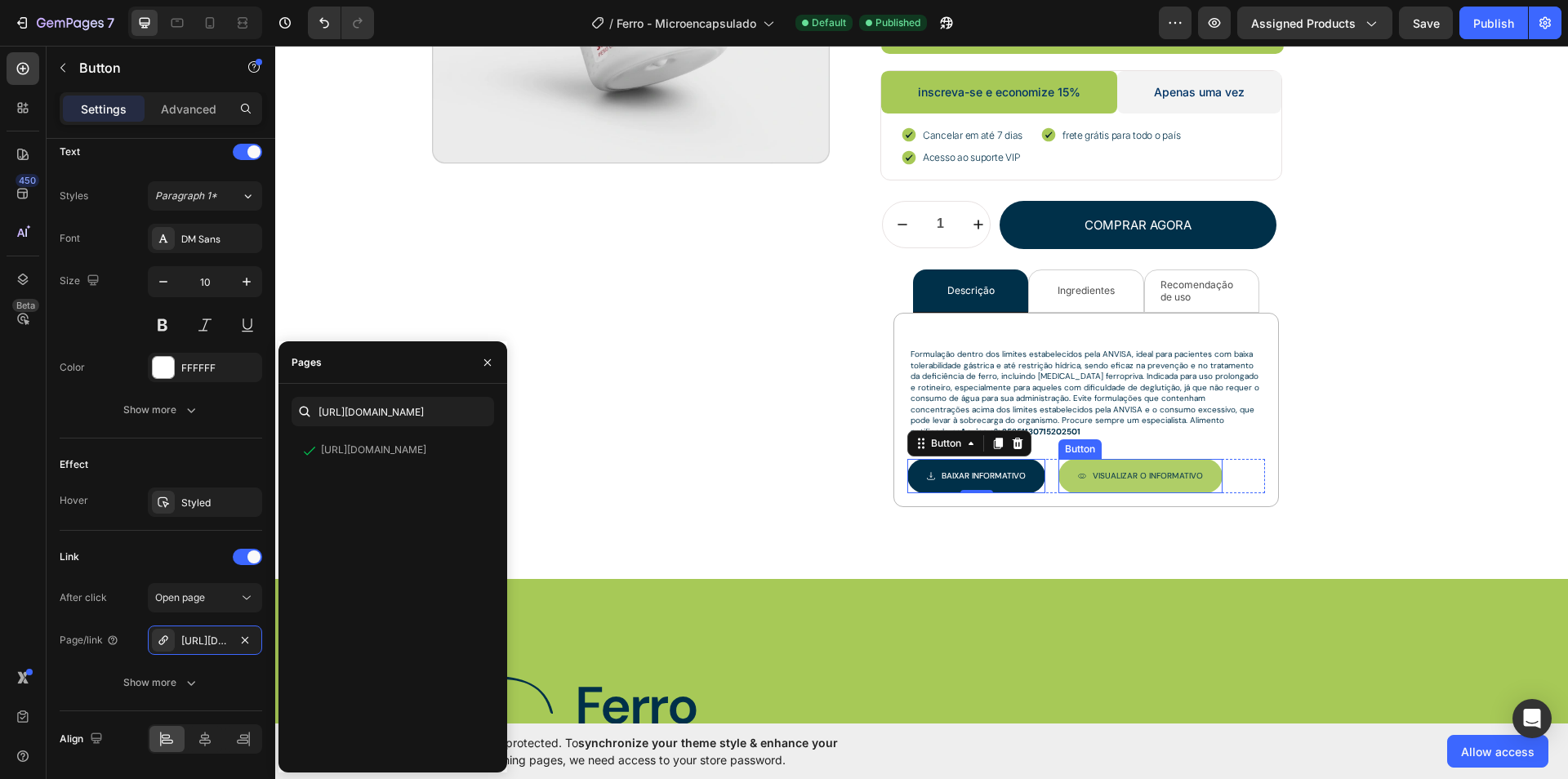
click at [1098, 459] on button "Visualizar O INFORMATIVO" at bounding box center [1140, 475] width 164 height 34
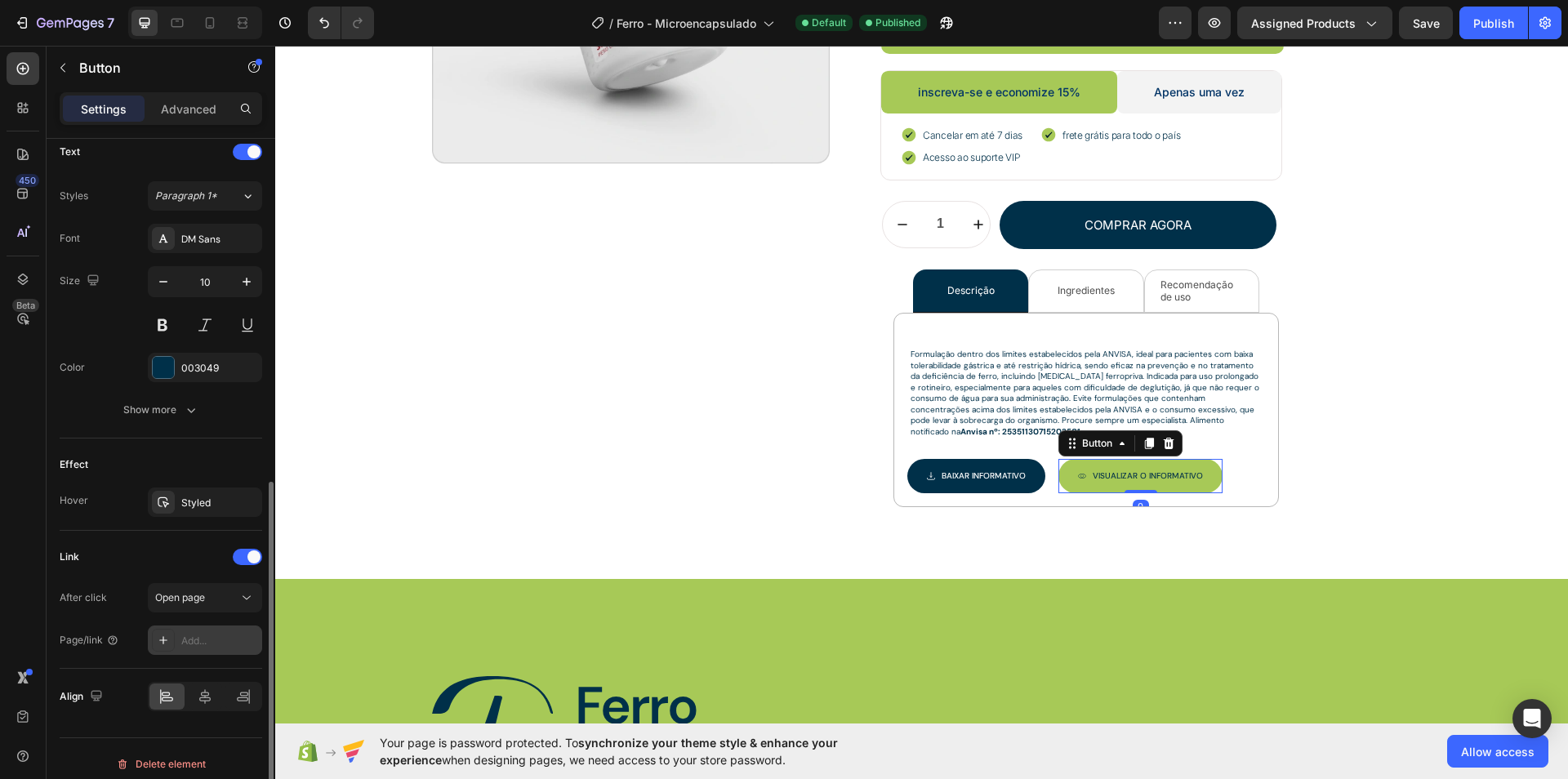
click at [167, 634] on icon at bounding box center [163, 640] width 13 height 13
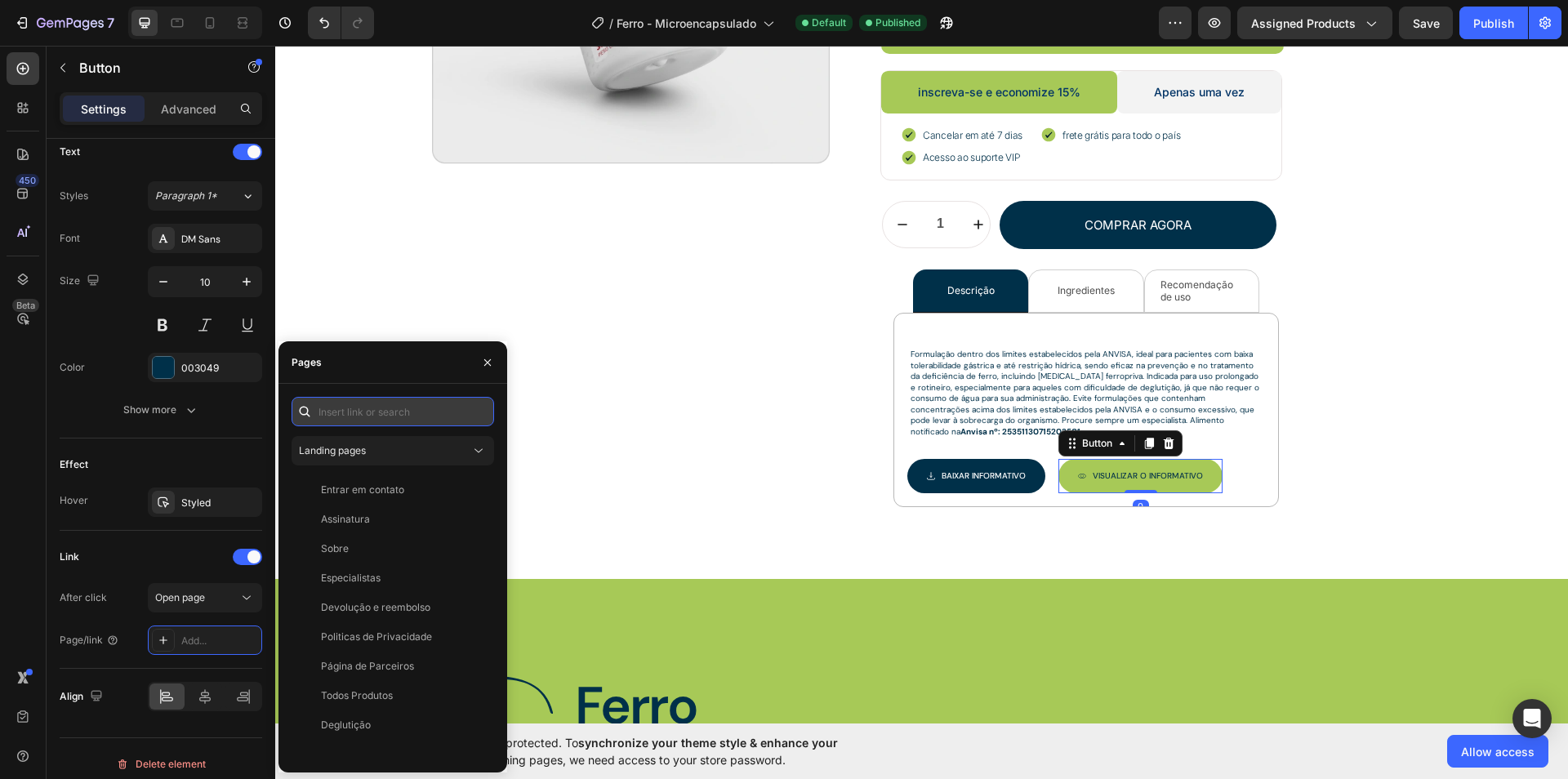
click at [373, 408] on input "text" at bounding box center [393, 412] width 203 height 29
paste input "https://cdn.shopify.com/s/files/1/0657/8008/8910/files/V7_OroFlashVitB12-Inform…"
type input "https://cdn.shopify.com/s/files/1/0657/8008/8910/files/V7_OroFlashVitB12-Inform…"
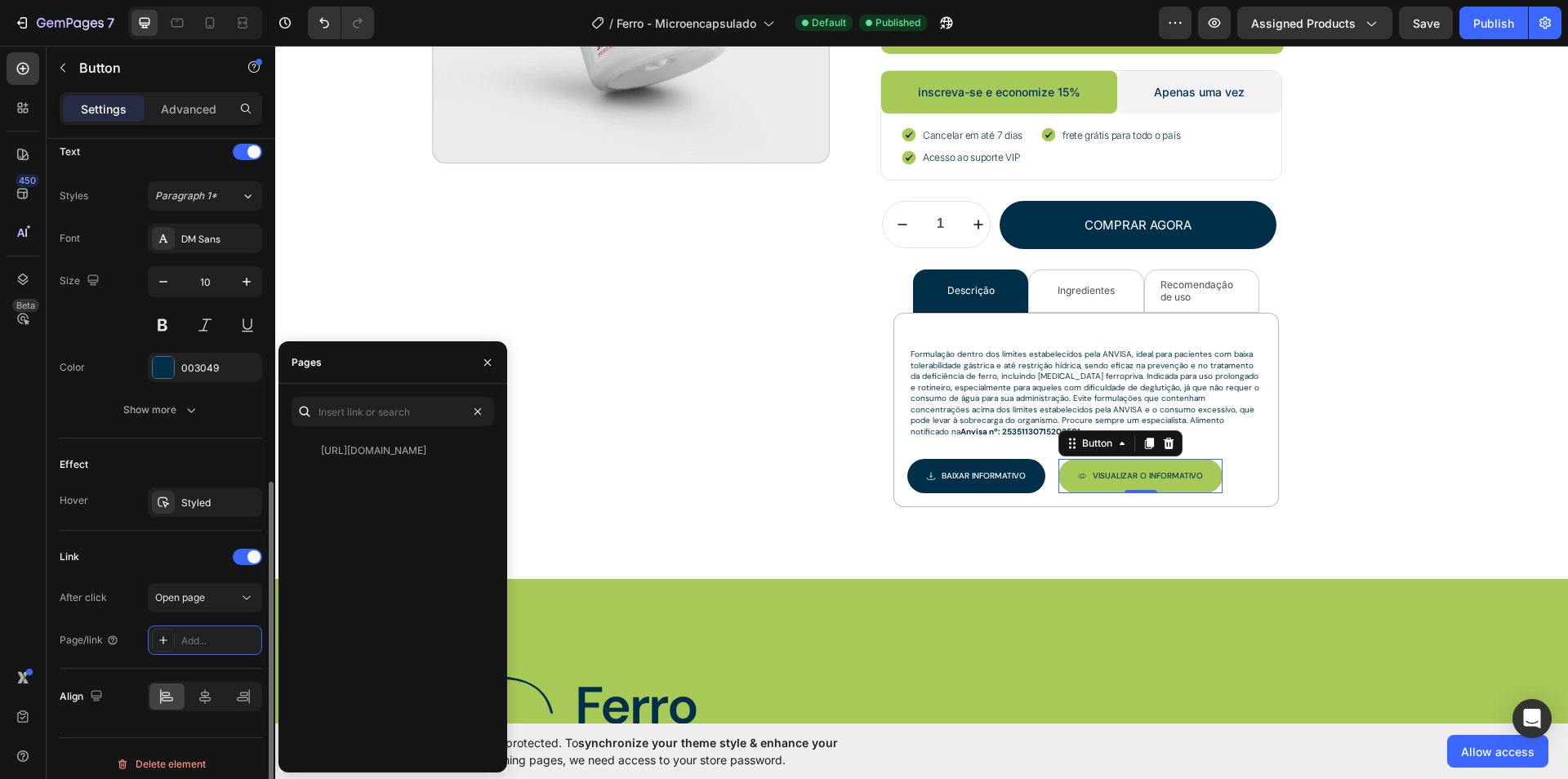
click at [211, 555] on div "Link" at bounding box center [161, 557] width 203 height 26
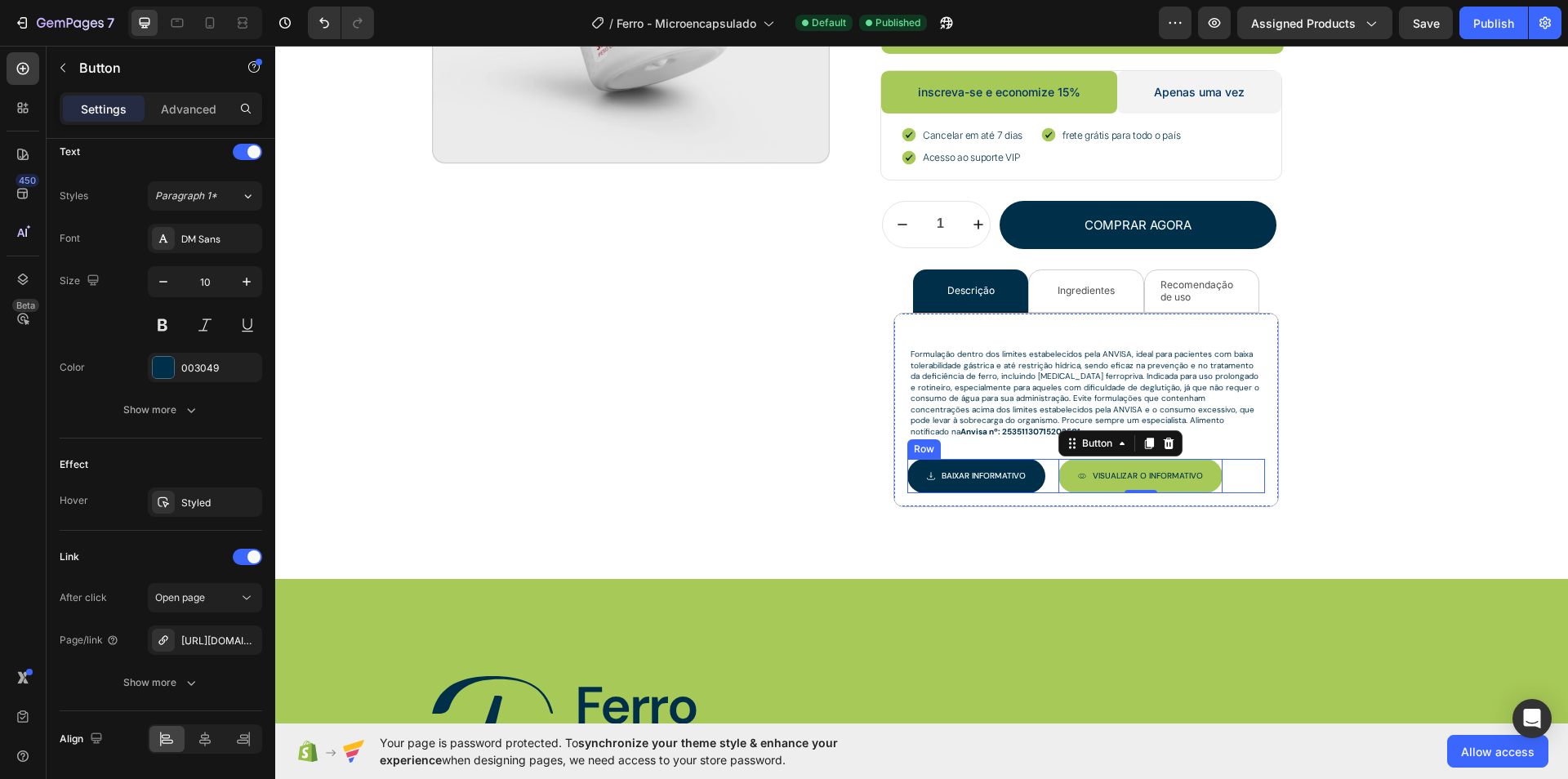
click at [1045, 462] on div "Baixar INFORMATIVO Button Visualizar O INFORMATIVO Button 0 Row" at bounding box center [1086, 475] width 358 height 34
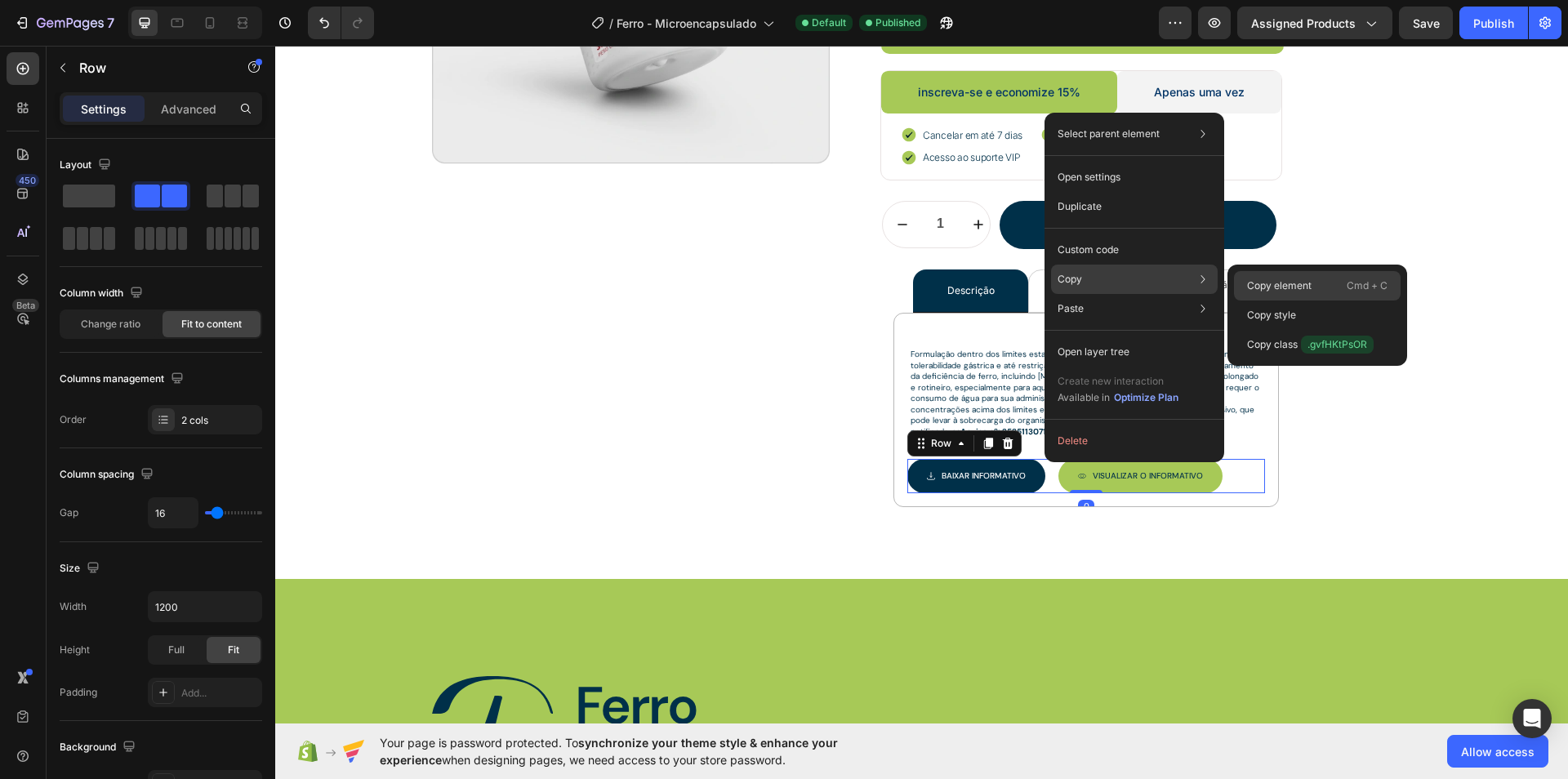
drag, startPoint x: 1279, startPoint y: 277, endPoint x: 948, endPoint y: 238, distance: 333.3
click at [1280, 301] on div "Copy element Cmd + C" at bounding box center [1318, 316] width 167 height 29
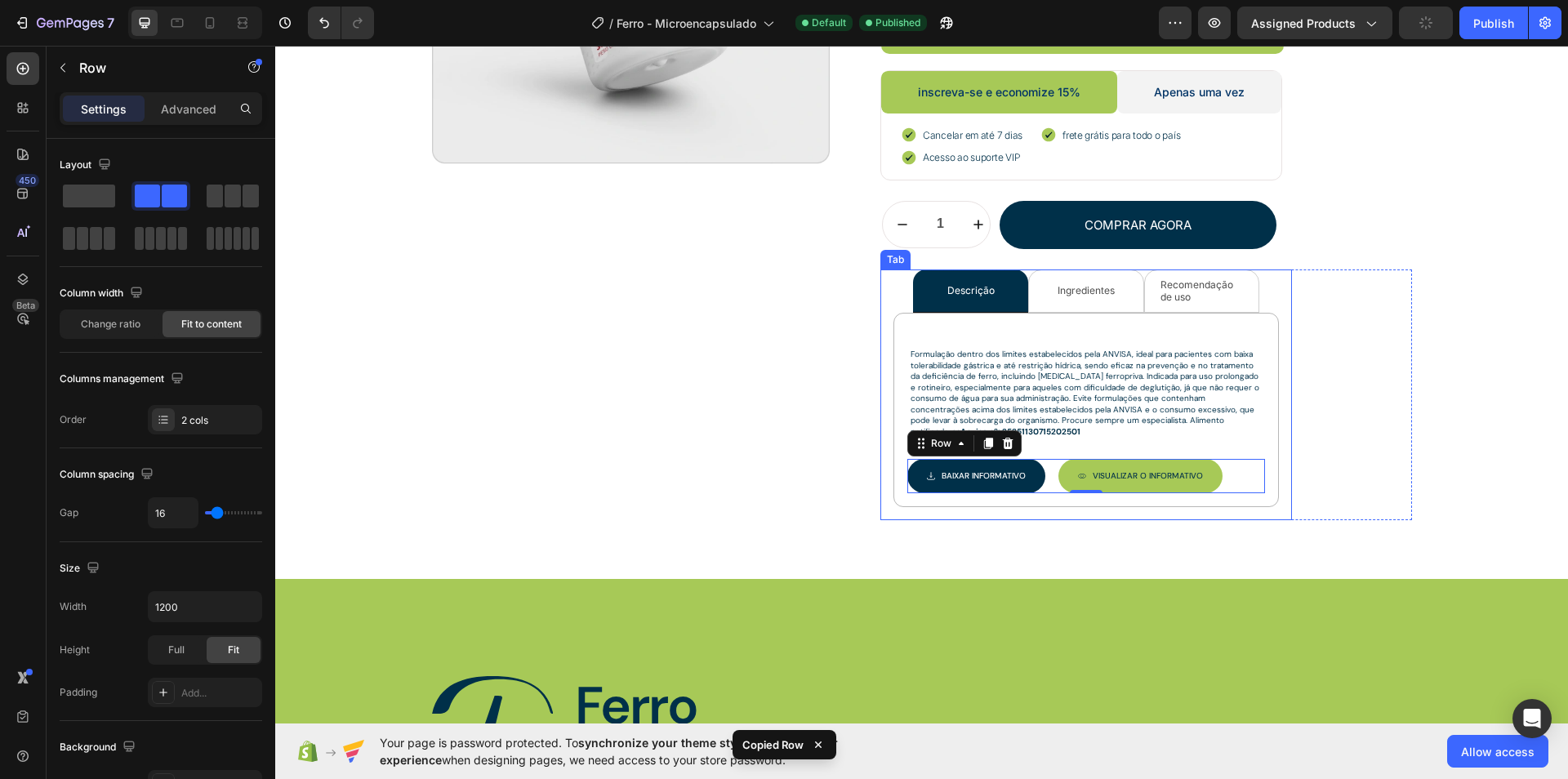
click at [1062, 297] on li "Ingredientes" at bounding box center [1086, 291] width 116 height 43
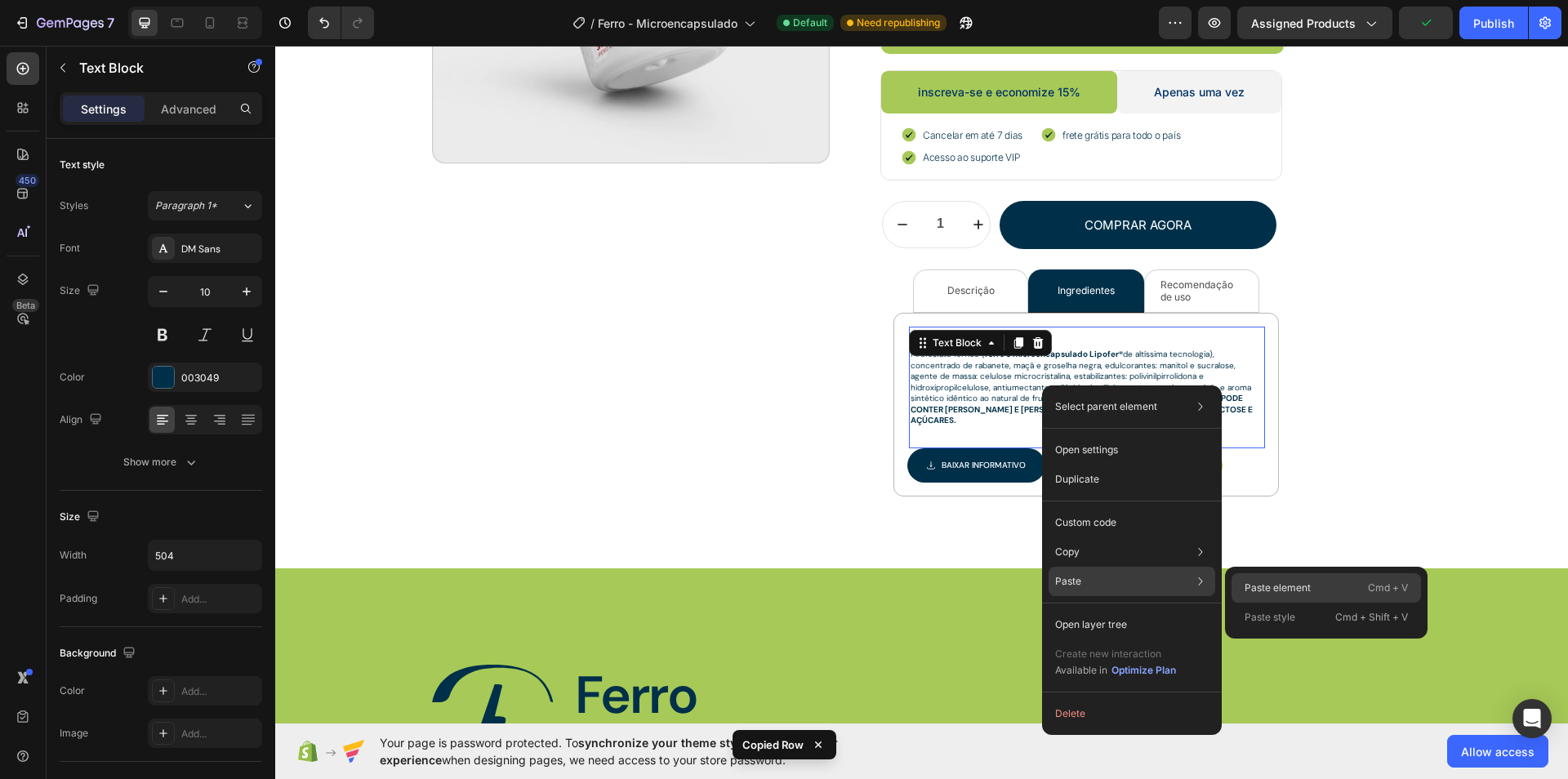
click at [1275, 584] on p "Paste element" at bounding box center [1278, 588] width 66 height 15
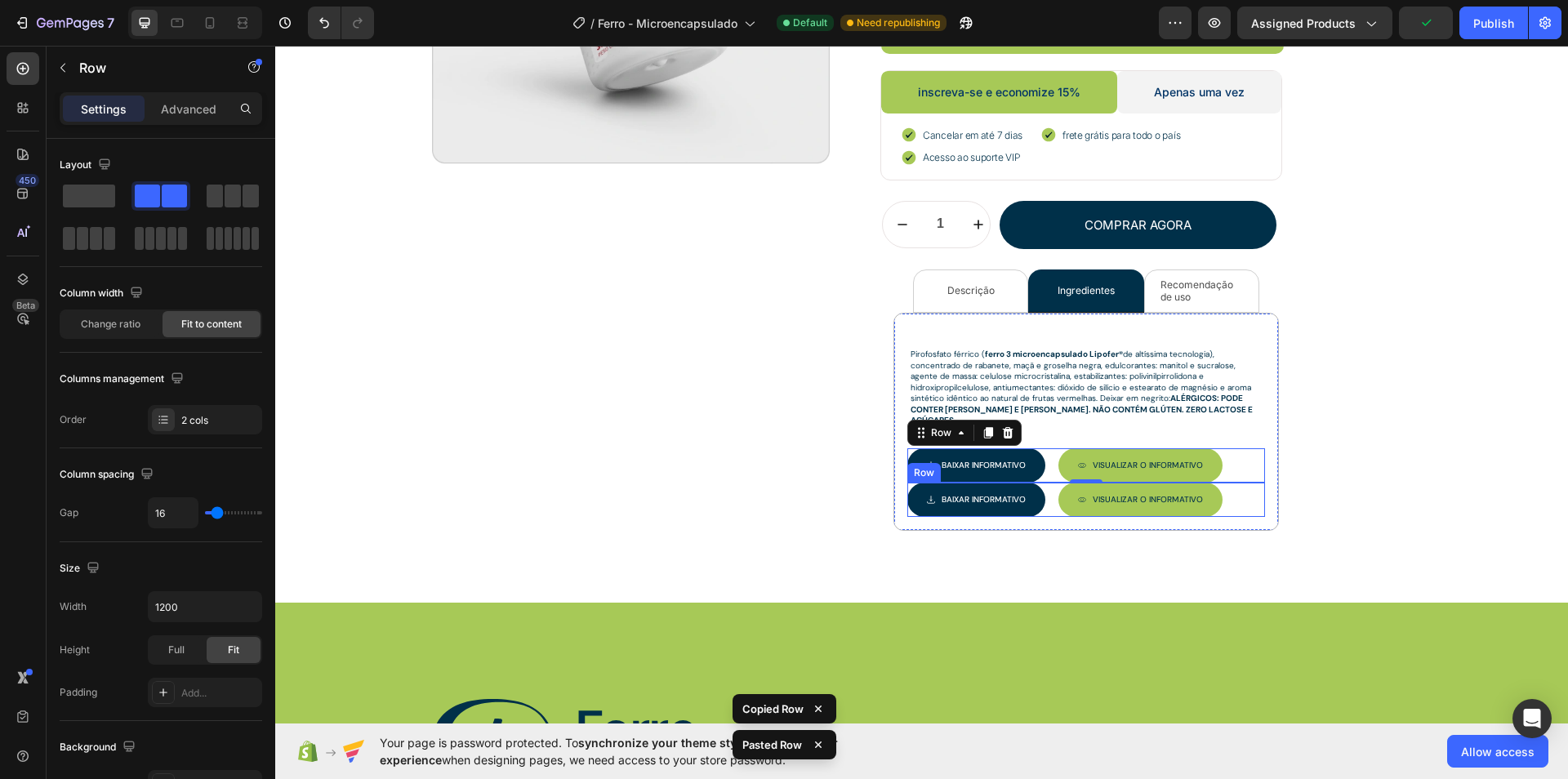
click at [1046, 483] on div "Baixar INFORMATIVO Button Visualizar O INFORMATIVO Button Row" at bounding box center [1086, 499] width 358 height 34
drag, startPoint x: 1047, startPoint y: 479, endPoint x: 1084, endPoint y: 534, distance: 66.3
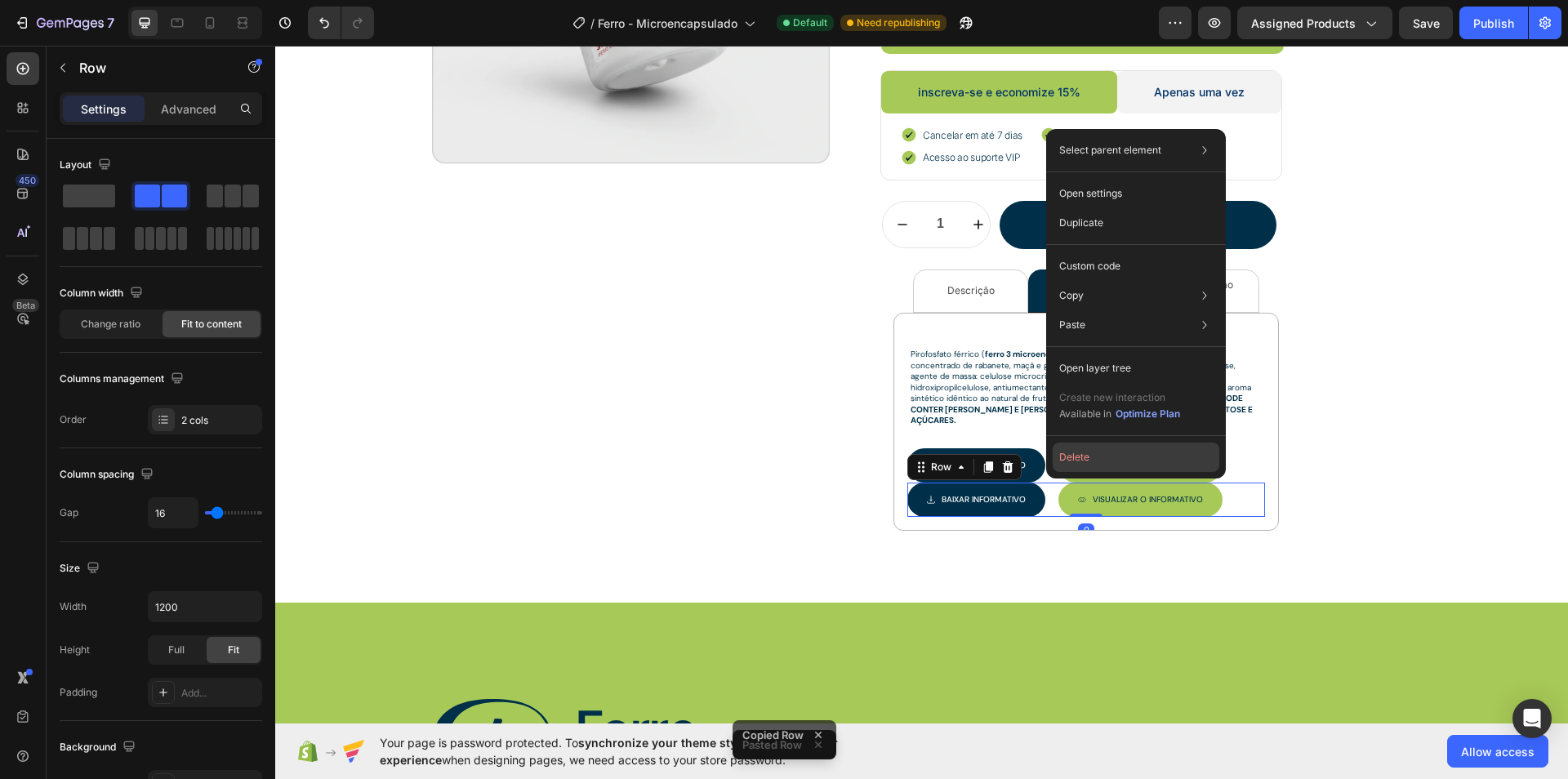
click at [1080, 462] on button "Delete" at bounding box center [1137, 458] width 167 height 29
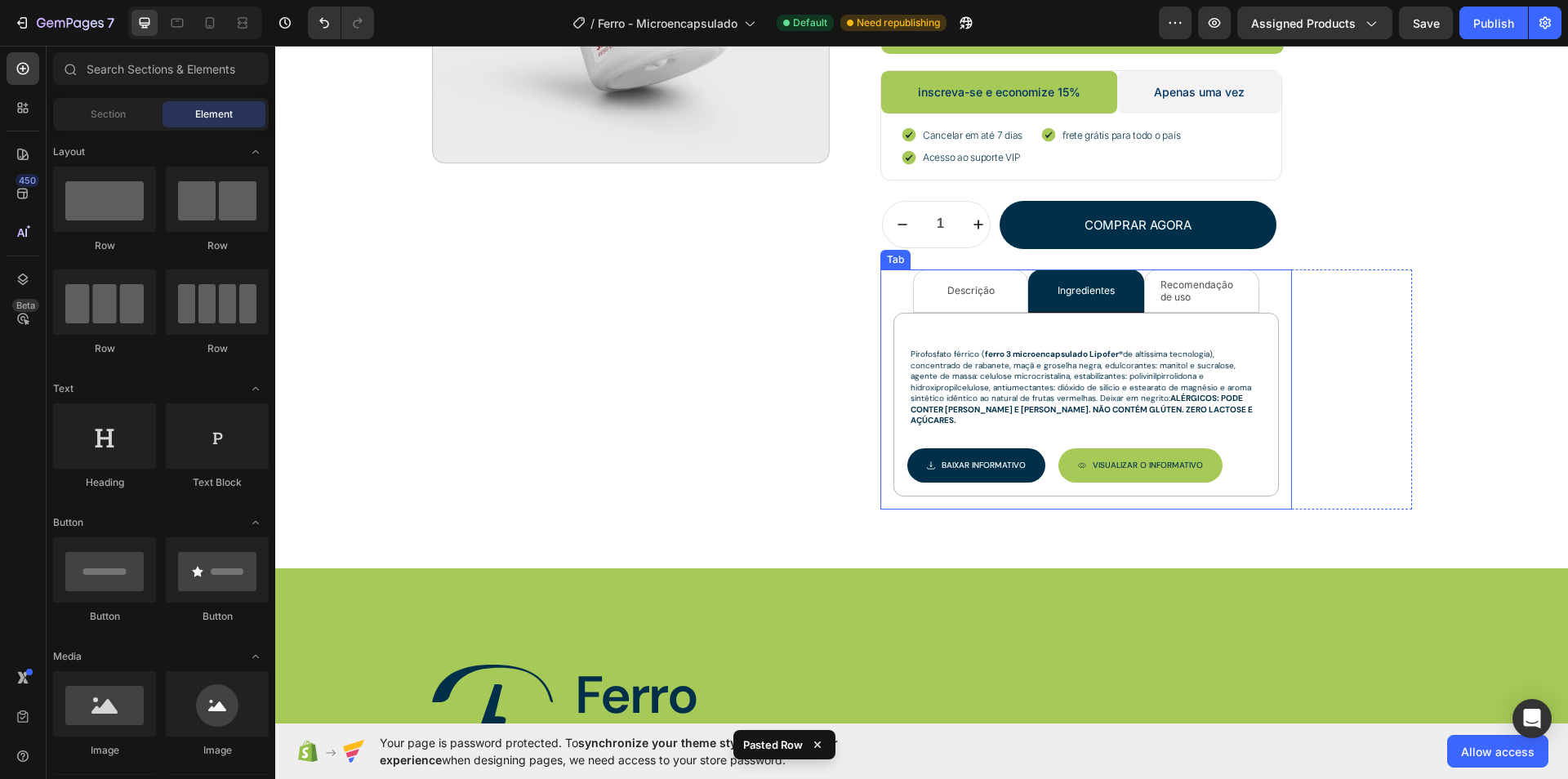
click at [1144, 284] on li "Recomendação de uso" at bounding box center [1202, 291] width 116 height 43
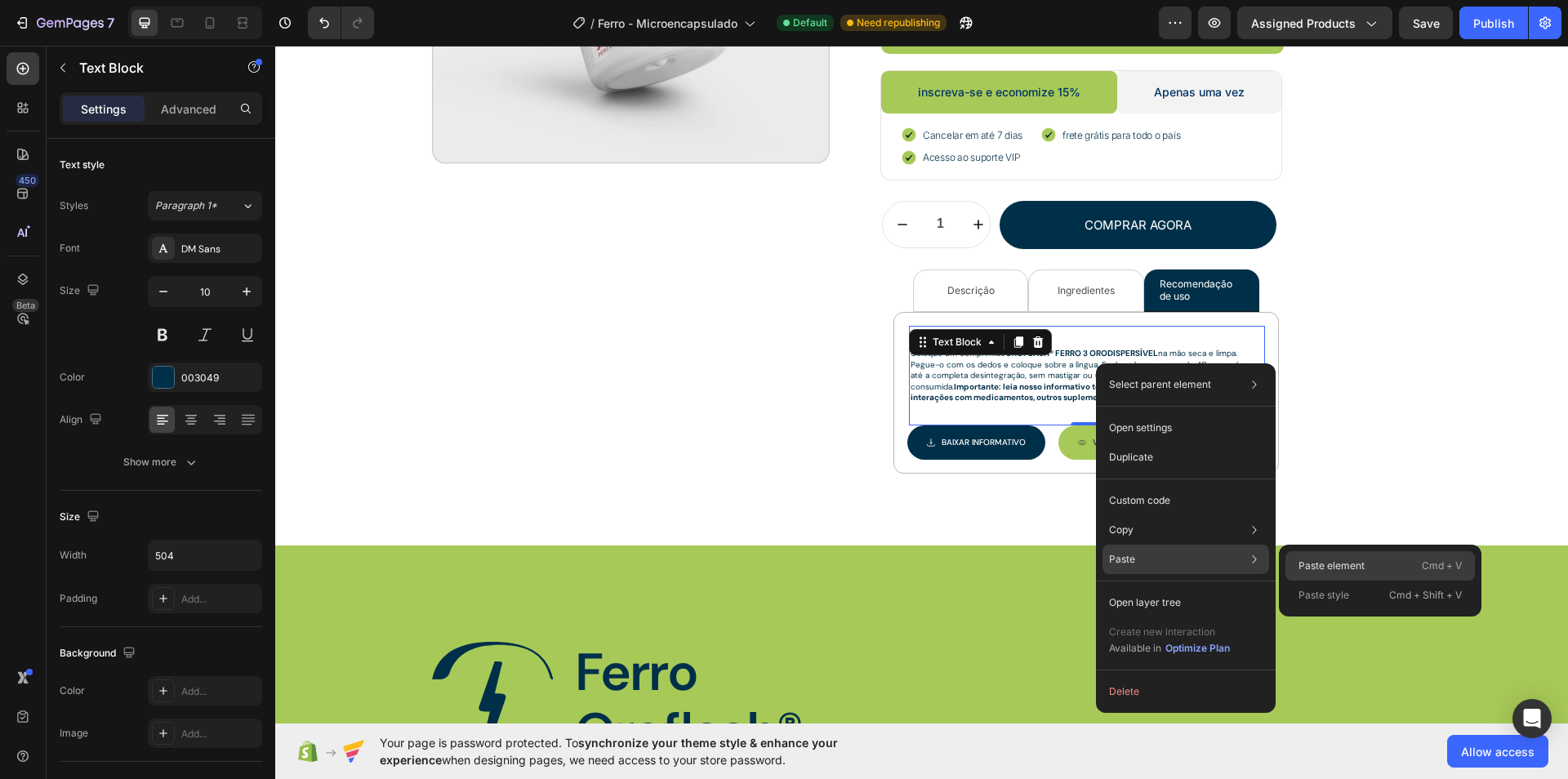
click at [1341, 581] on div "Paste element Cmd + V" at bounding box center [1380, 595] width 190 height 29
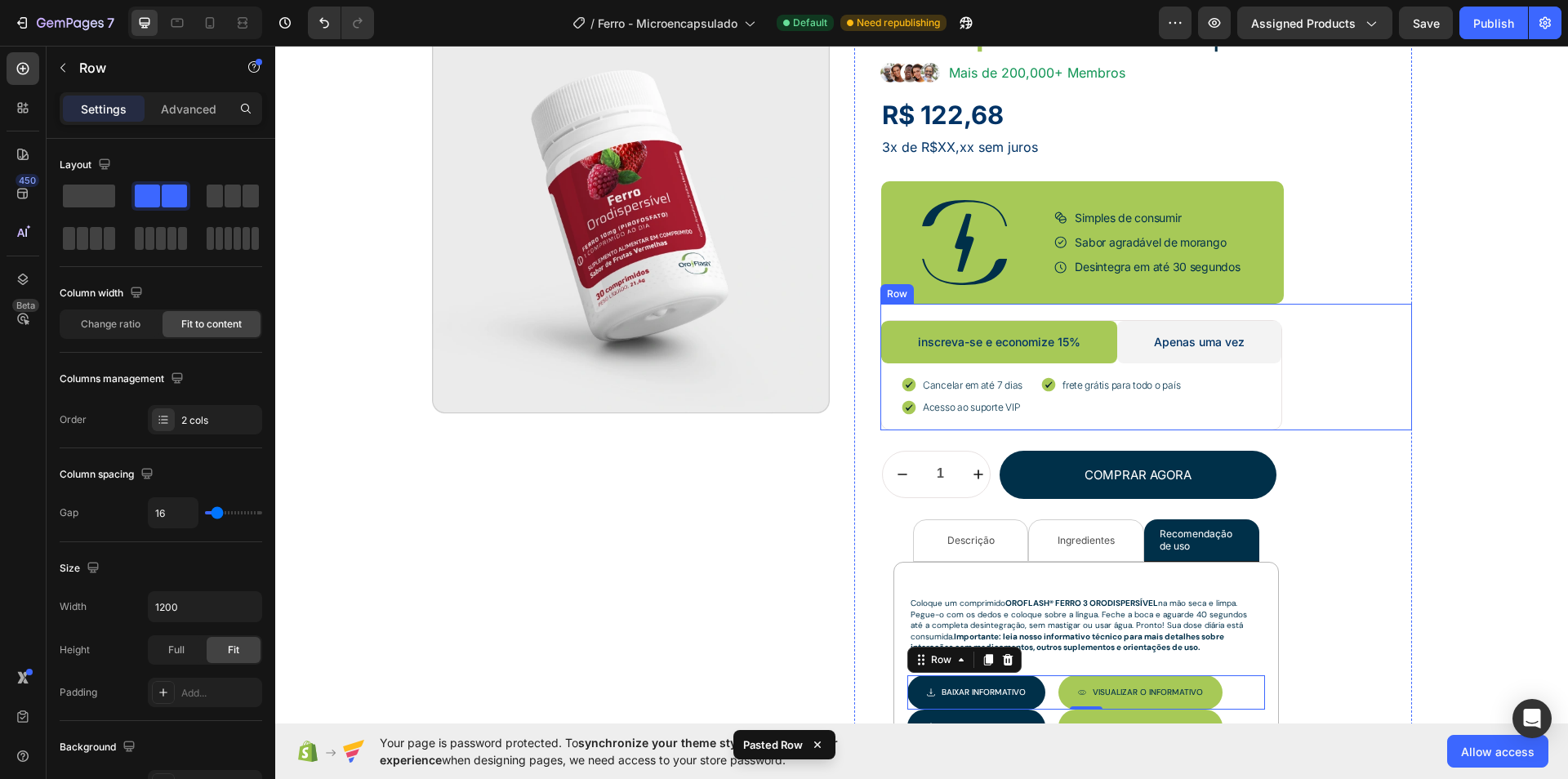
scroll to position [246, 0]
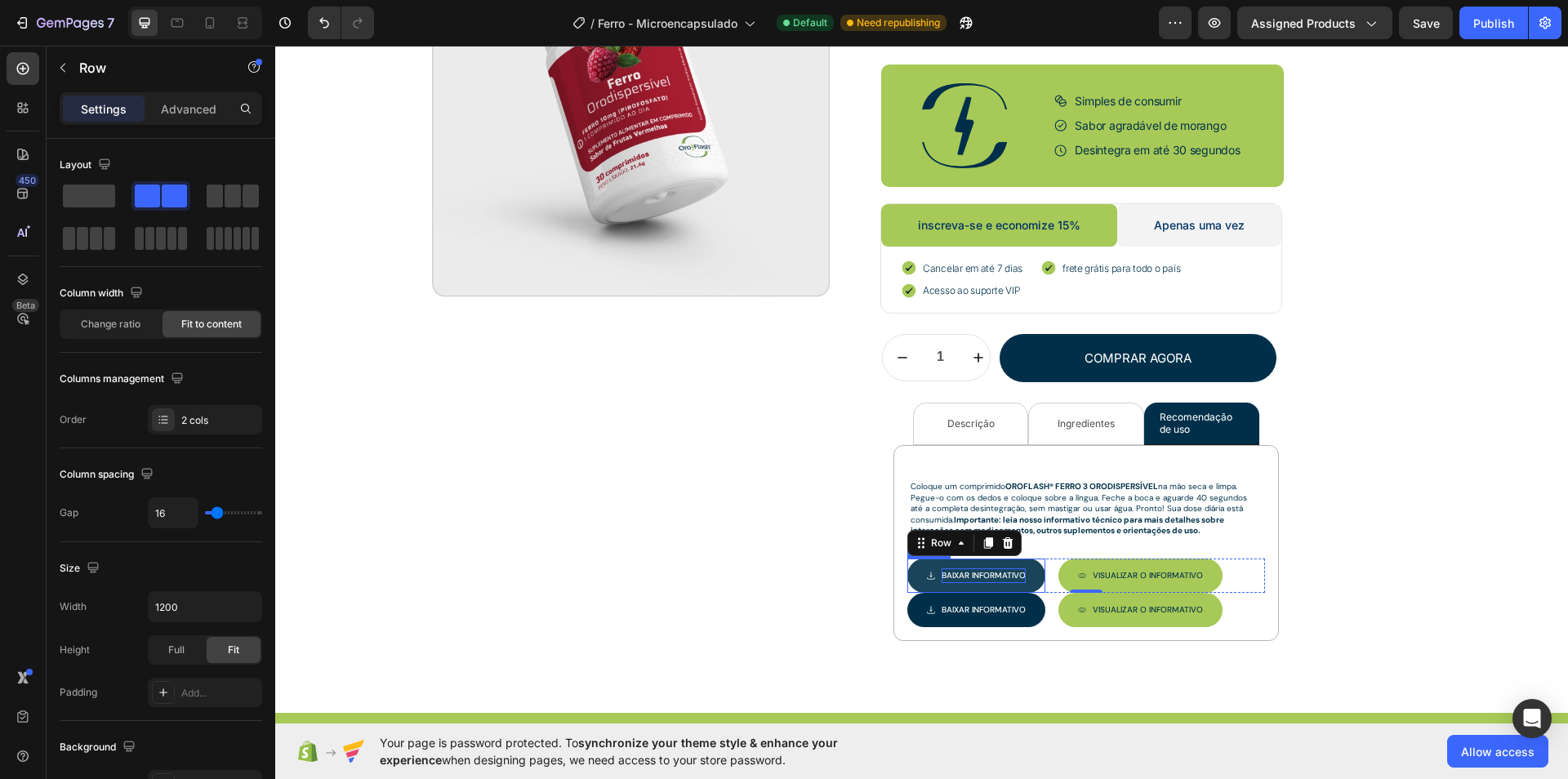
click at [991, 573] on p "Baixar INFORMATIVO" at bounding box center [984, 576] width 84 height 15
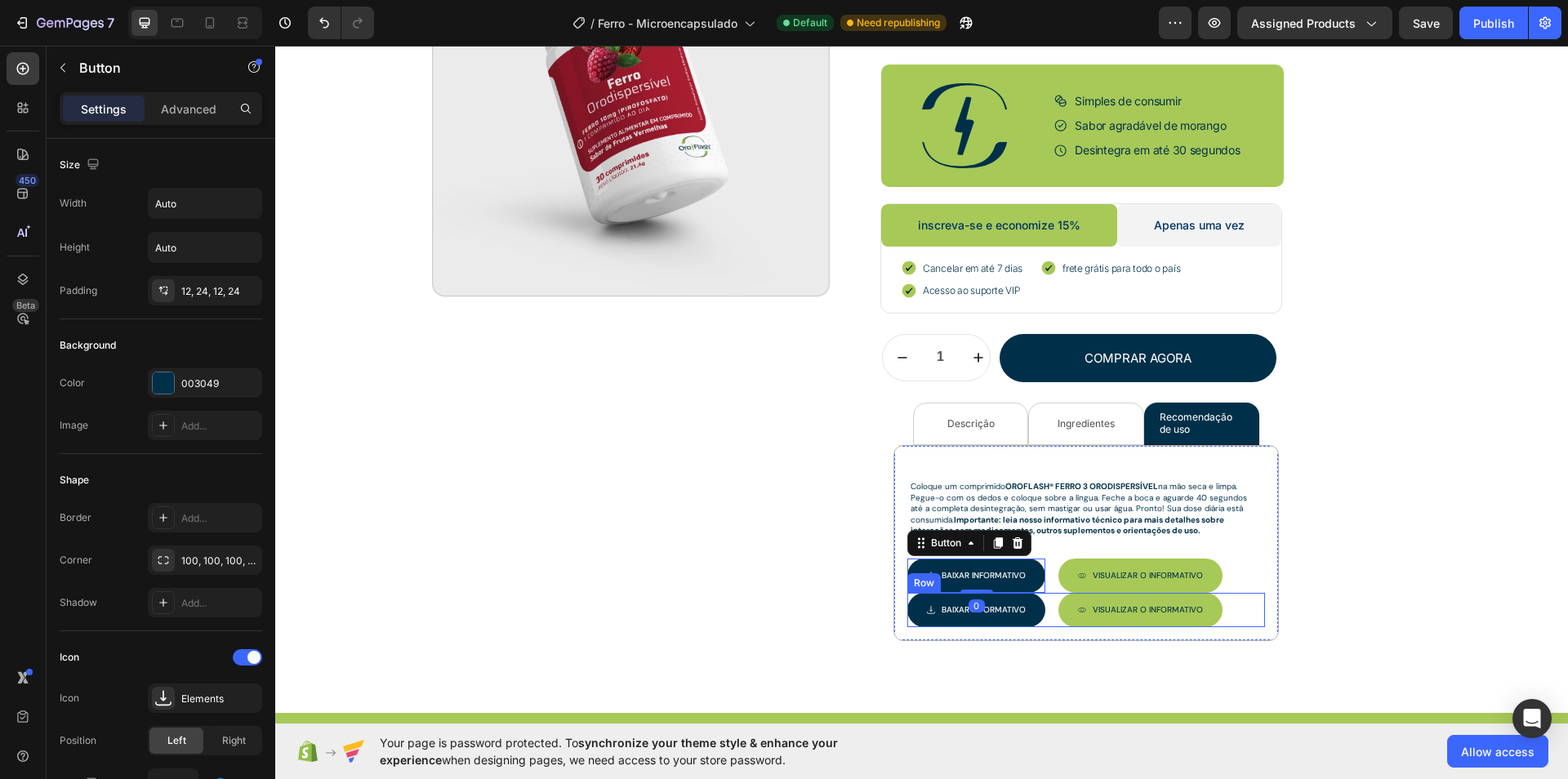
click at [1042, 601] on div "Baixar INFORMATIVO Button Visualizar O INFORMATIVO Button Row" at bounding box center [1086, 609] width 358 height 34
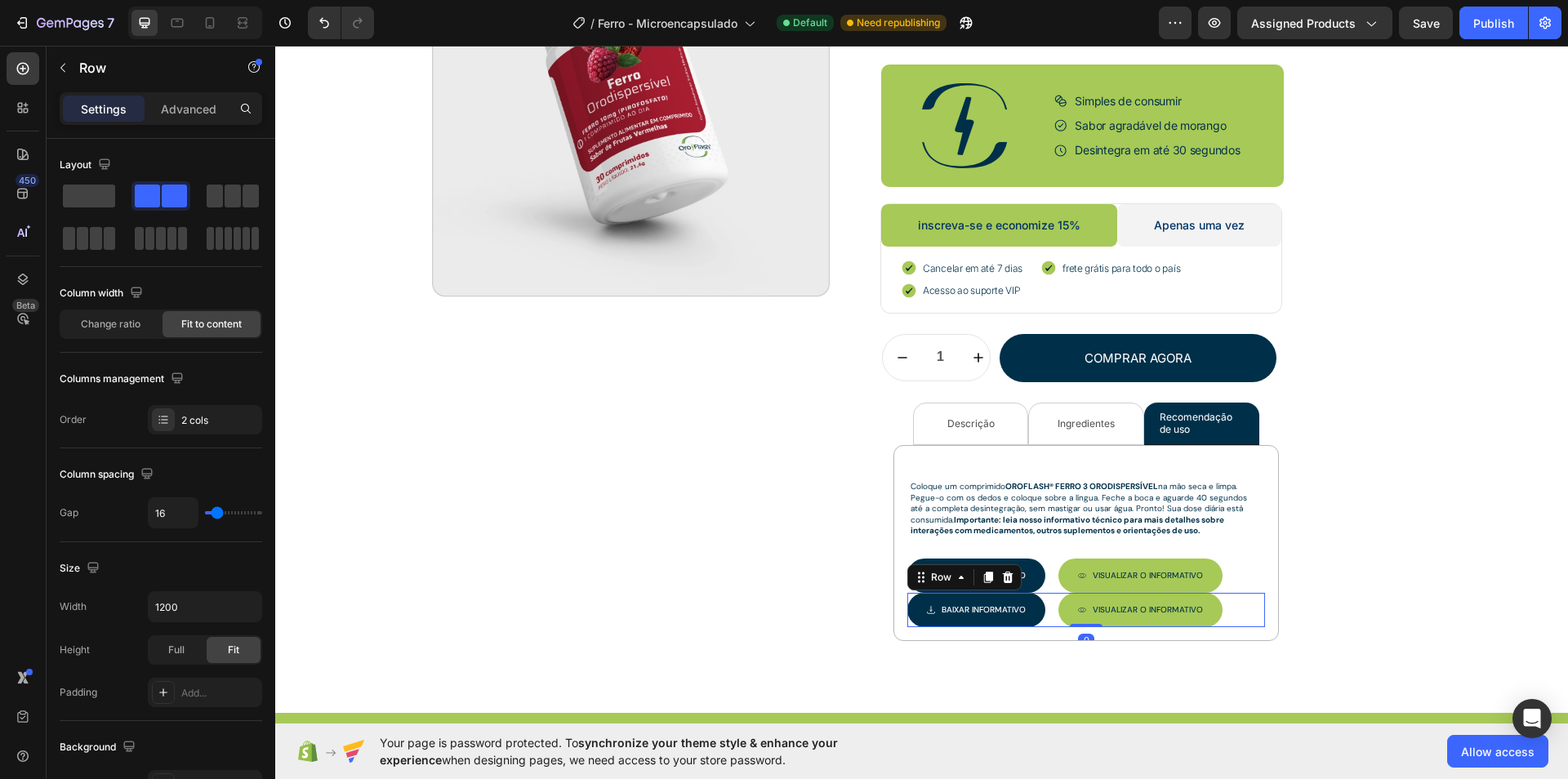
drag, startPoint x: 1043, startPoint y: 600, endPoint x: 1043, endPoint y: 611, distance: 11.0
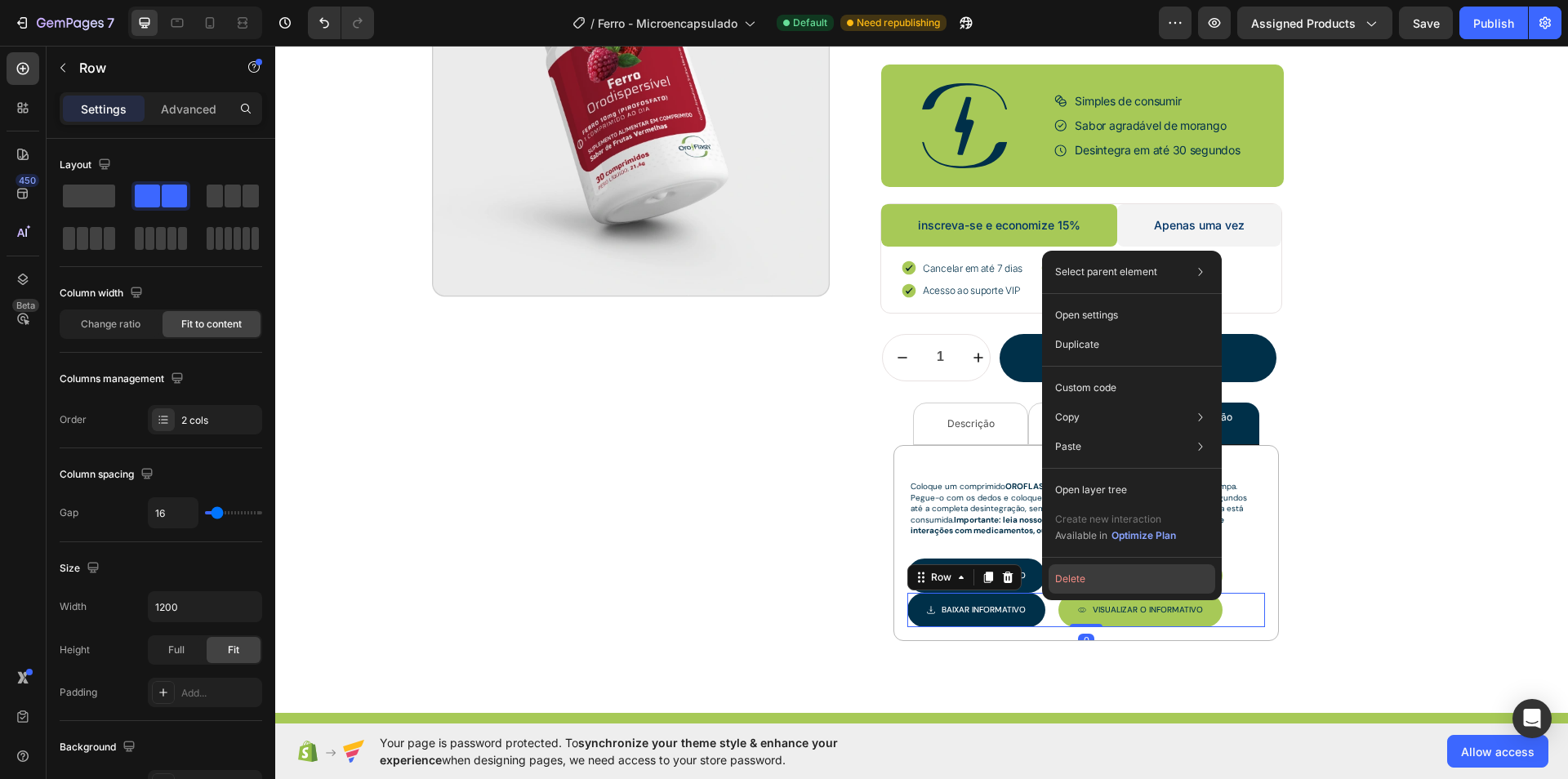
click at [1070, 584] on button "Delete" at bounding box center [1132, 579] width 167 height 29
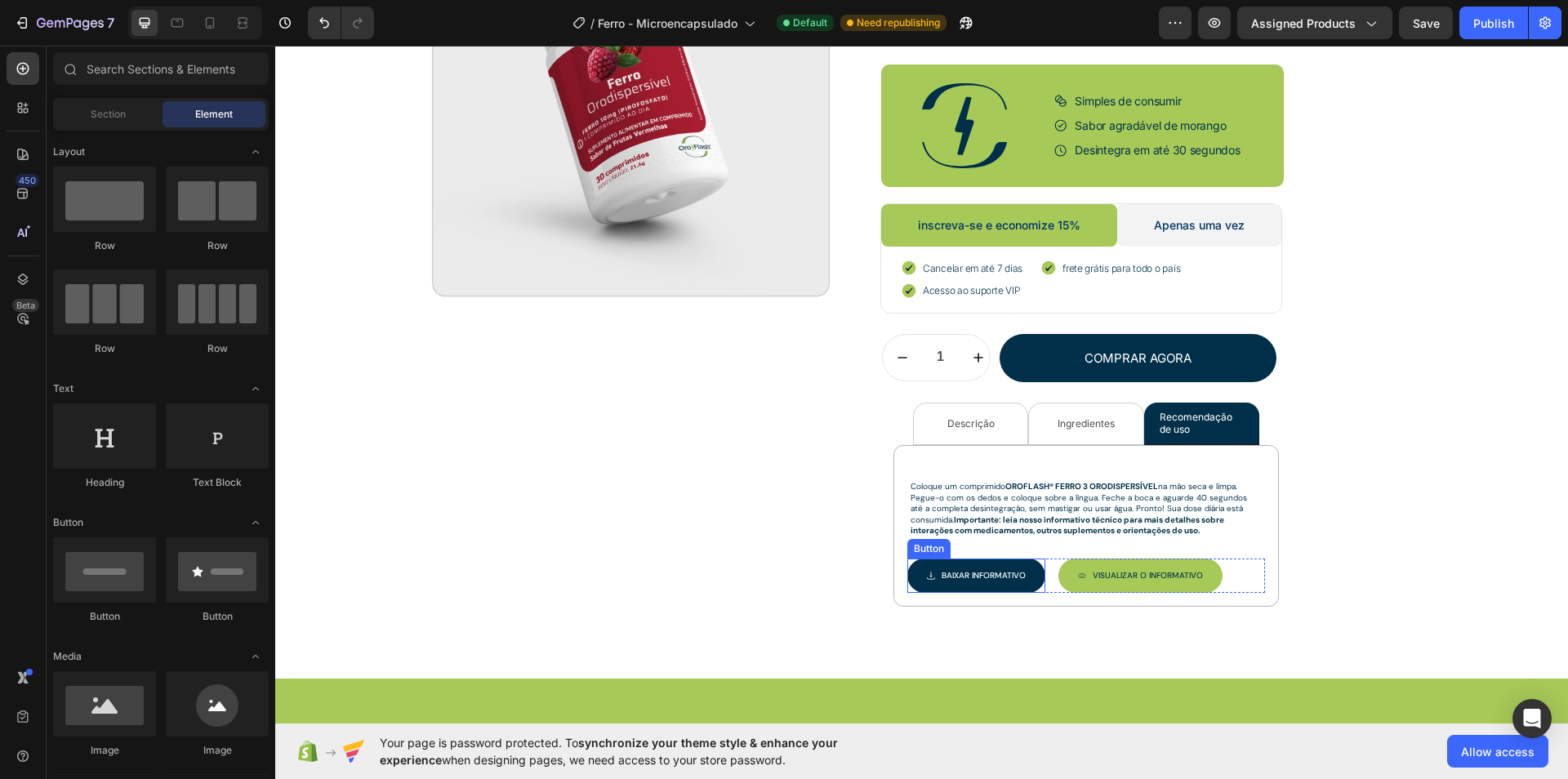
click at [1018, 572] on link "Baixar INFORMATIVO" at bounding box center [976, 575] width 138 height 34
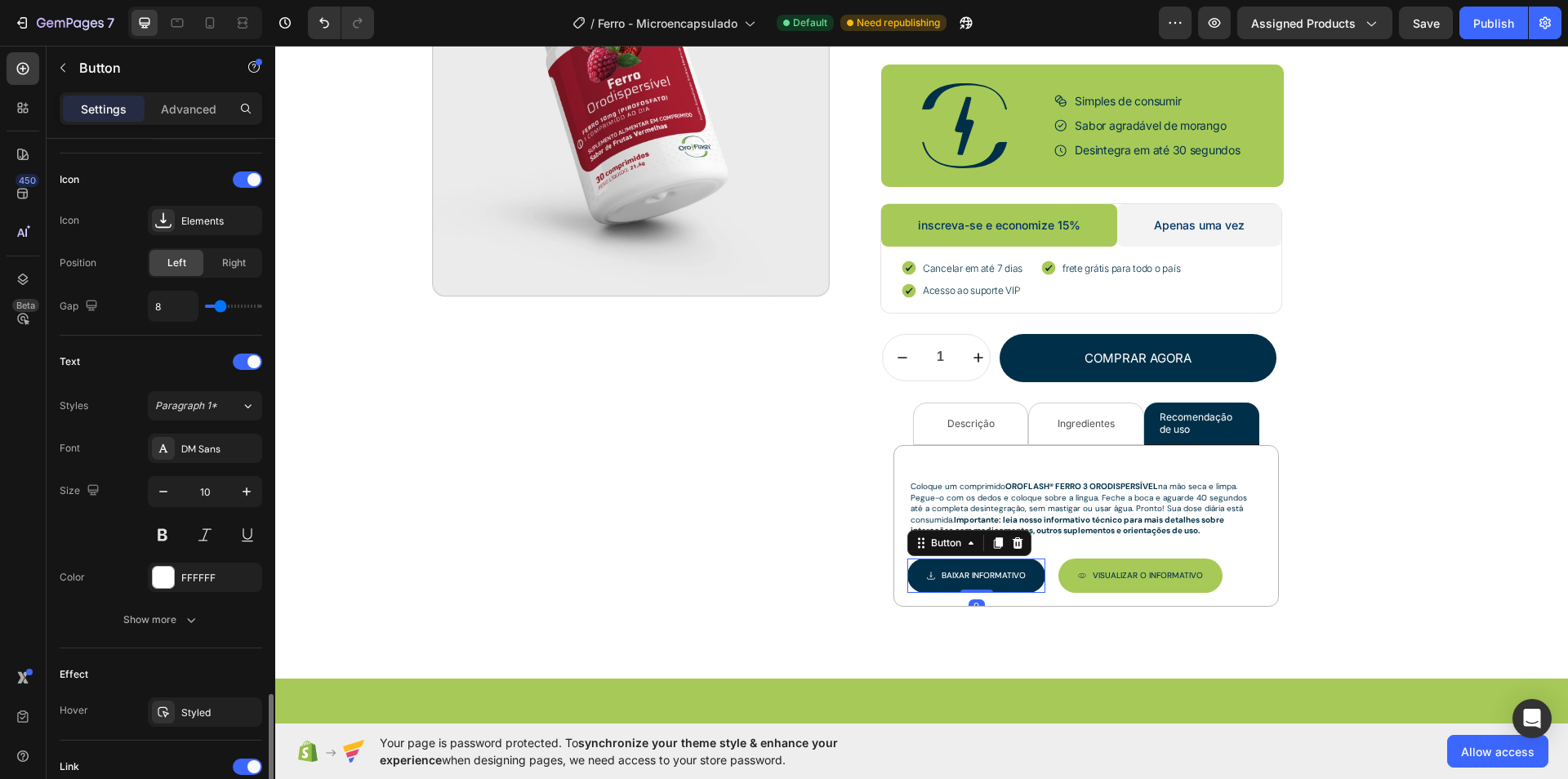
scroll to position [696, 0]
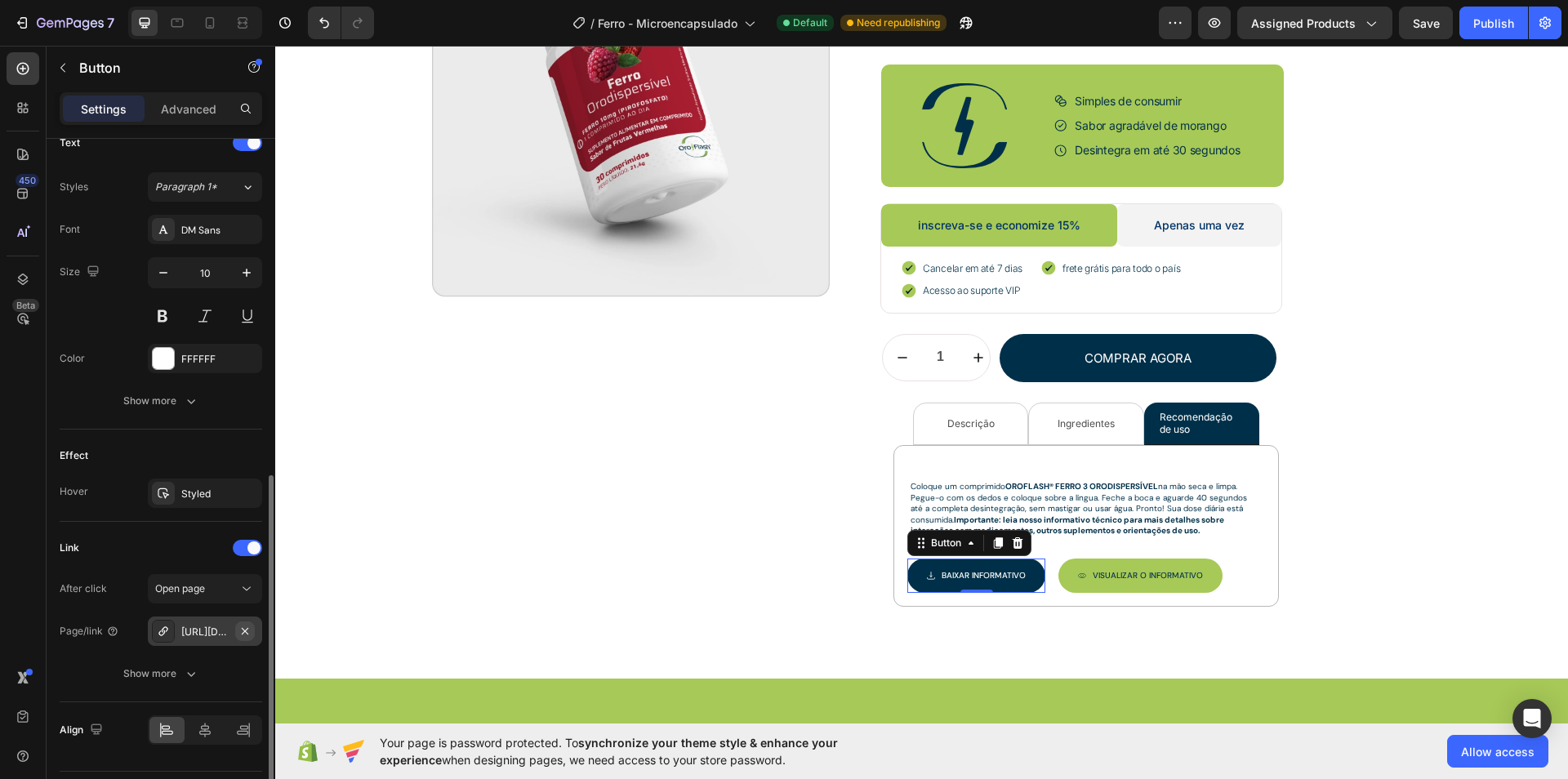
click at [243, 628] on icon "button" at bounding box center [245, 631] width 13 height 13
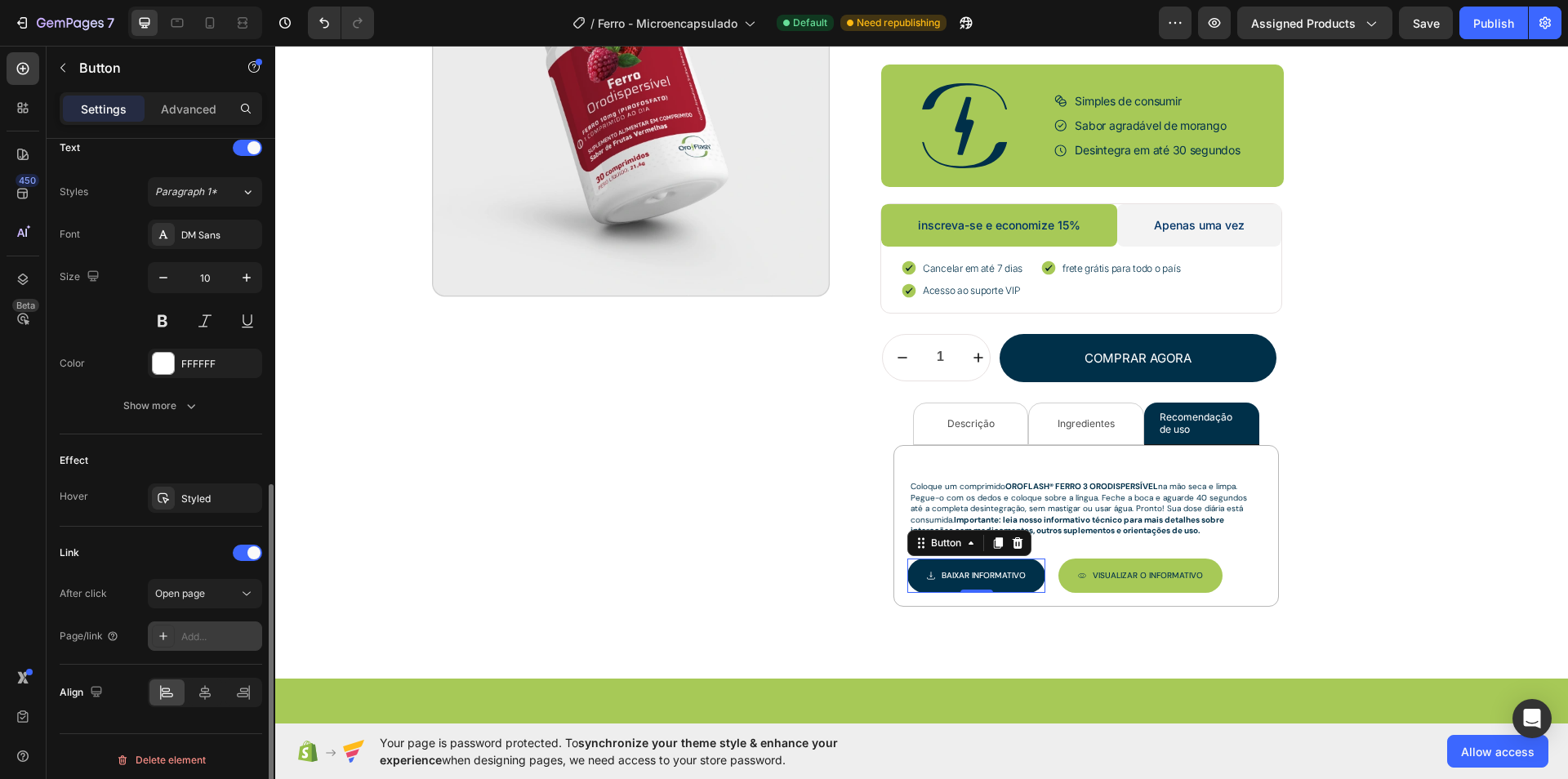
click at [215, 629] on div "Add..." at bounding box center [220, 637] width 77 height 15
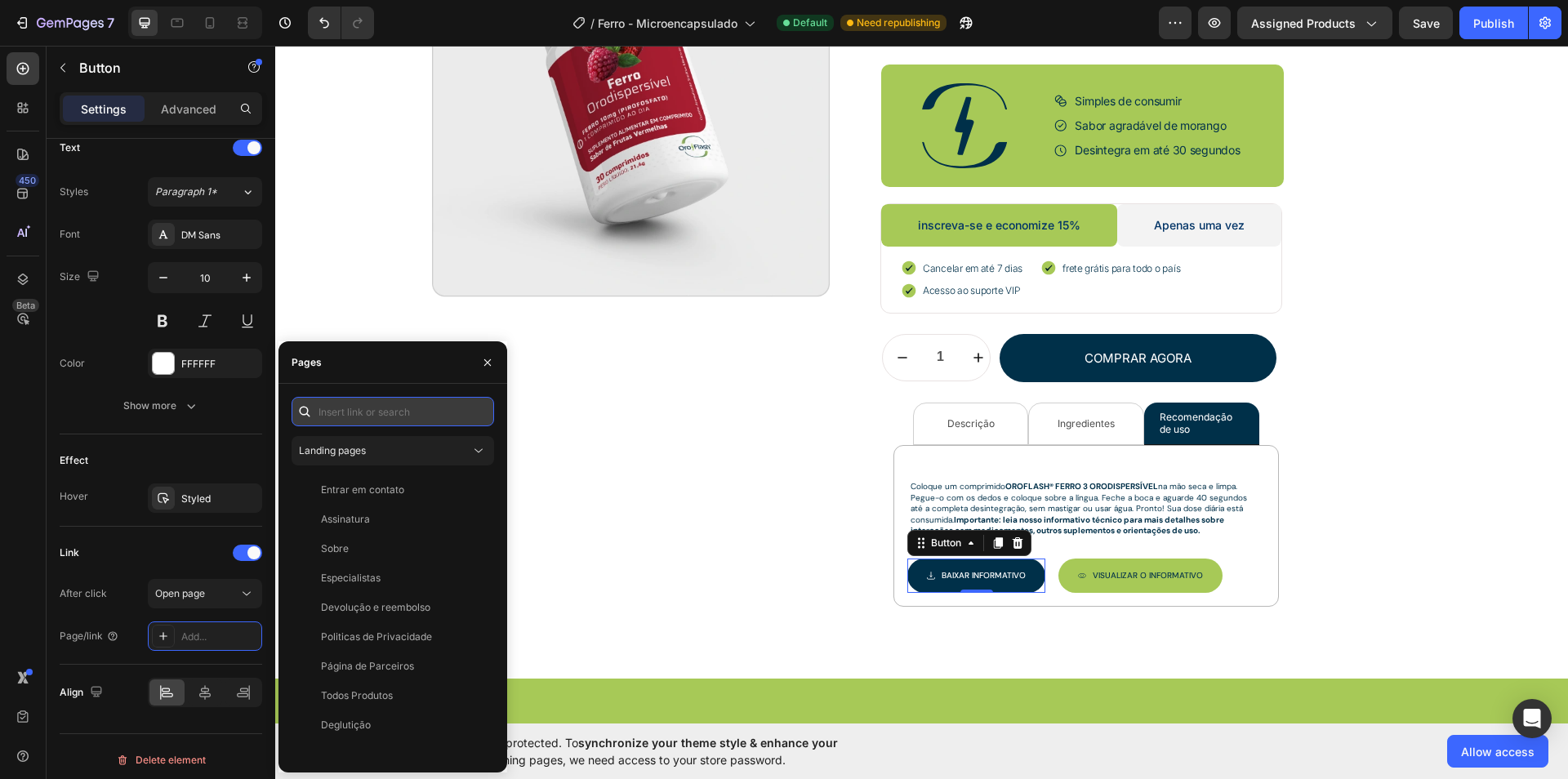
click at [367, 413] on input "text" at bounding box center [393, 412] width 203 height 29
paste input "https://cdn.shopify.com/s/files/1/0657/8008/8910/files/V3_OroFlashFerro-Informa…"
type input "https://cdn.shopify.com/s/files/1/0657/8008/8910/files/V3_OroFlashFerro-Informa…"
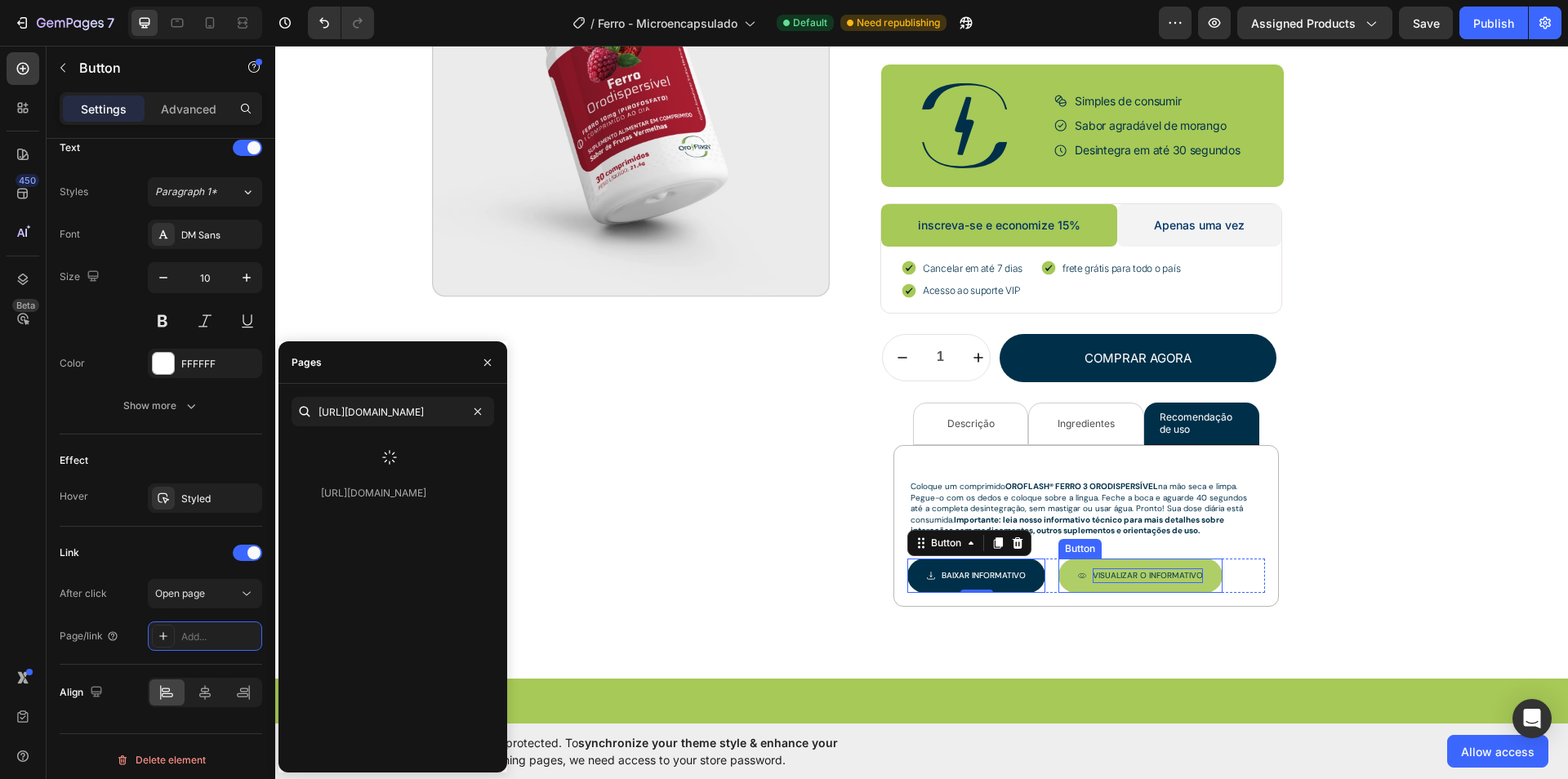
click at [1126, 573] on p "Visualizar O INFORMATIVO" at bounding box center [1148, 576] width 110 height 15
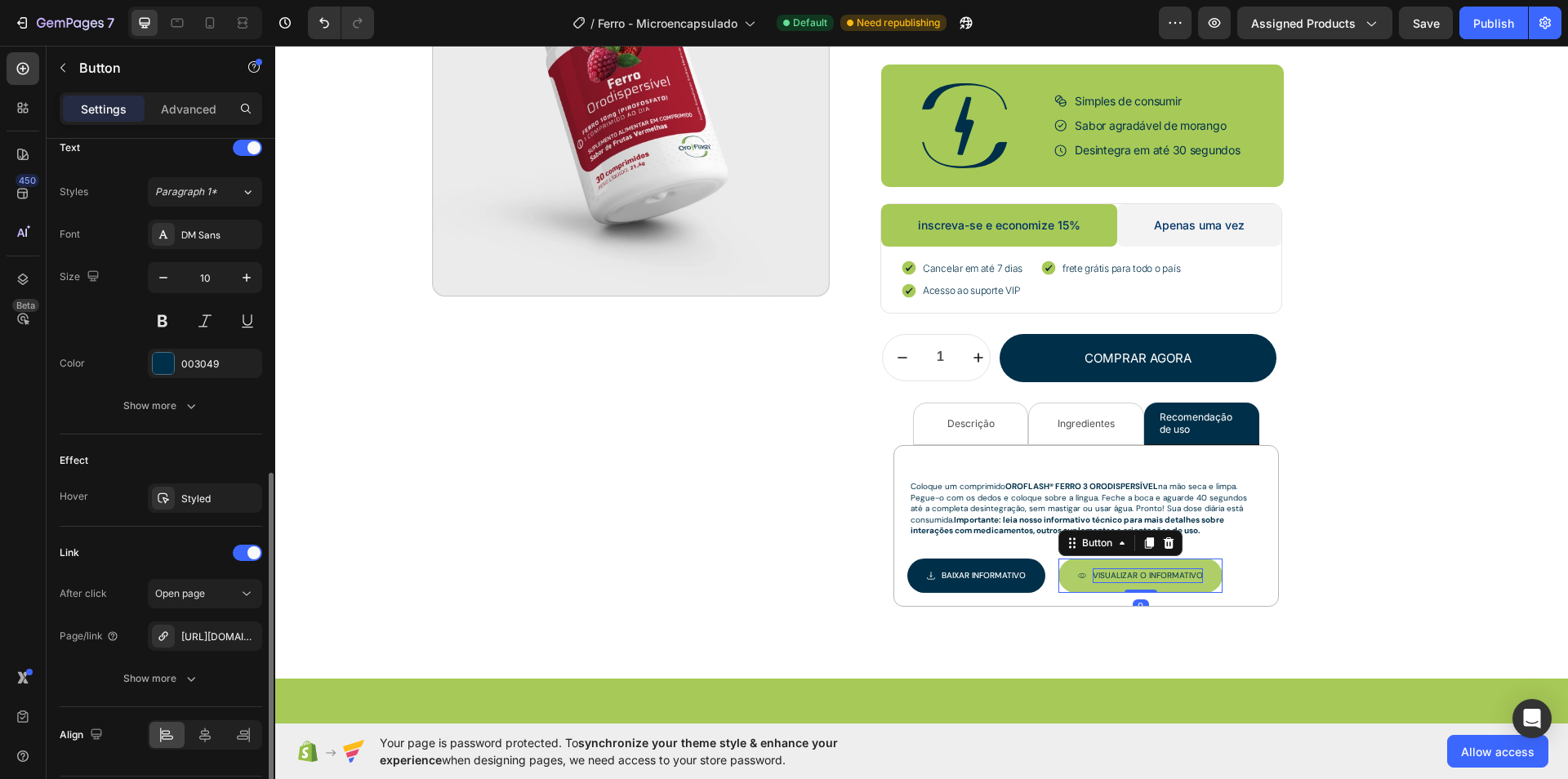
scroll to position [692, 0]
click at [206, 636] on div "https://cdn.shopify.com/s/files/1/0657/8008/8910/files/V7_OroFlashVitB12-Inform…" at bounding box center [206, 637] width 48 height 15
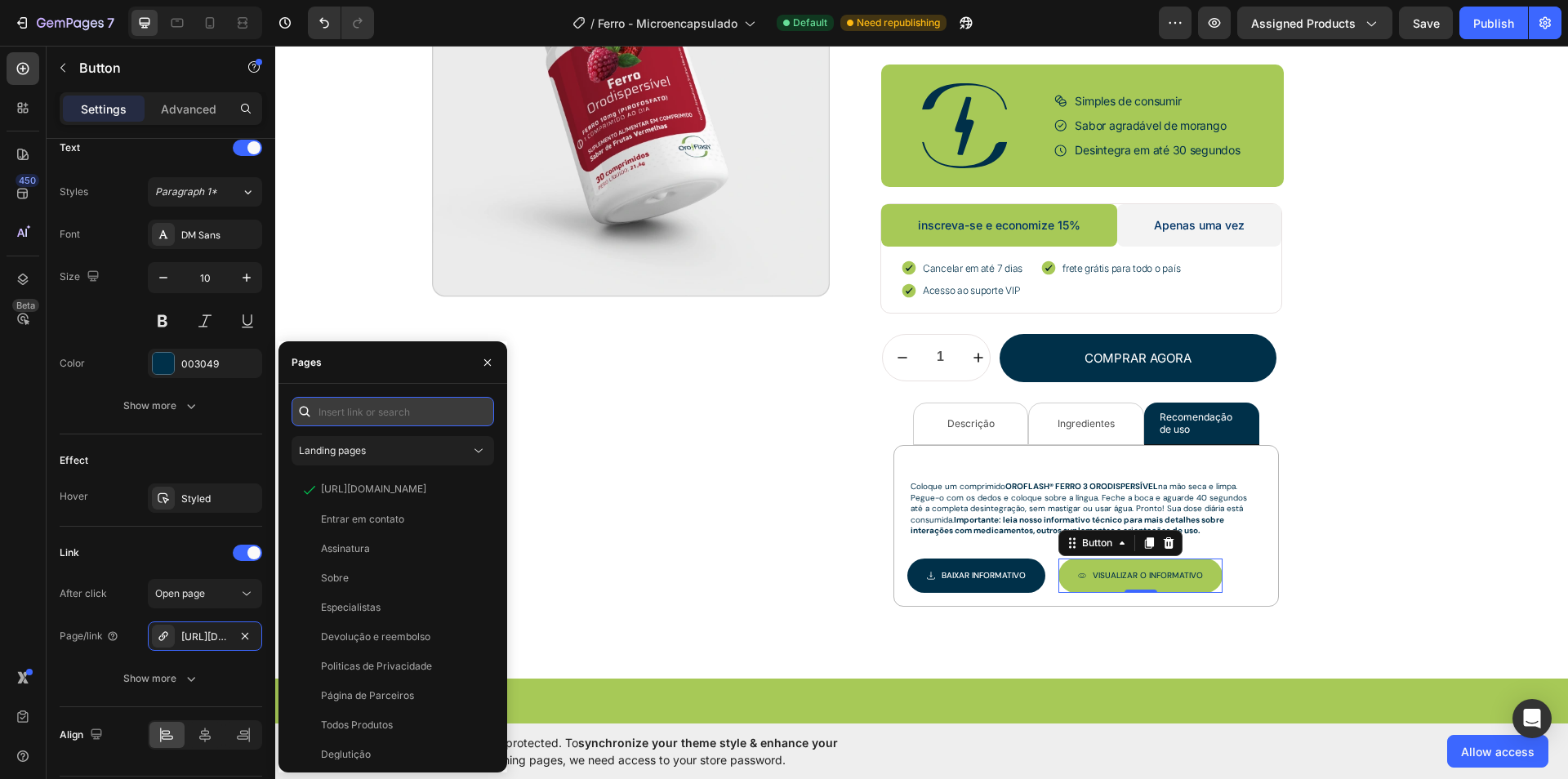
click at [389, 406] on input "text" at bounding box center [393, 412] width 203 height 29
paste input "https://cdn.shopify.com/s/files/1/0657/8008/8910/files/V3_OroFlashFerro-Informa…"
type input "https://cdn.shopify.com/s/files/1/0657/8008/8910/files/V3_OroFlashFerro-Informa…"
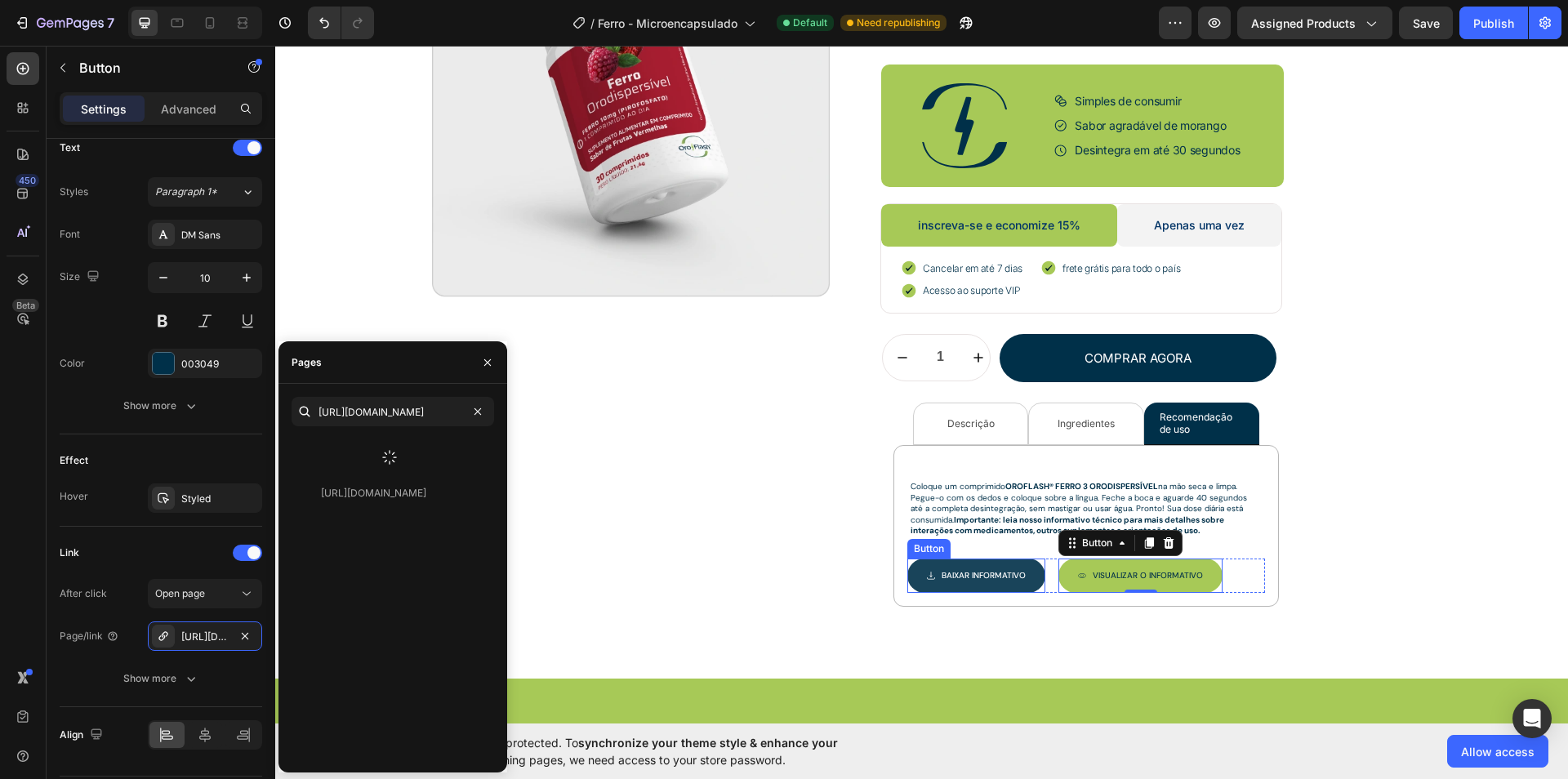
click at [1014, 559] on button "Baixar INFORMATIVO" at bounding box center [976, 575] width 138 height 34
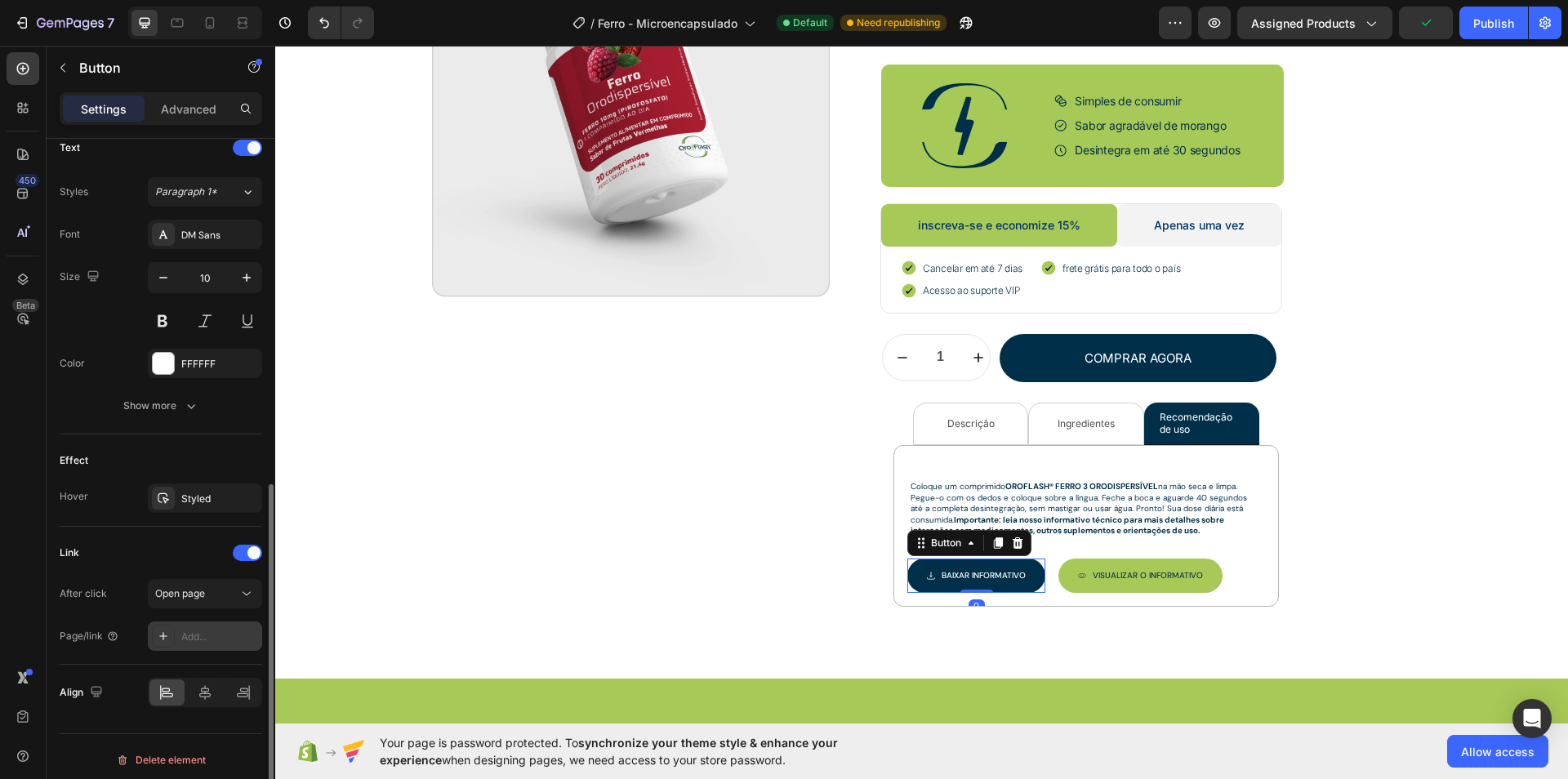
click at [214, 629] on div "Add..." at bounding box center [220, 637] width 77 height 15
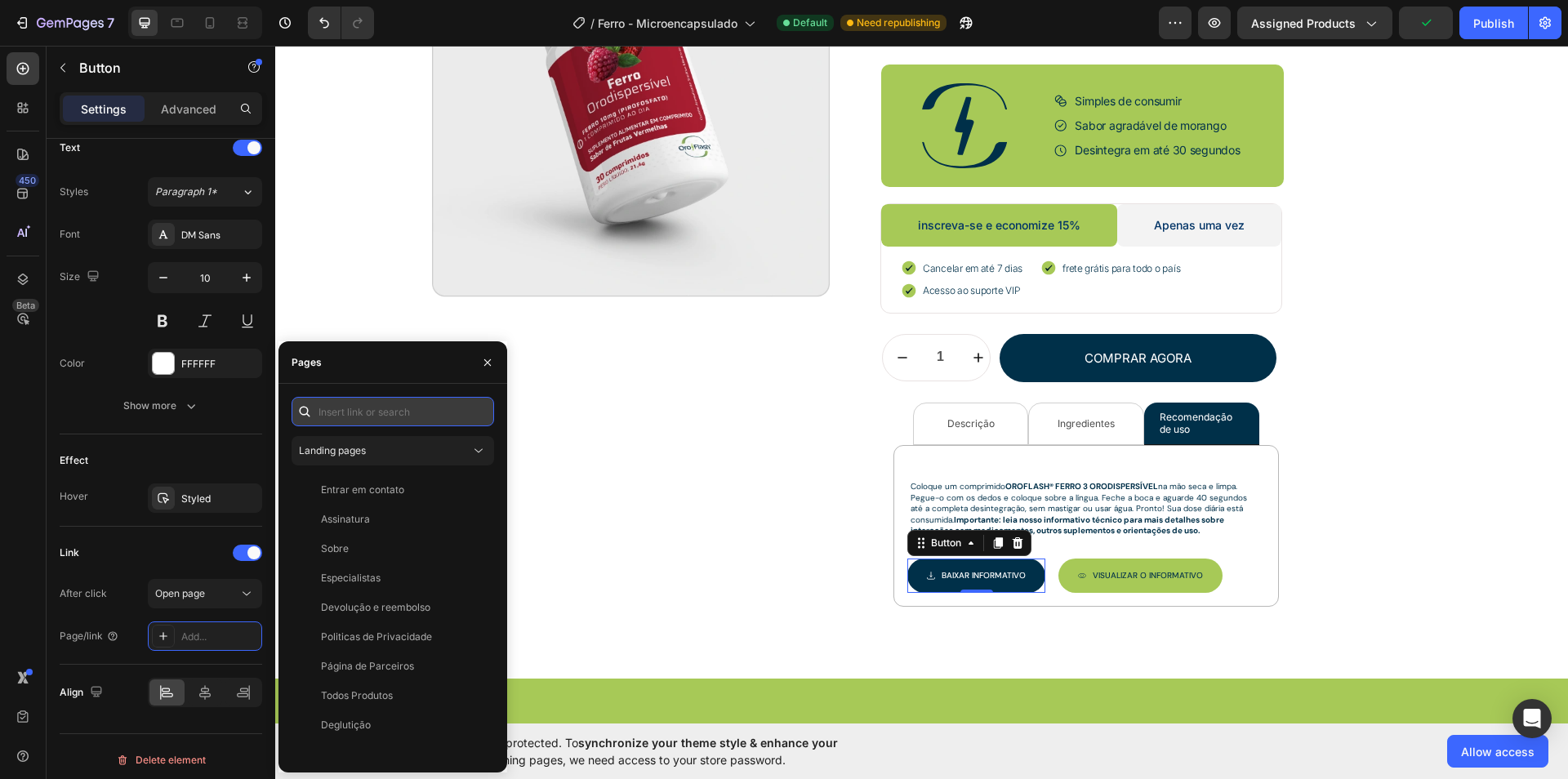
click at [366, 414] on input "text" at bounding box center [393, 412] width 203 height 29
paste input "https://cdn.shopify.com/s/files/1/0657/8008/8910/files/V3_OroFlashFerro-Informa…"
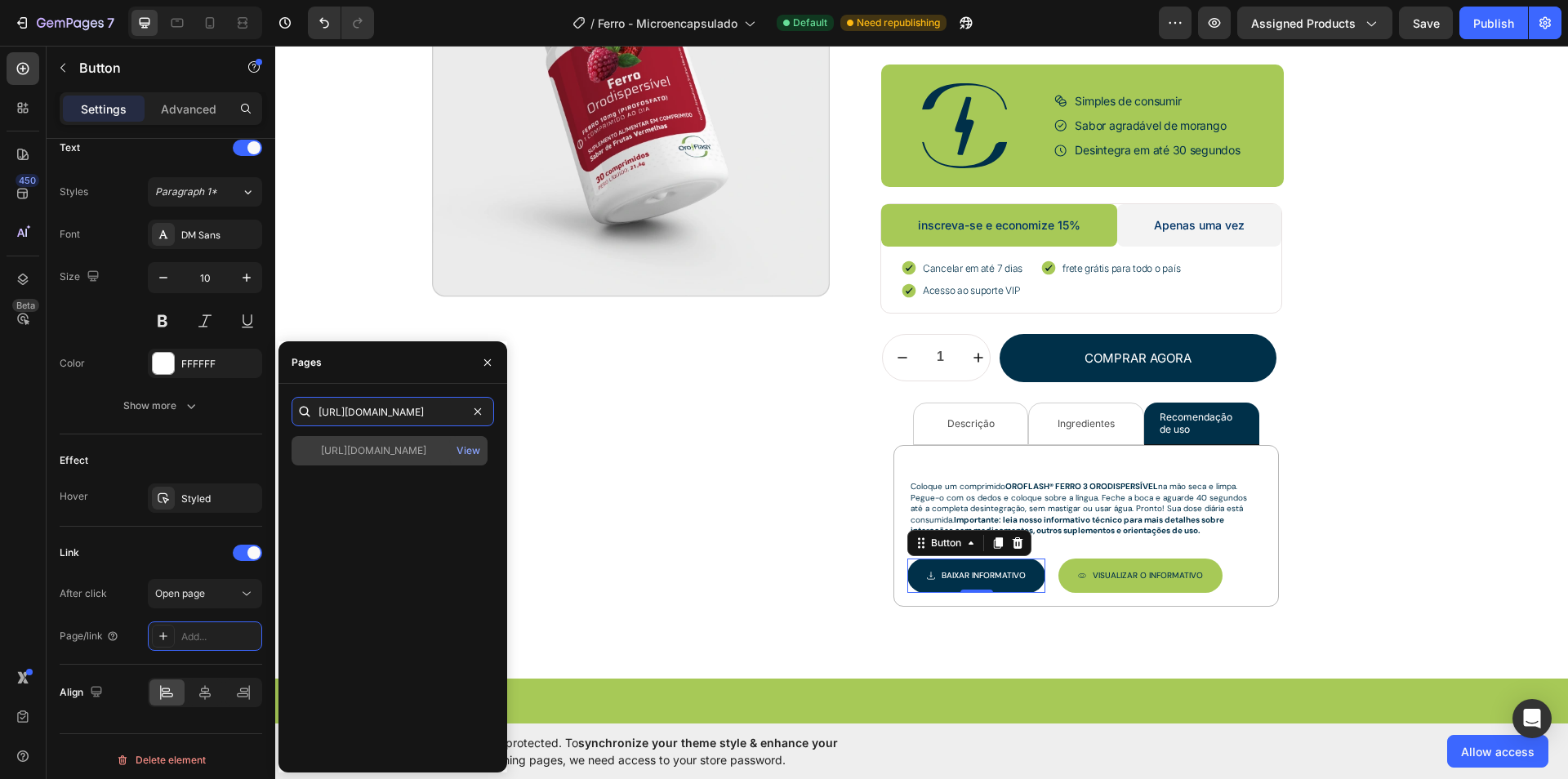
type input "https://cdn.shopify.com/s/files/1/0657/8008/8910/files/V3_OroFlashFerro-Informa…"
click at [373, 441] on div "https://cdn.shopify.com/s/files/1/0657/8008/8910/files/V3_OroFlashFerro-Informa…" at bounding box center [390, 451] width 196 height 29
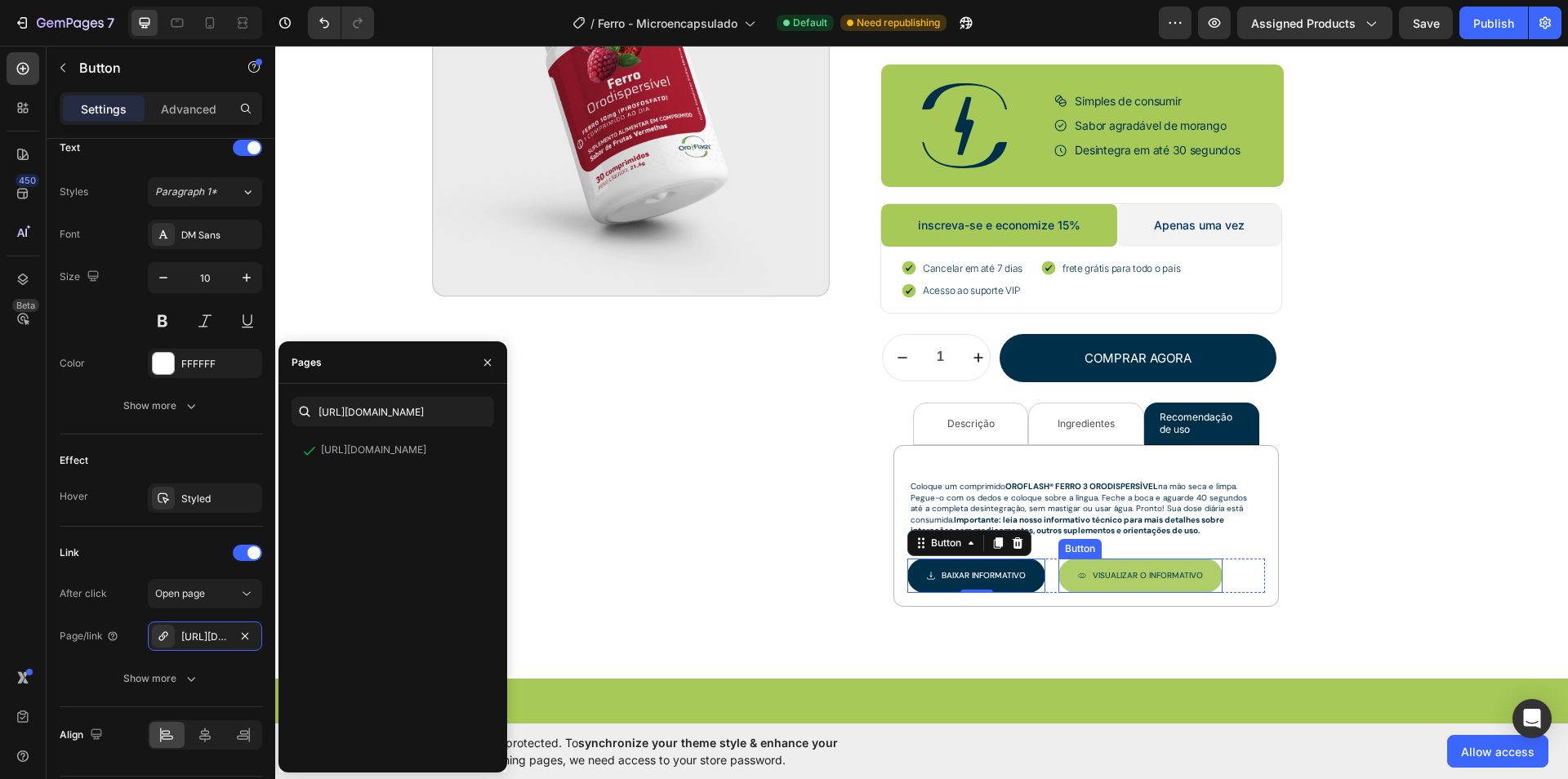
click at [1069, 581] on link "Visualizar O INFORMATIVO" at bounding box center [1140, 575] width 164 height 34
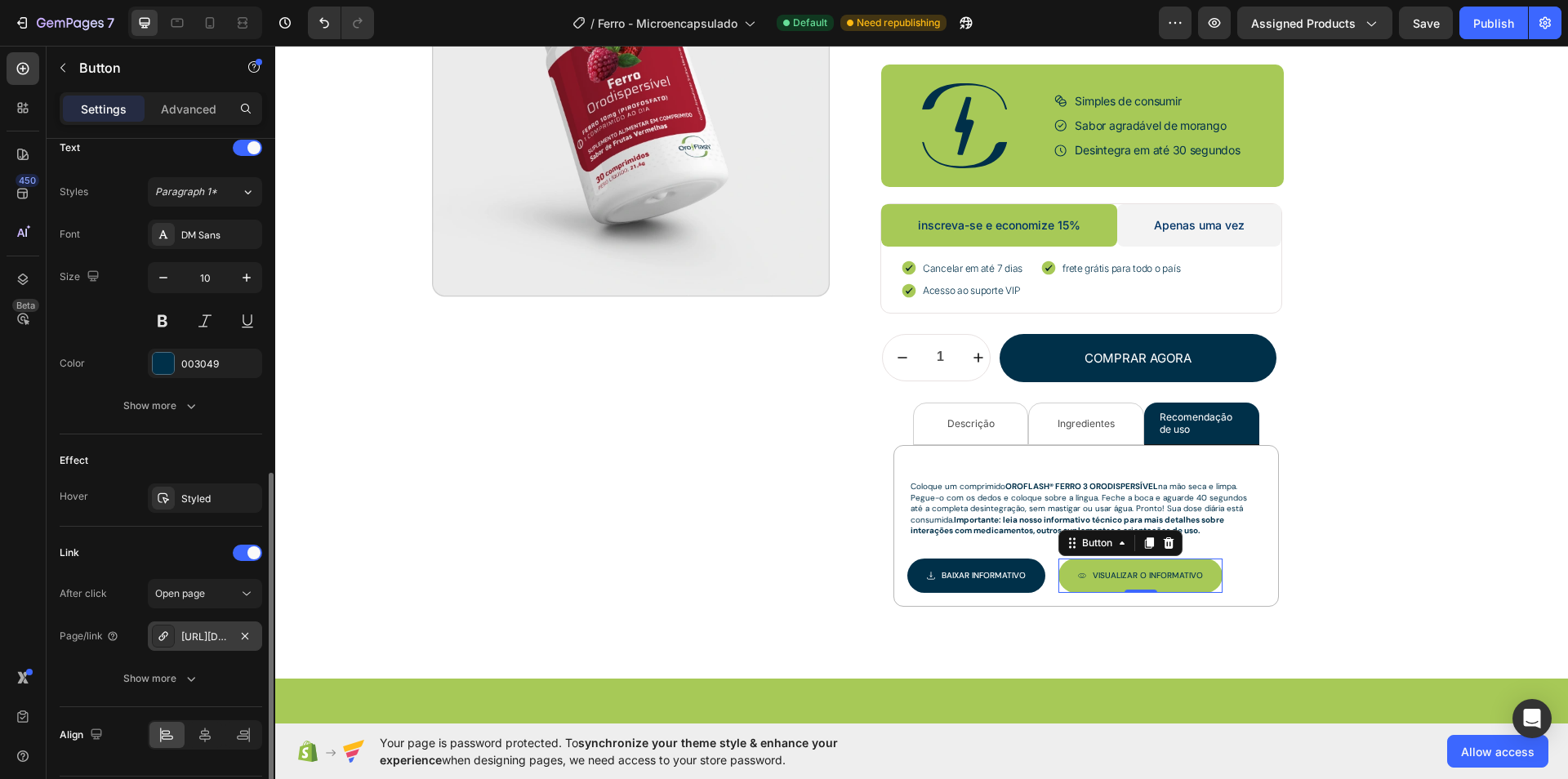
click at [212, 629] on div "https://cdn.shopify.com/s/files/1/0657/8008/8910/files/V7_OroFlashVitB12-Inform…" at bounding box center [206, 637] width 48 height 15
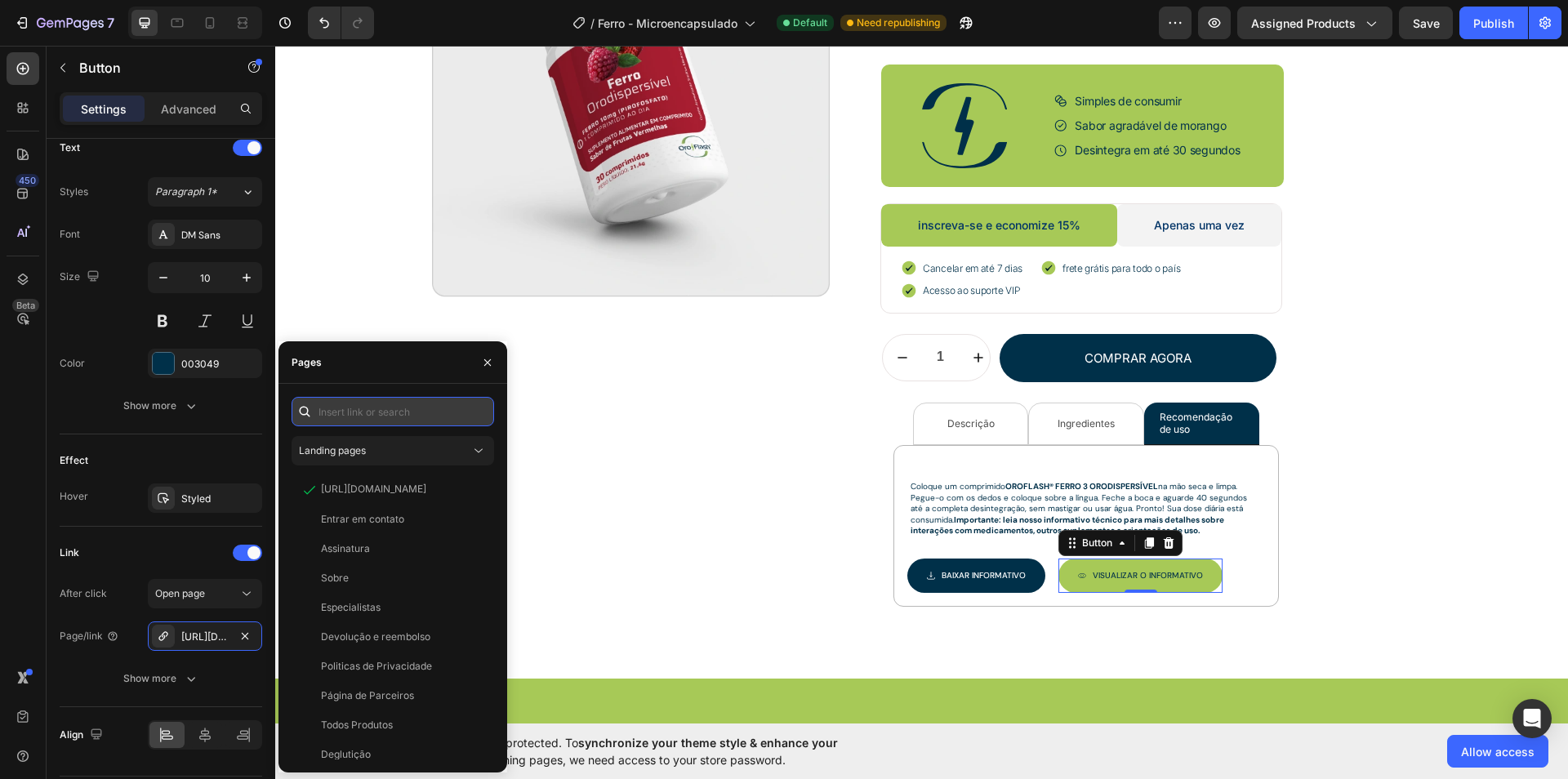
click at [376, 412] on input "text" at bounding box center [393, 412] width 203 height 29
paste input "https://cdn.shopify.com/s/files/1/0657/8008/8910/files/V3_OroFlashFerro-Informa…"
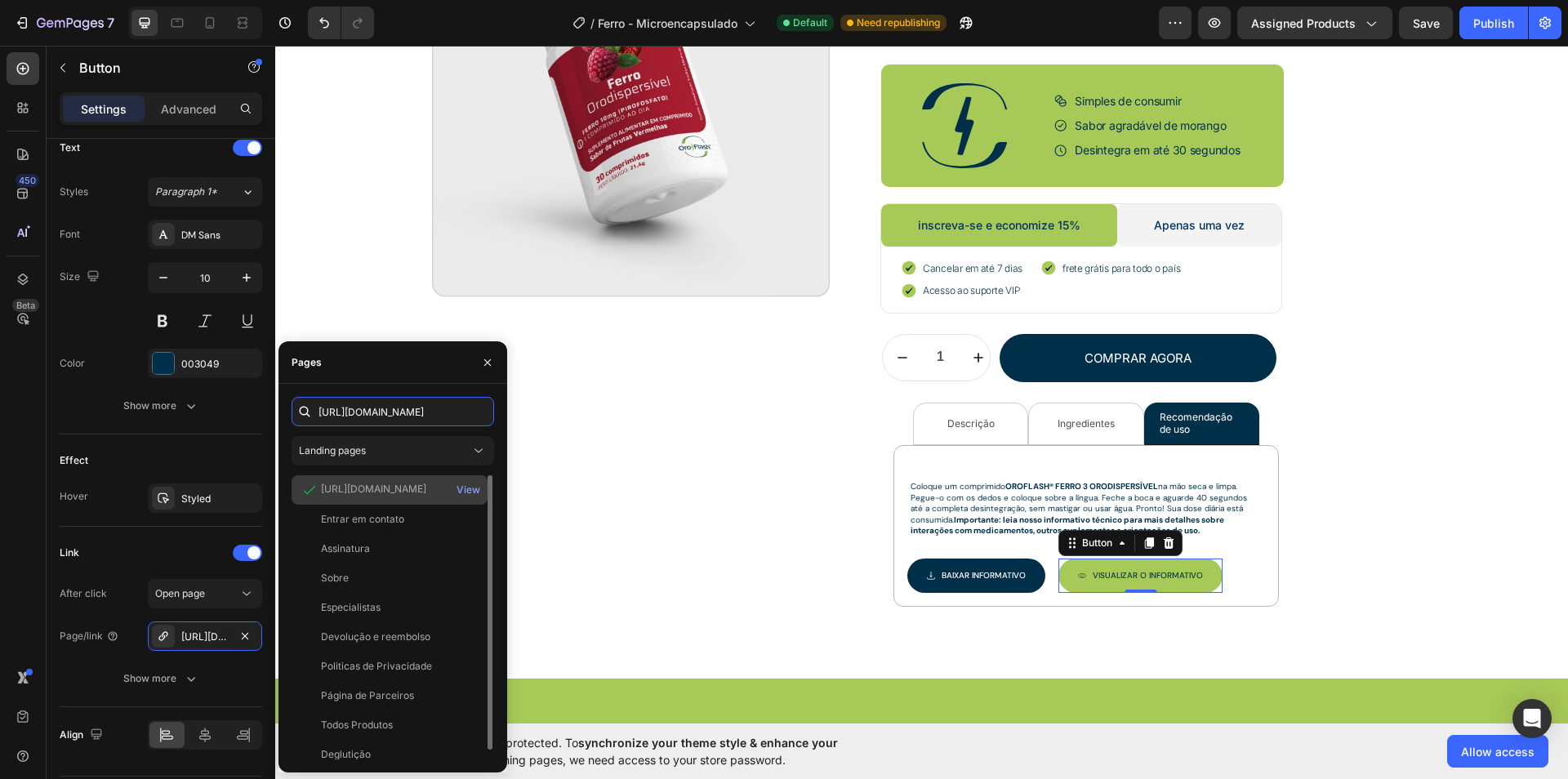
scroll to position [0, 510]
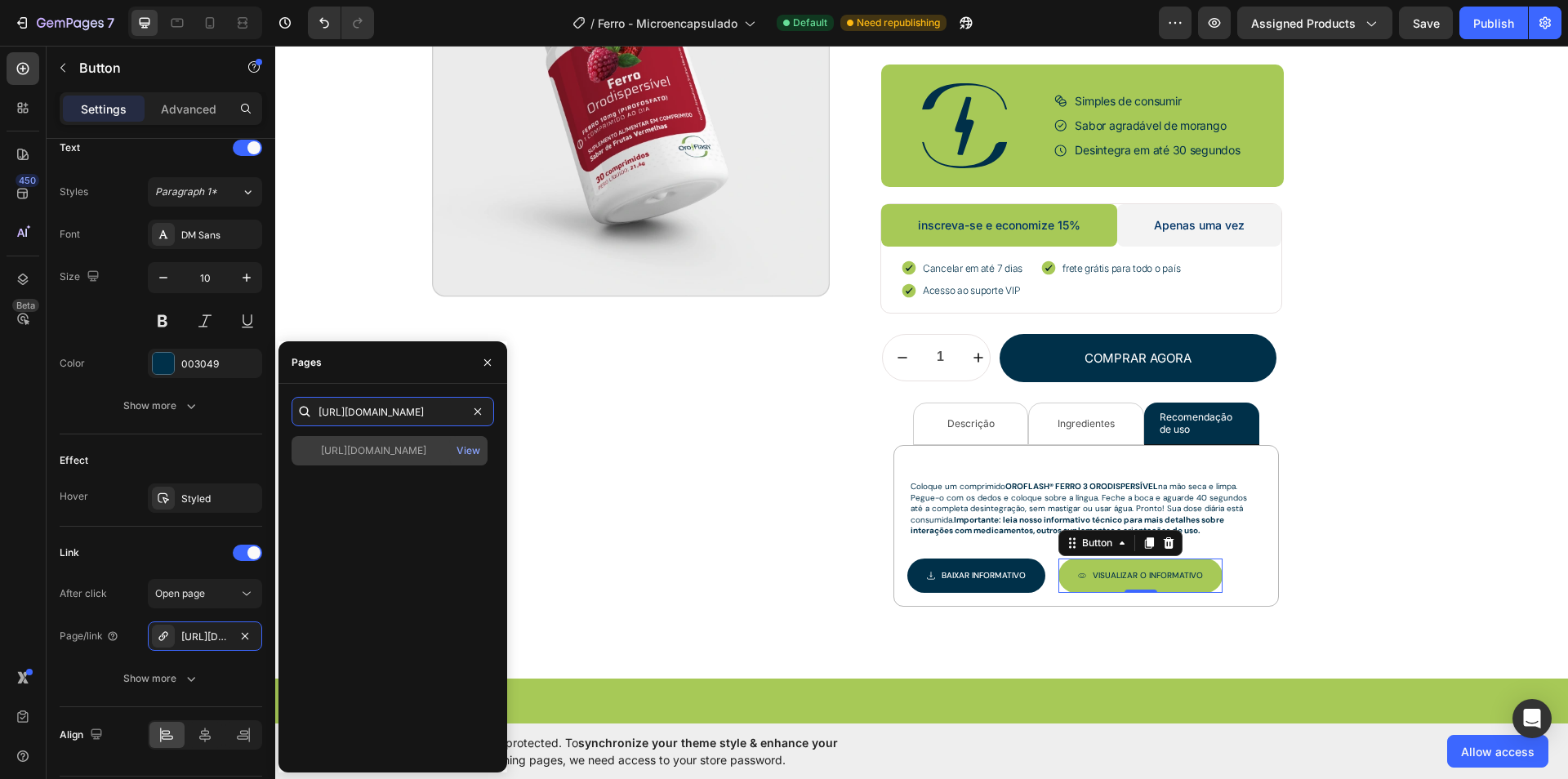
type input "https://cdn.shopify.com/s/files/1/0657/8008/8910/files/V3_OroFlashFerro-Informa…"
click at [402, 465] on div "https://cdn.shopify.com/s/files/1/0657/8008/8910/files/V3_OroFlashFerro-Informa…" at bounding box center [390, 451] width 196 height 29
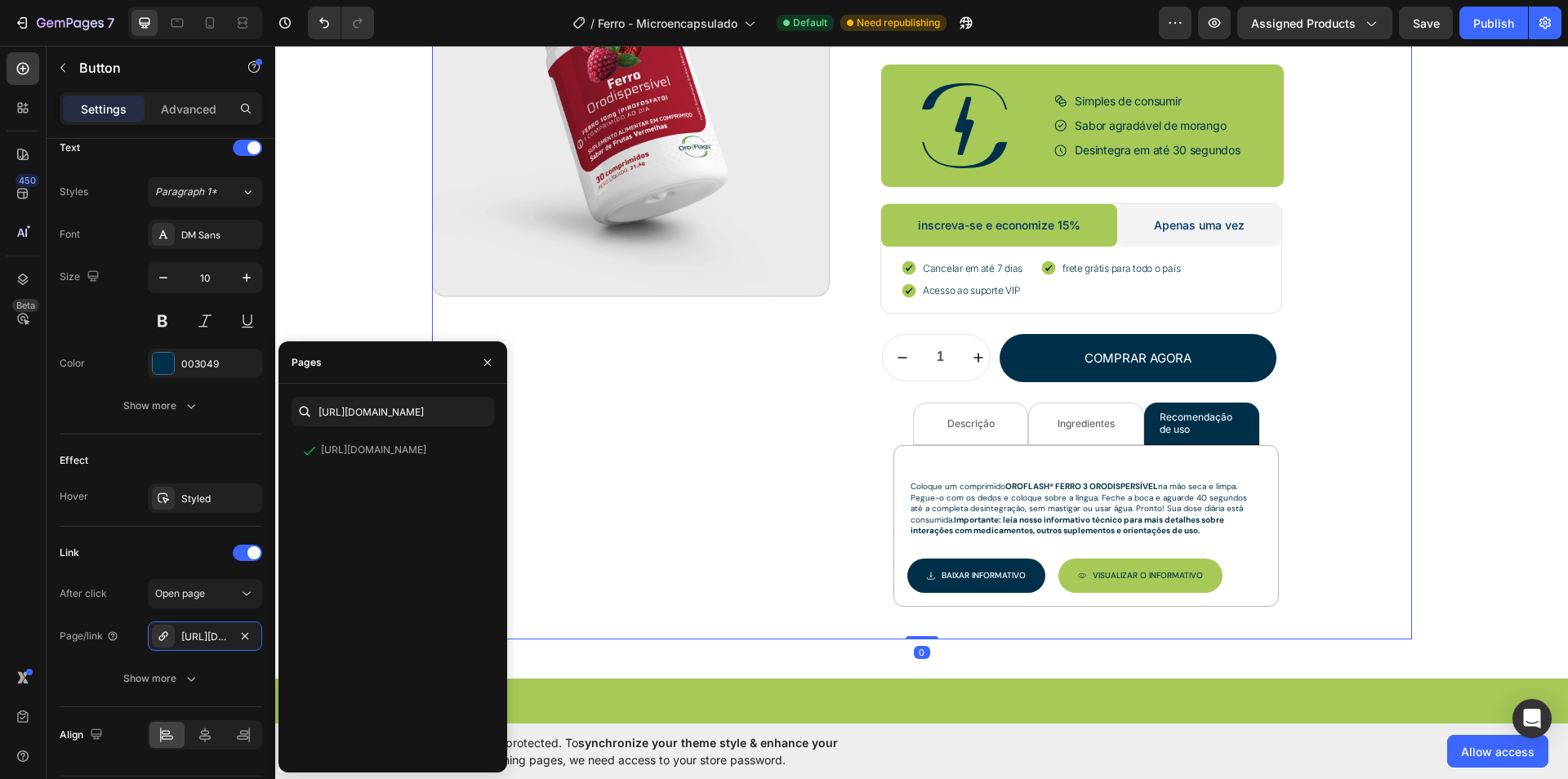
click at [665, 528] on div "Product Images Row" at bounding box center [631, 270] width 398 height 741
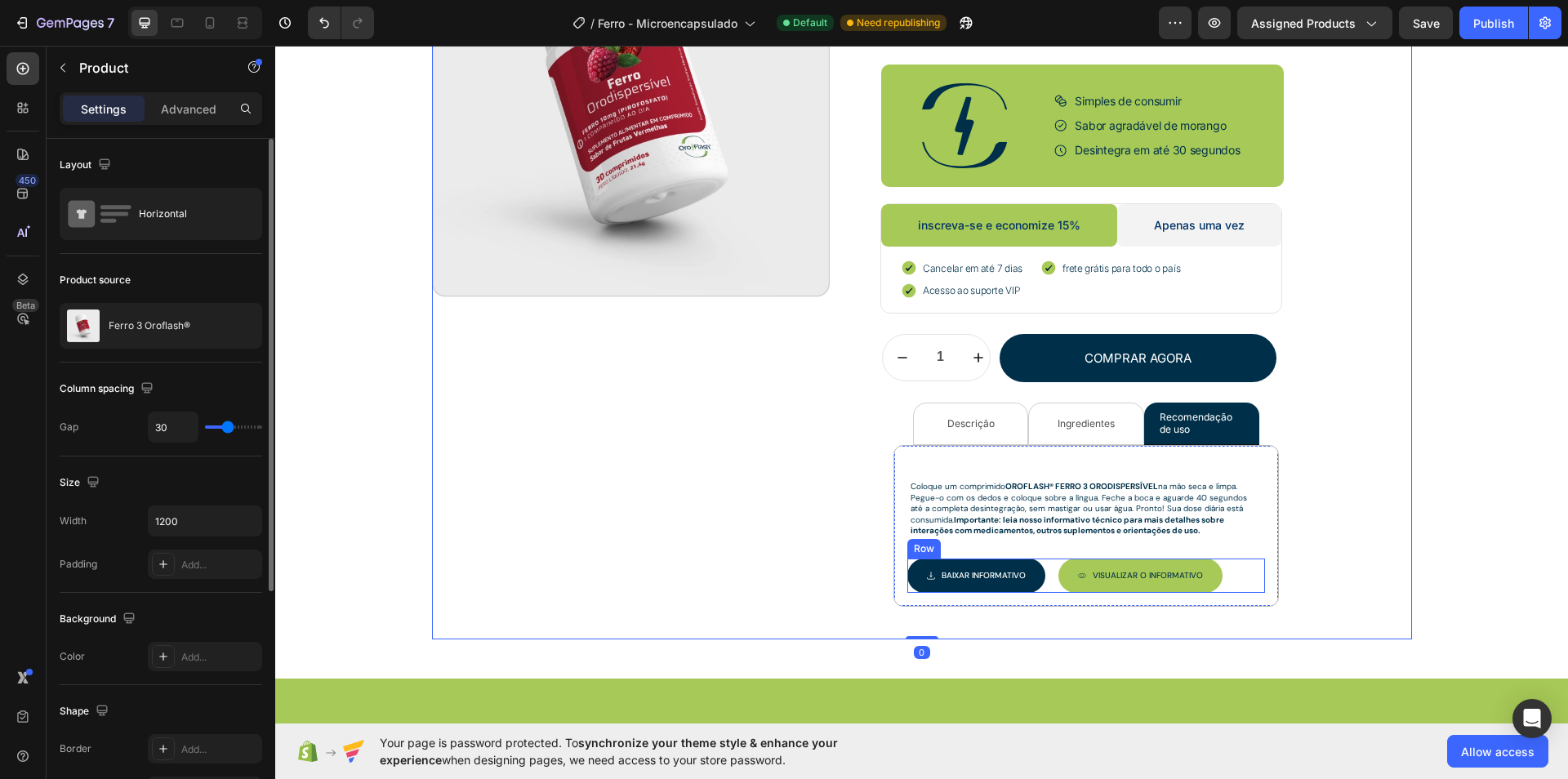
click at [1042, 573] on div "Baixar INFORMATIVO Button Visualizar O INFORMATIVO Button Row" at bounding box center [1086, 575] width 358 height 34
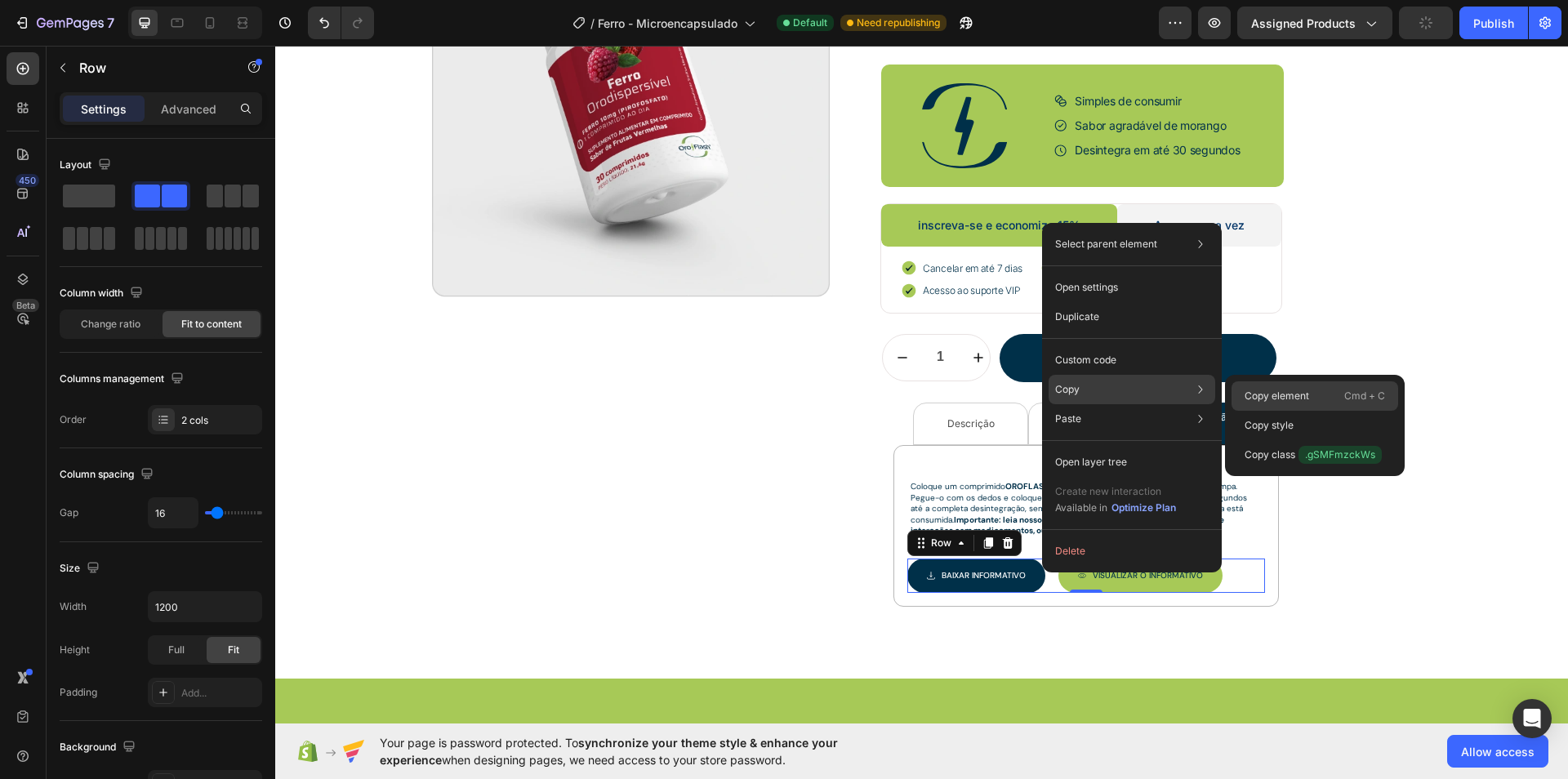
click at [1236, 411] on div "Copy element Cmd + C" at bounding box center [1316, 426] width 167 height 29
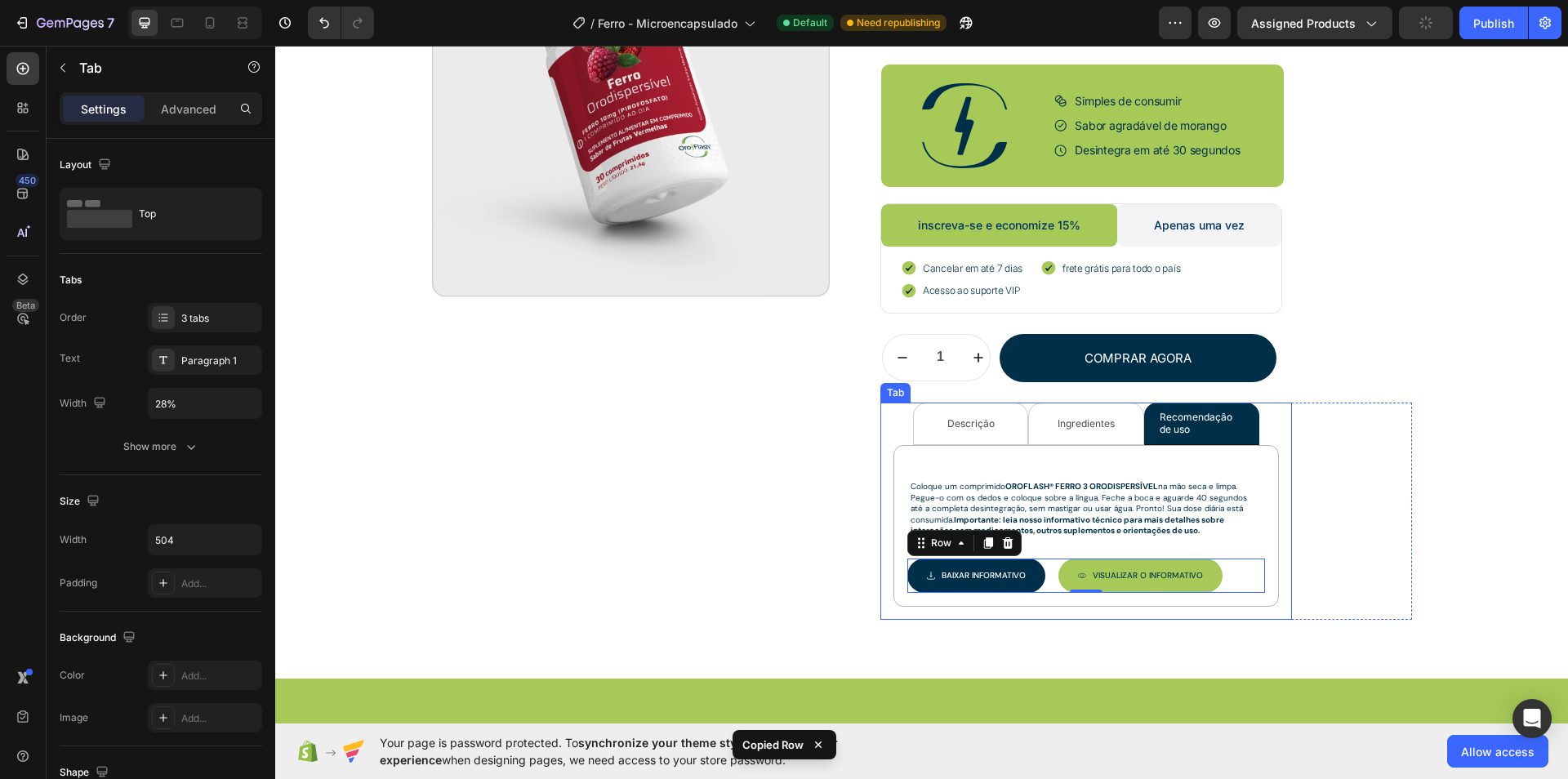
click at [1101, 418] on p "Ingredientes" at bounding box center [1086, 424] width 57 height 11
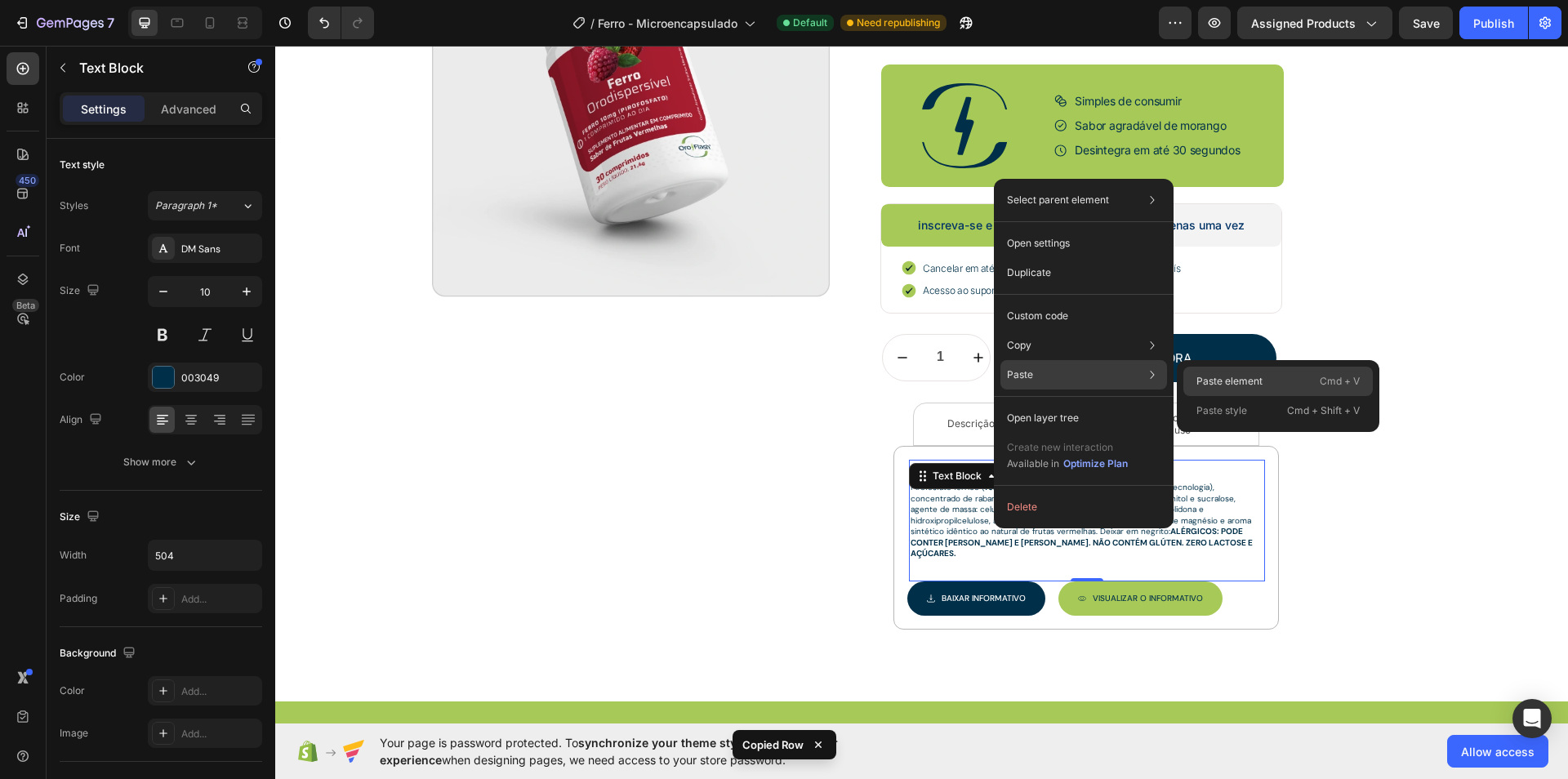
click at [1219, 384] on p "Paste element" at bounding box center [1229, 382] width 66 height 15
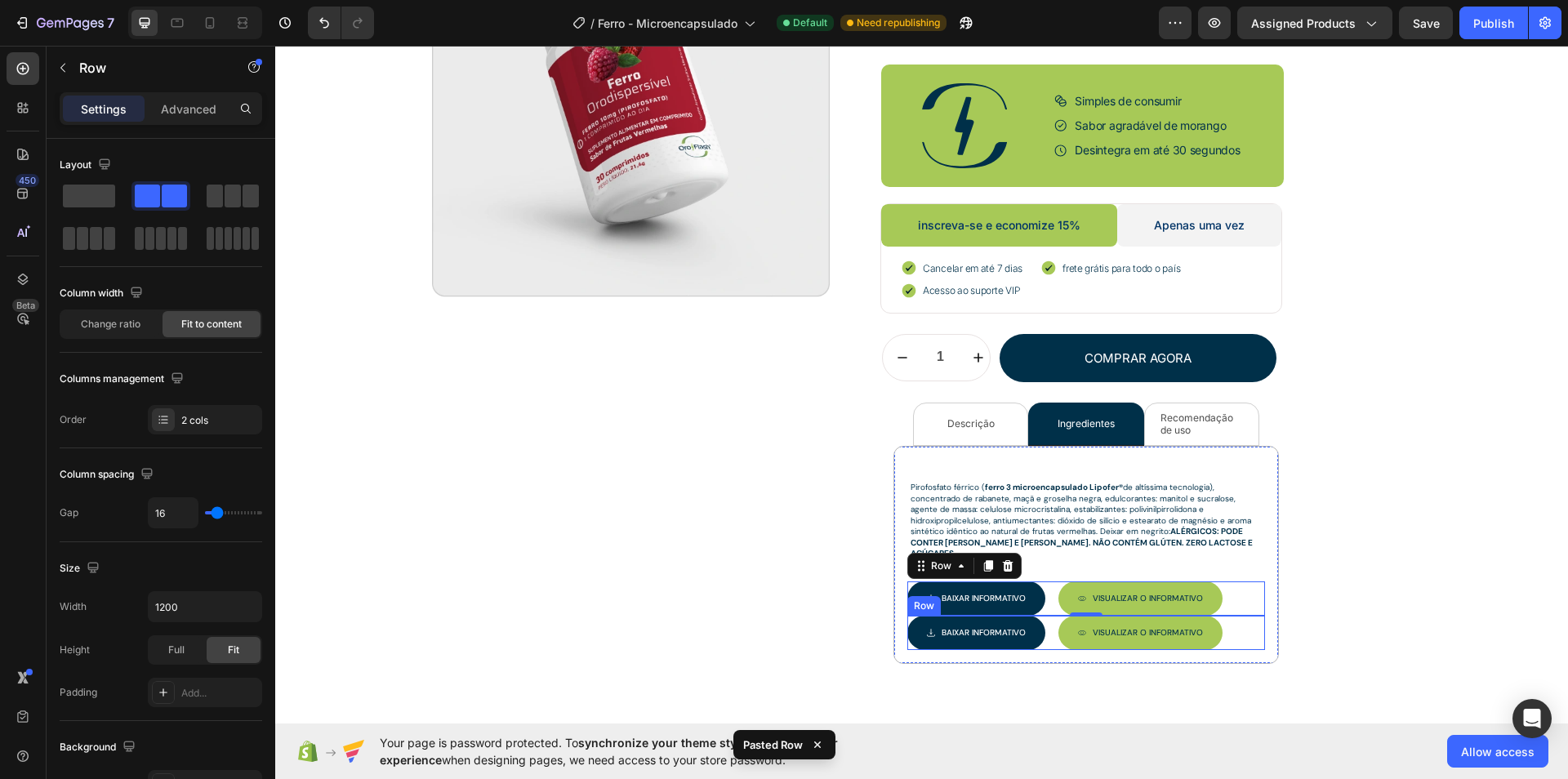
click at [1043, 618] on div "Baixar INFORMATIVO Button Visualizar O INFORMATIVO Button Row" at bounding box center [1086, 632] width 358 height 34
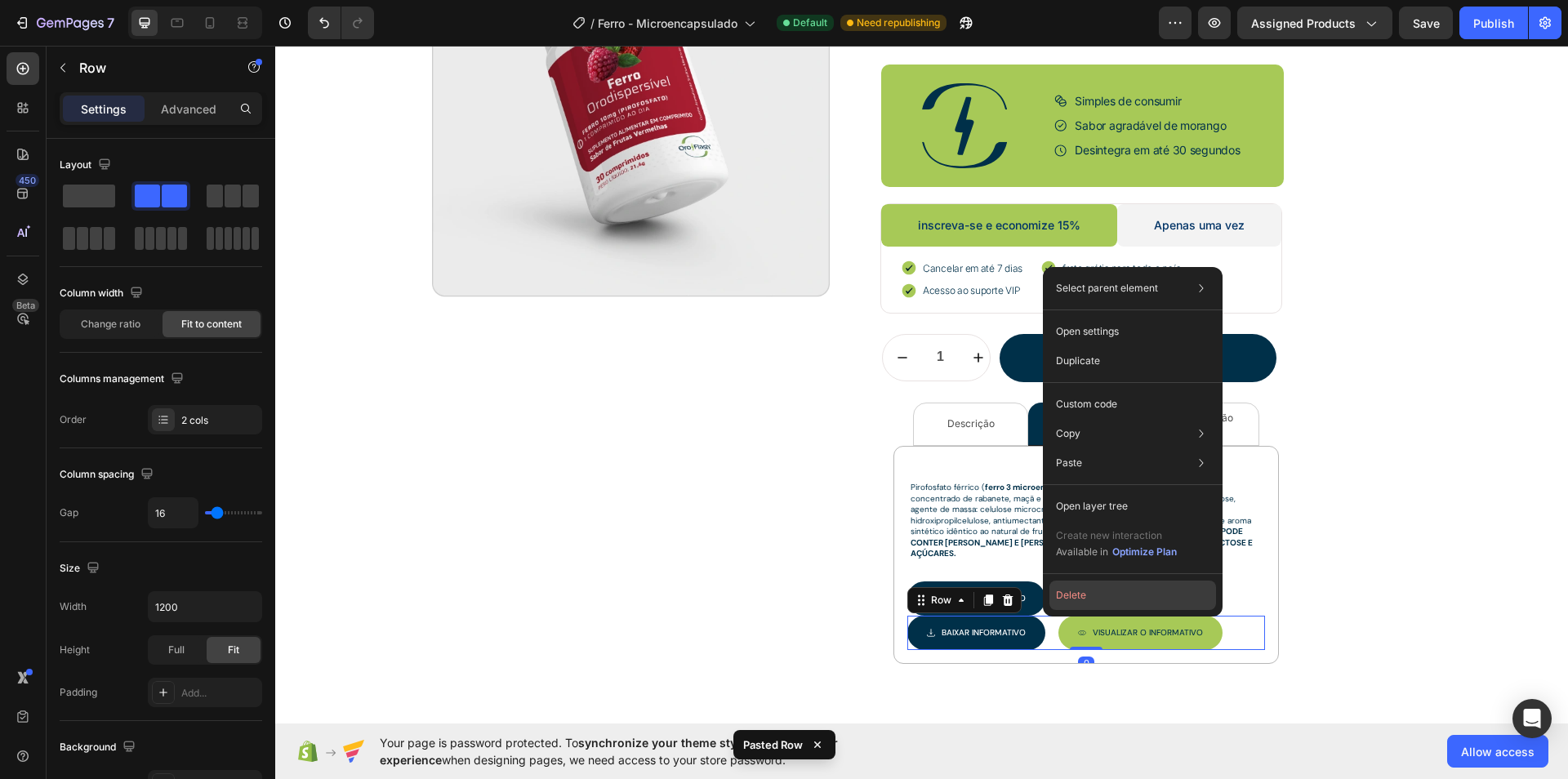
click at [1069, 596] on button "Delete" at bounding box center [1133, 595] width 167 height 29
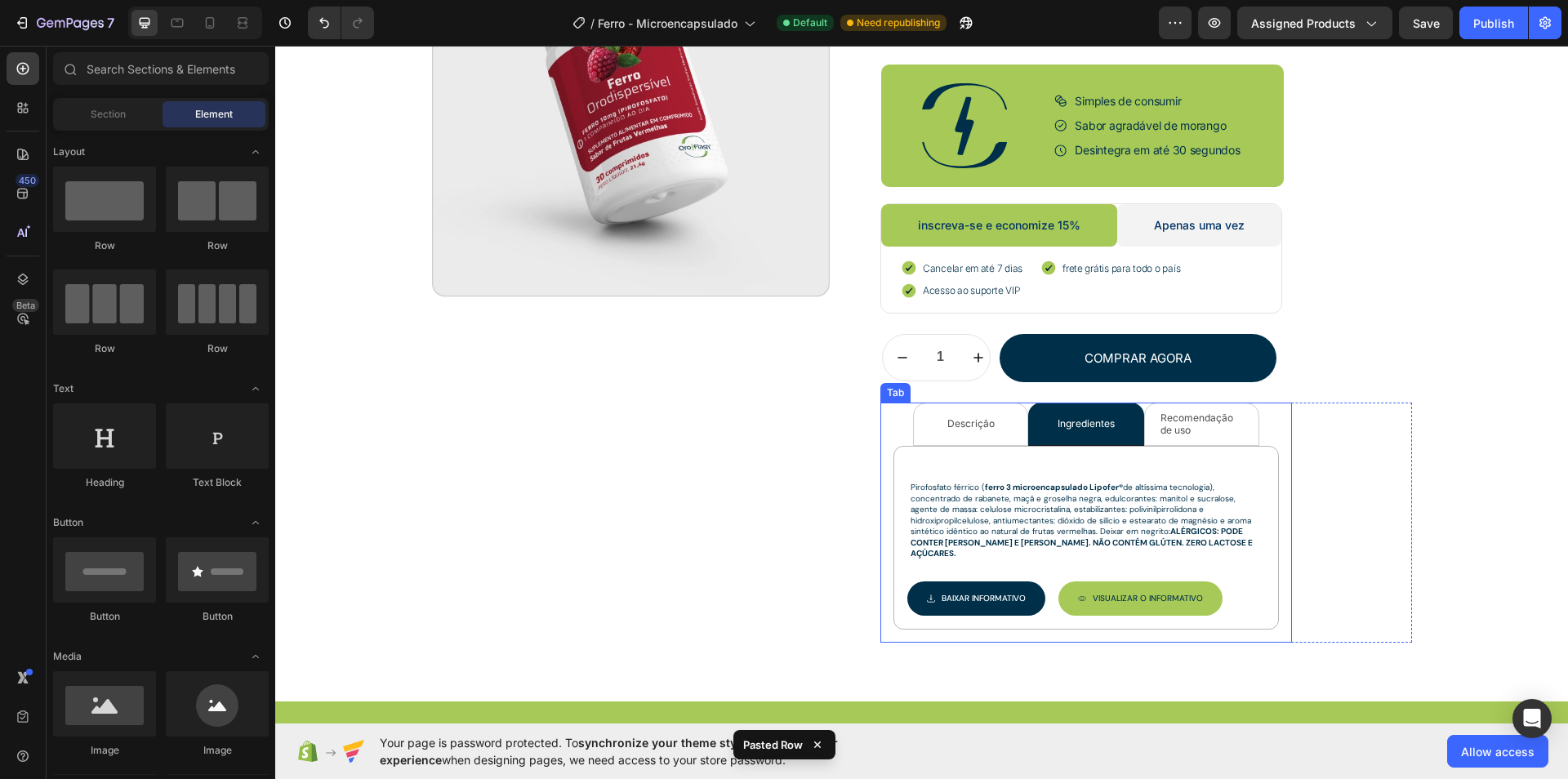
click at [984, 432] on li "Descrição" at bounding box center [971, 424] width 116 height 43
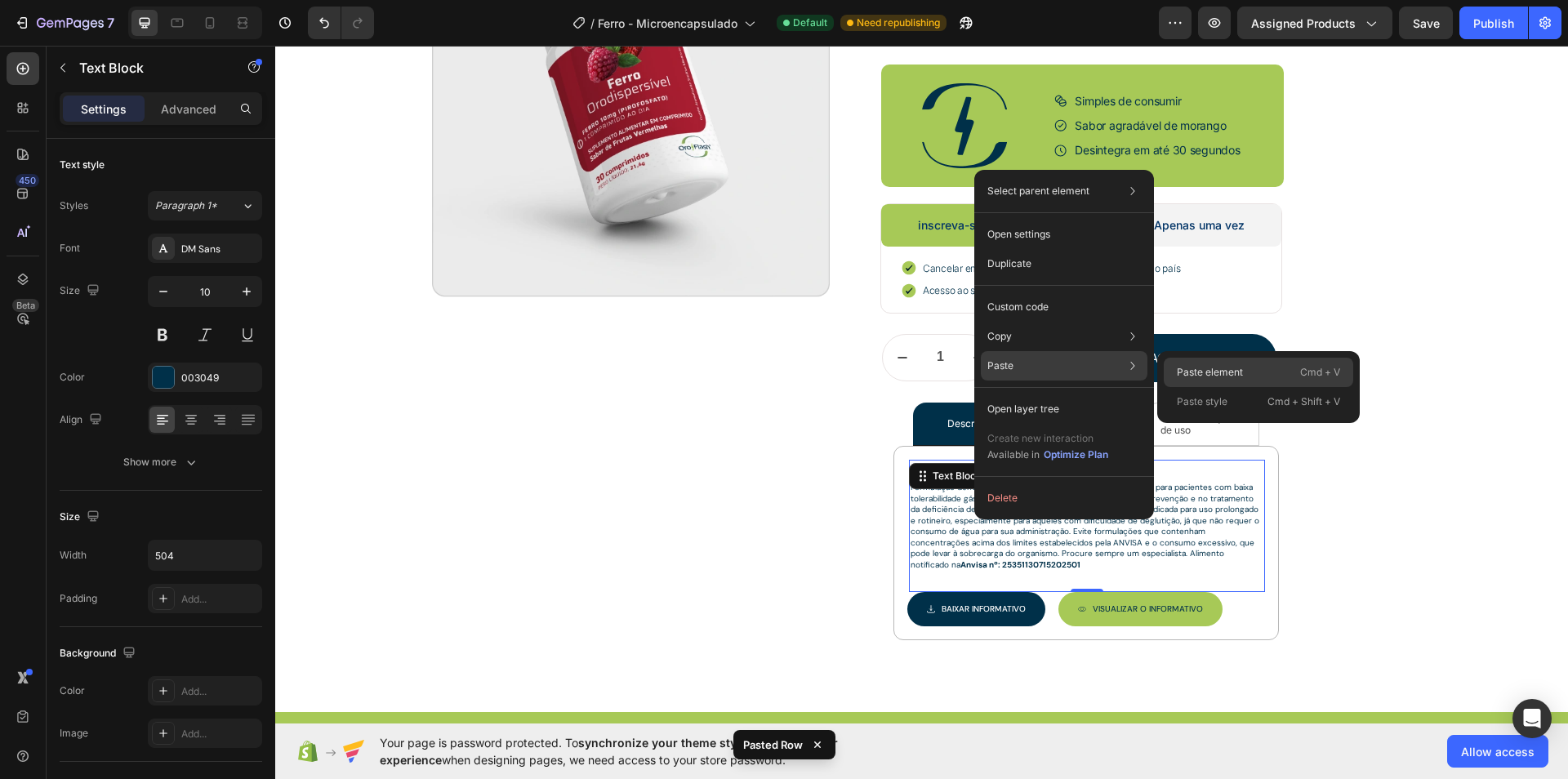
click at [1246, 387] on div "Paste element Cmd + V" at bounding box center [1259, 402] width 190 height 29
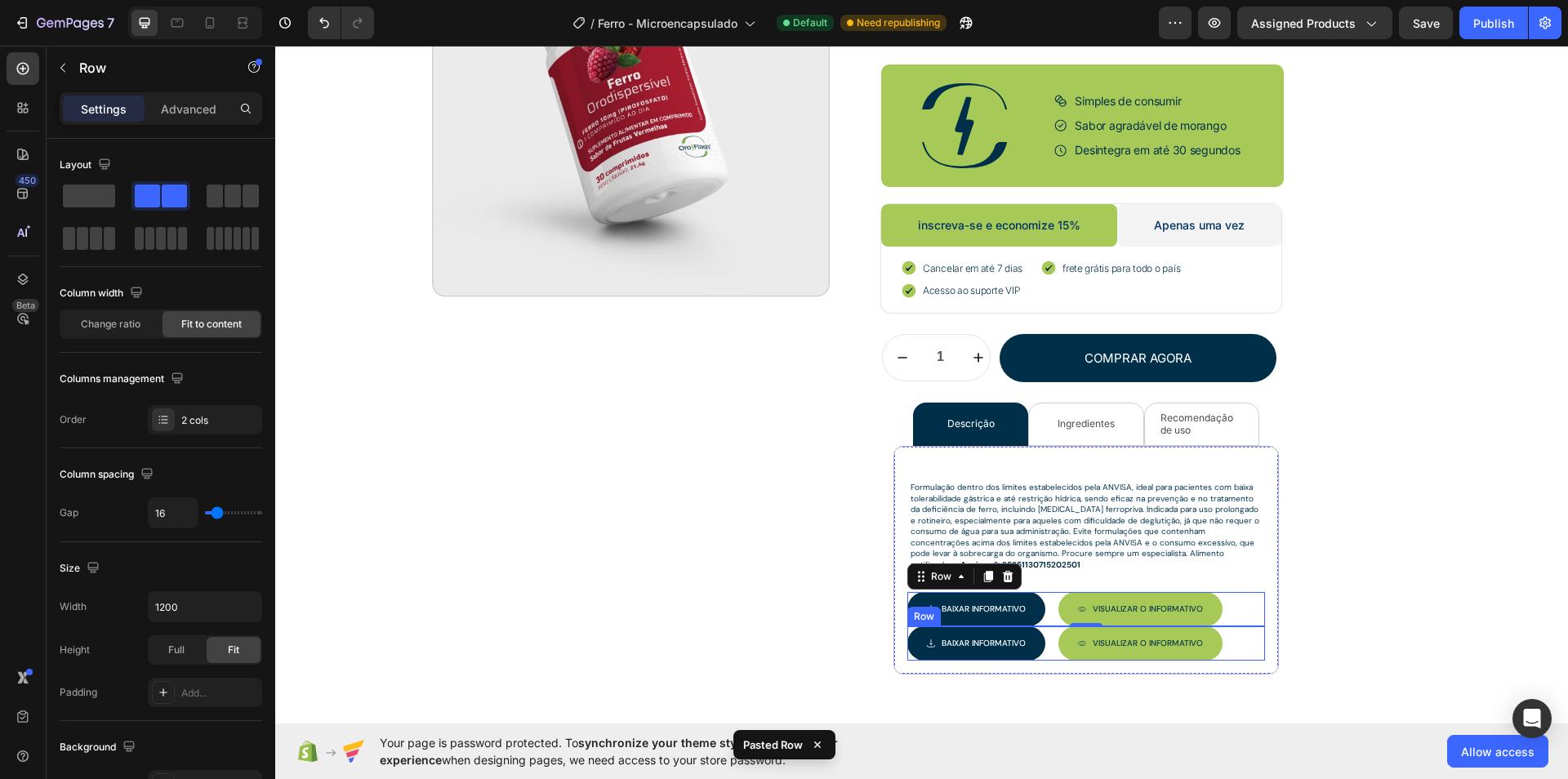
click at [1049, 637] on div "Baixar INFORMATIVO Button Visualizar O INFORMATIVO Button Row" at bounding box center [1086, 643] width 358 height 34
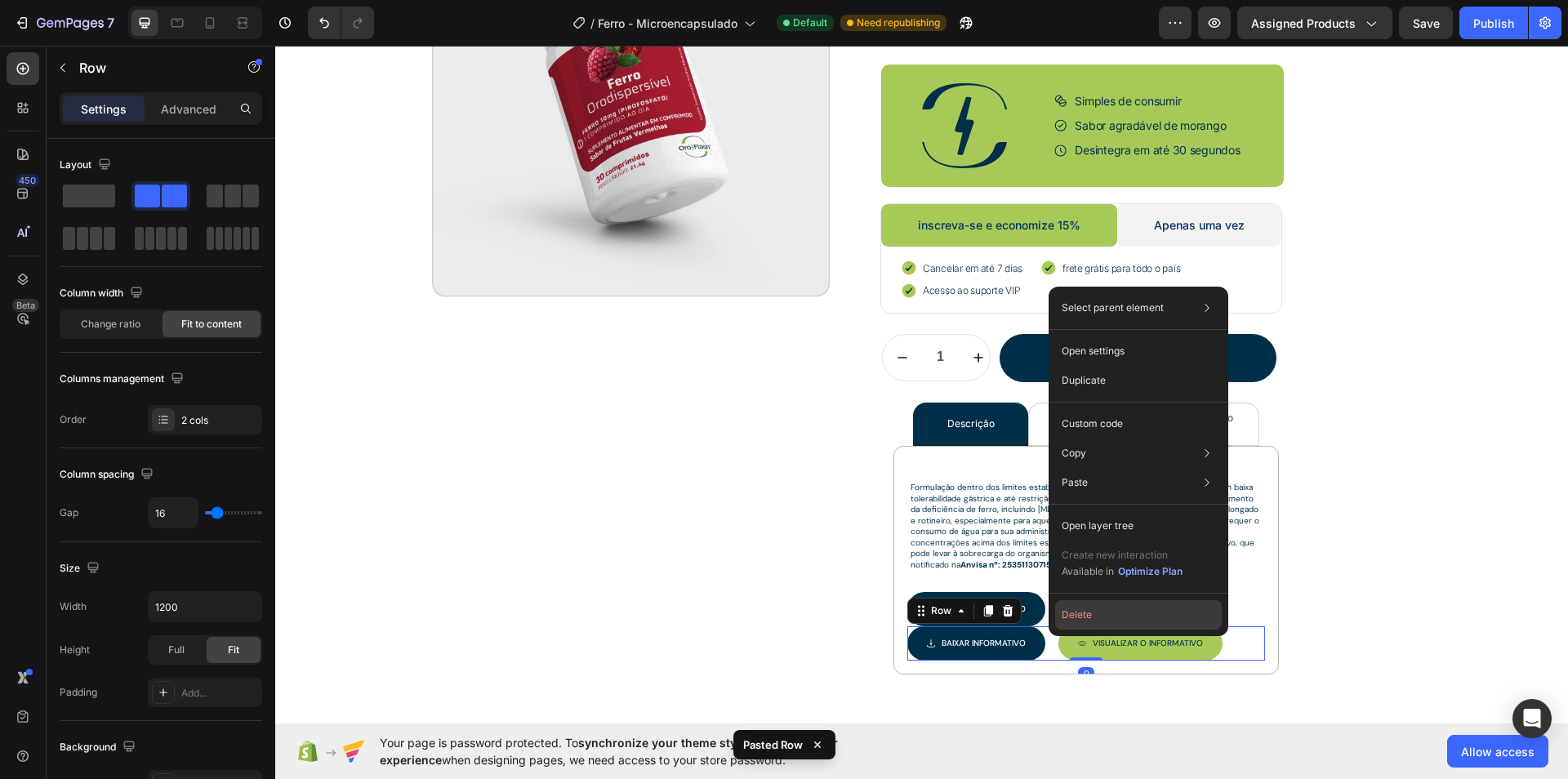
drag, startPoint x: 1073, startPoint y: 610, endPoint x: 797, endPoint y: 564, distance: 279.8
click at [1073, 610] on button "Delete" at bounding box center [1139, 615] width 167 height 29
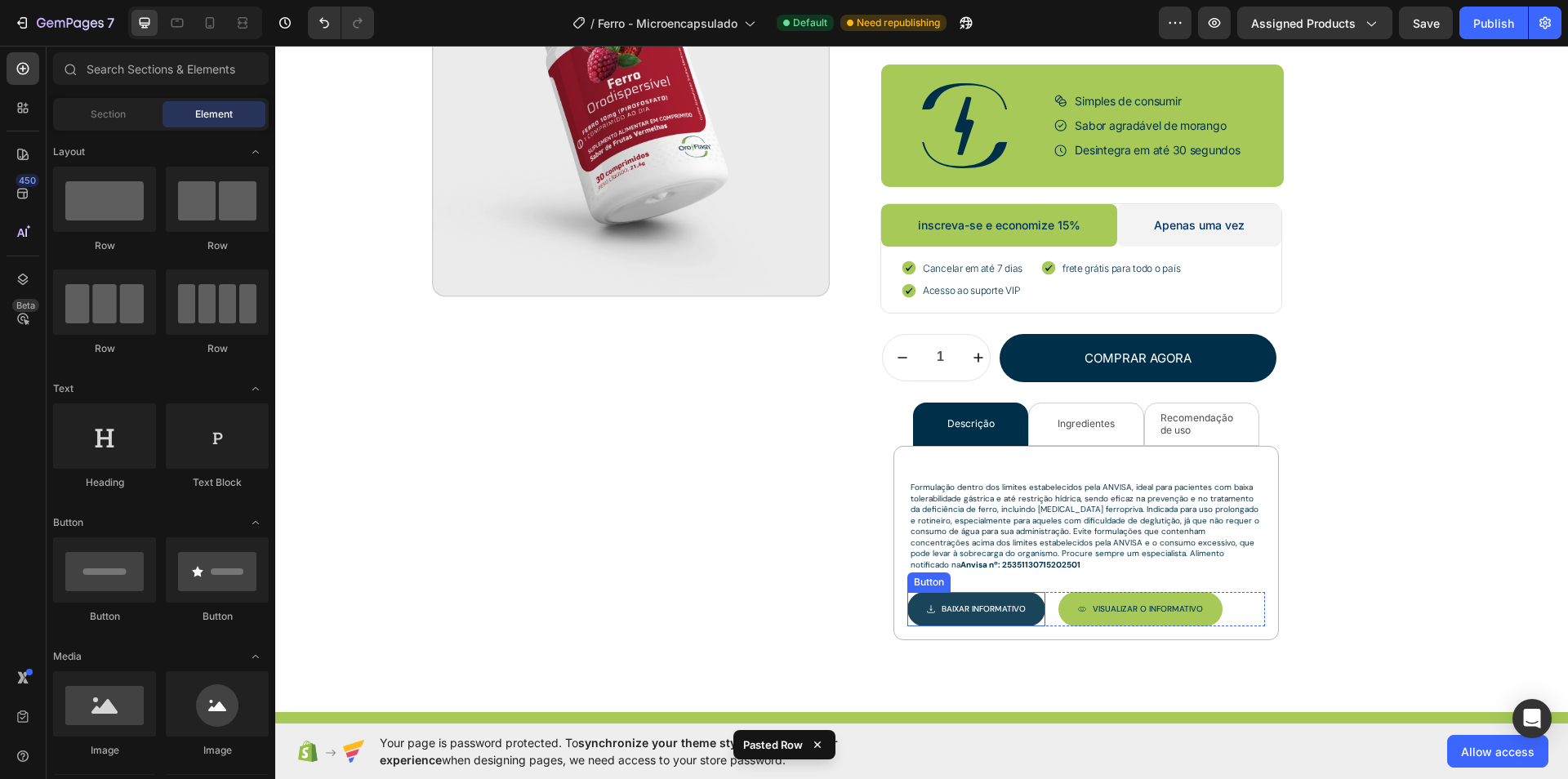
click at [1031, 603] on link "Baixar INFORMATIVO" at bounding box center [976, 608] width 138 height 34
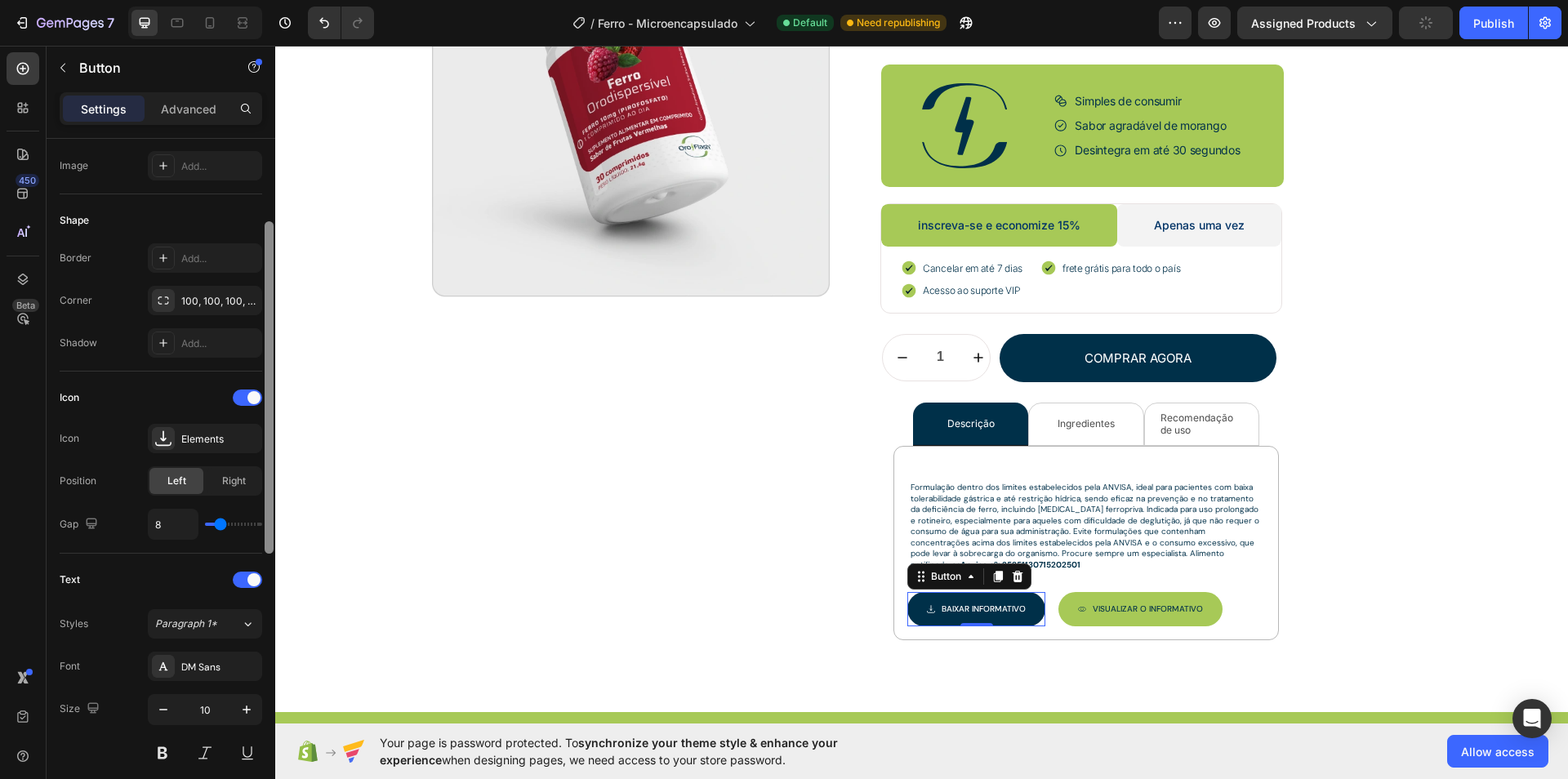
scroll to position [360, 0]
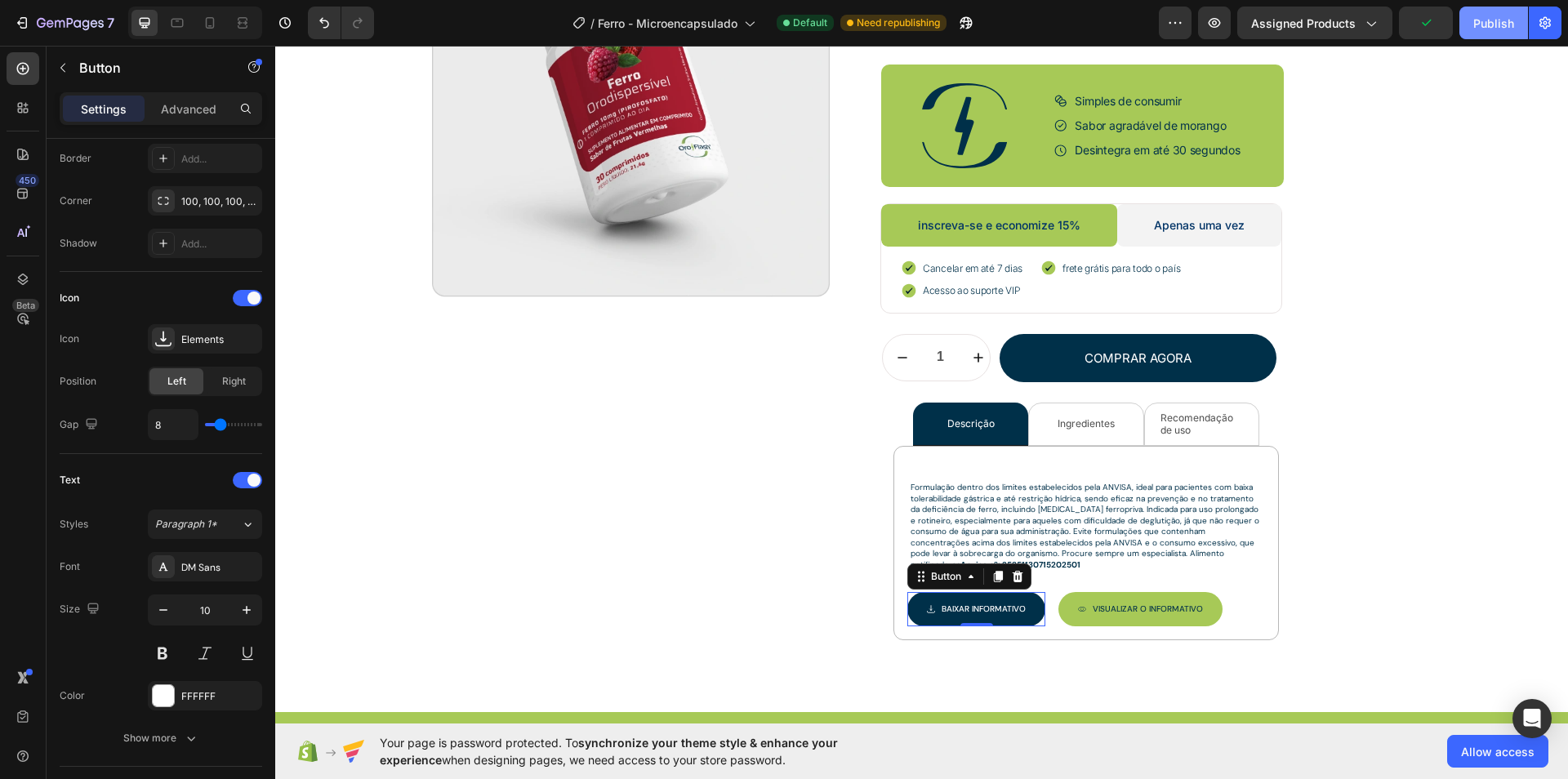
click at [1508, 17] on div "Publish" at bounding box center [1494, 23] width 41 height 17
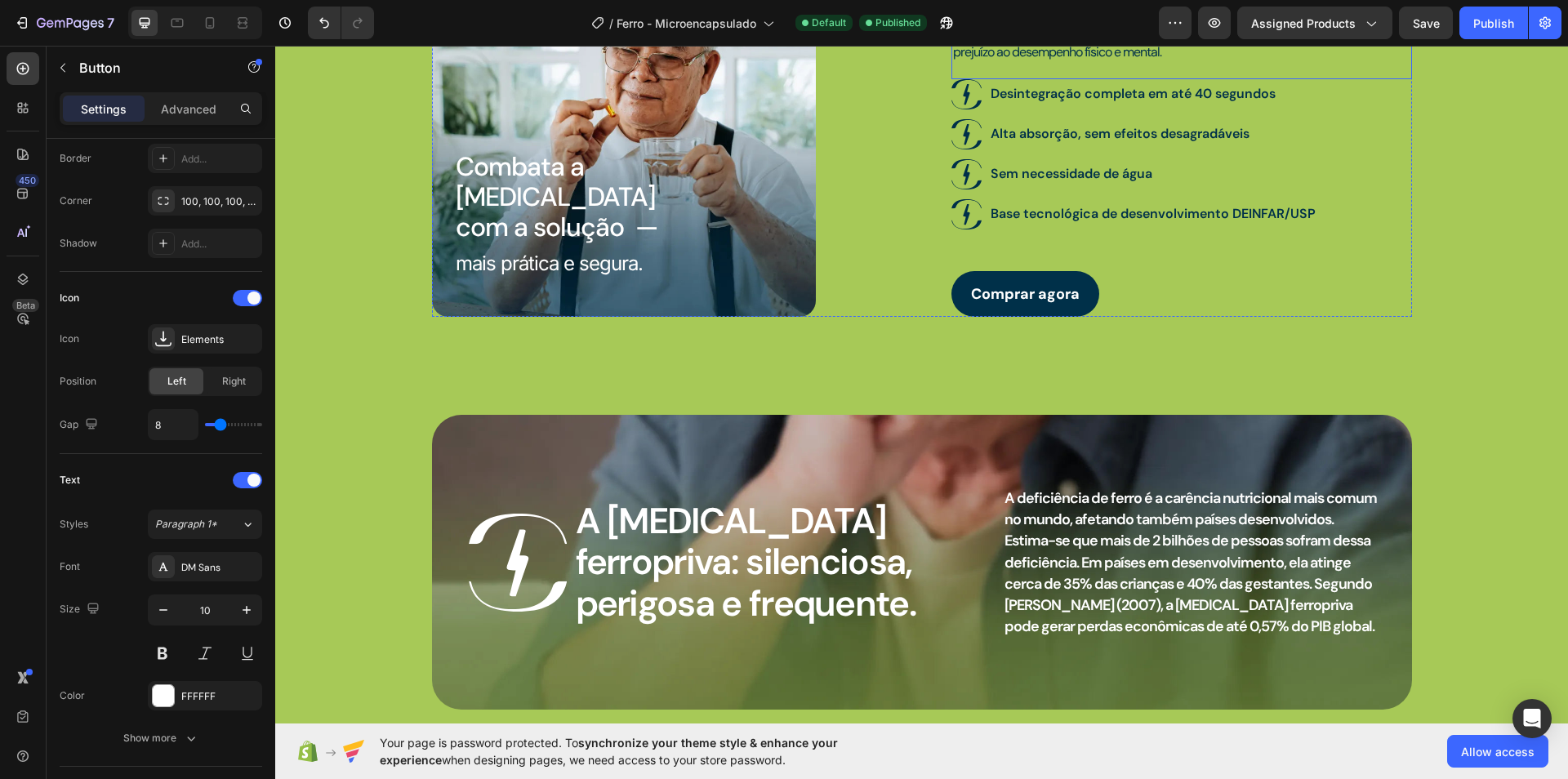
scroll to position [1252, 0]
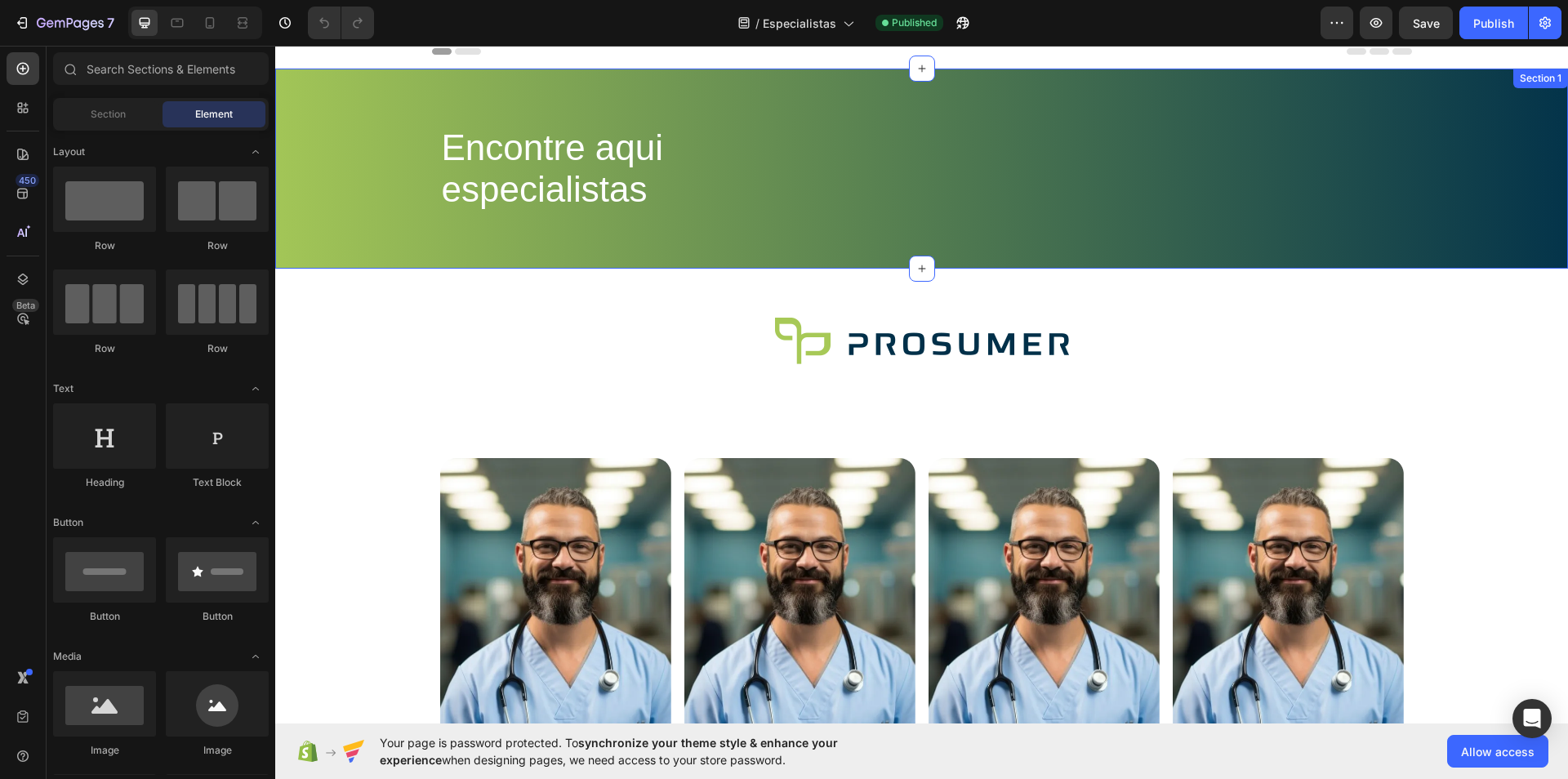
scroll to position [4, 0]
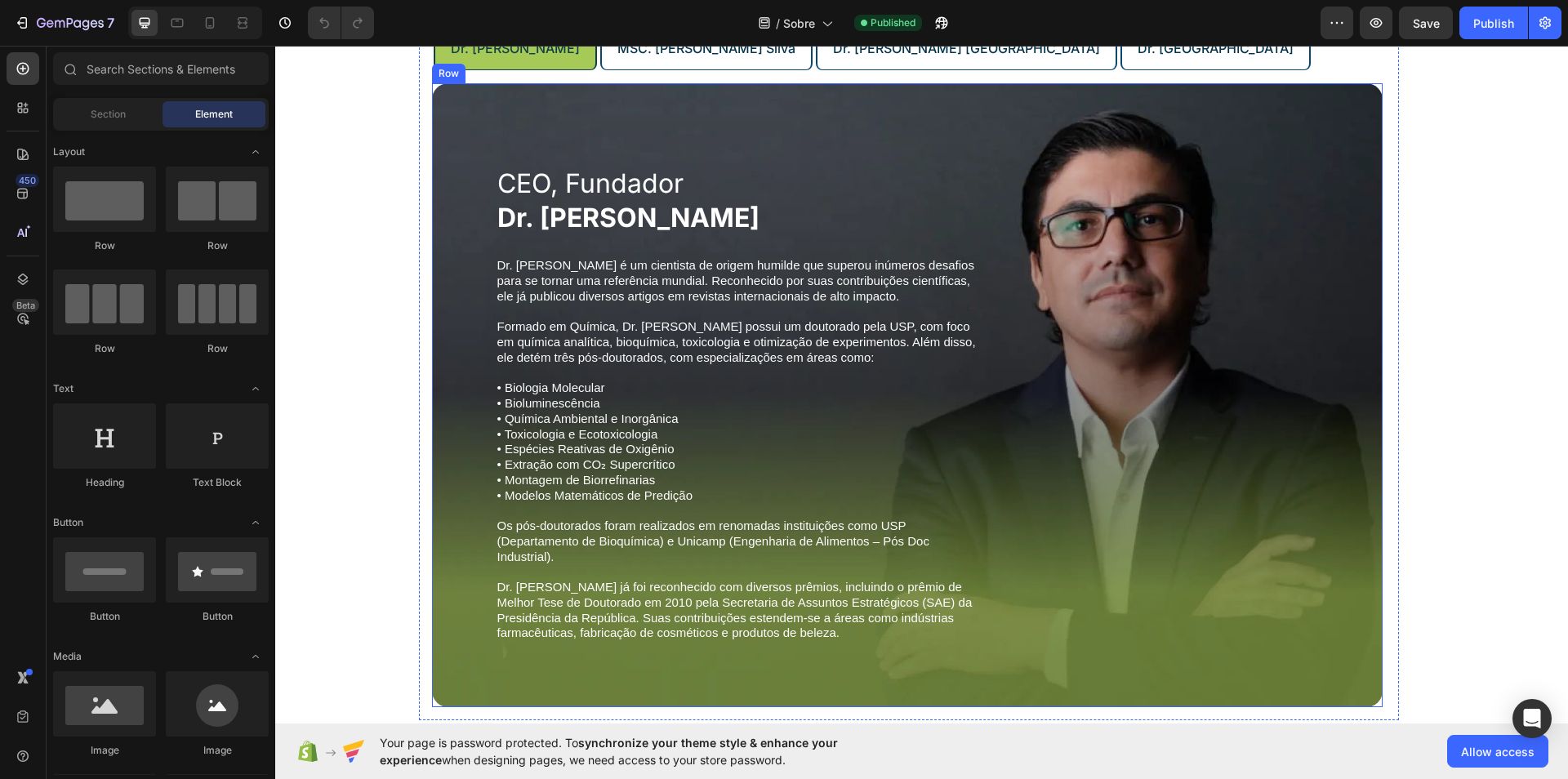
scroll to position [944, 0]
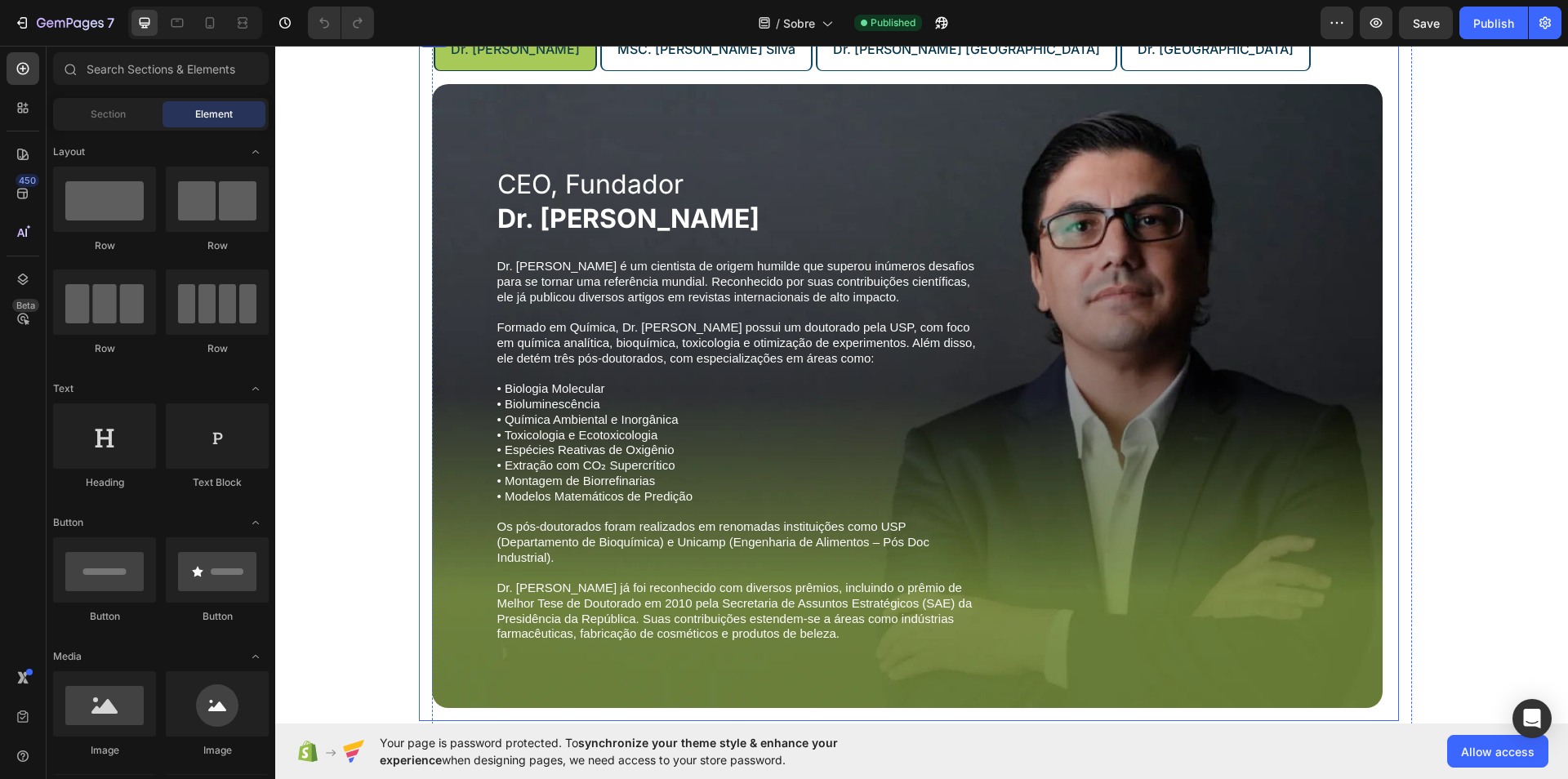
click at [749, 63] on div "MSC. [PERSON_NAME] Silva" at bounding box center [706, 49] width 183 height 28
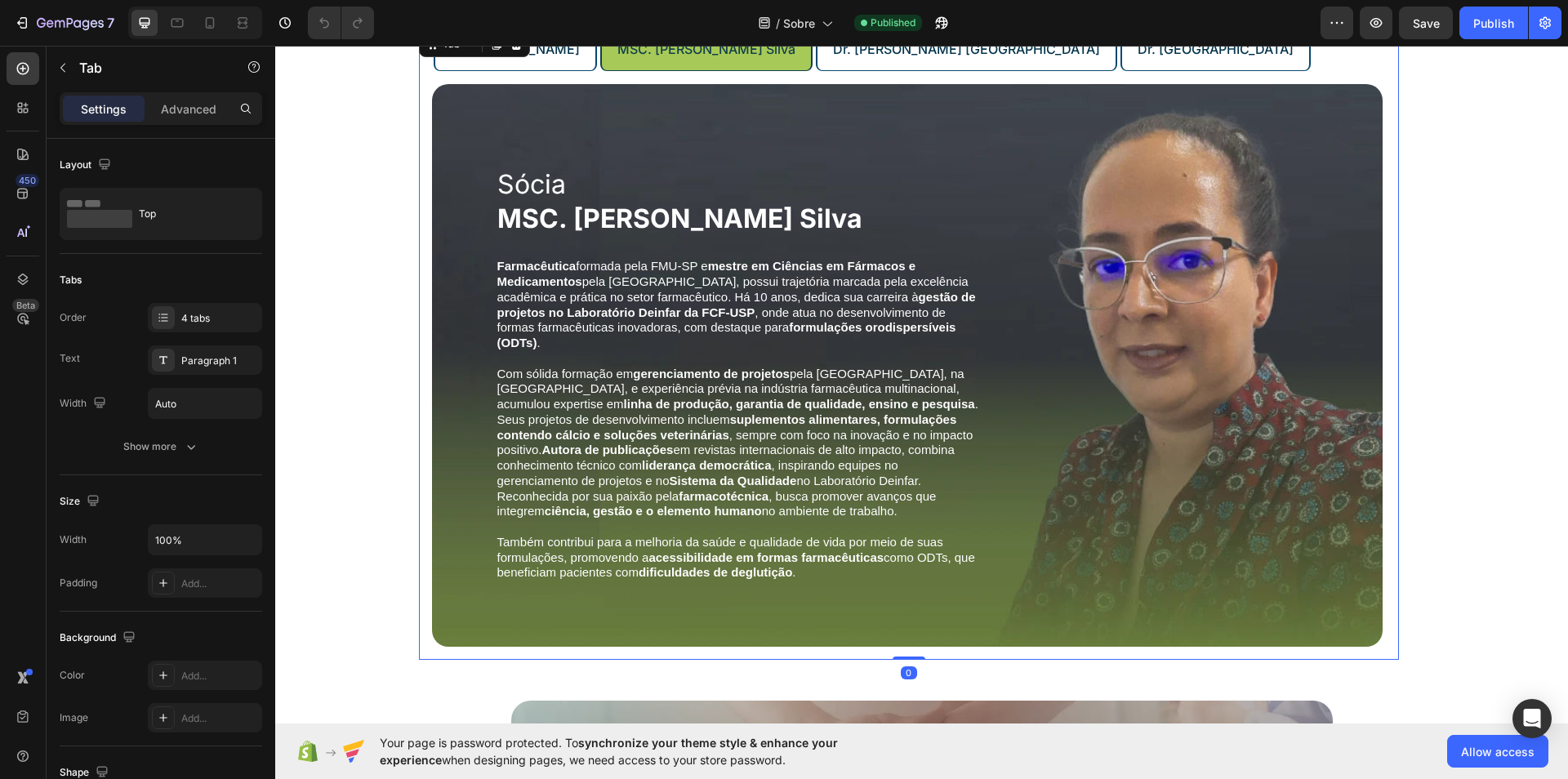
click at [816, 71] on li "Dr. [PERSON_NAME] [GEOGRAPHIC_DATA]" at bounding box center [966, 49] width 302 height 43
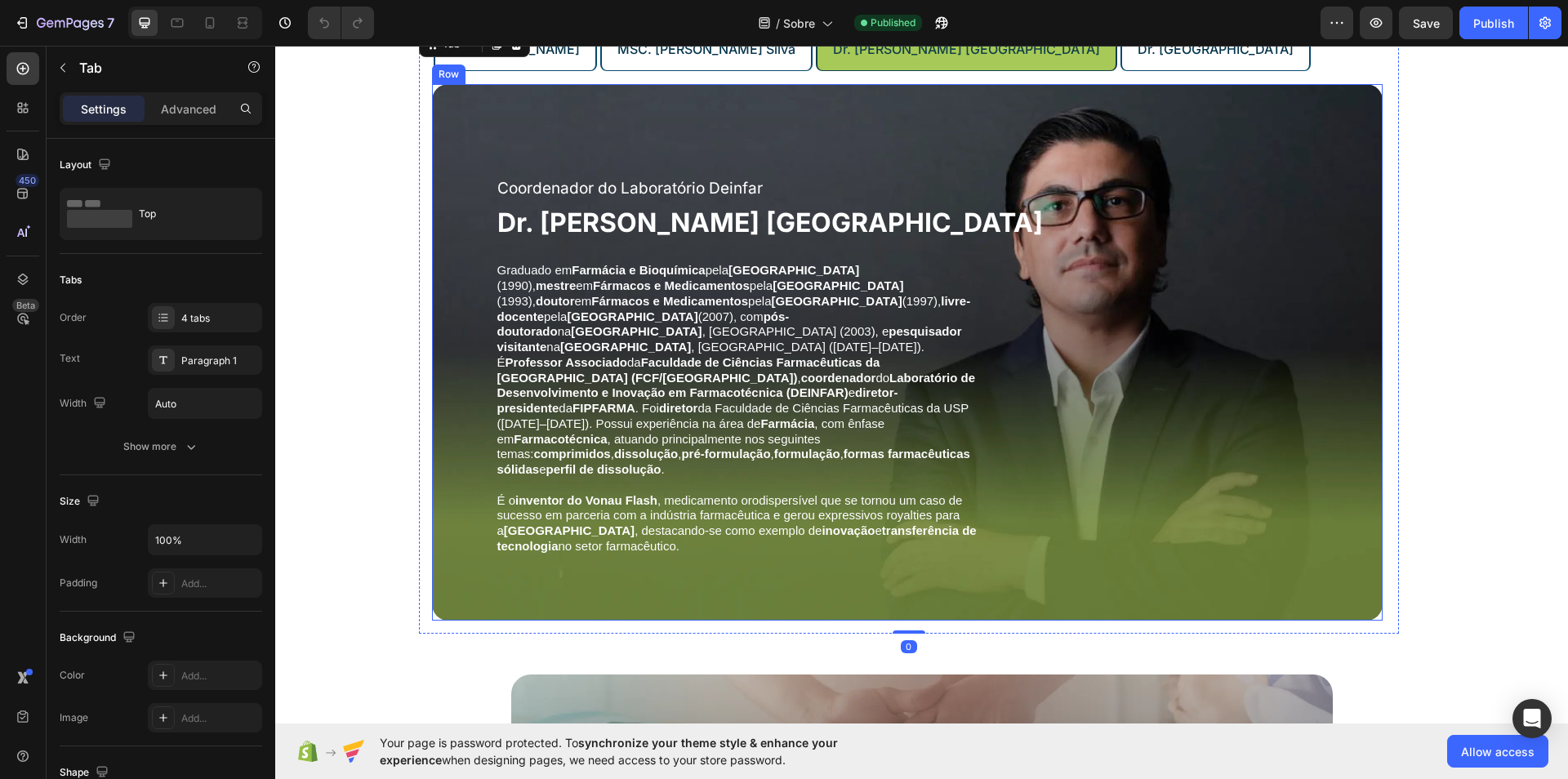
click at [937, 138] on div "Coordenador do Laboratório Deinfar Dr. [PERSON_NAME] Ferraz Heading Graduado em…" at bounding box center [907, 352] width 951 height 536
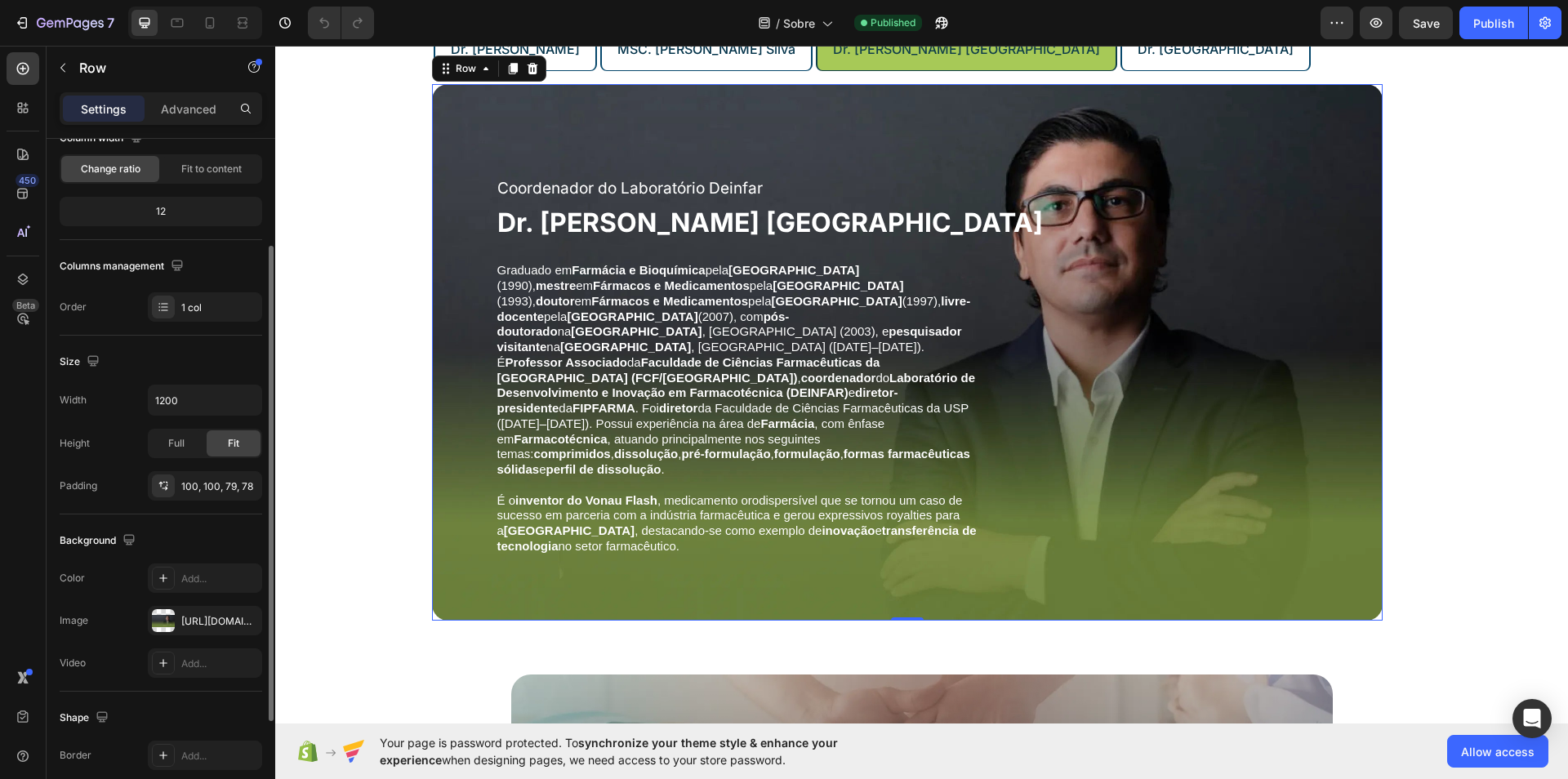
scroll to position [295, 0]
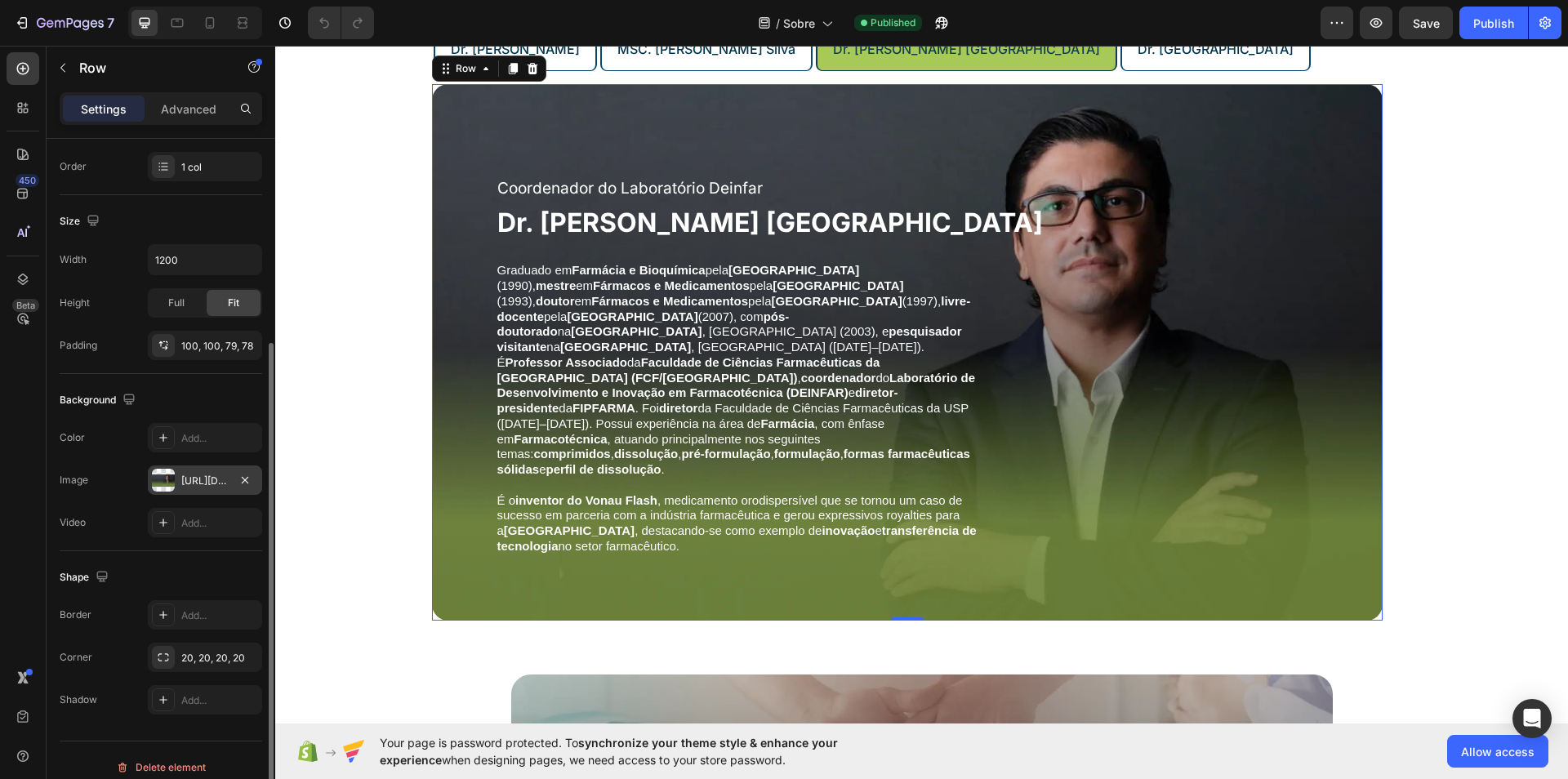
click at [195, 475] on div "https://cdn.shopify.com/s/files/1/0657/8008/8910/files/gempages_578600683838636…" at bounding box center [206, 481] width 48 height 15
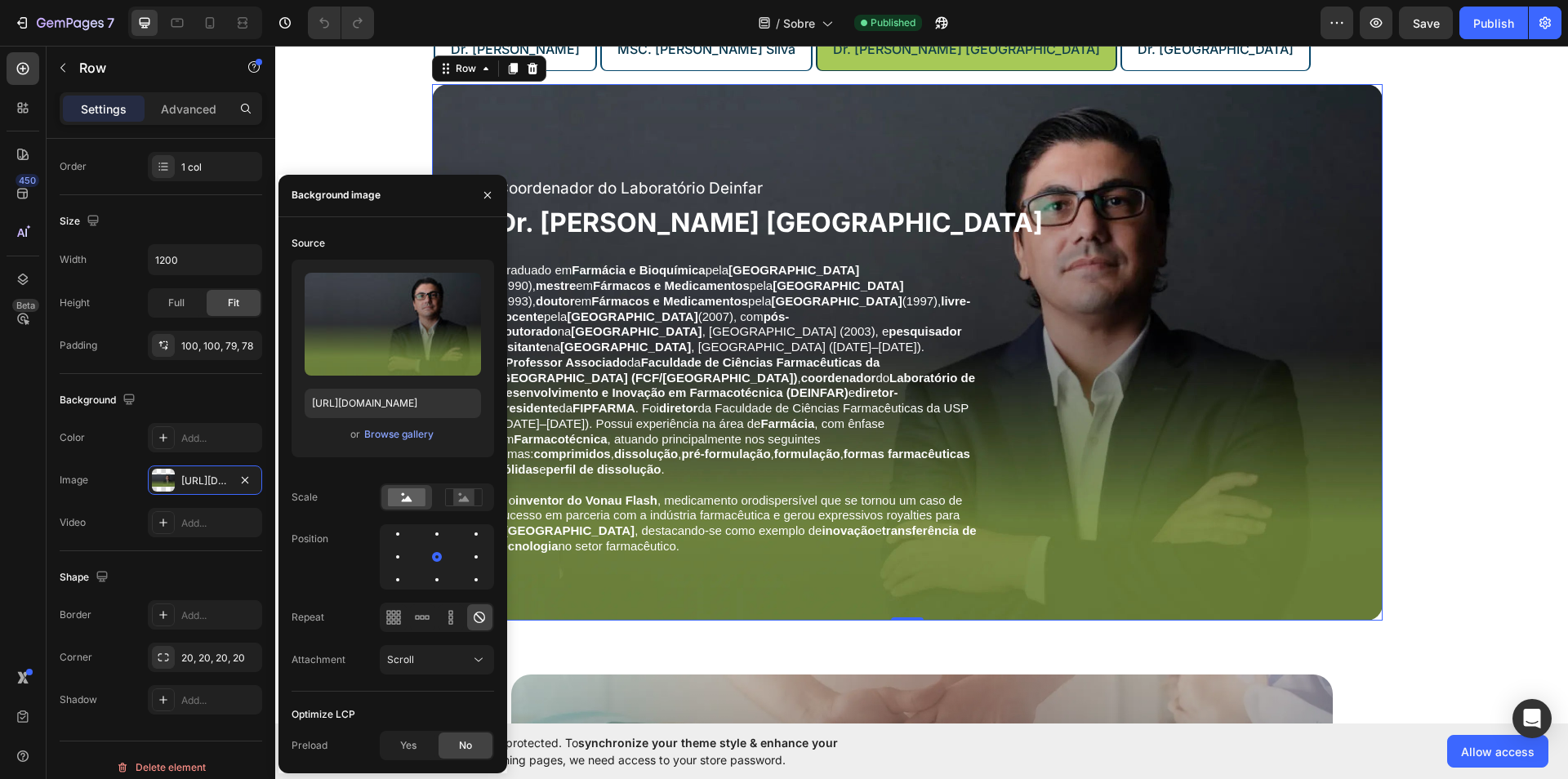
click at [406, 443] on div "or Browse gallery" at bounding box center [393, 434] width 176 height 19
click at [406, 441] on div "Browse gallery" at bounding box center [399, 435] width 70 height 15
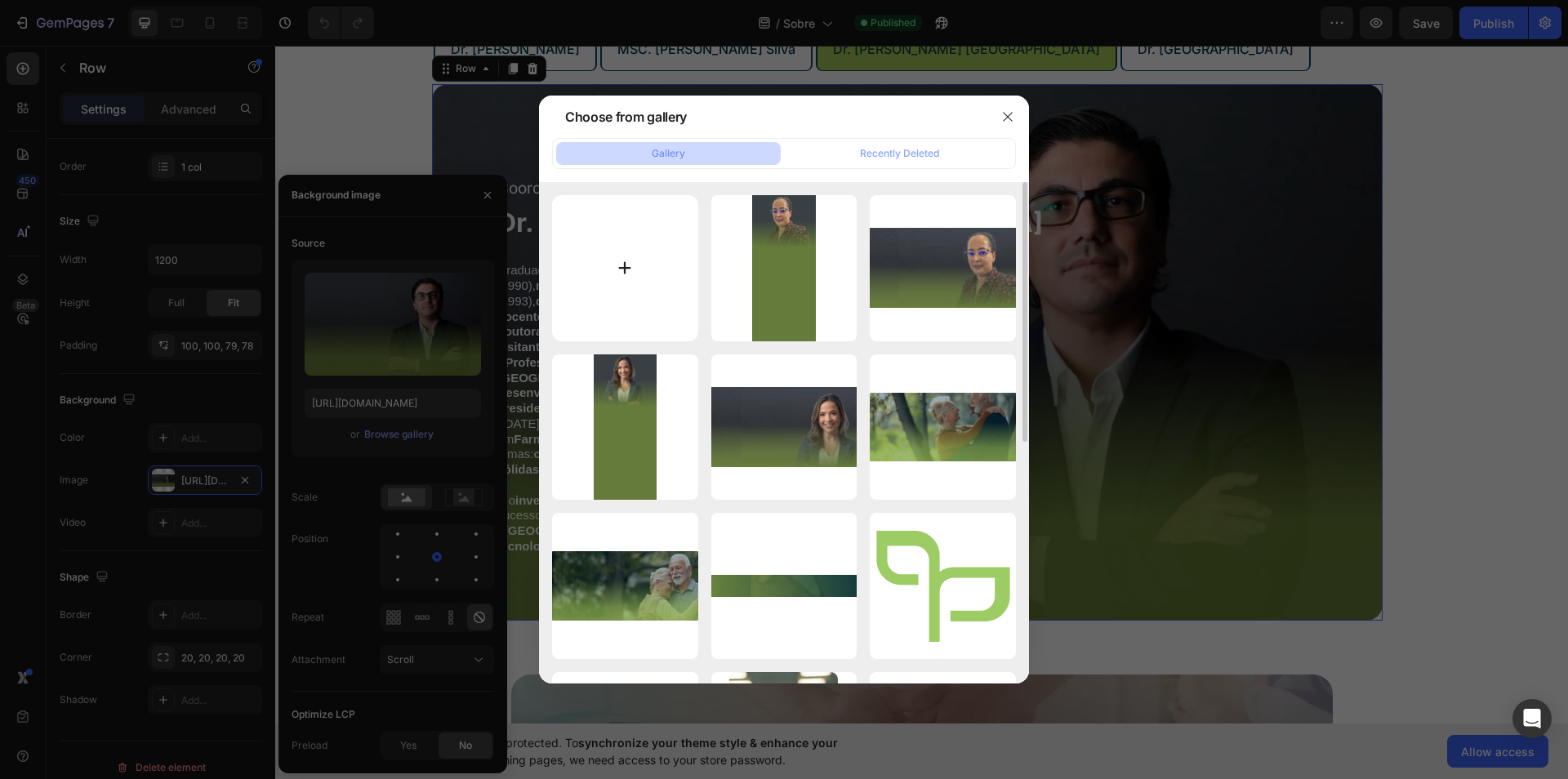
click at [639, 295] on input "file" at bounding box center [625, 268] width 146 height 146
type input "C:\fakepath\Frame 1261155490_11zon (1).webp"
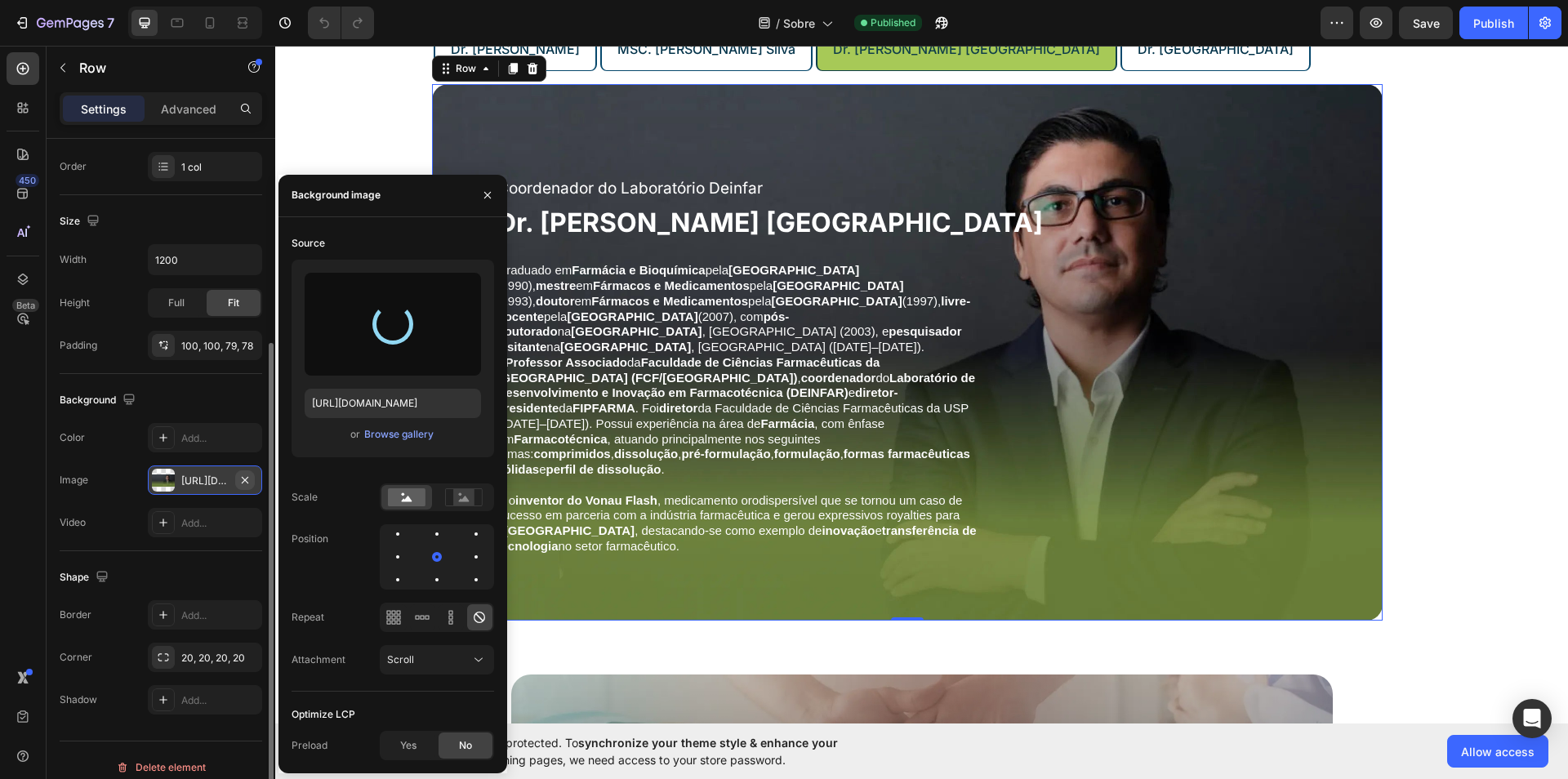
click at [247, 475] on icon "button" at bounding box center [245, 480] width 13 height 13
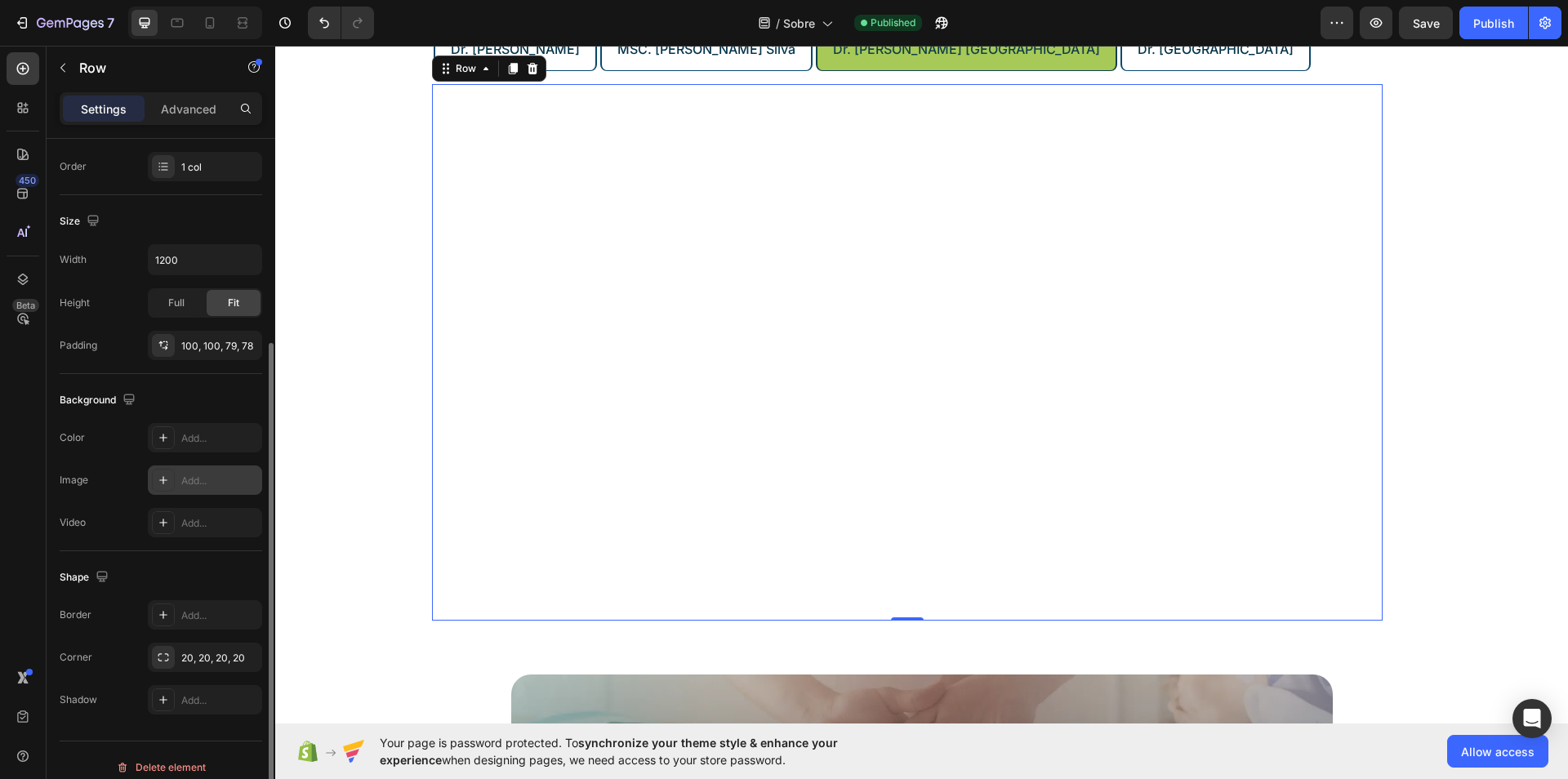
click at [216, 478] on div "Add..." at bounding box center [220, 481] width 77 height 15
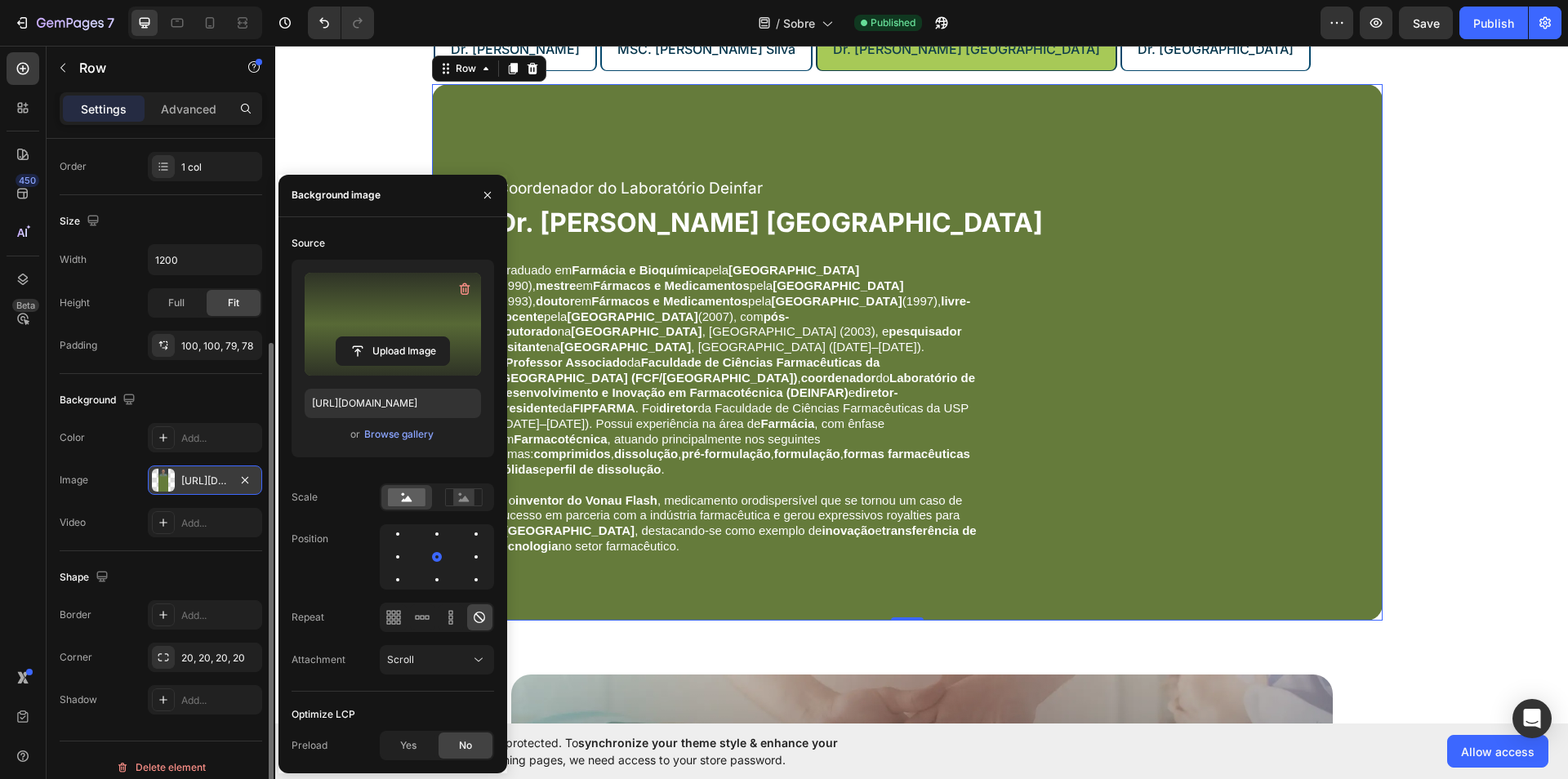
click at [409, 310] on label at bounding box center [393, 324] width 176 height 103
click at [409, 338] on input "file" at bounding box center [393, 351] width 113 height 28
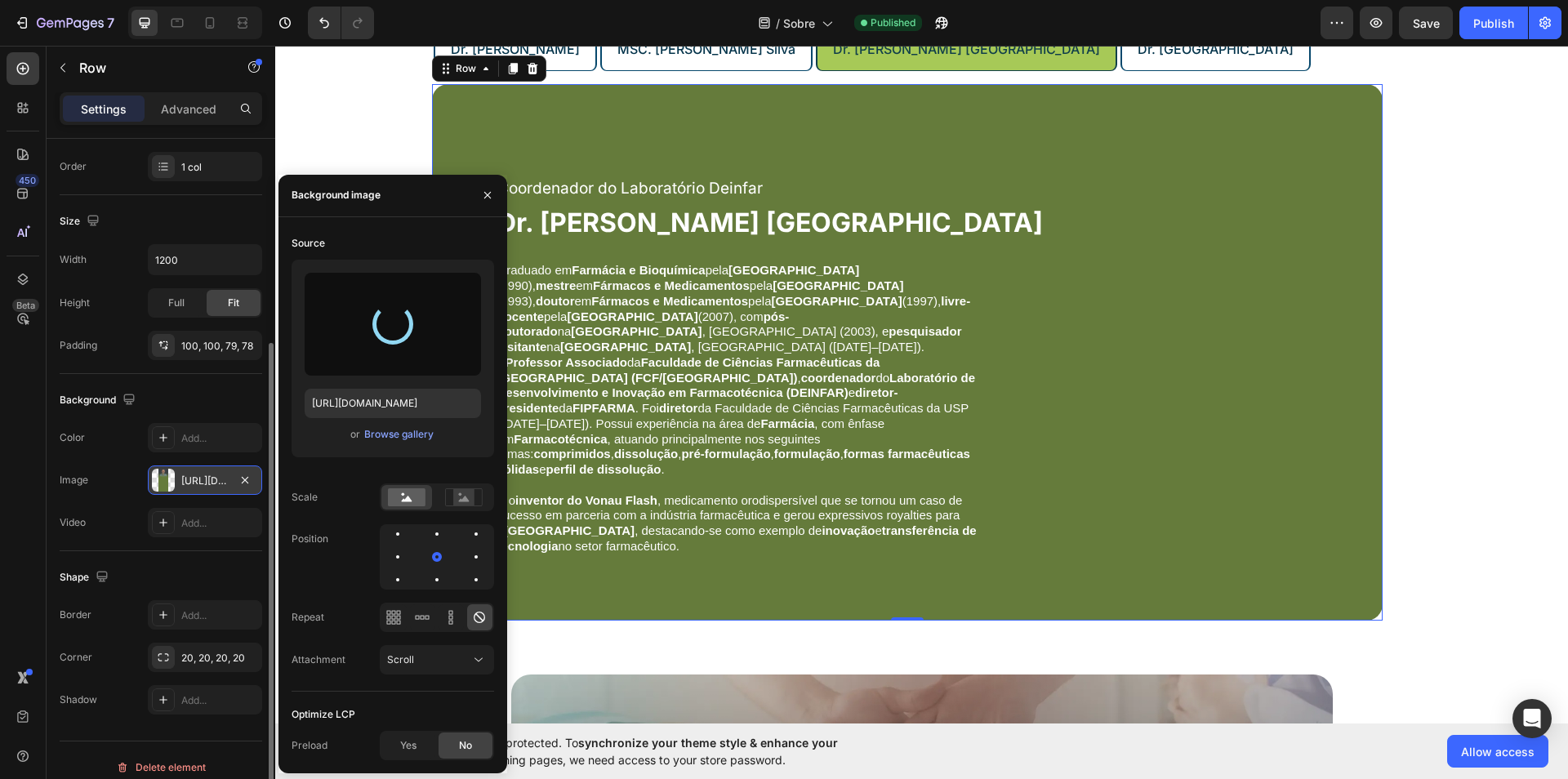
type input "https://cdn.shopify.com/s/files/1/0657/8008/8910/files/gempages_578600683838636…"
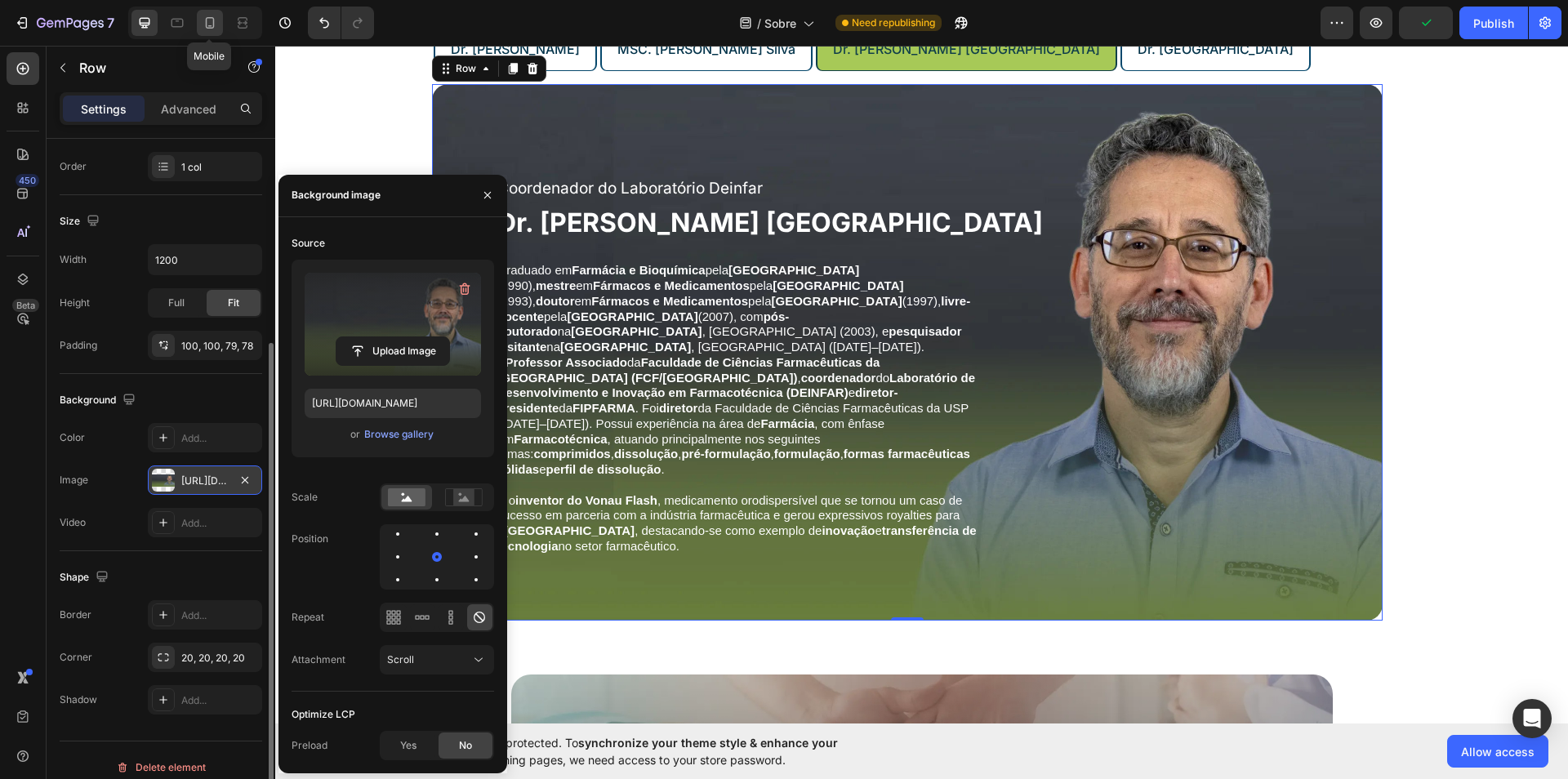
click at [213, 18] on icon at bounding box center [210, 23] width 17 height 17
type input "100%"
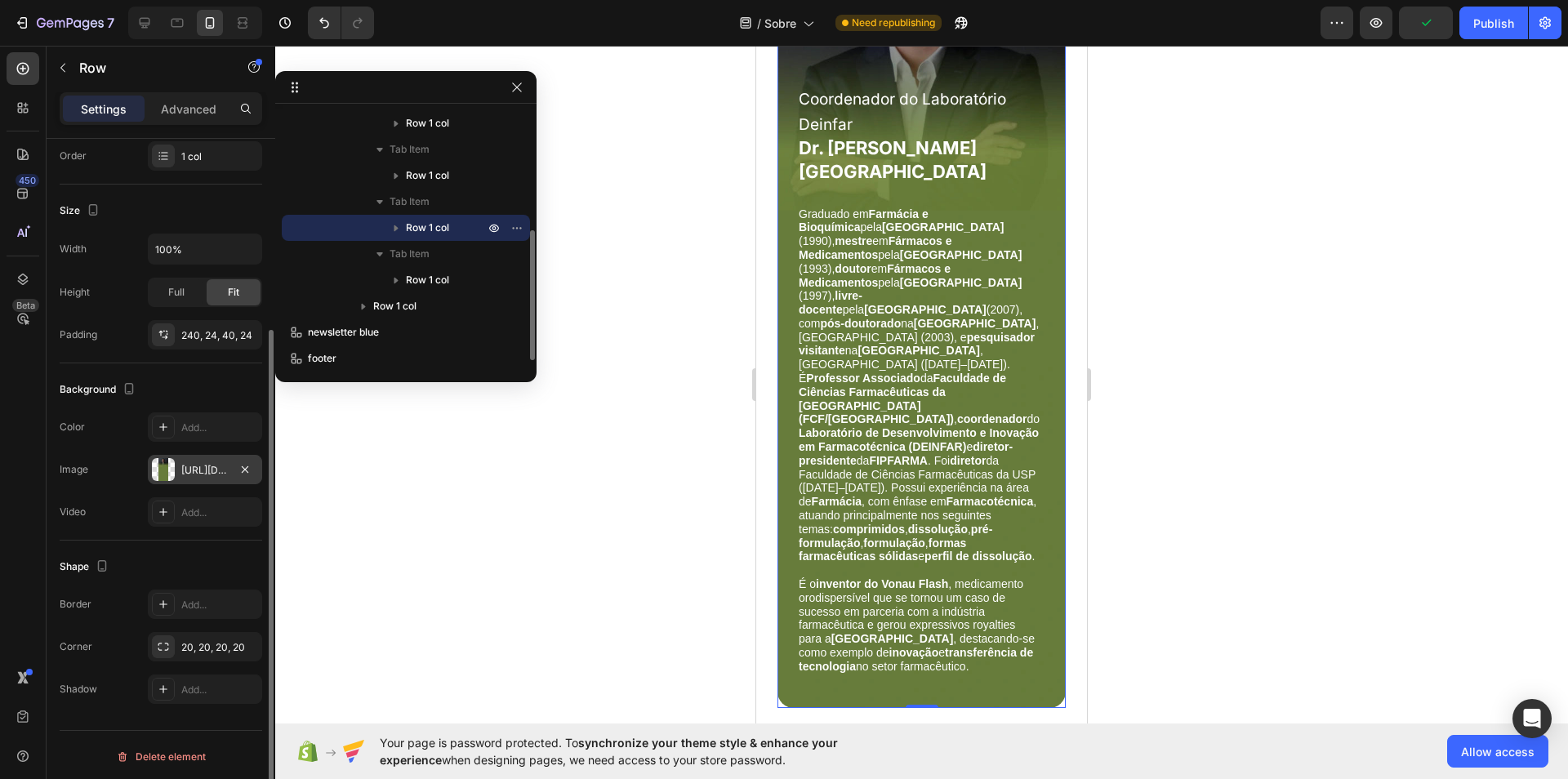
scroll to position [1023, 0]
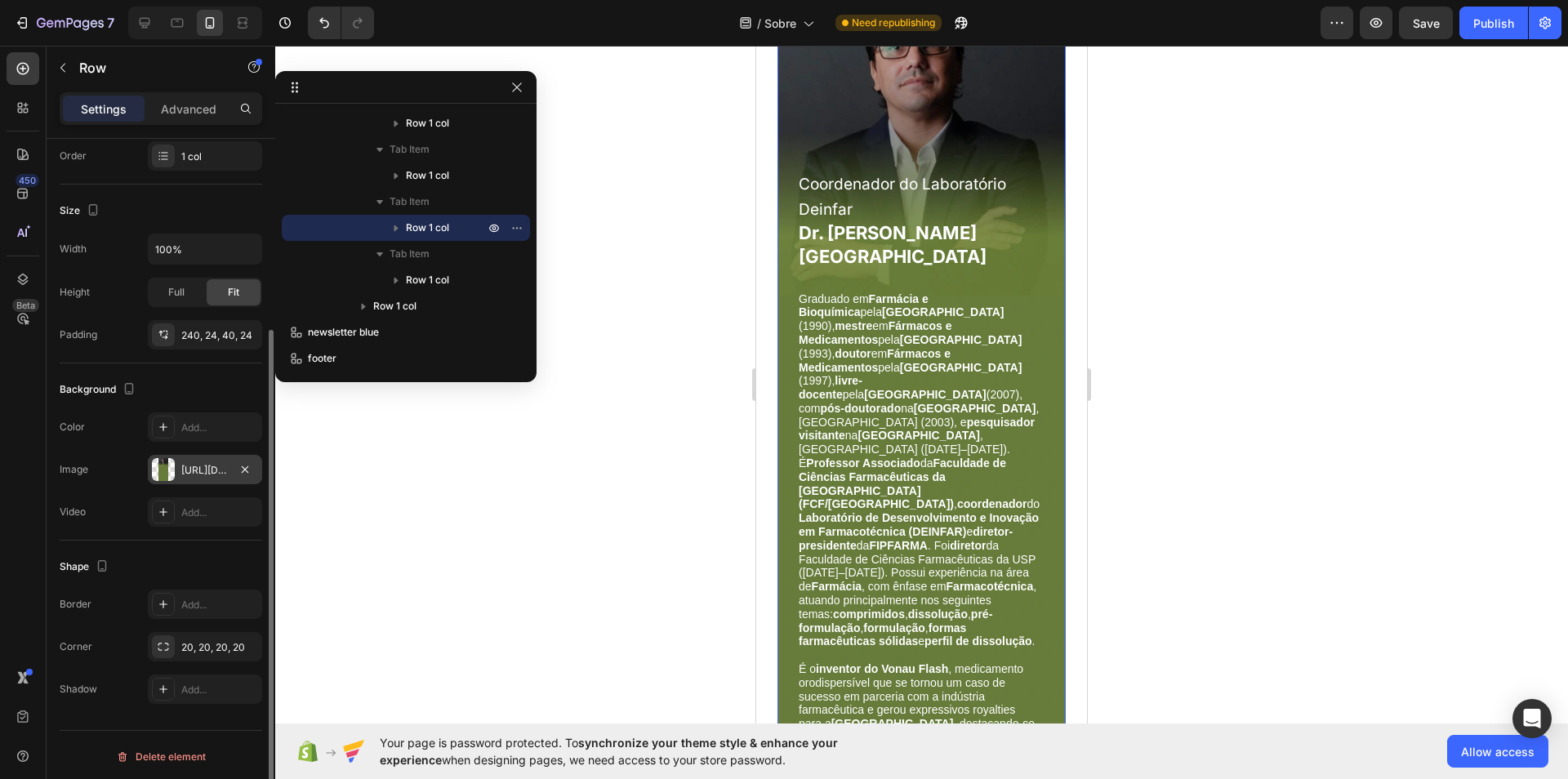
click at [205, 463] on div "https://cdn.shopify.com/s/files/1/0657/8008/8910/files/gempages_578600683838636…" at bounding box center [206, 471] width 48 height 15
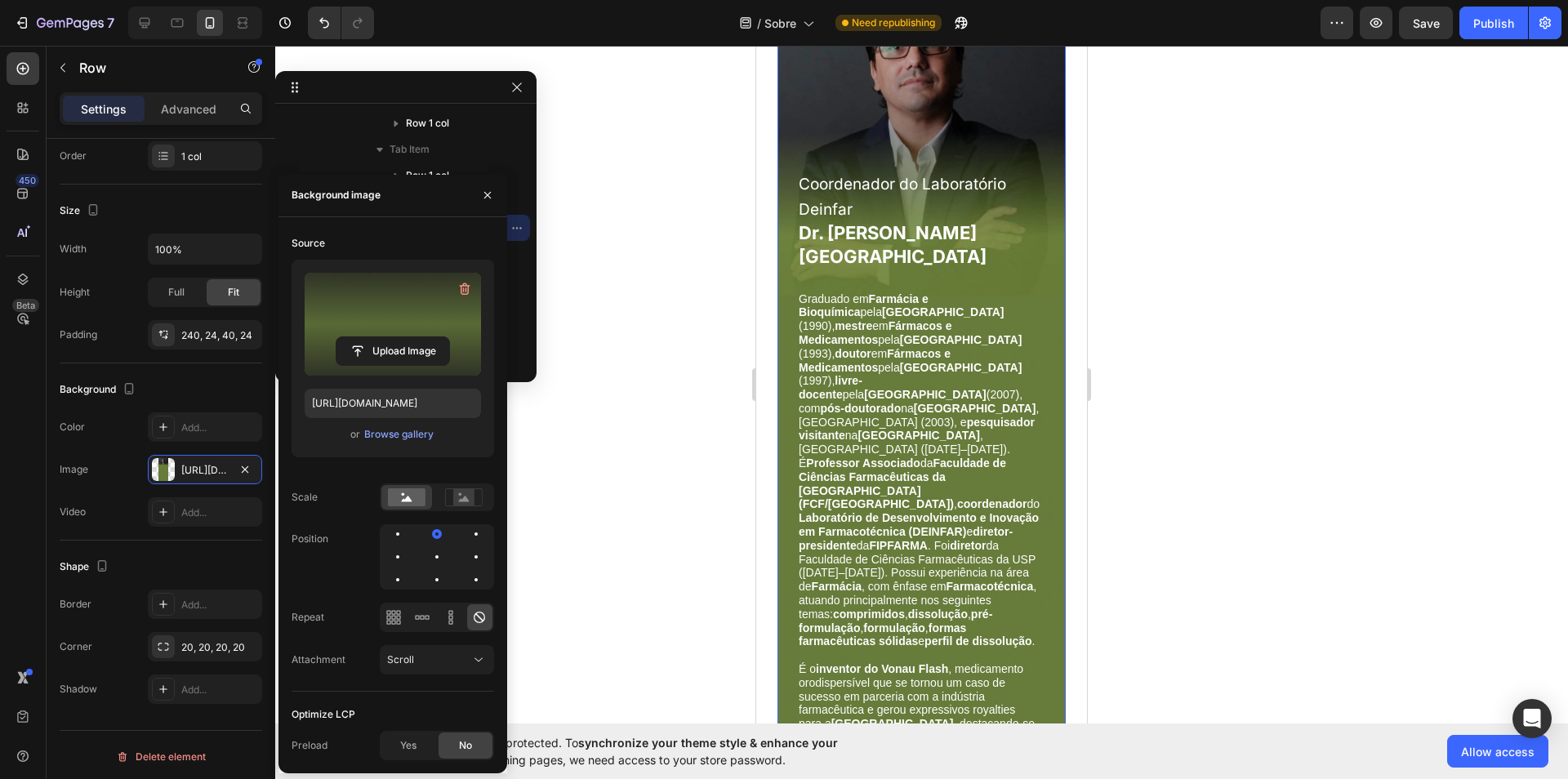
click at [382, 306] on label at bounding box center [393, 324] width 176 height 103
click at [382, 338] on input "file" at bounding box center [393, 351] width 113 height 28
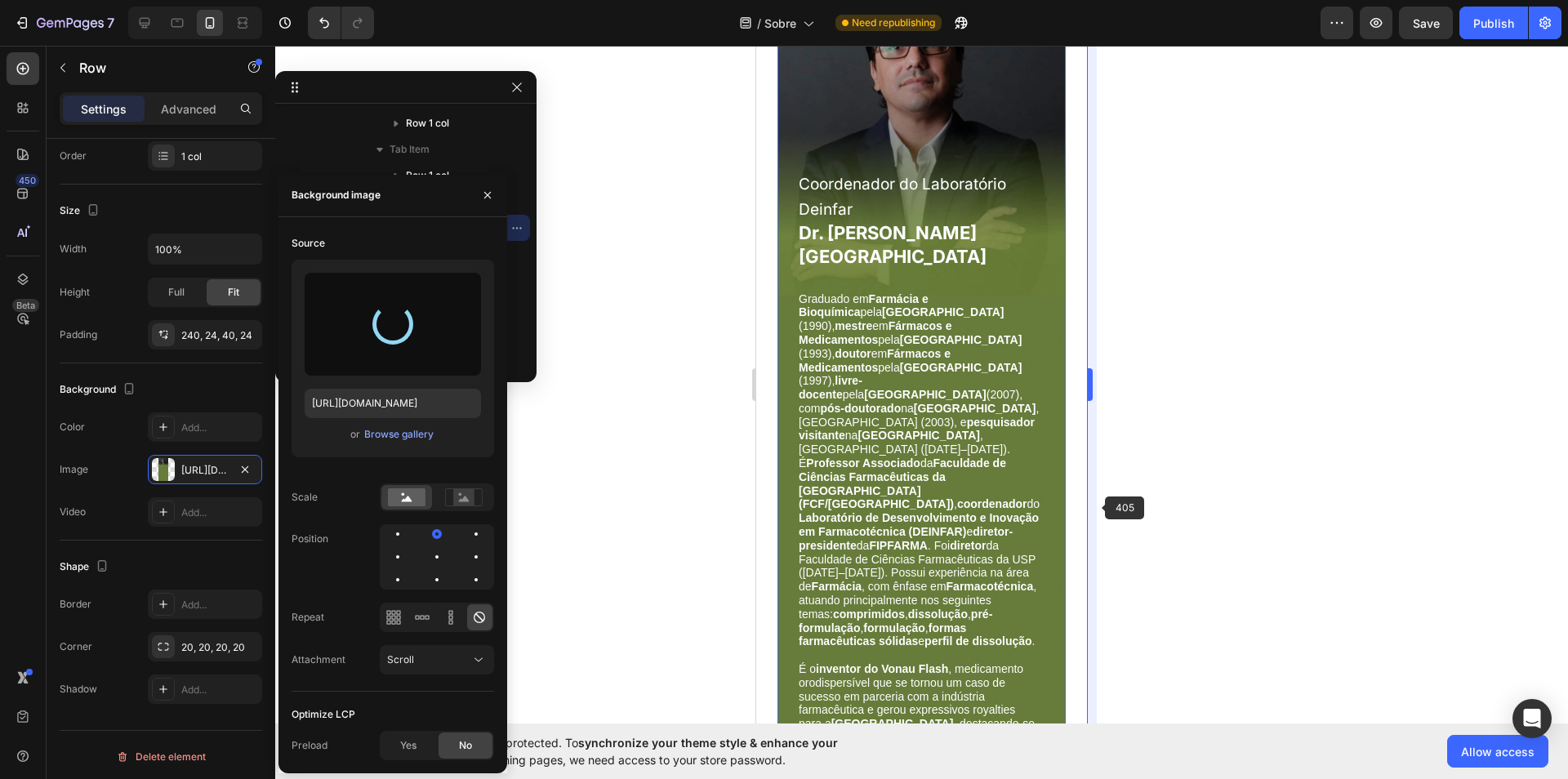
type input "https://cdn.shopify.com/s/files/1/0657/8008/8910/files/gempages_578600683838636…"
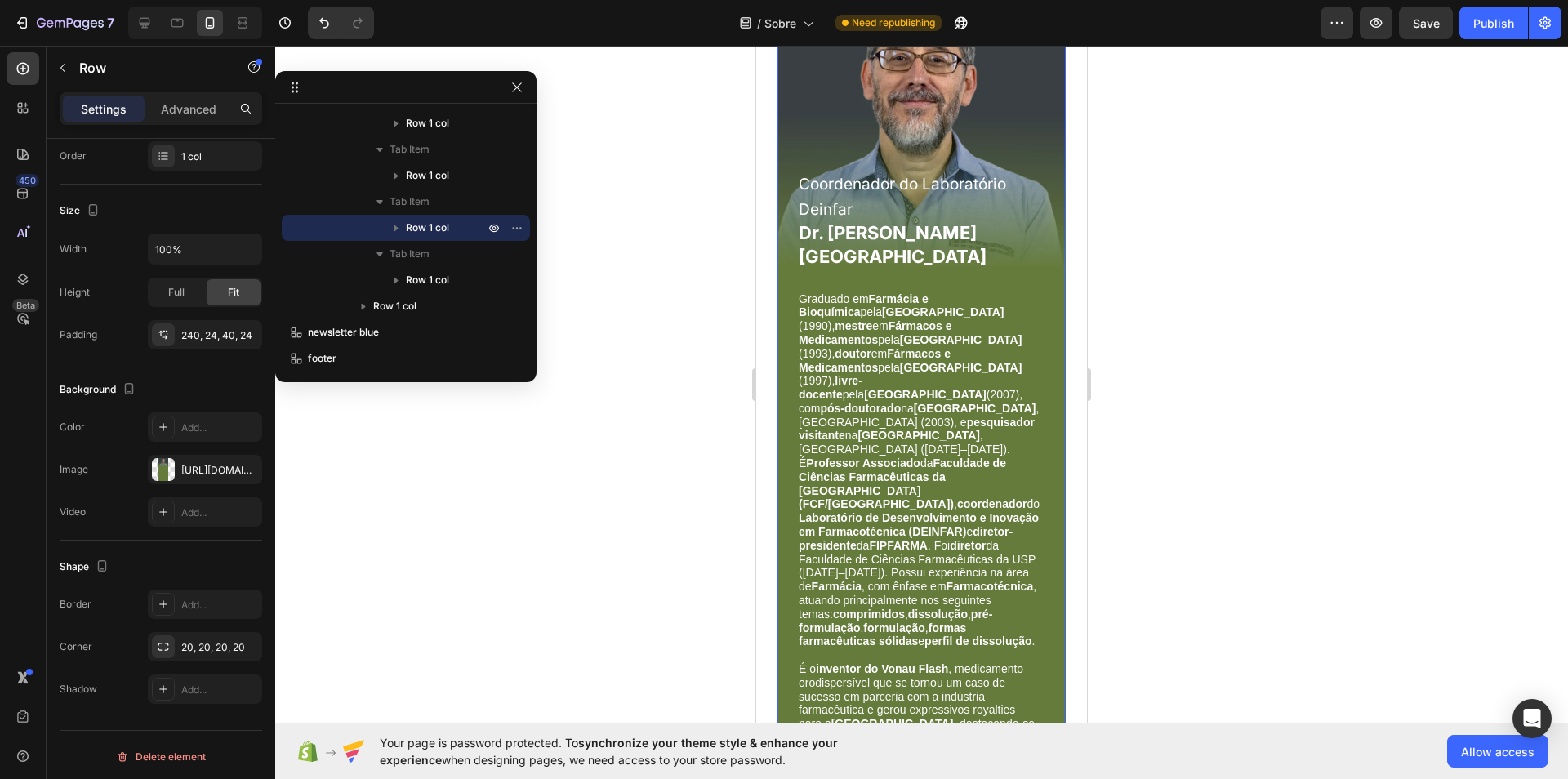
click at [1494, 42] on div "7 Version history / Sobre Need republishing Preview Save Publish" at bounding box center [784, 23] width 1568 height 47
click at [1485, 16] on div "Publish" at bounding box center [1494, 23] width 41 height 17
